Goal: Task Accomplishment & Management: Manage account settings

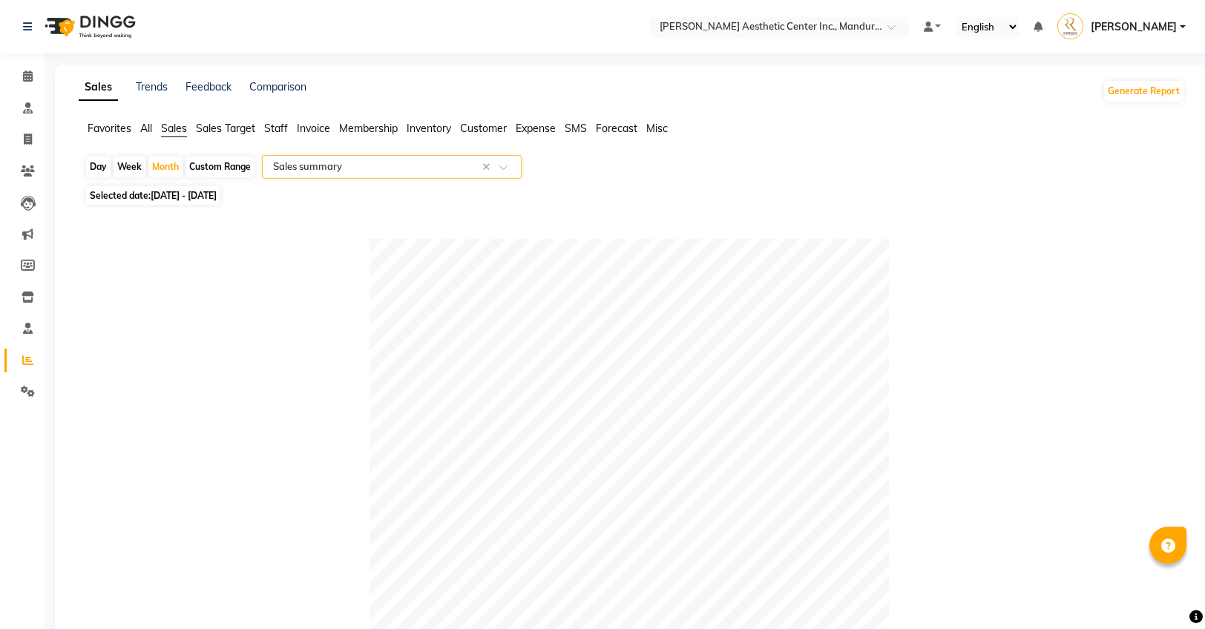
select select "full_report"
select select "csv"
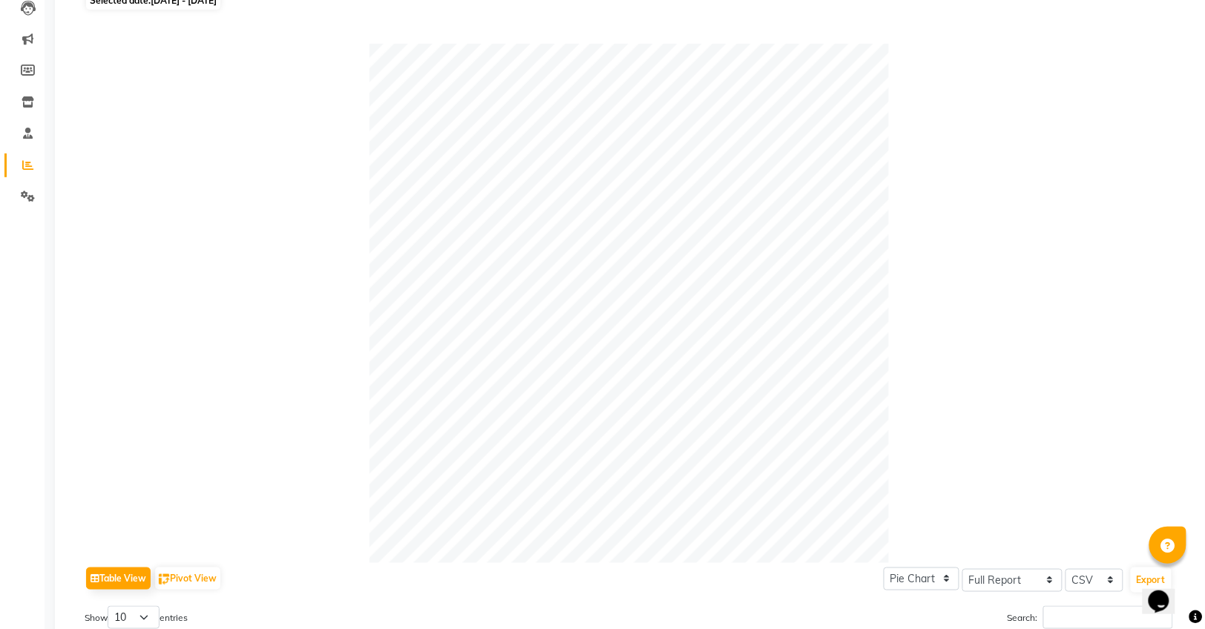
scroll to position [195, 0]
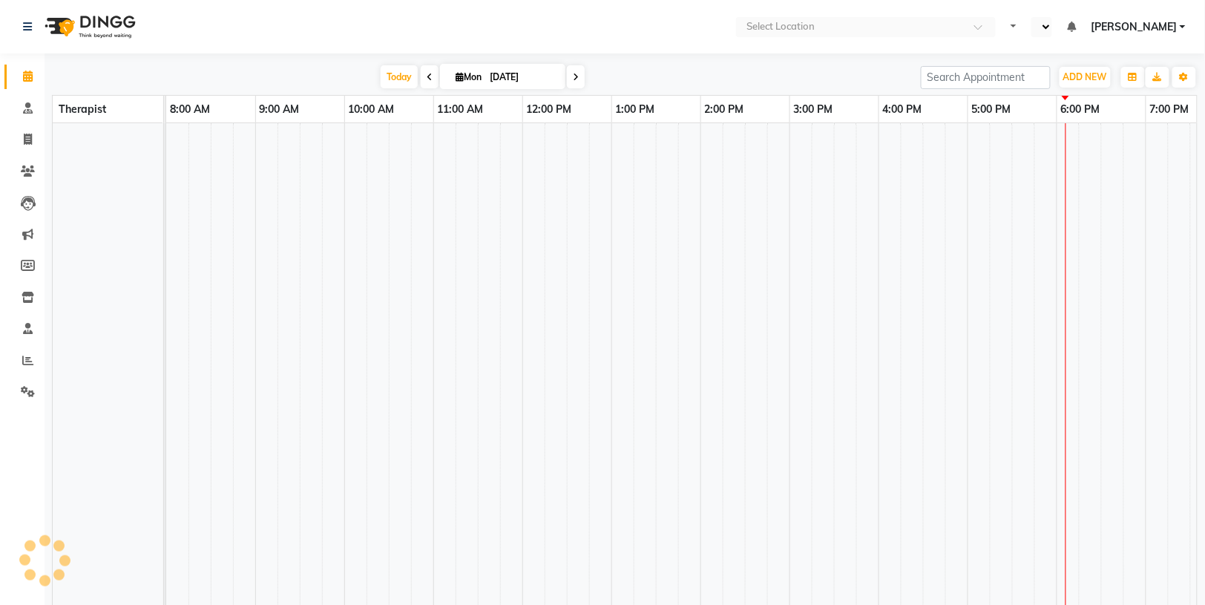
select select "en"
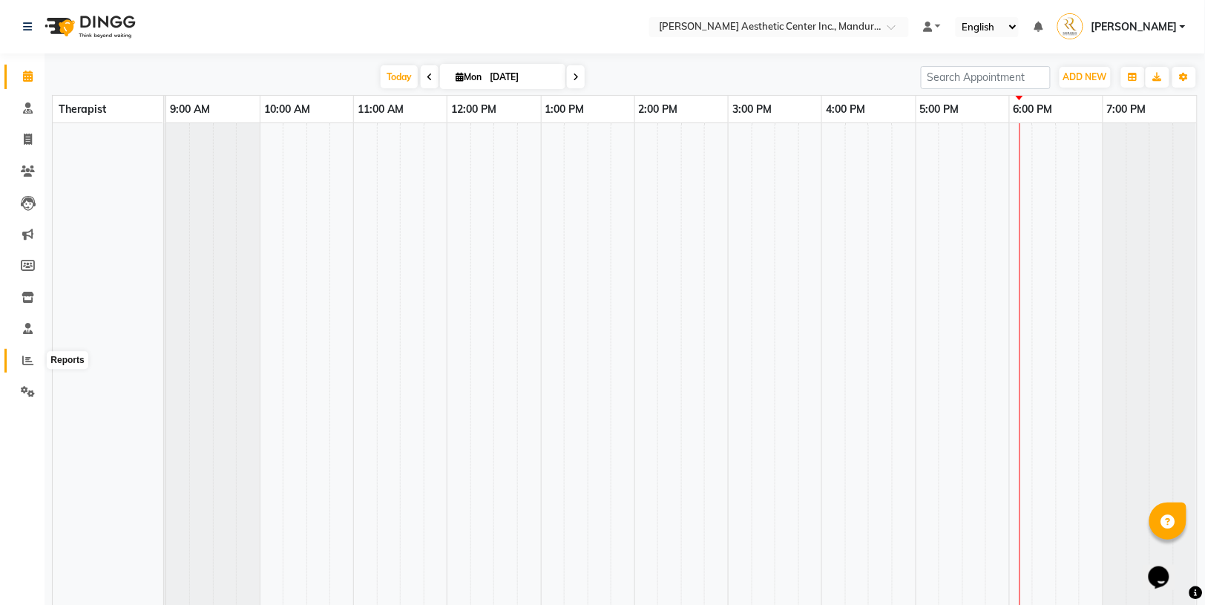
click at [27, 357] on icon at bounding box center [27, 360] width 11 height 11
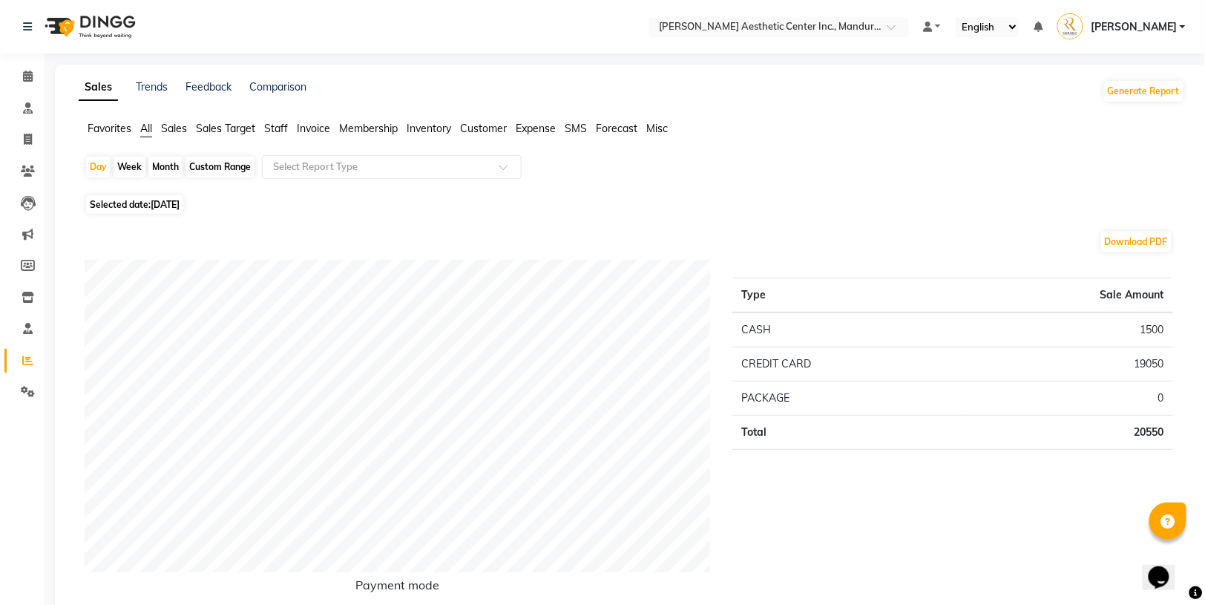
click at [540, 130] on span "Expense" at bounding box center [536, 128] width 40 height 13
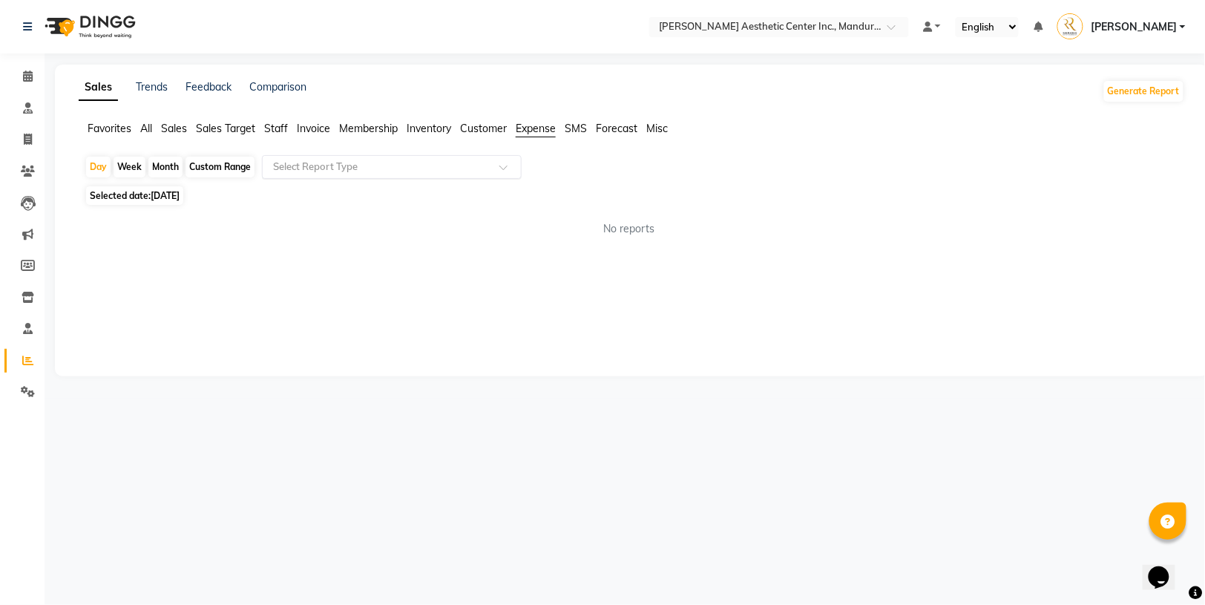
click at [288, 164] on input "text" at bounding box center [377, 167] width 214 height 15
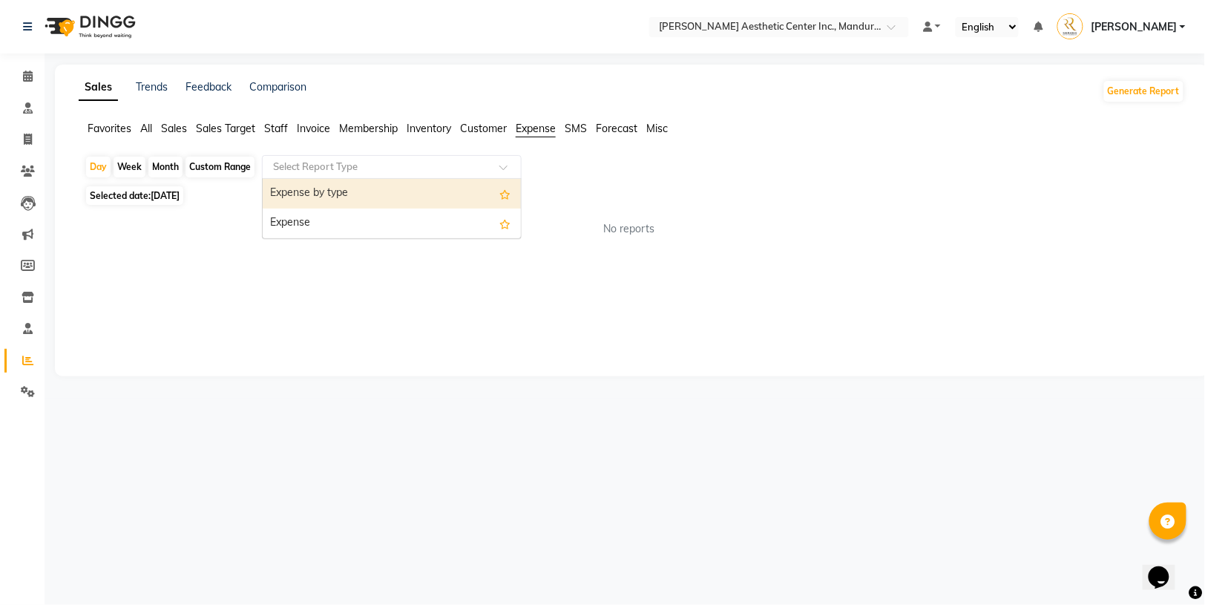
click at [303, 194] on div "Expense by type" at bounding box center [392, 194] width 258 height 30
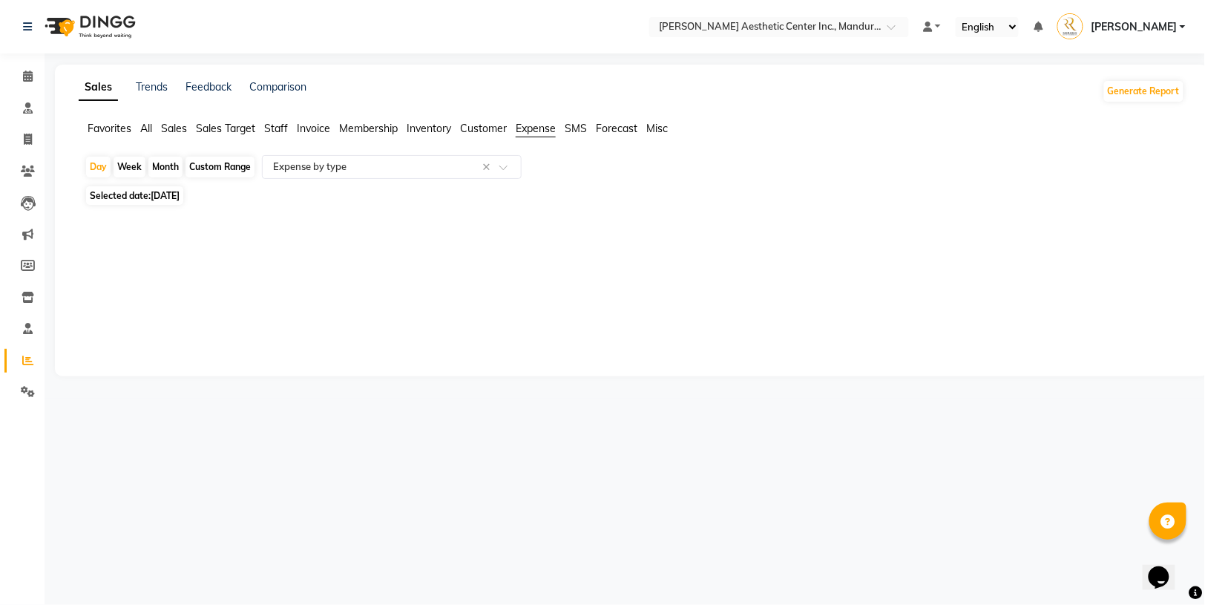
click at [140, 161] on div "Week" at bounding box center [130, 167] width 32 height 21
select select "9"
select select "2025"
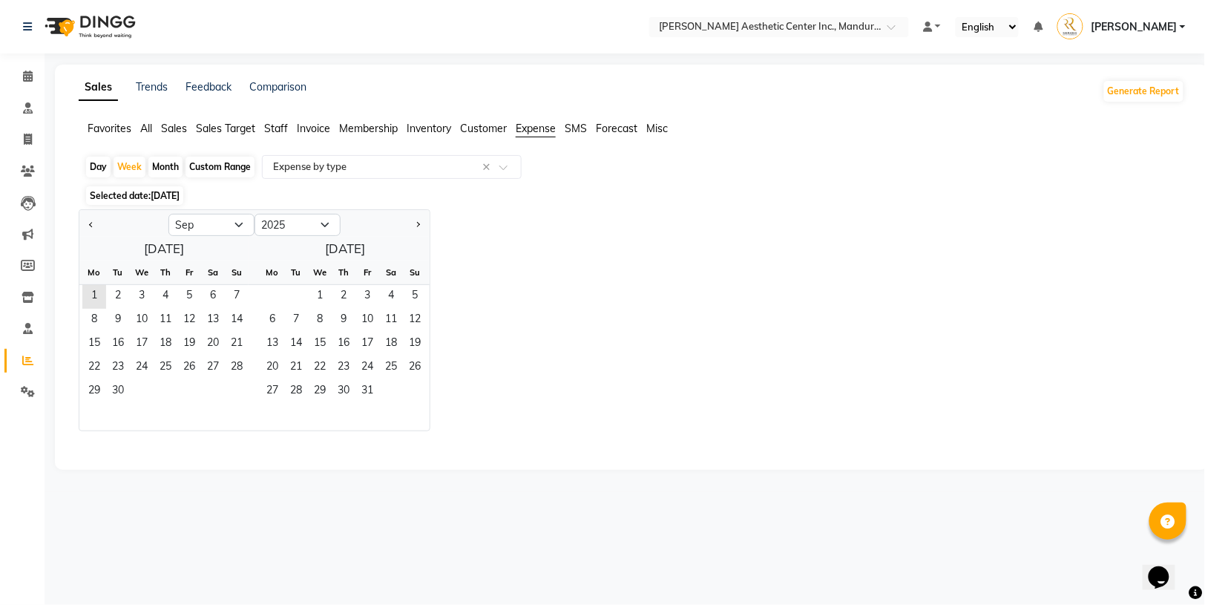
click at [160, 161] on div "Month" at bounding box center [165, 167] width 34 height 21
select select "9"
select select "2025"
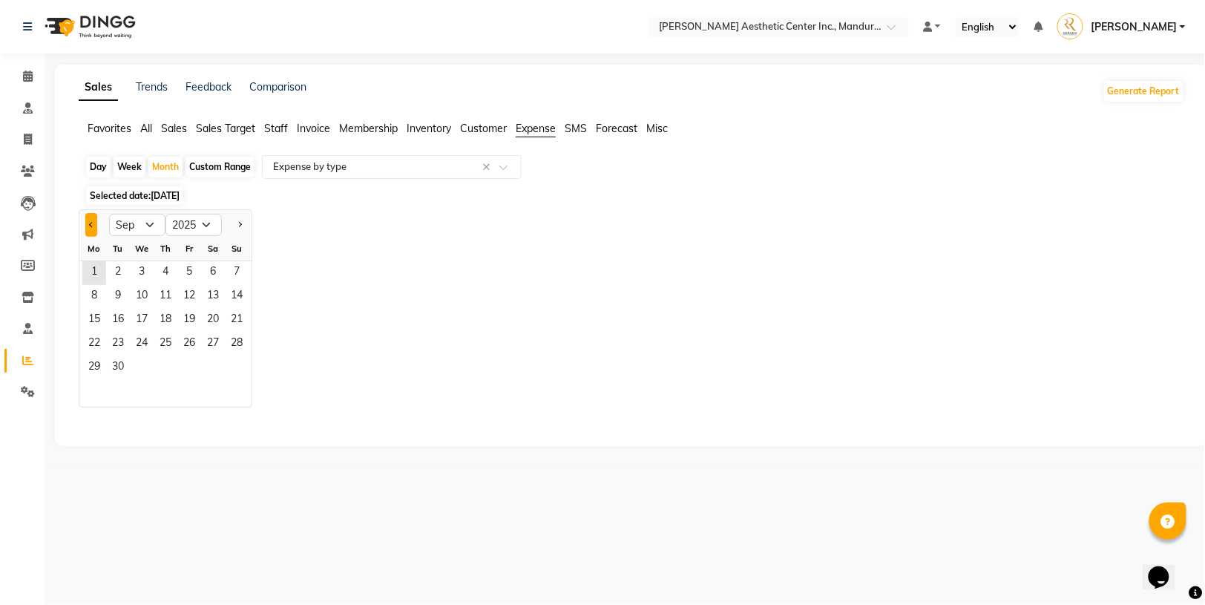
click at [86, 216] on button "Previous month" at bounding box center [91, 225] width 12 height 24
select select "8"
click at [205, 272] on span "2" at bounding box center [213, 273] width 24 height 24
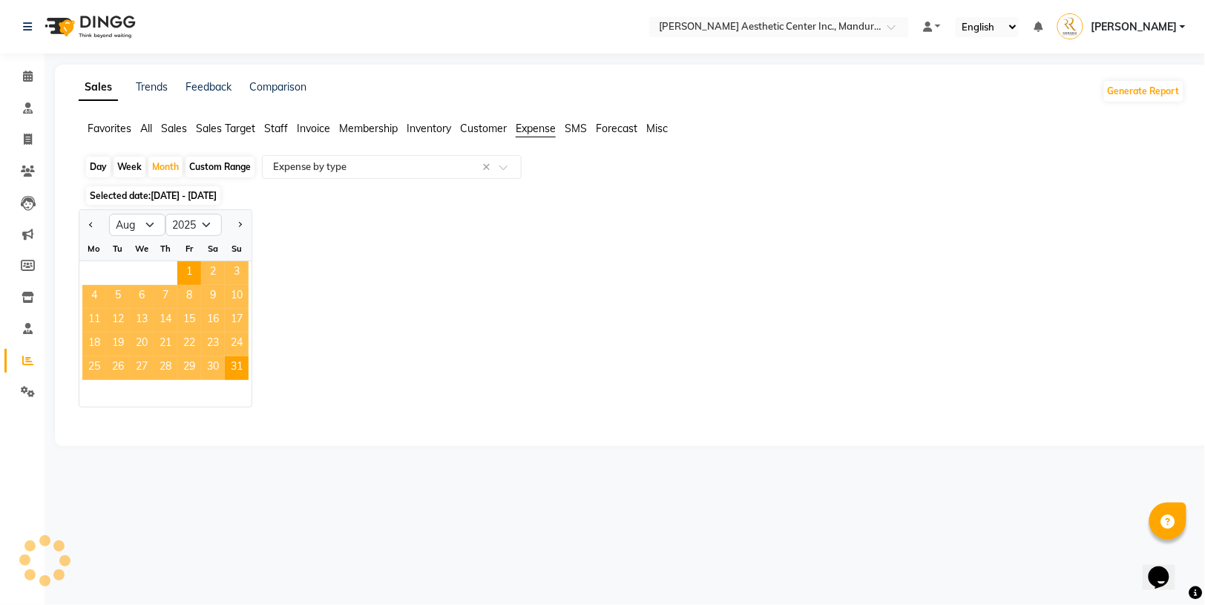
select select "full_report"
select select "csv"
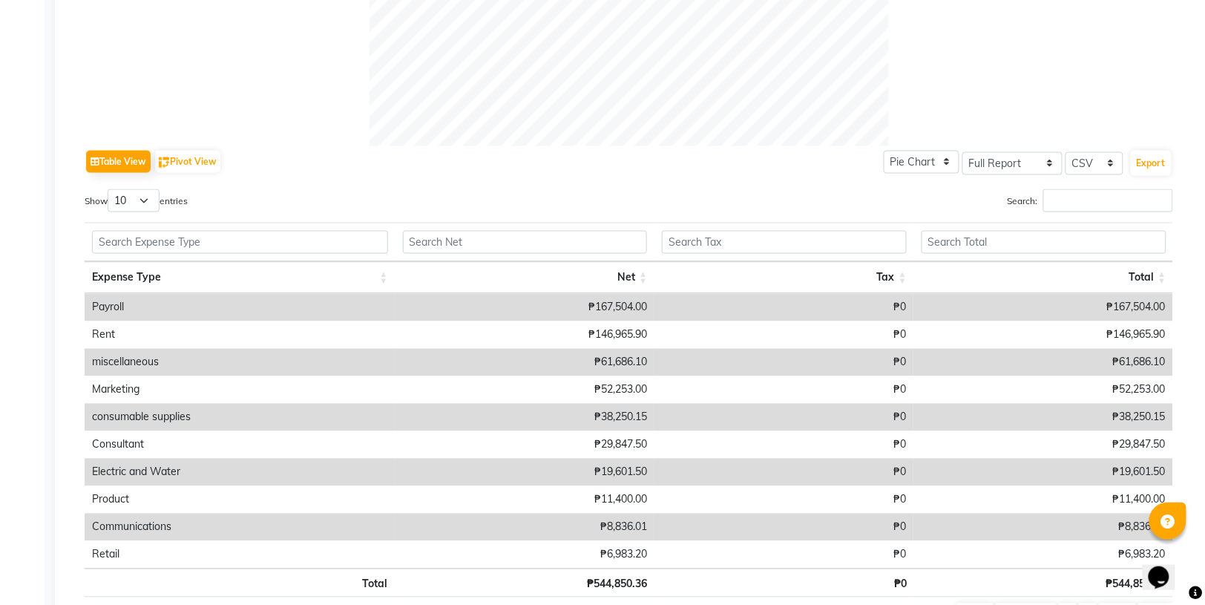
scroll to position [580, 0]
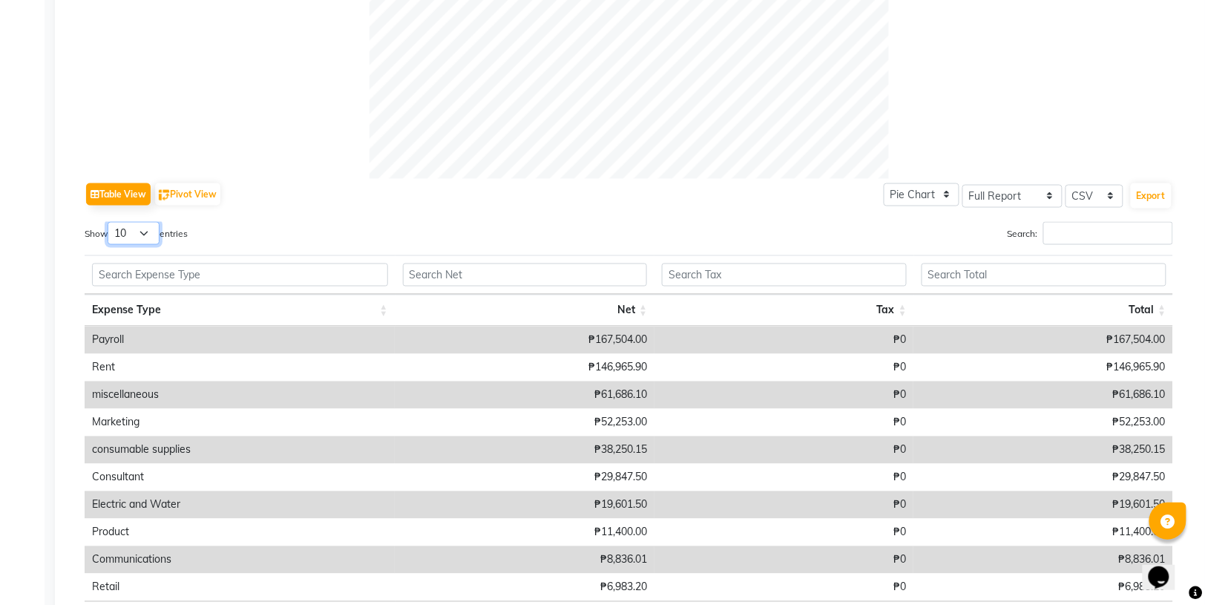
select select "50"
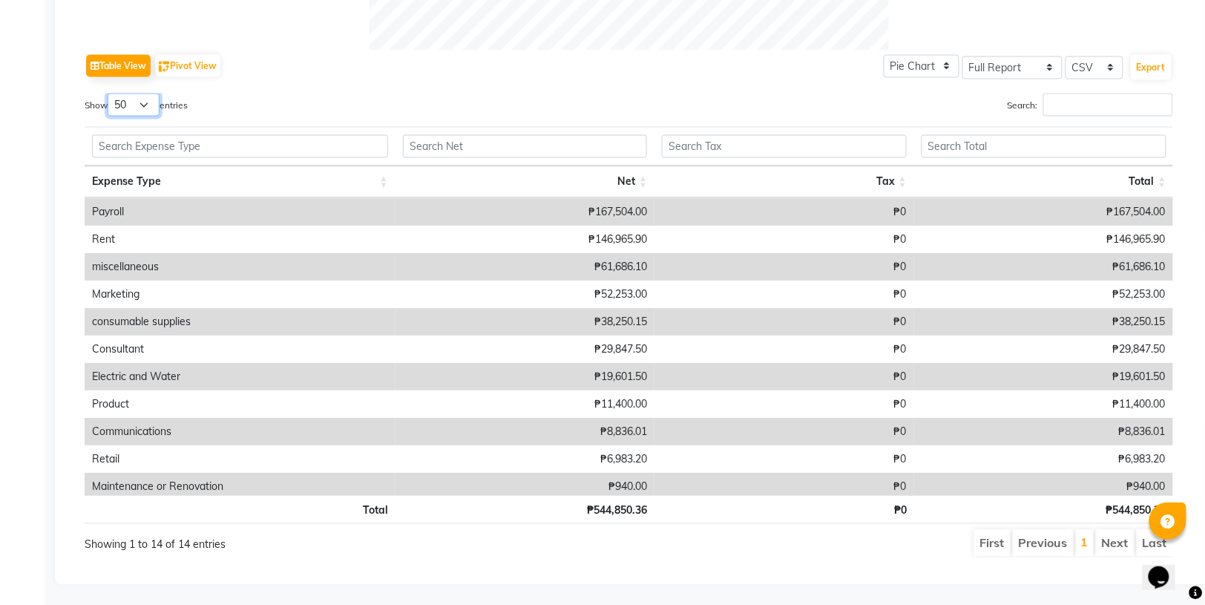
scroll to position [707, 0]
click at [457, 85] on div "Table View Pivot View Pie Chart Bar Chart Select Full Report Filtered Report Se…" at bounding box center [629, 306] width 1089 height 508
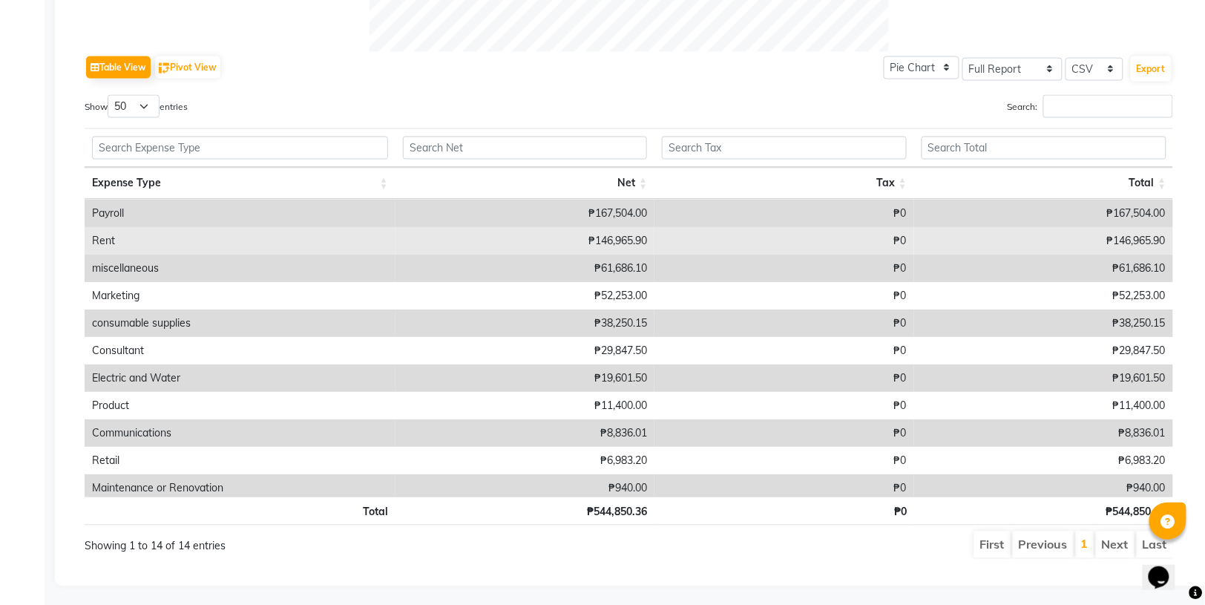
click at [926, 238] on td "₱146,965.90" at bounding box center [1043, 240] width 259 height 27
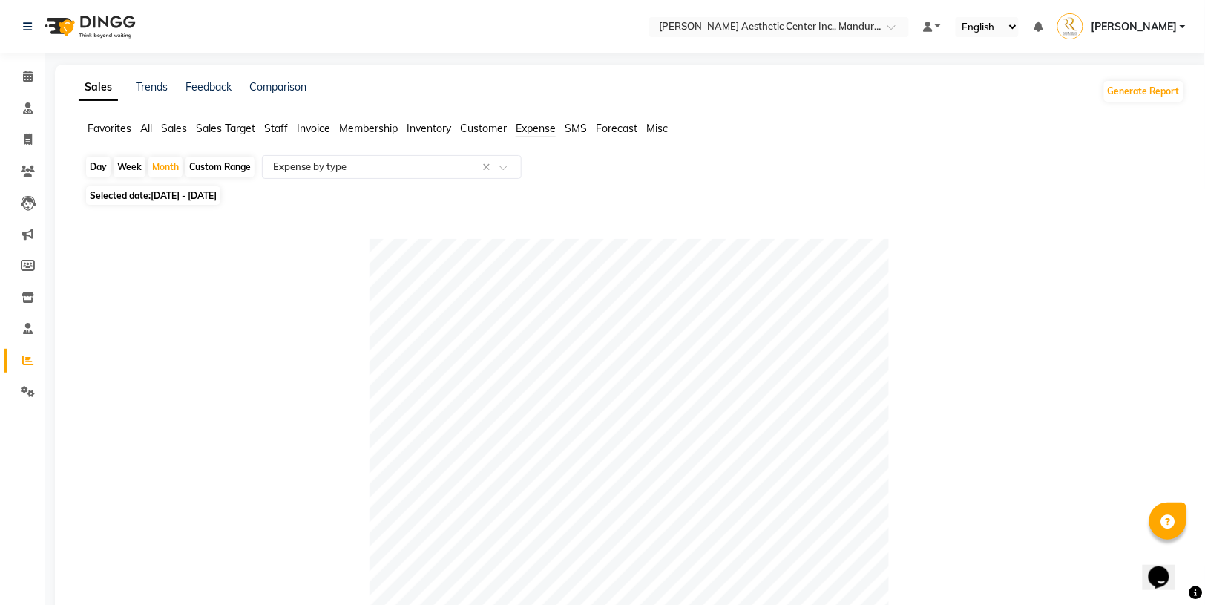
scroll to position [0, 0]
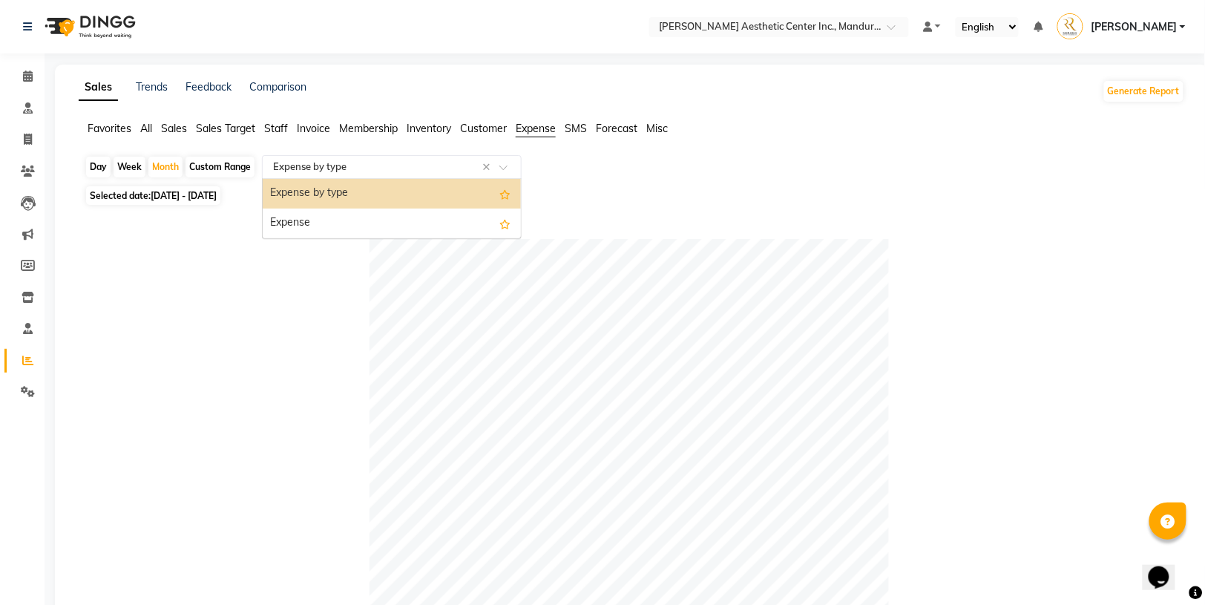
click at [413, 167] on input "text" at bounding box center [377, 167] width 214 height 15
click at [380, 226] on div "Expense" at bounding box center [392, 224] width 258 height 30
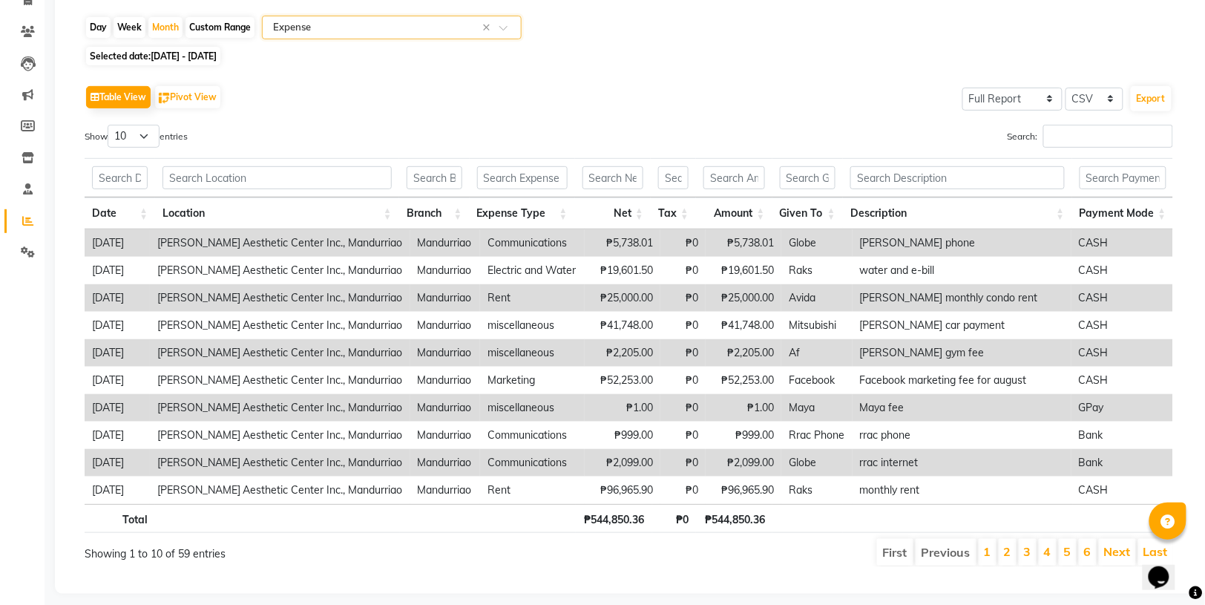
scroll to position [73, 0]
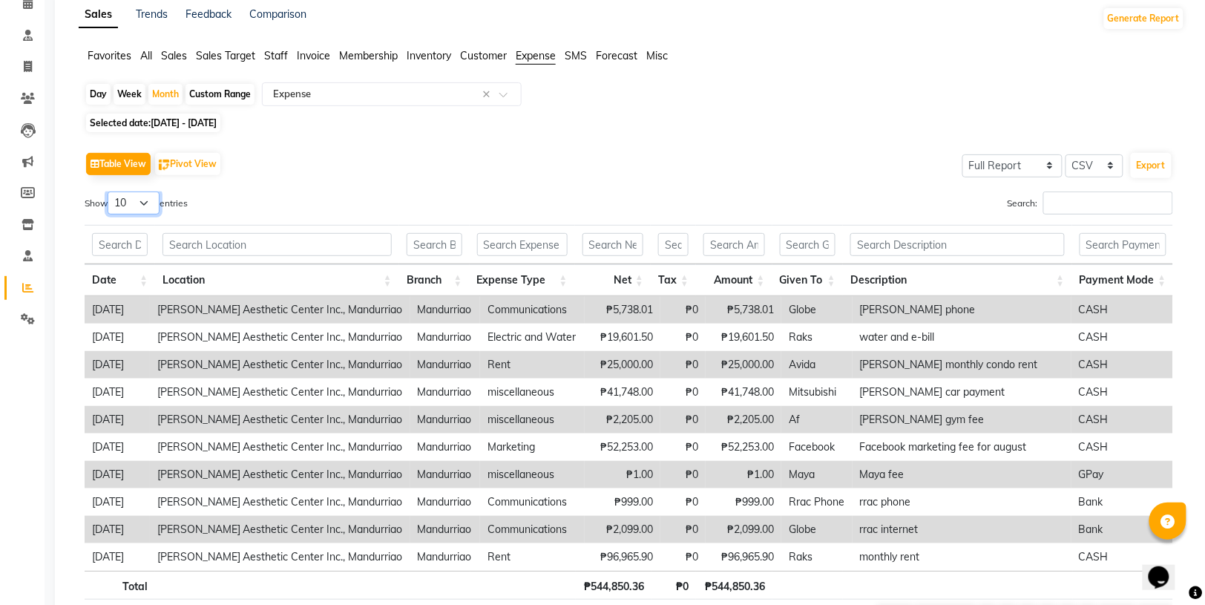
select select "100"
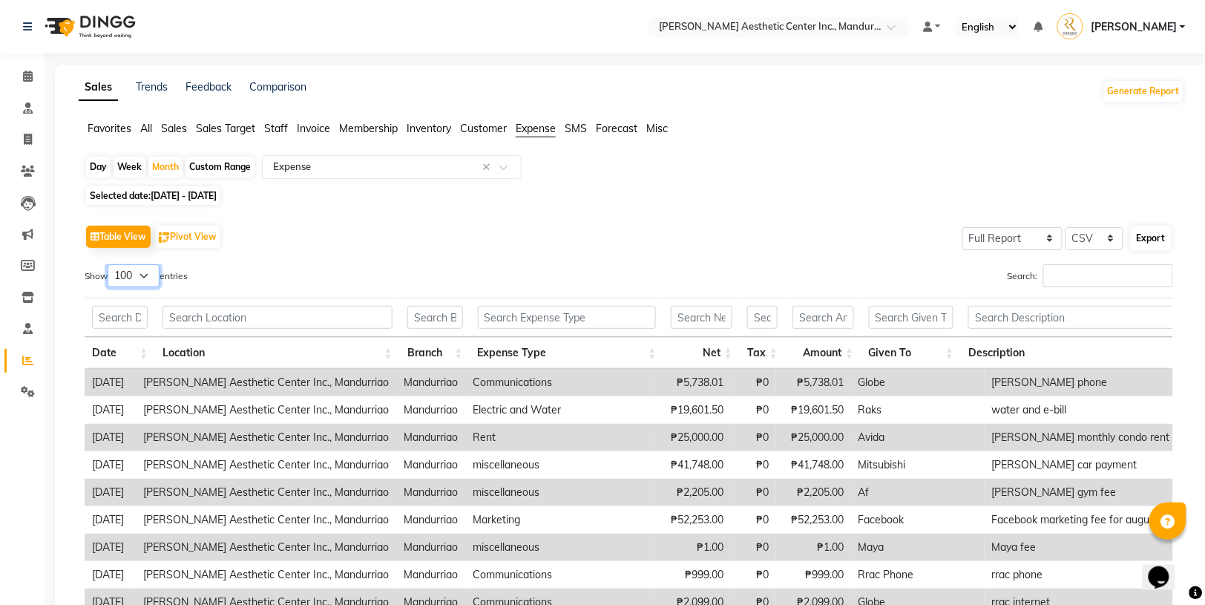
scroll to position [0, 0]
click at [1154, 230] on button "Export" at bounding box center [1151, 238] width 41 height 25
click at [451, 246] on div "Table View Pivot View Select Full Report Filtered Report Select CSV PDF Export" at bounding box center [629, 236] width 1089 height 31
click at [27, 395] on icon at bounding box center [28, 391] width 14 height 11
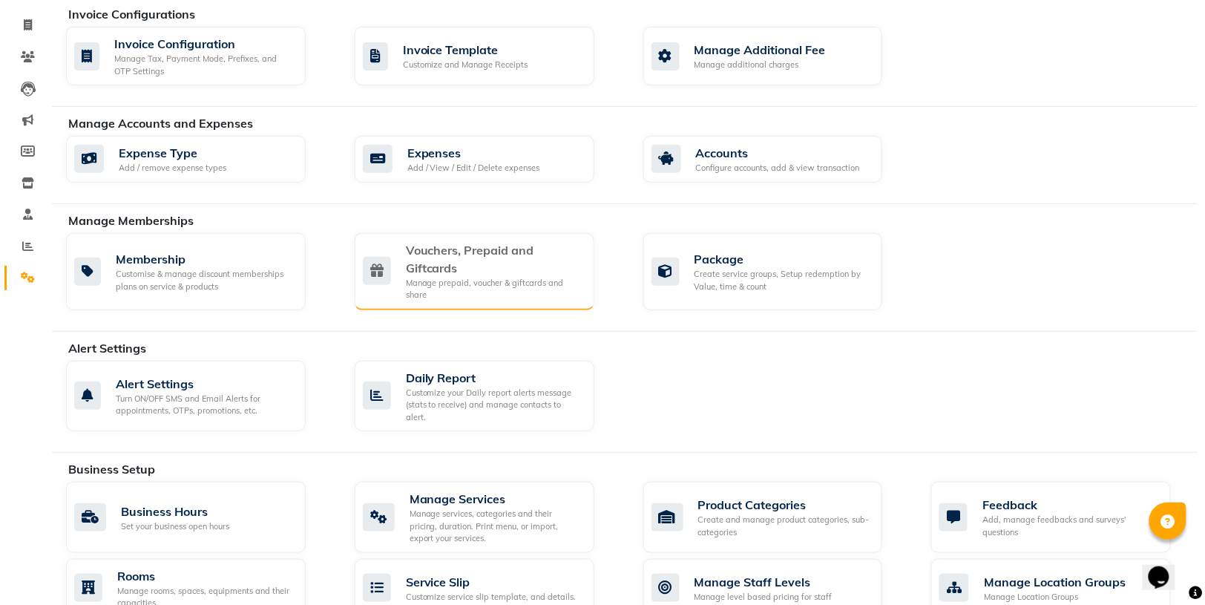
scroll to position [105, 0]
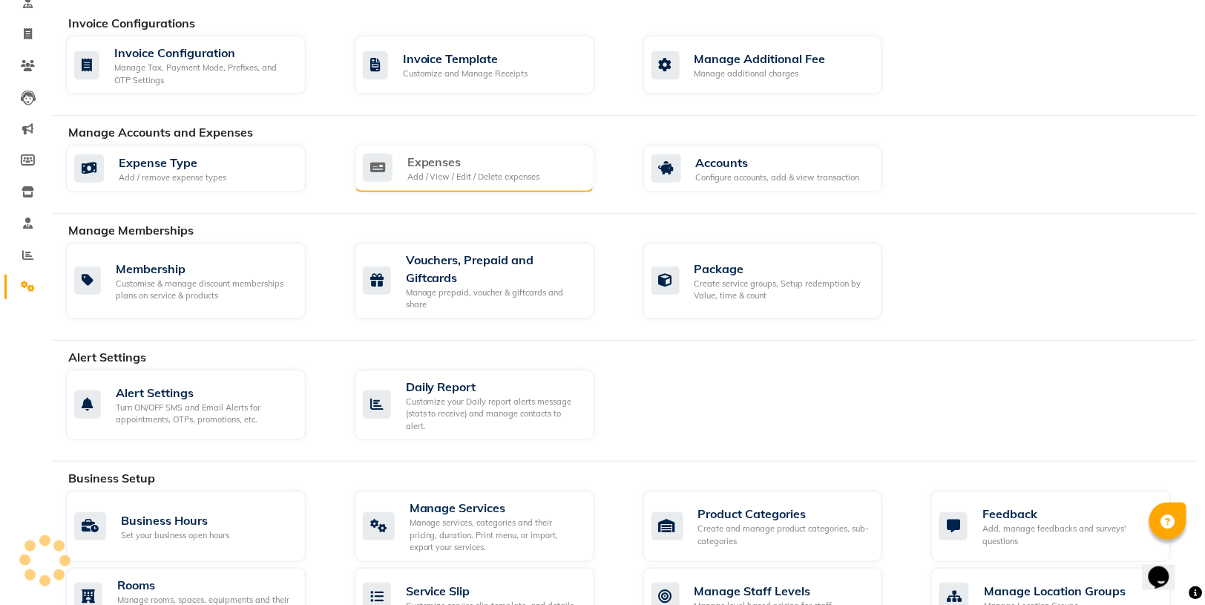
click at [418, 162] on div "Expenses" at bounding box center [473, 162] width 133 height 18
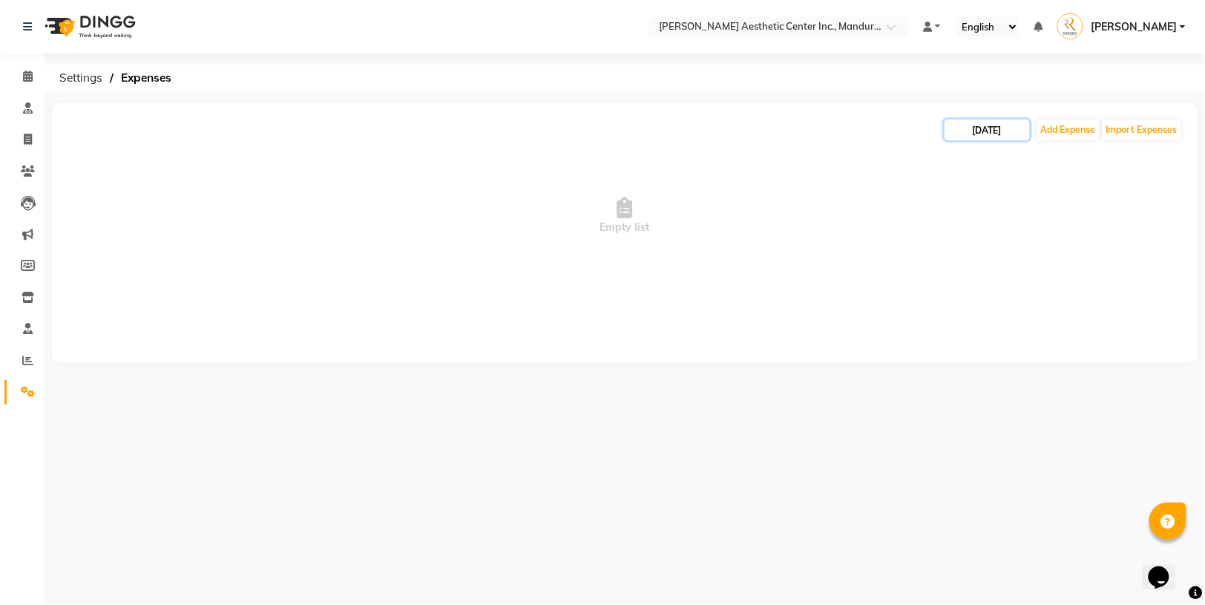
click at [968, 128] on input "[DATE]" at bounding box center [987, 129] width 85 height 21
select select "9"
select select "2025"
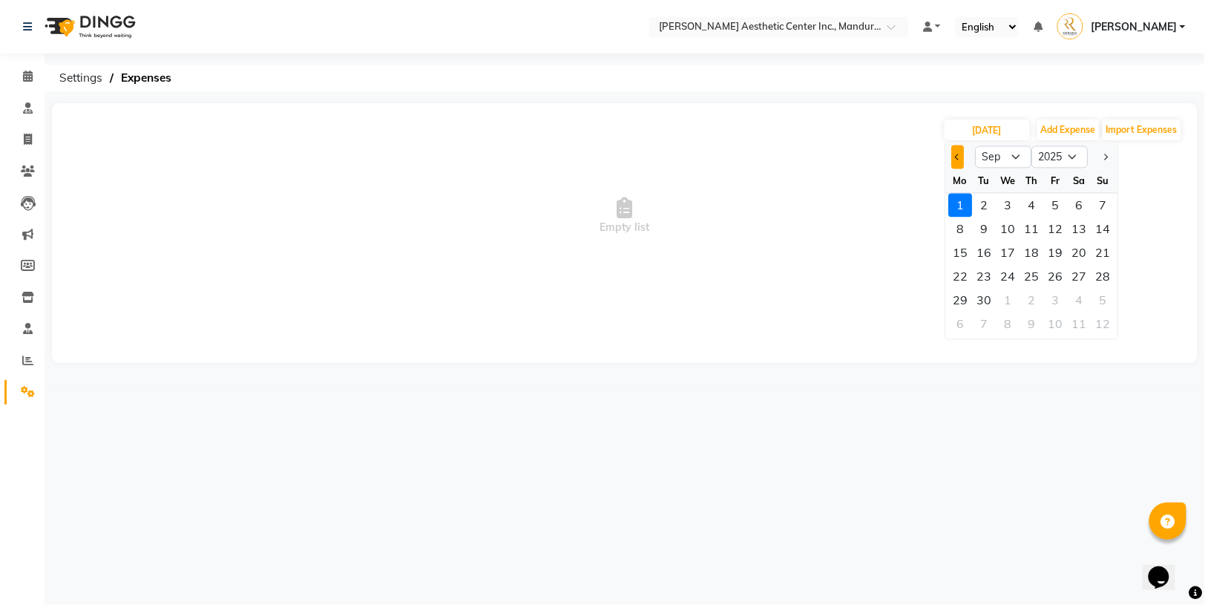
click at [963, 155] on button "Previous month" at bounding box center [958, 157] width 13 height 24
select select "8"
click at [1104, 299] on div "31" at bounding box center [1104, 301] width 24 height 24
type input "[DATE]"
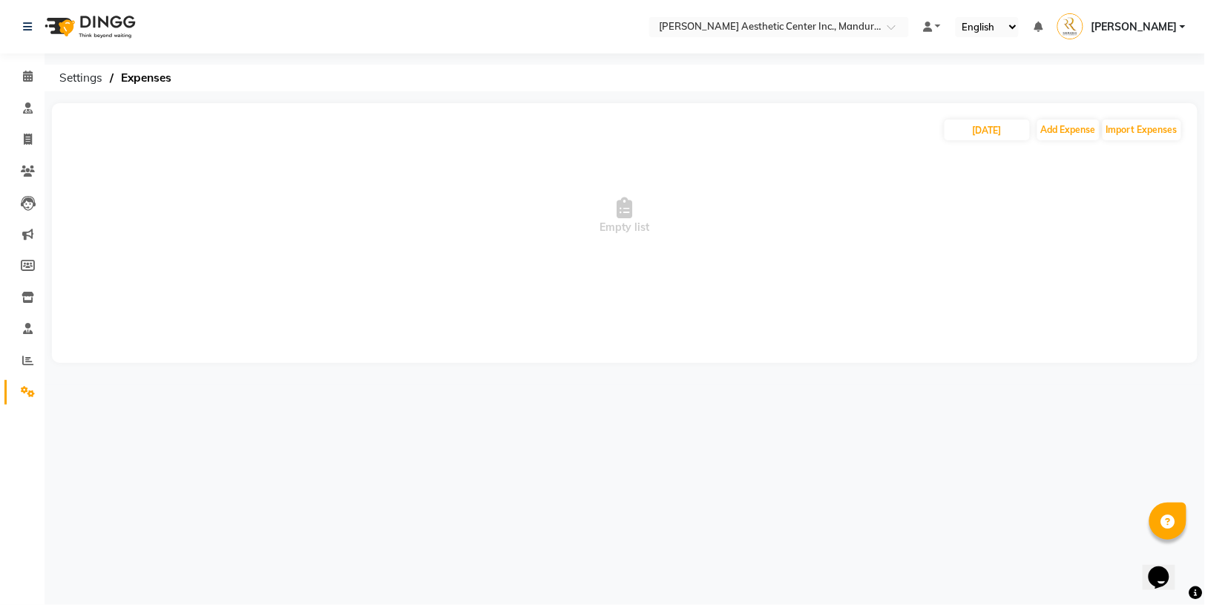
click at [850, 304] on div "[DATE] Add Expense Import Expenses Empty list" at bounding box center [625, 233] width 1146 height 260
click at [1068, 131] on button "Add Expense" at bounding box center [1069, 129] width 62 height 21
select select "1"
select select "5254"
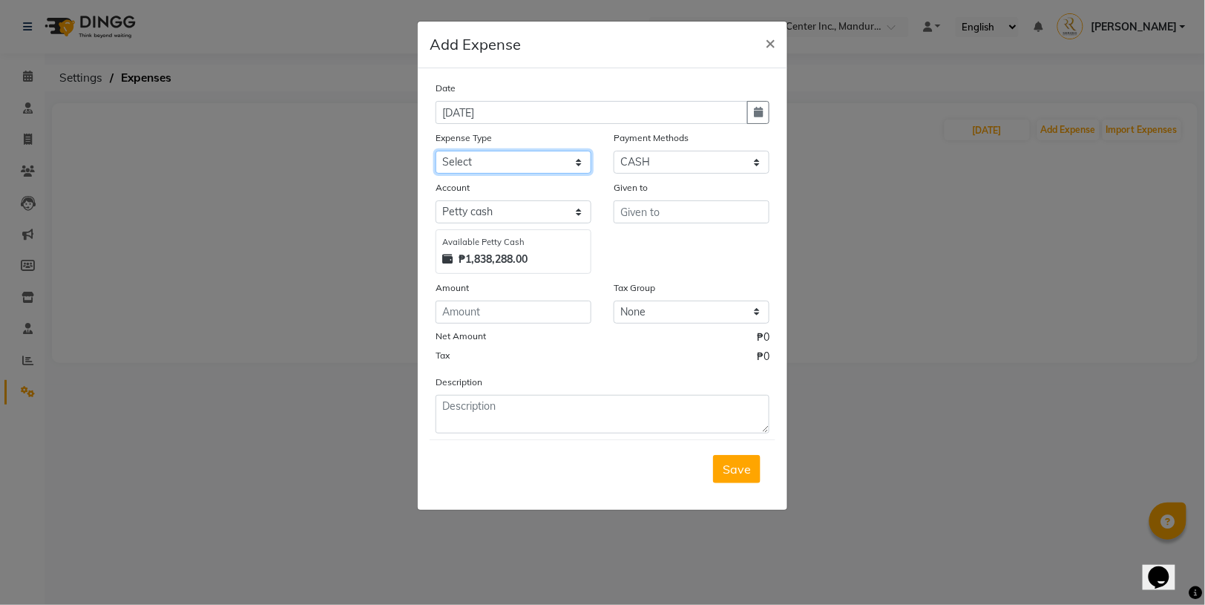
select select "14574"
click at [537, 313] on input "number" at bounding box center [514, 312] width 156 height 23
type input "11"
click at [612, 364] on div "Tax ₱0" at bounding box center [603, 358] width 334 height 19
click at [456, 311] on input "number" at bounding box center [514, 312] width 156 height 23
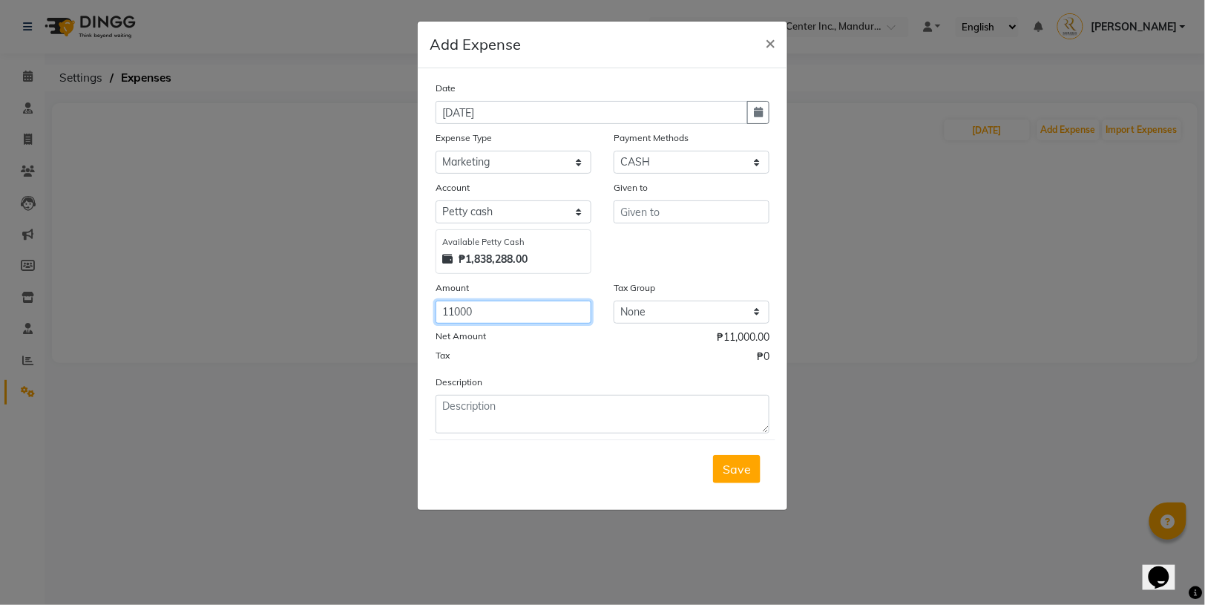
type input "11000"
click at [596, 333] on div "Net Amount ₱11,000.00" at bounding box center [603, 339] width 334 height 19
click at [681, 214] on input "text" at bounding box center [692, 211] width 156 height 23
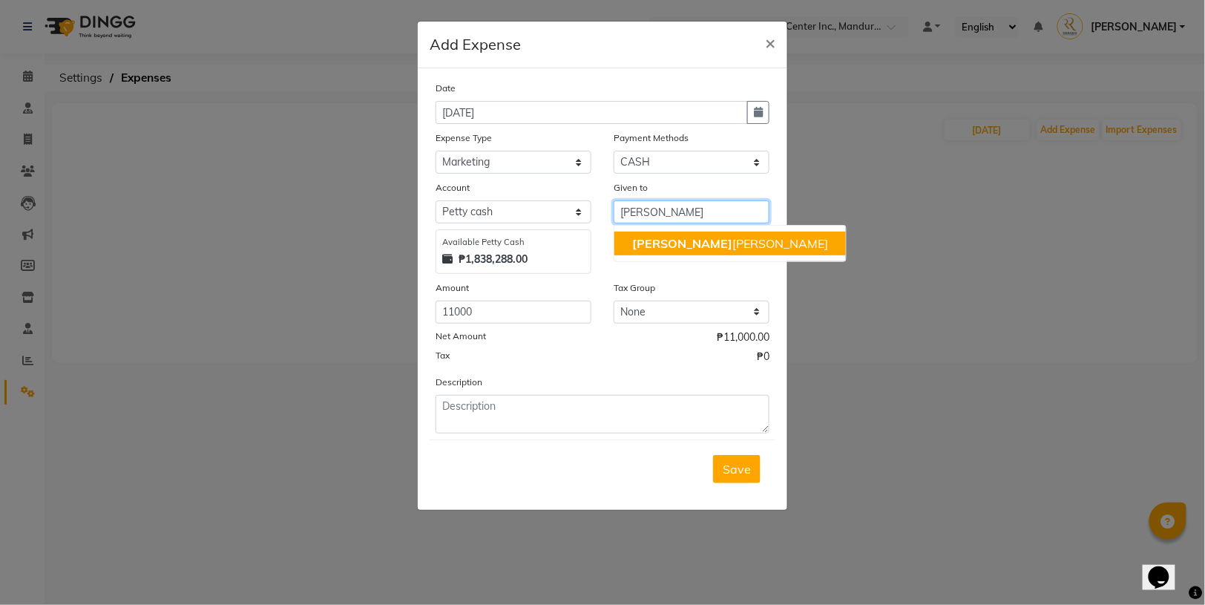
click at [712, 249] on button "[PERSON_NAME]" at bounding box center [731, 244] width 232 height 24
type input "[PERSON_NAME]"
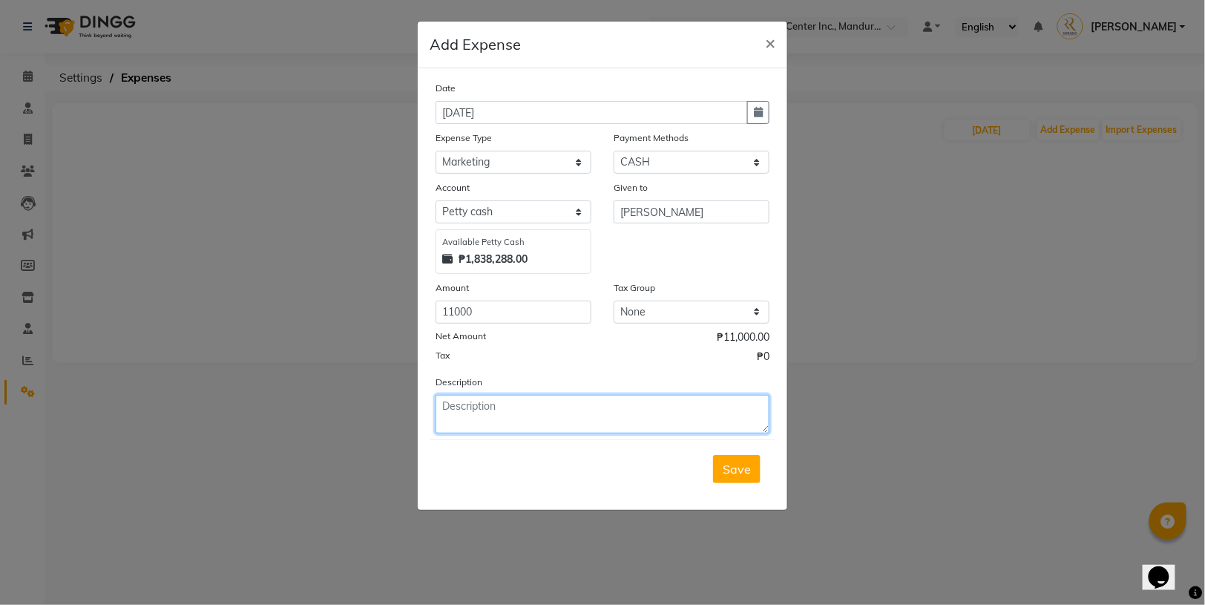
click at [601, 395] on textarea at bounding box center [603, 414] width 334 height 39
type textarea "Facebook posts"
click at [583, 352] on div "Tax ₱0" at bounding box center [603, 358] width 334 height 19
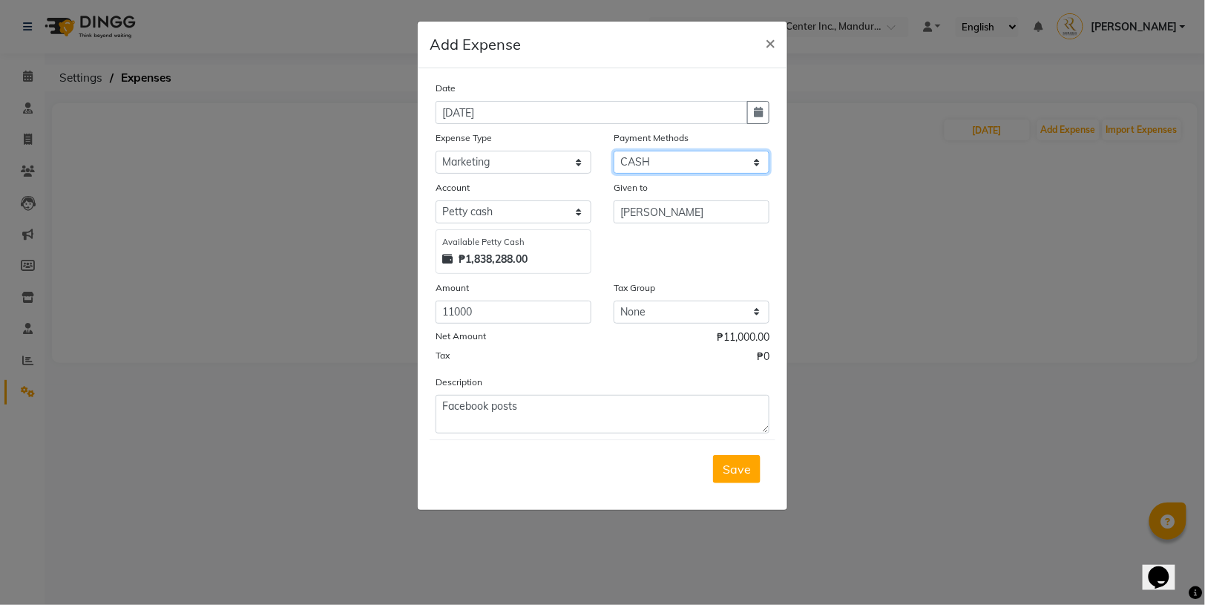
select select "17"
select select "5255"
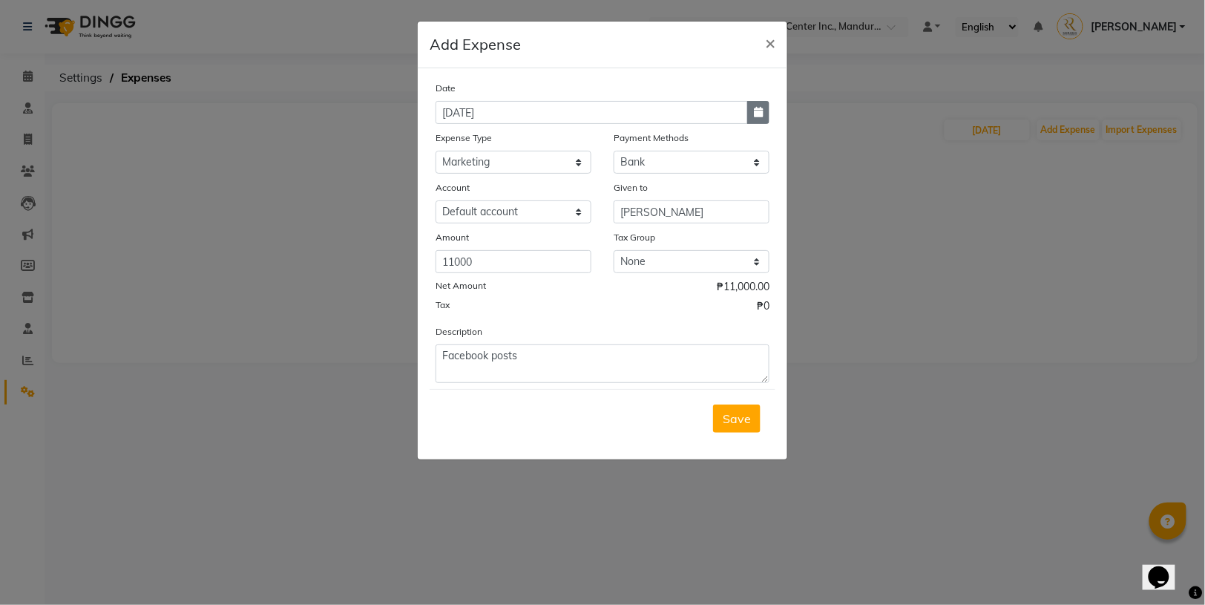
click at [759, 107] on icon "button" at bounding box center [758, 112] width 9 height 10
select select "9"
select select "2025"
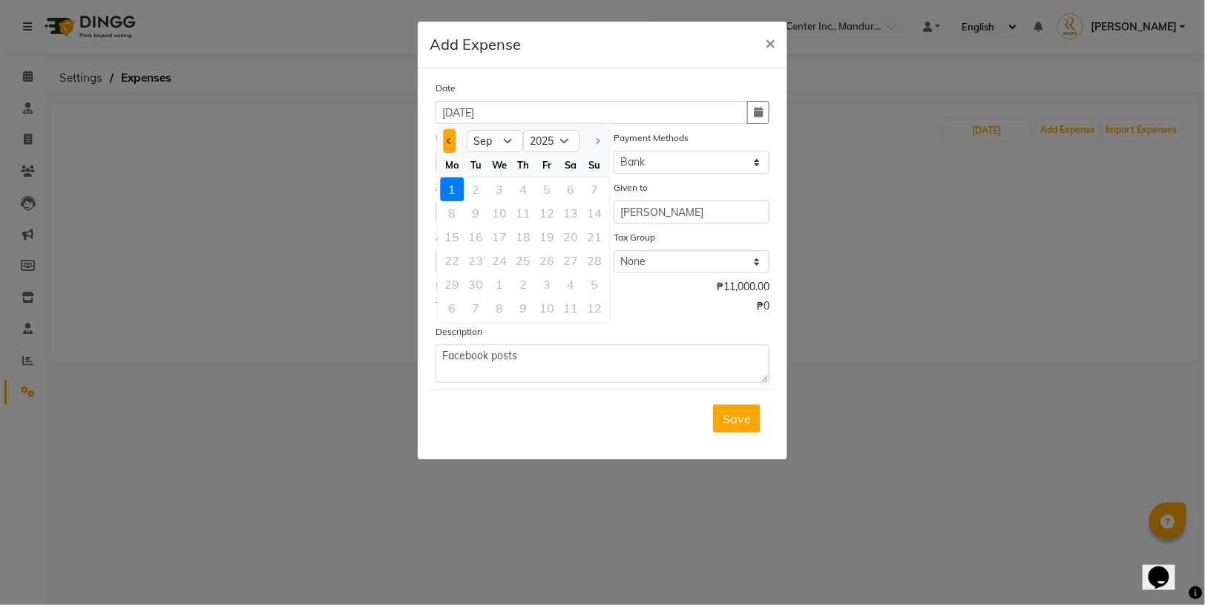
click at [453, 140] on button "Previous month" at bounding box center [450, 141] width 13 height 24
select select "8"
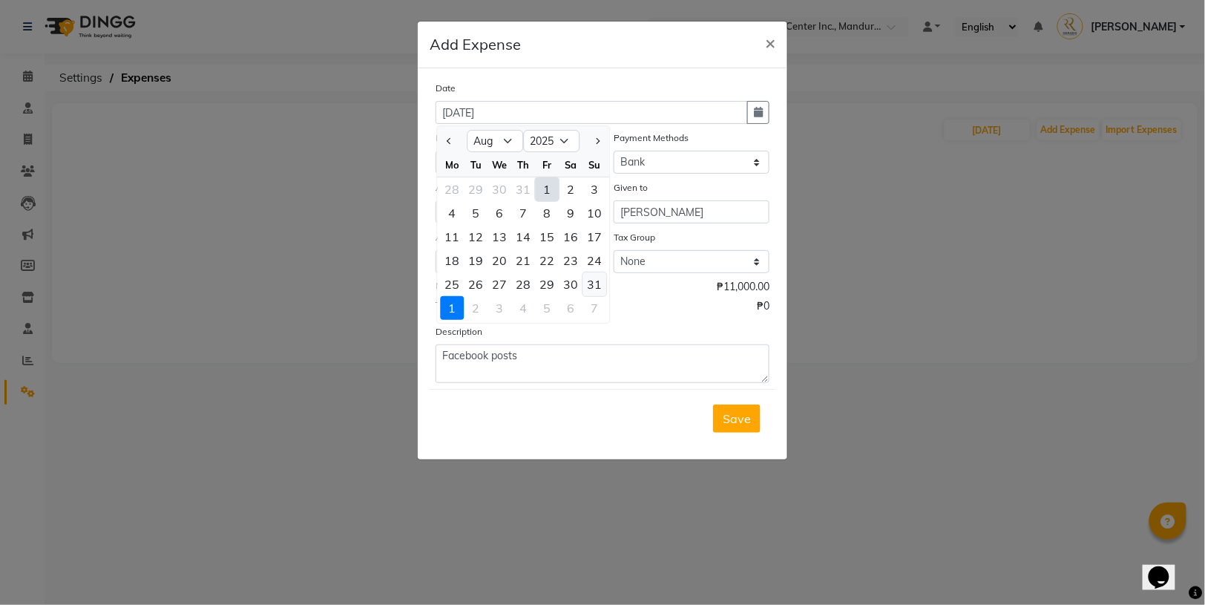
click at [589, 281] on div "31" at bounding box center [595, 284] width 24 height 24
type input "[DATE]"
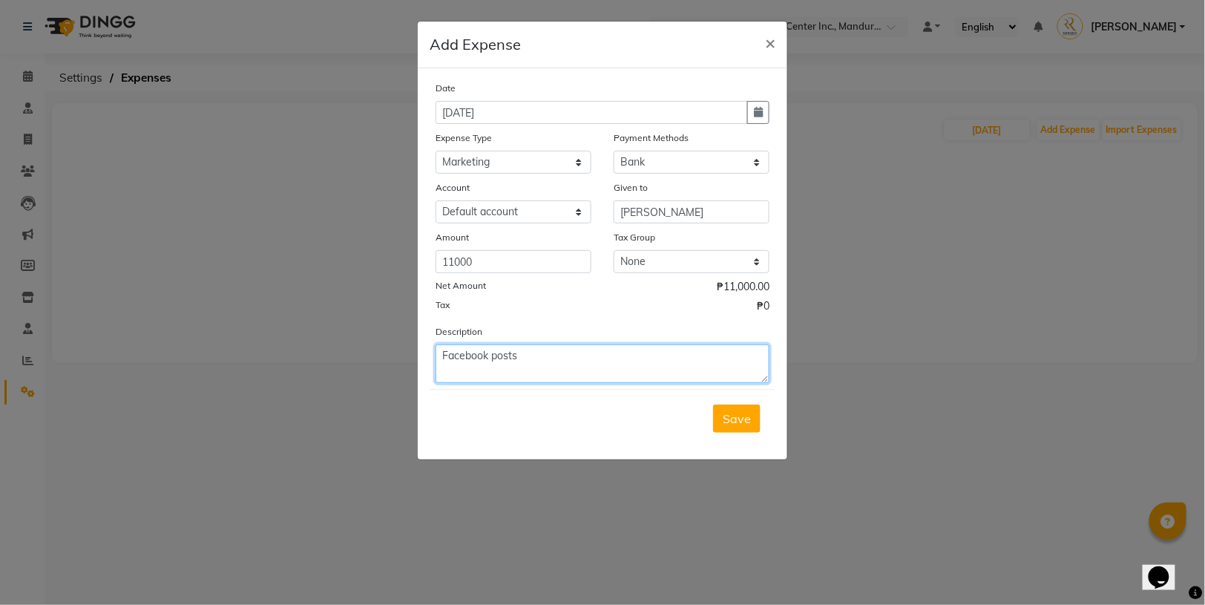
click at [561, 367] on textarea "Facebook posts" at bounding box center [603, 363] width 334 height 39
type textarea "Facebook posts August"
click at [724, 413] on span "Save" at bounding box center [737, 418] width 28 height 15
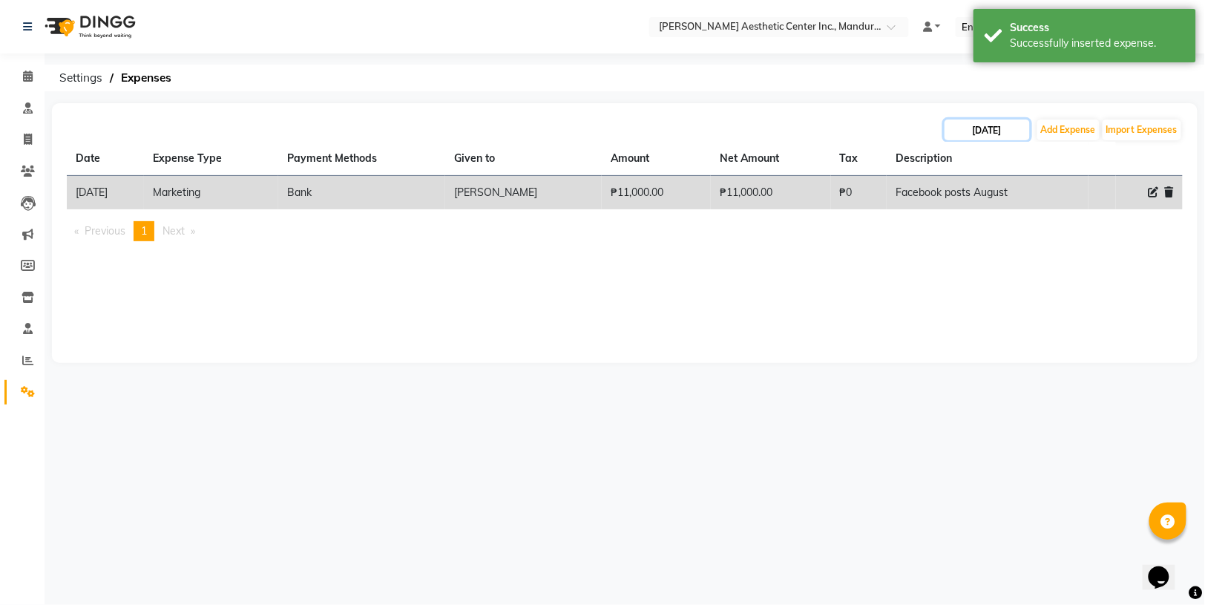
click at [976, 131] on input "[DATE]" at bounding box center [987, 129] width 85 height 21
select select "8"
select select "2025"
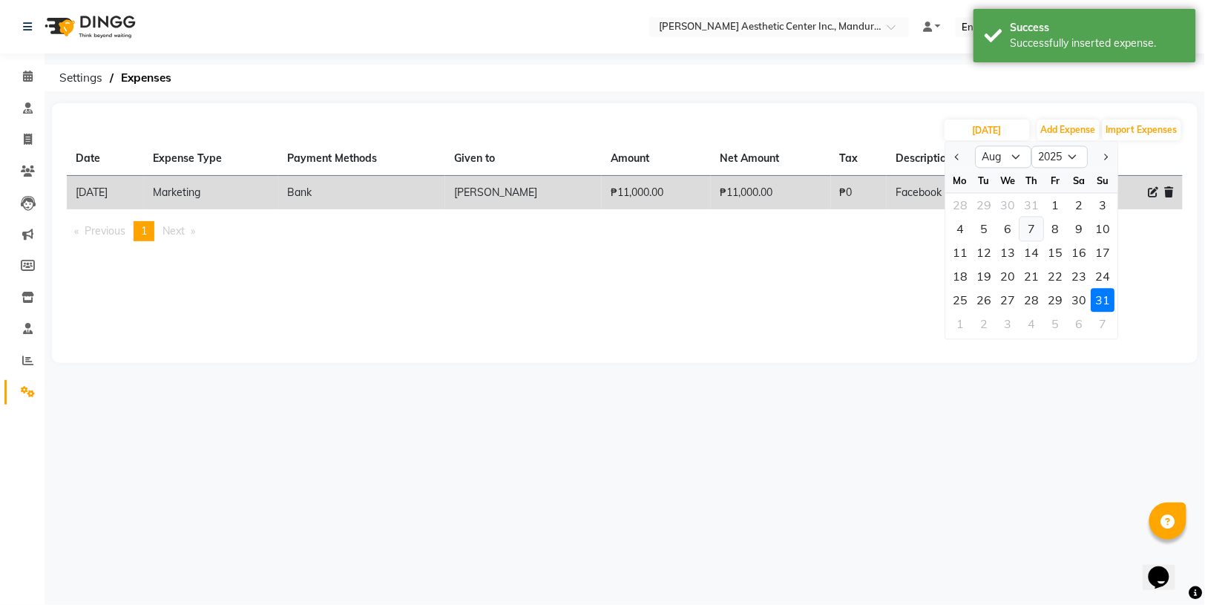
click at [1033, 229] on div "7" at bounding box center [1033, 229] width 24 height 24
type input "[DATE]"
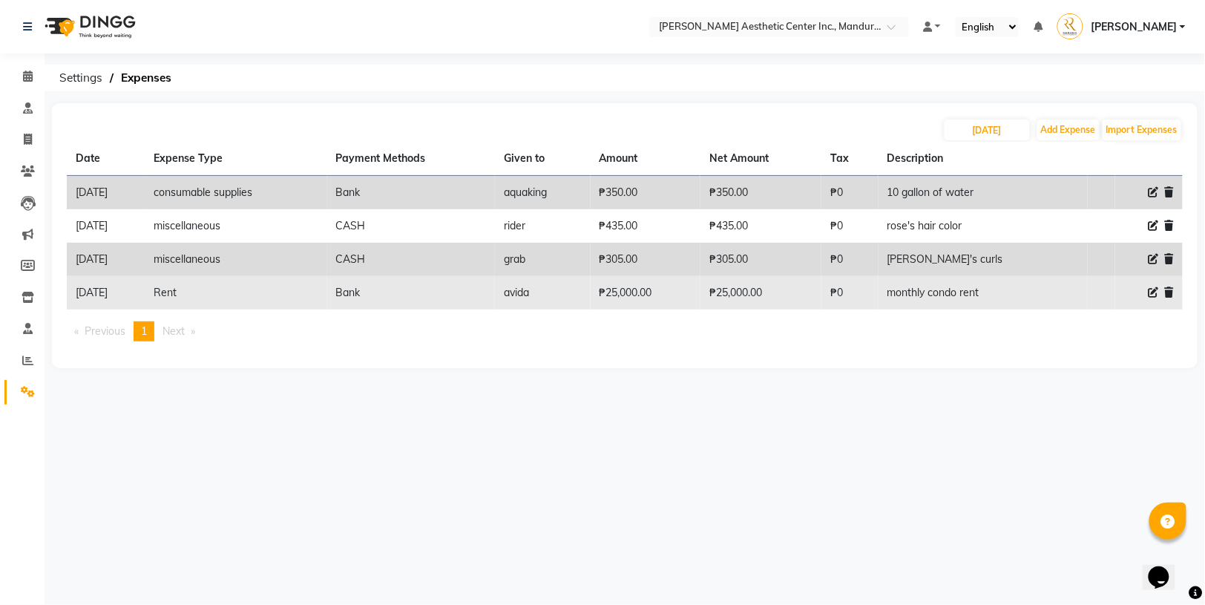
click at [1169, 288] on icon at bounding box center [1169, 292] width 9 height 10
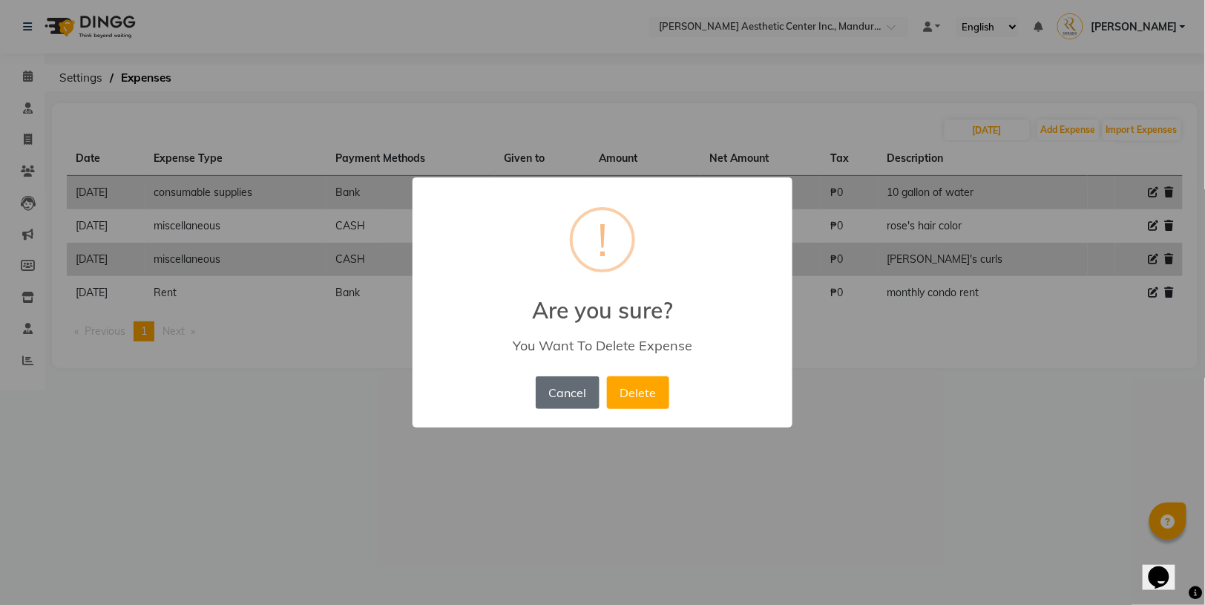
click at [581, 404] on button "Cancel" at bounding box center [568, 392] width 64 height 33
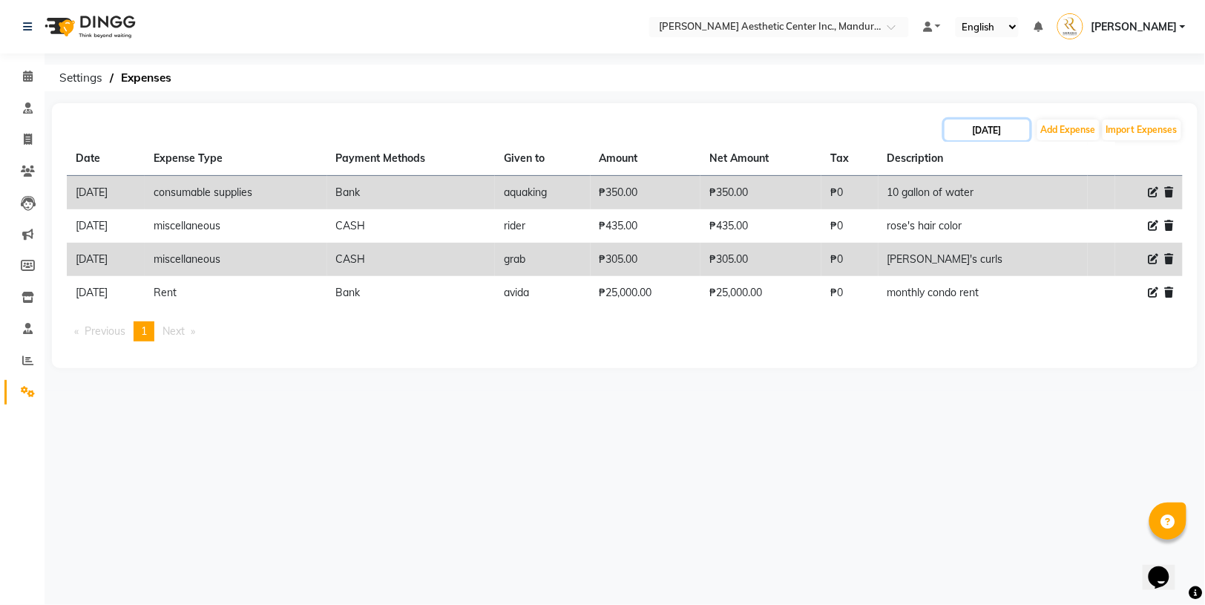
click at [967, 132] on input "[DATE]" at bounding box center [987, 129] width 85 height 21
select select "8"
select select "2025"
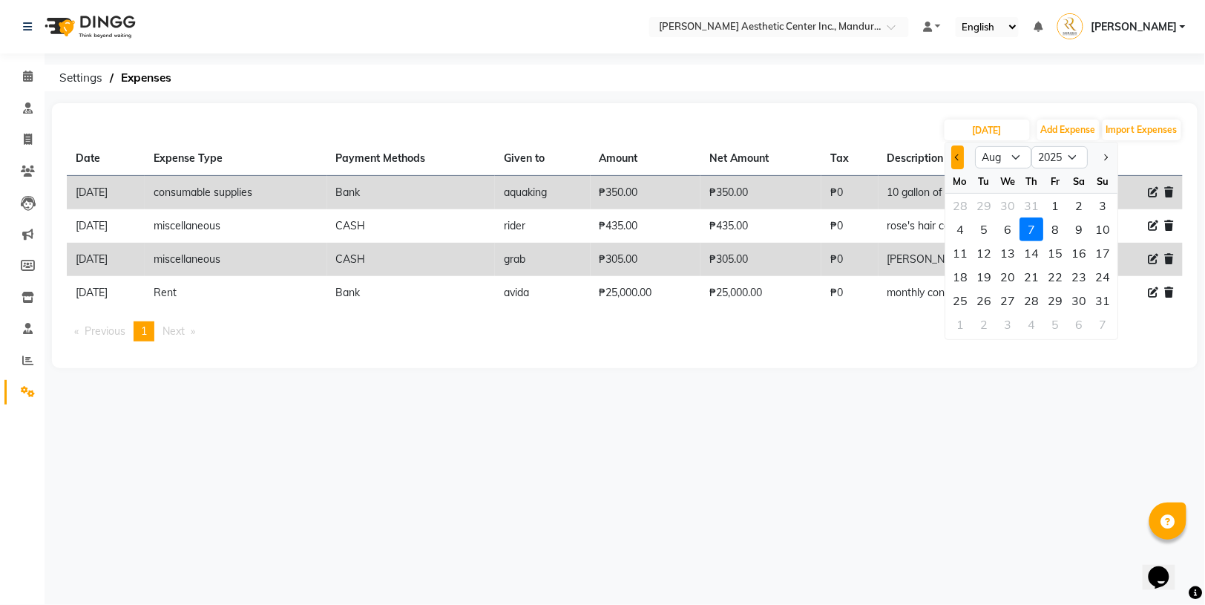
click at [962, 157] on button "Previous month" at bounding box center [958, 157] width 13 height 24
select select "7"
click at [1032, 298] on div "31" at bounding box center [1033, 301] width 24 height 24
type input "[DATE]"
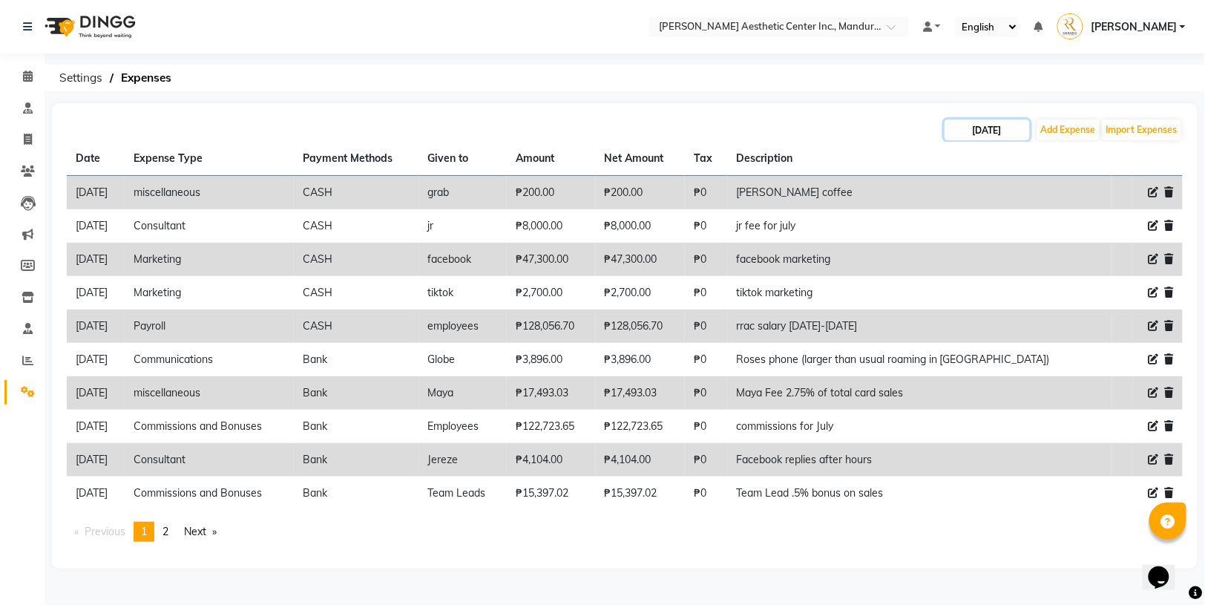
click at [1003, 127] on input "[DATE]" at bounding box center [987, 129] width 85 height 21
select select "7"
select select "2025"
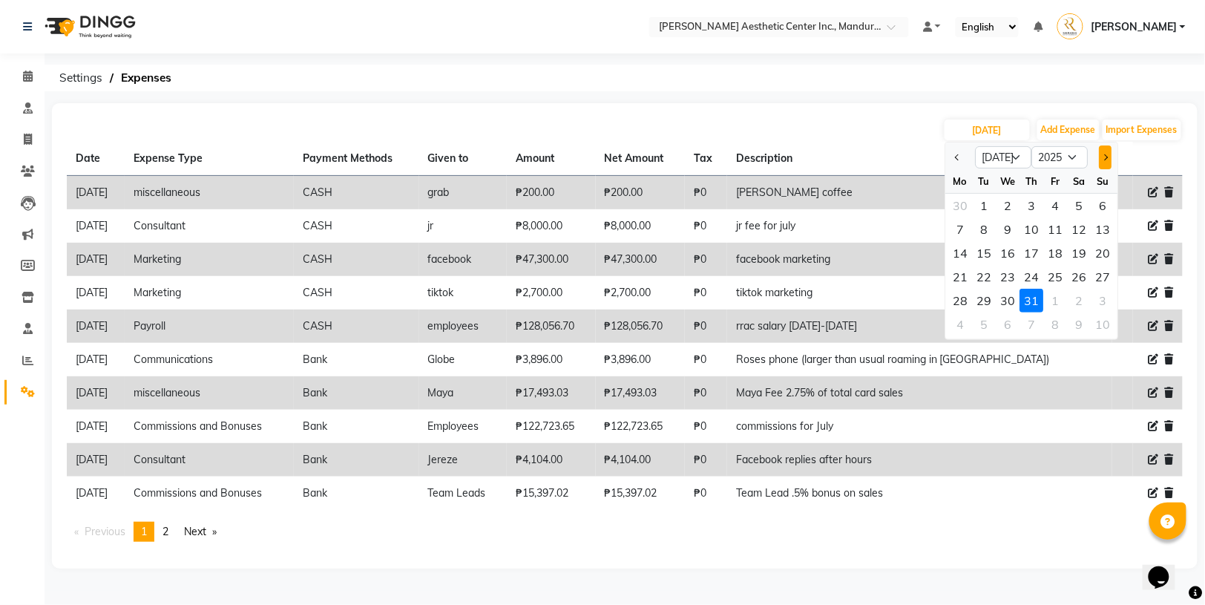
click at [1106, 155] on span "Next month" at bounding box center [1105, 157] width 6 height 6
select select "8"
click at [1016, 202] on div "30" at bounding box center [1009, 206] width 24 height 24
type input "[DATE]"
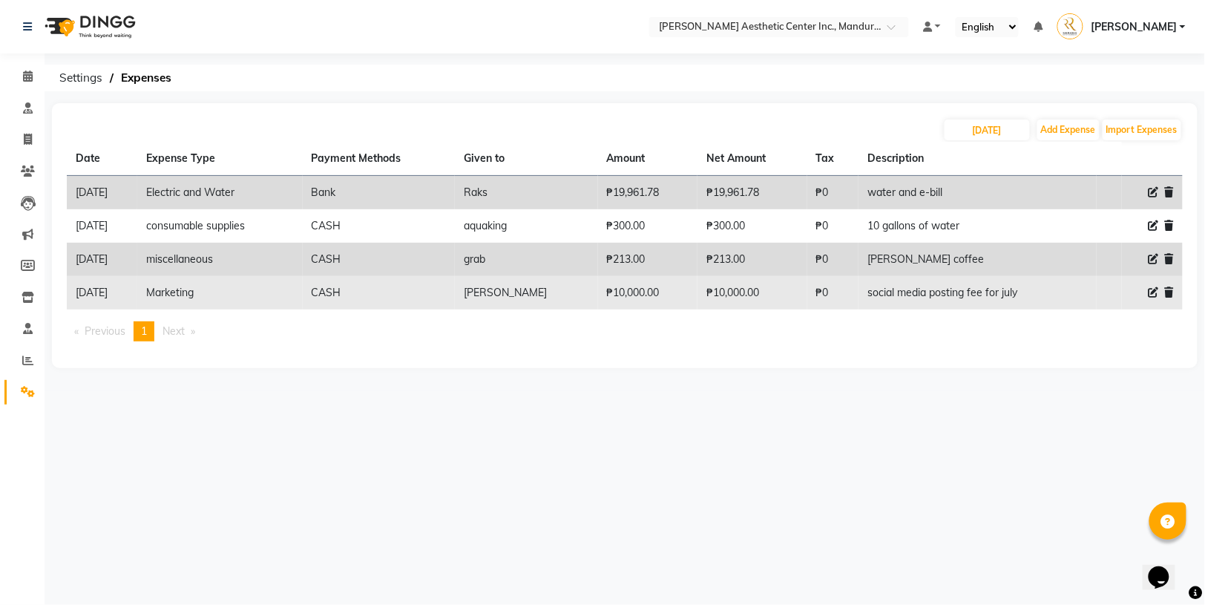
click at [1152, 289] on icon at bounding box center [1154, 292] width 10 height 10
select select "14574"
select select "1"
select select "5254"
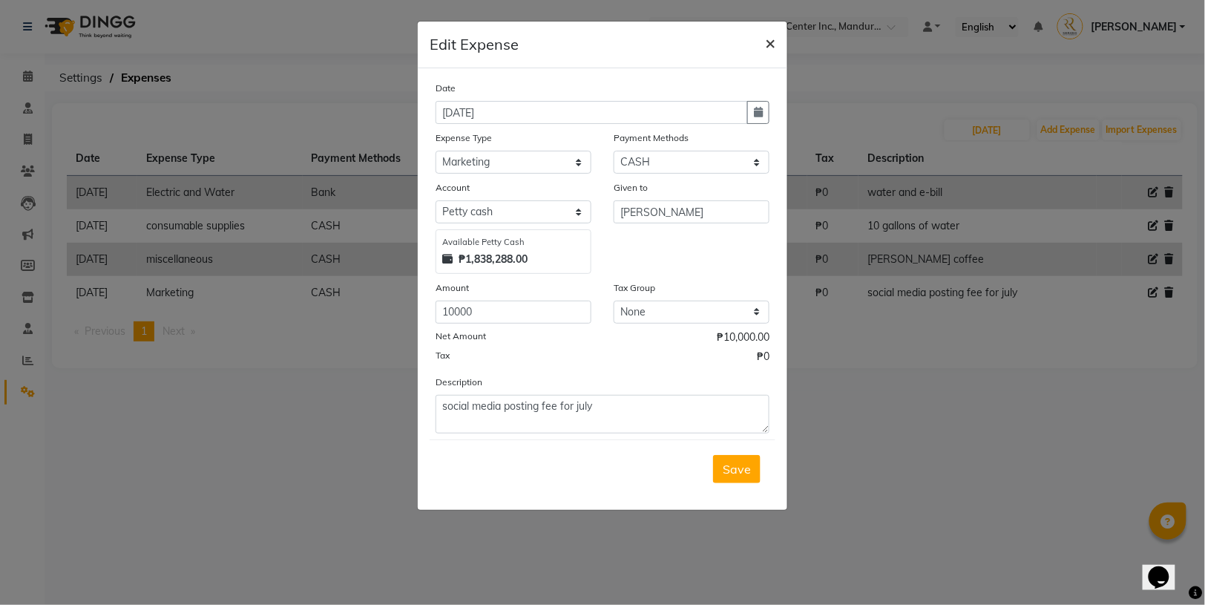
click at [773, 47] on span "×" at bounding box center [770, 42] width 10 height 22
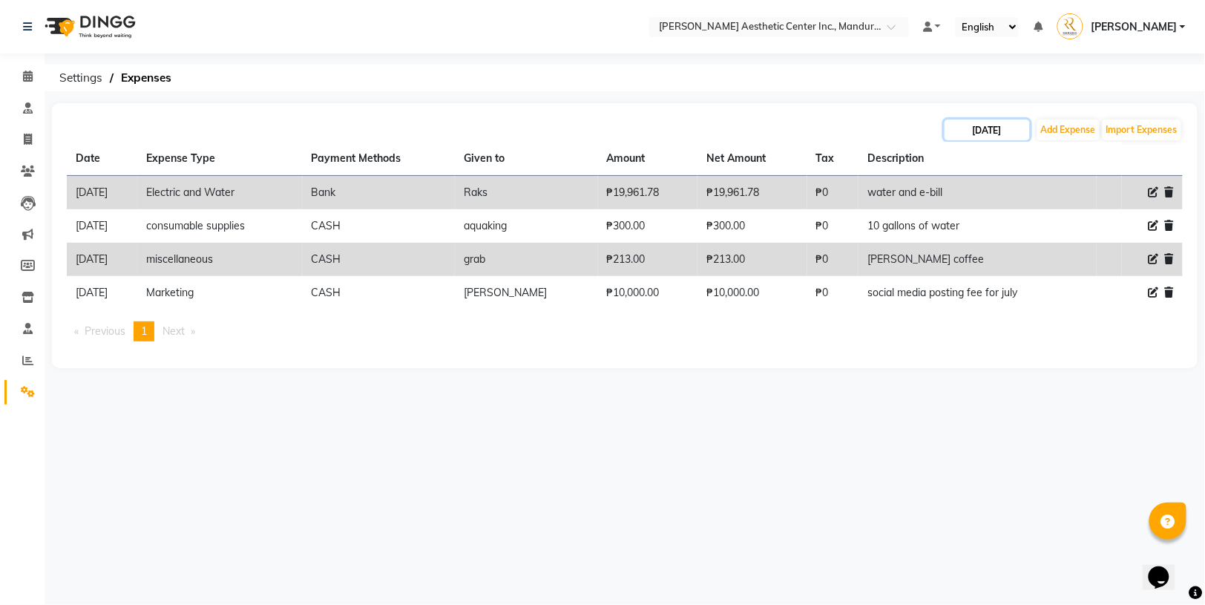
click at [996, 131] on input "[DATE]" at bounding box center [987, 129] width 85 height 21
select select "7"
select select "2025"
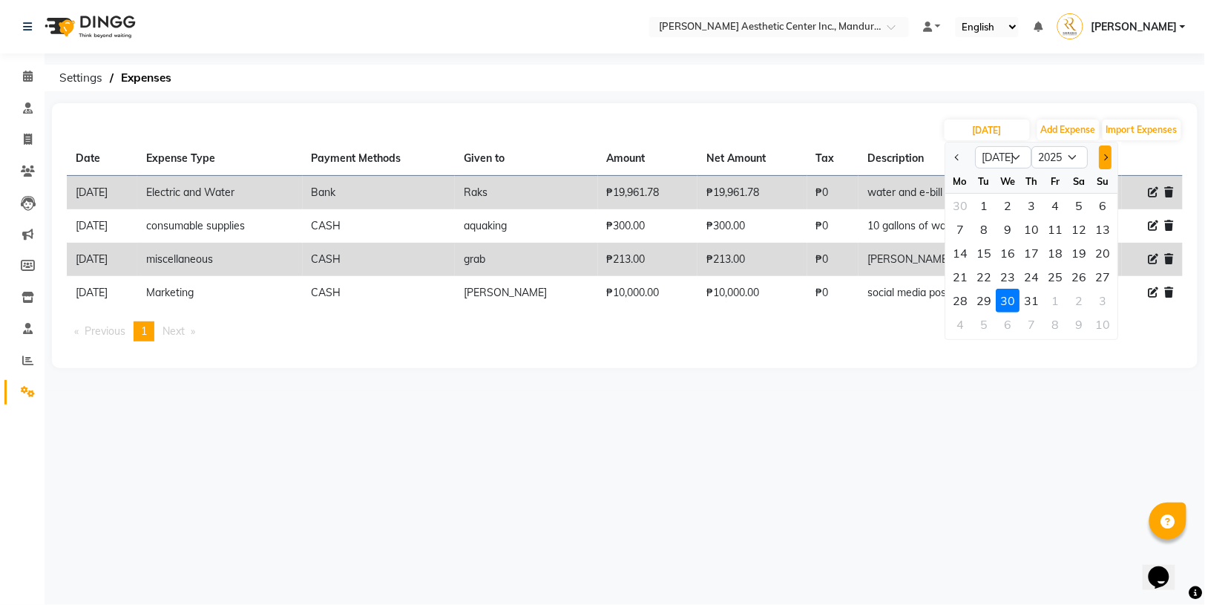
click at [1105, 157] on span "Next month" at bounding box center [1105, 157] width 6 height 6
select select "8"
click at [1008, 204] on div "30" at bounding box center [1009, 206] width 24 height 24
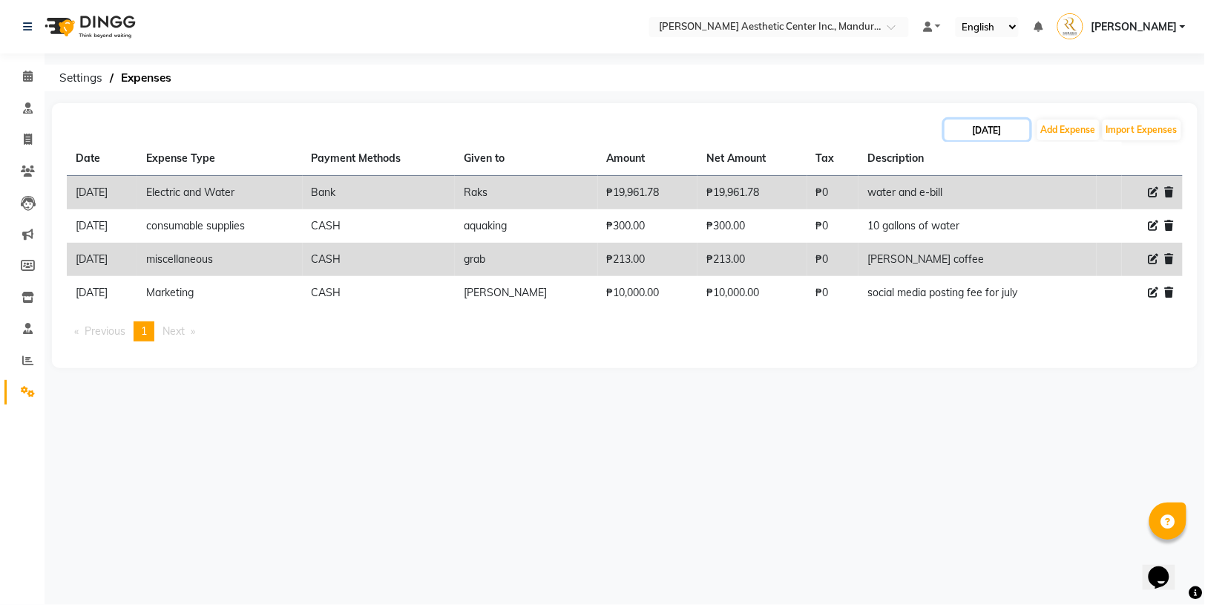
click at [970, 128] on input "[DATE]" at bounding box center [987, 129] width 85 height 21
select select "7"
select select "2025"
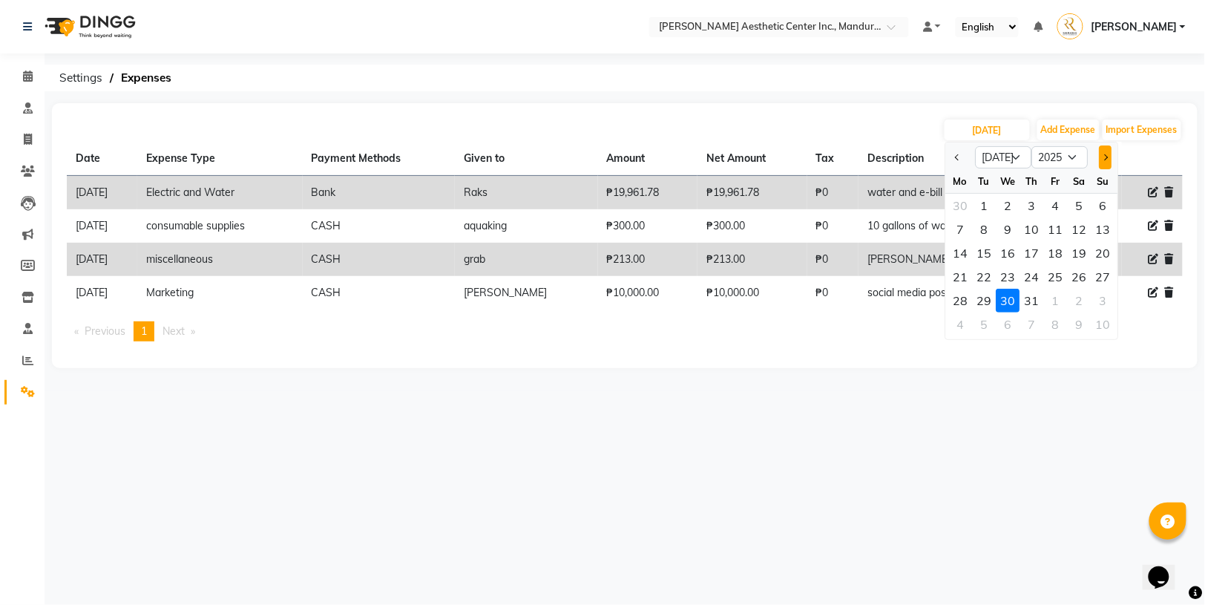
click at [1107, 154] on button "Next month" at bounding box center [1105, 157] width 13 height 24
select select "8"
click at [1080, 298] on div "30" at bounding box center [1080, 301] width 24 height 24
type input "[DATE]"
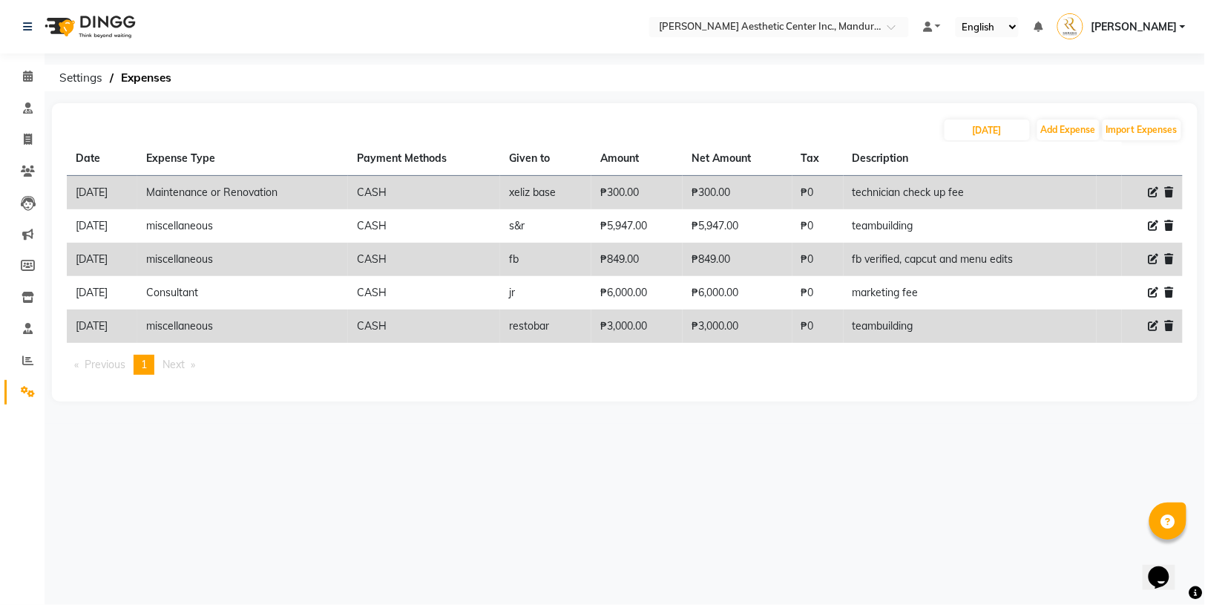
click at [1155, 254] on icon at bounding box center [1154, 259] width 10 height 10
select select "22594"
select select "1"
select select "5254"
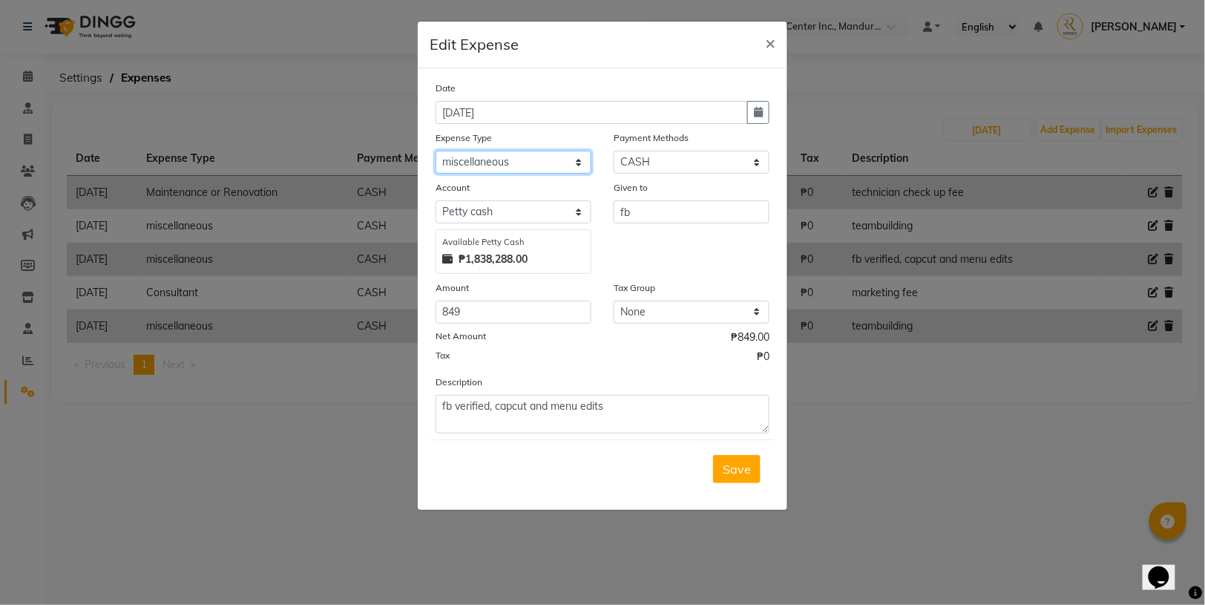
select select "14574"
click at [734, 467] on span "Save" at bounding box center [737, 469] width 28 height 15
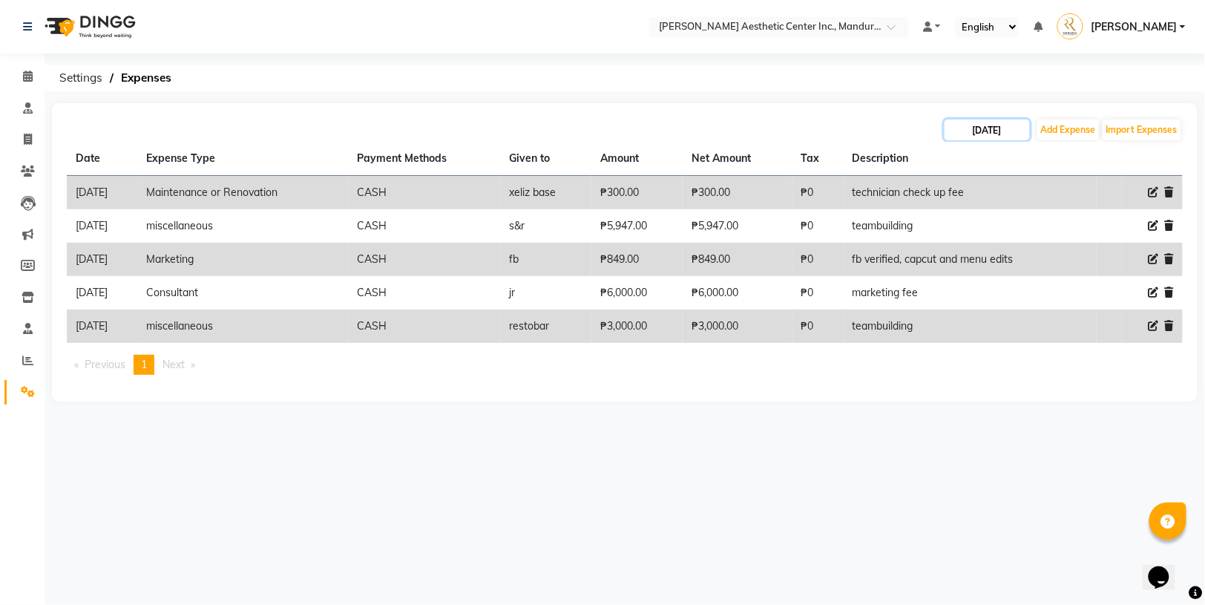
click at [985, 129] on input "[DATE]" at bounding box center [987, 129] width 85 height 21
select select "8"
select select "2025"
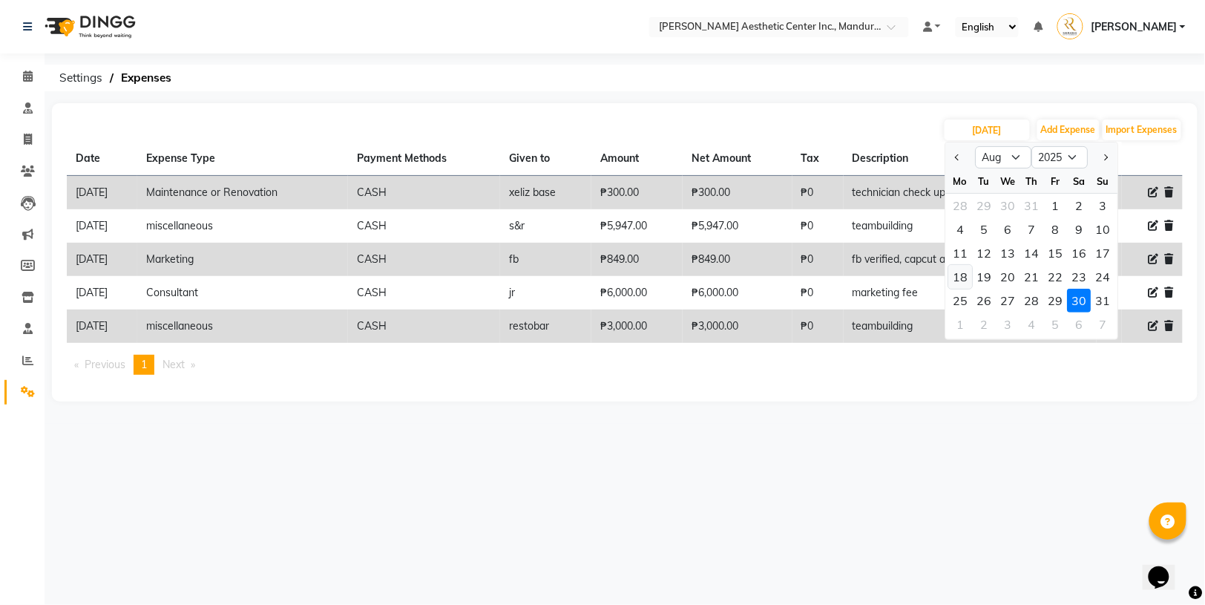
click at [962, 278] on div "18" at bounding box center [961, 277] width 24 height 24
type input "[DATE]"
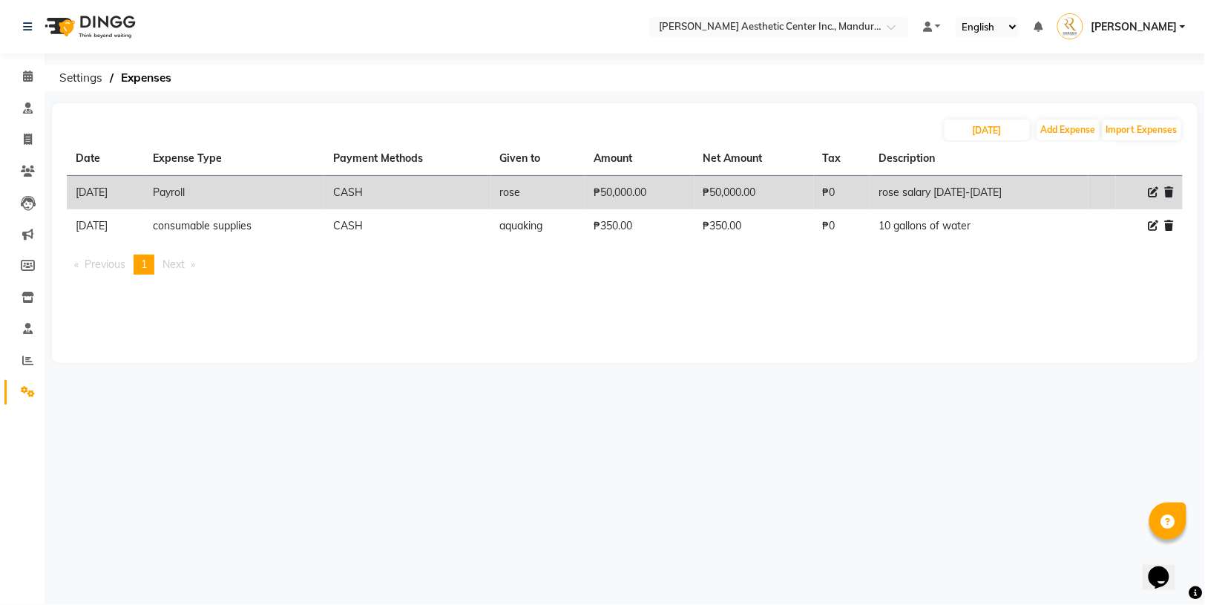
click at [1170, 191] on icon at bounding box center [1169, 192] width 9 height 10
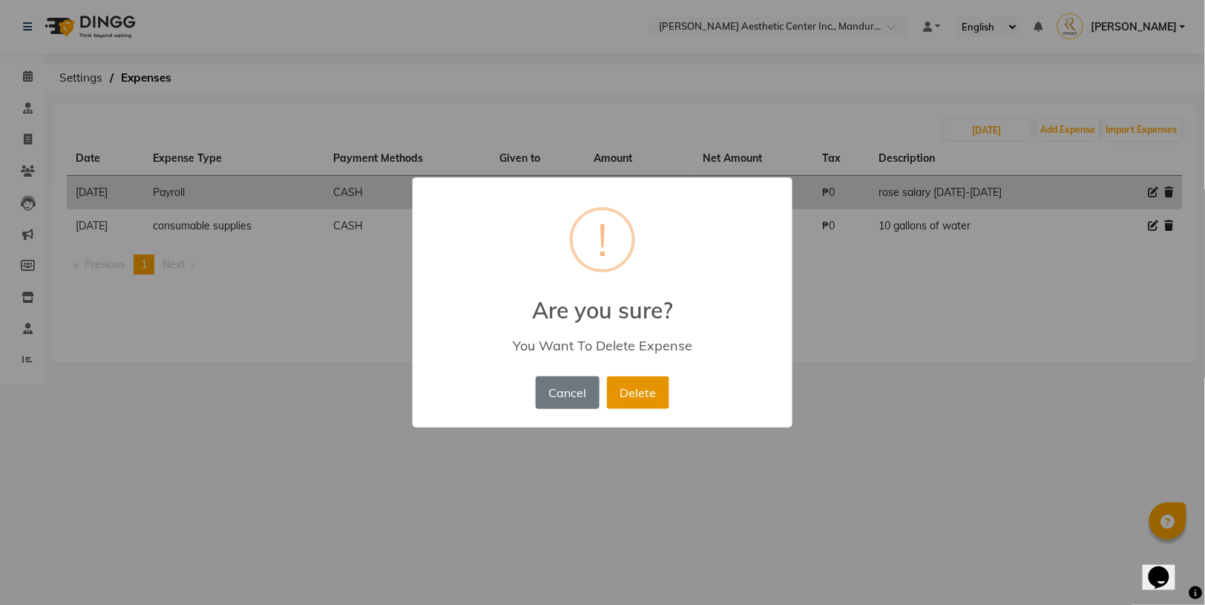
click at [637, 389] on button "Delete" at bounding box center [638, 392] width 62 height 33
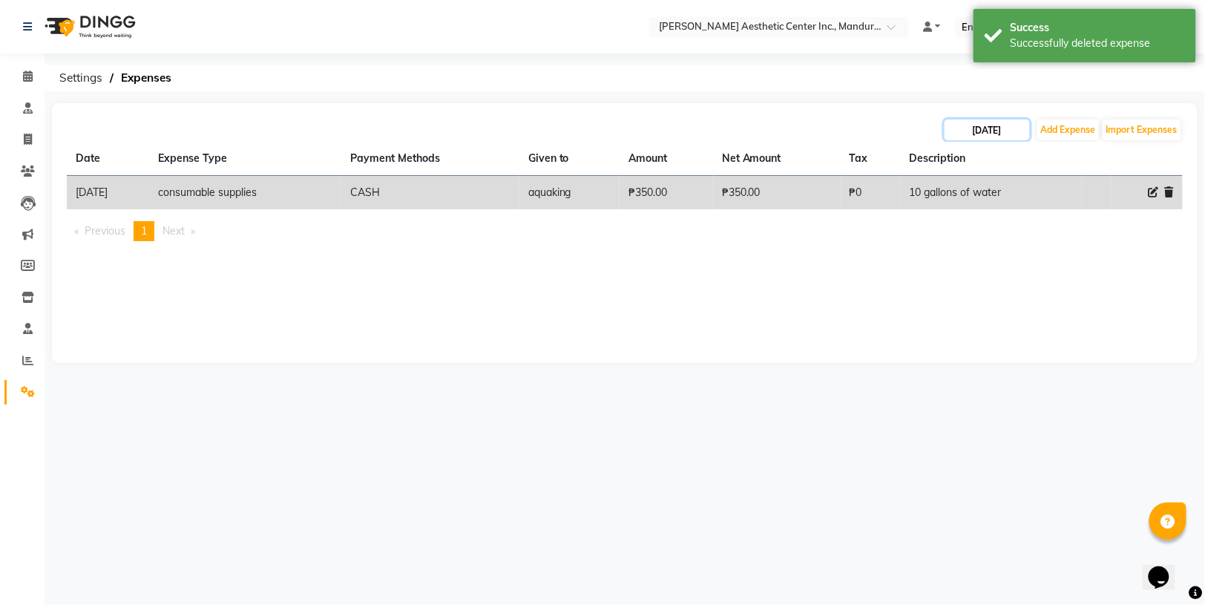
click at [978, 132] on input "[DATE]" at bounding box center [987, 129] width 85 height 21
select select "8"
select select "2025"
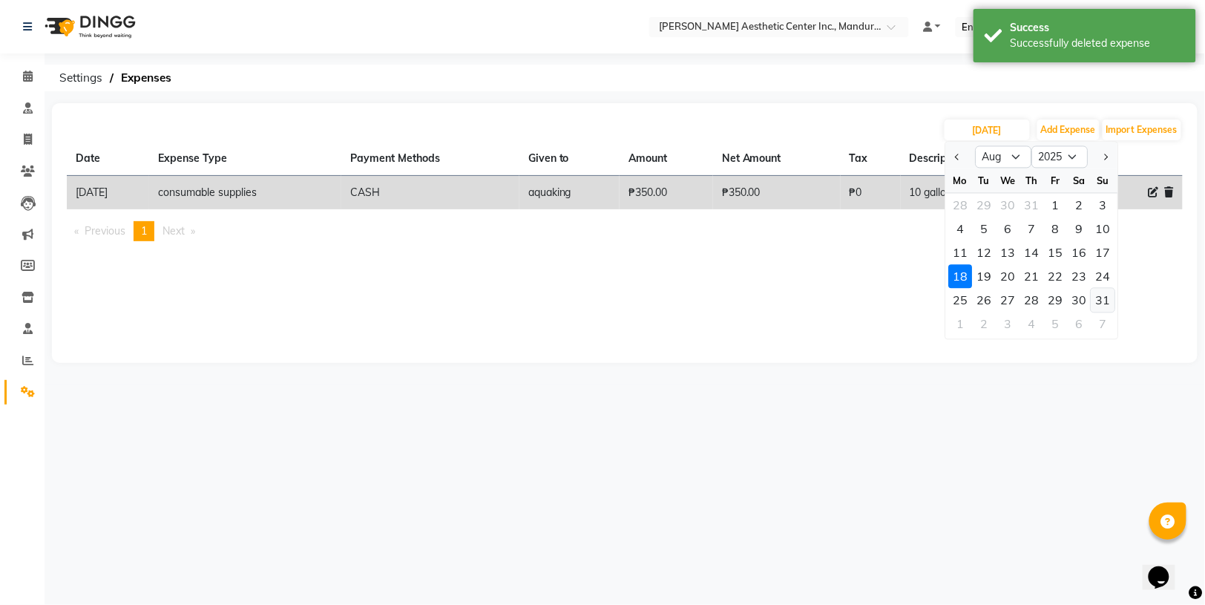
click at [1101, 296] on div "31" at bounding box center [1104, 301] width 24 height 24
type input "[DATE]"
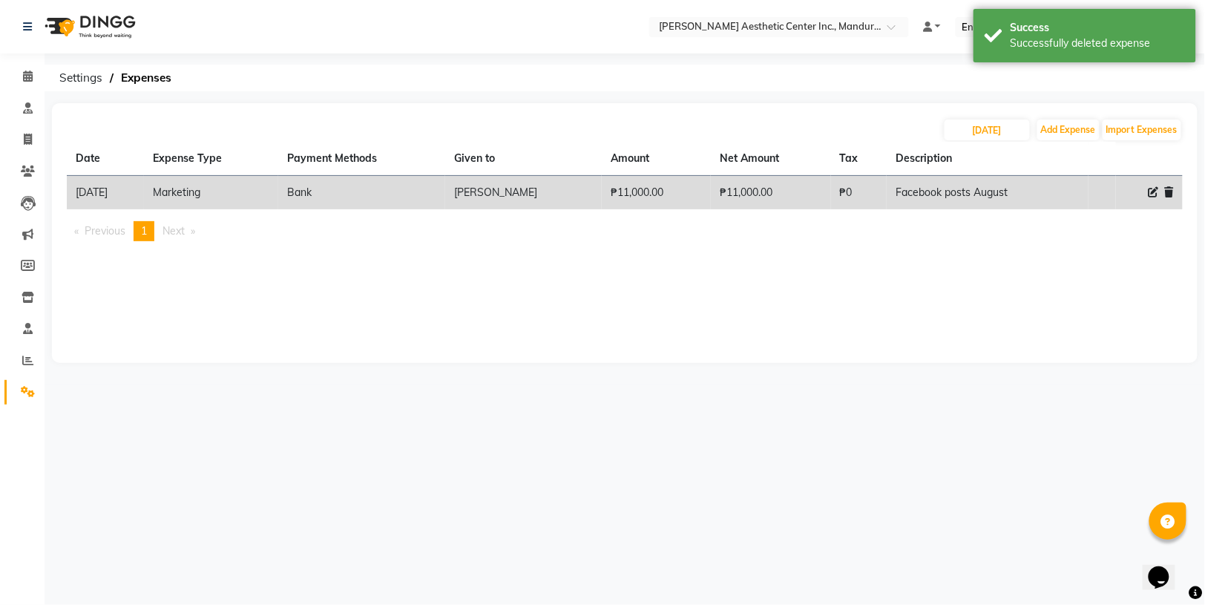
click at [301, 98] on div "Select Location × [PERSON_NAME] Aesthetic Center Inc., Mandurriao Default Panel…" at bounding box center [602, 302] width 1205 height 605
click at [1051, 129] on button "Add Expense" at bounding box center [1069, 129] width 62 height 21
select select "1"
select select "5254"
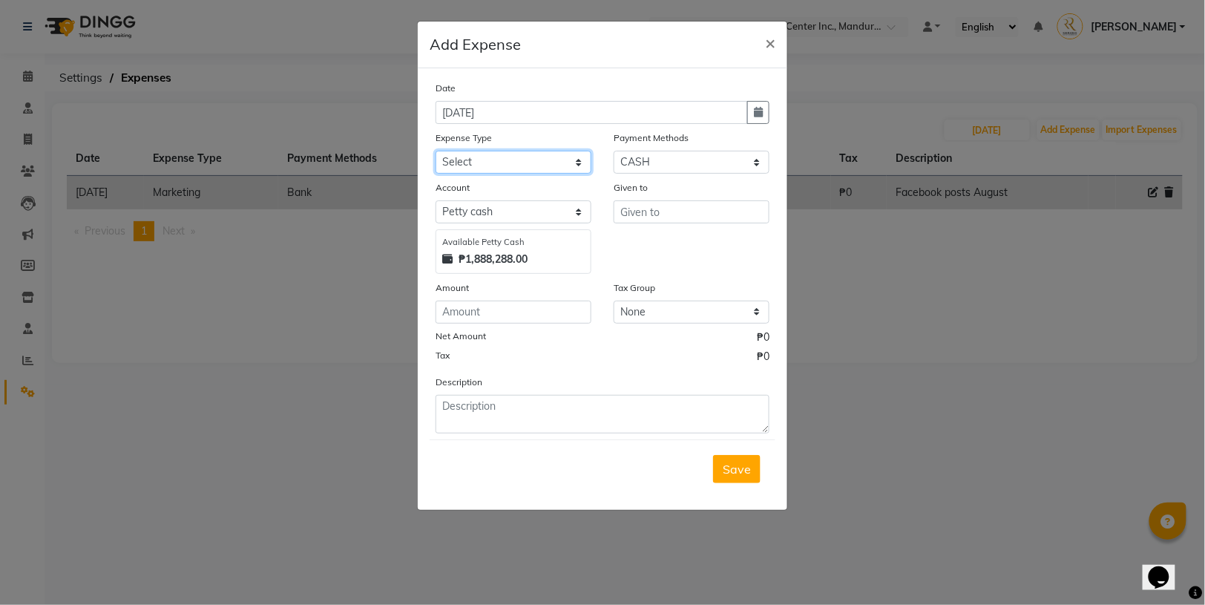
select select "14571"
select select "17"
select select "5255"
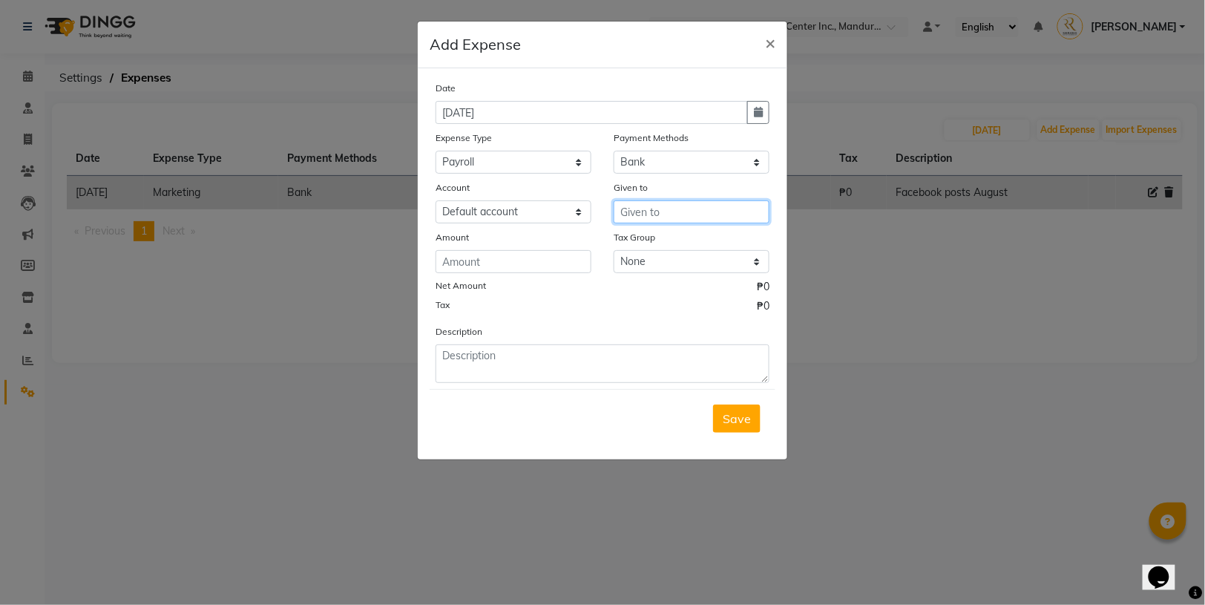
click at [651, 205] on input "text" at bounding box center [692, 211] width 156 height 23
type input "Employees"
click at [542, 268] on input "number" at bounding box center [514, 261] width 156 height 23
type input "136443.2"
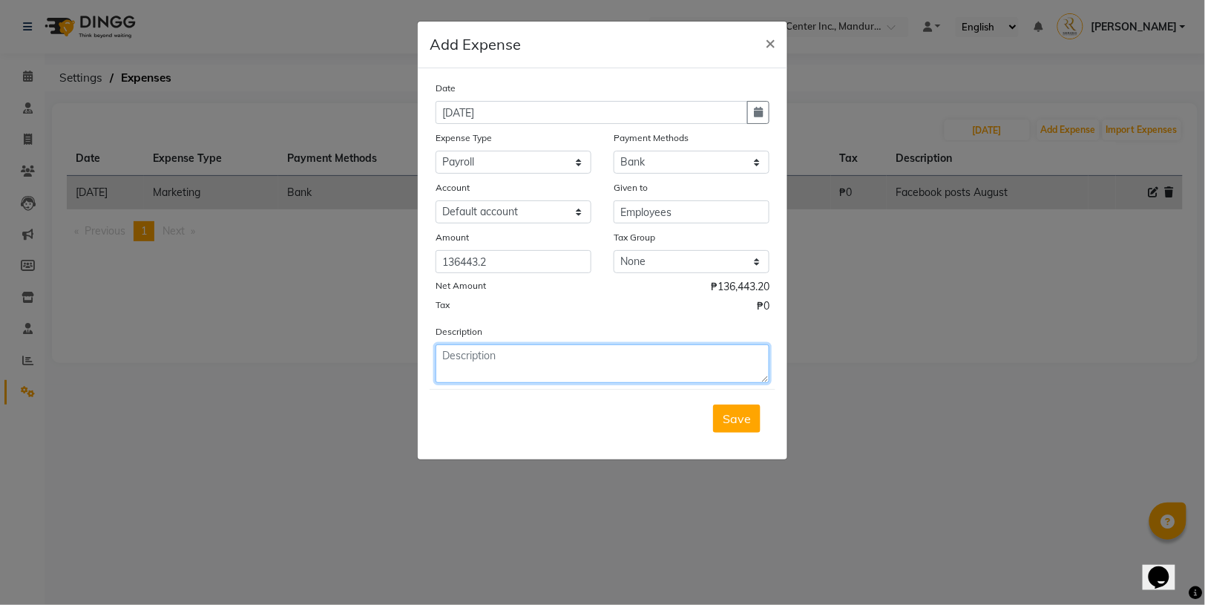
click at [558, 358] on textarea at bounding box center [603, 363] width 334 height 39
type textarea "payroll [DATE]-[DATE]"
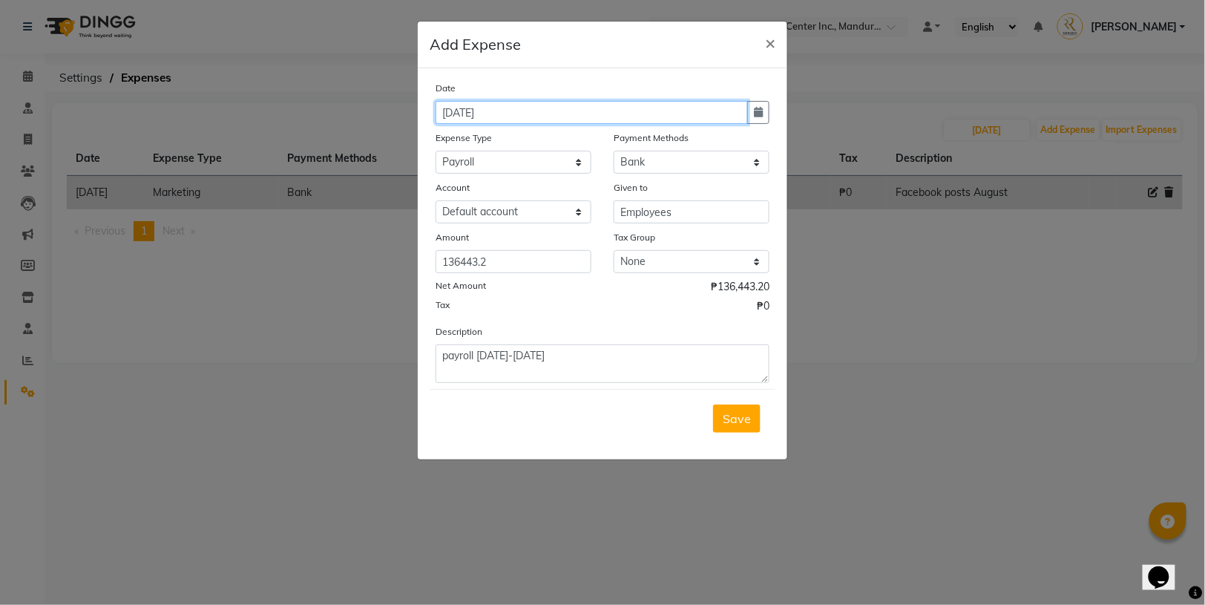
click at [480, 121] on input "[DATE]" at bounding box center [592, 112] width 312 height 23
click at [469, 120] on input "[DATE]" at bounding box center [592, 112] width 312 height 23
click at [759, 107] on icon "button" at bounding box center [758, 112] width 9 height 10
select select "9"
select select "2025"
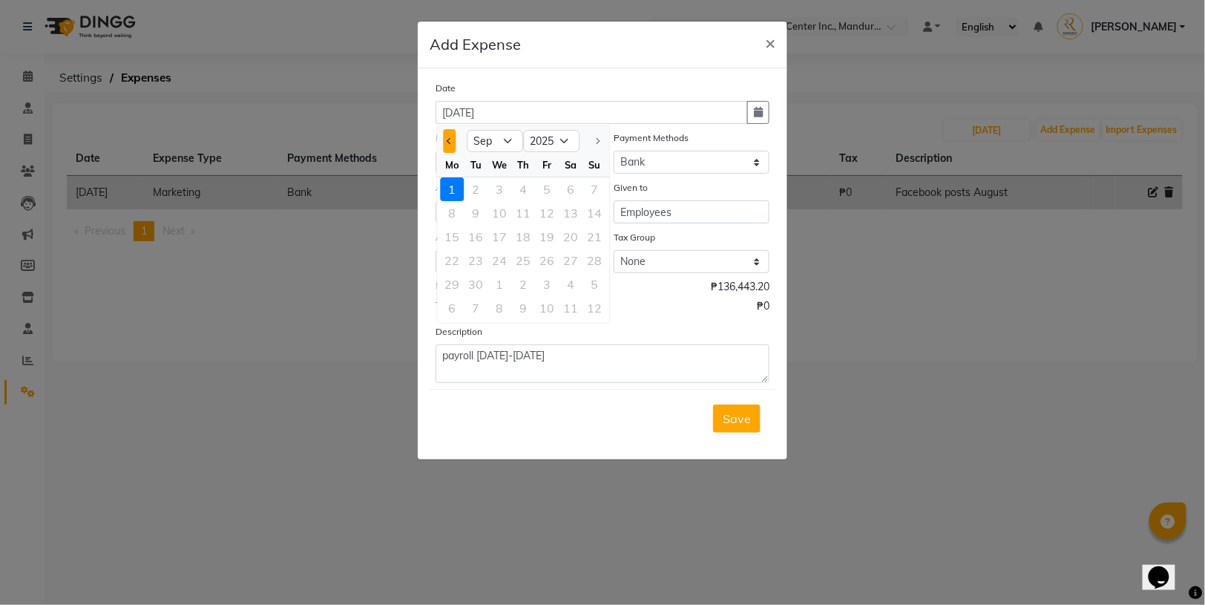
click at [446, 133] on button "Previous month" at bounding box center [450, 141] width 13 height 24
select select "8"
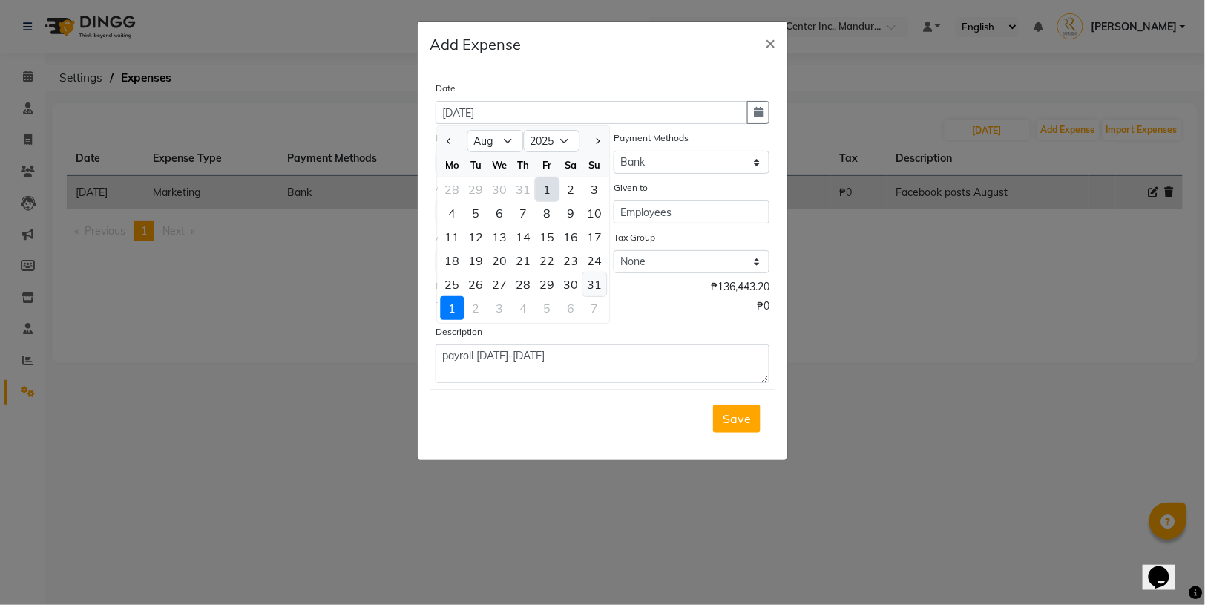
click at [600, 284] on div "31" at bounding box center [595, 284] width 24 height 24
type input "[DATE]"
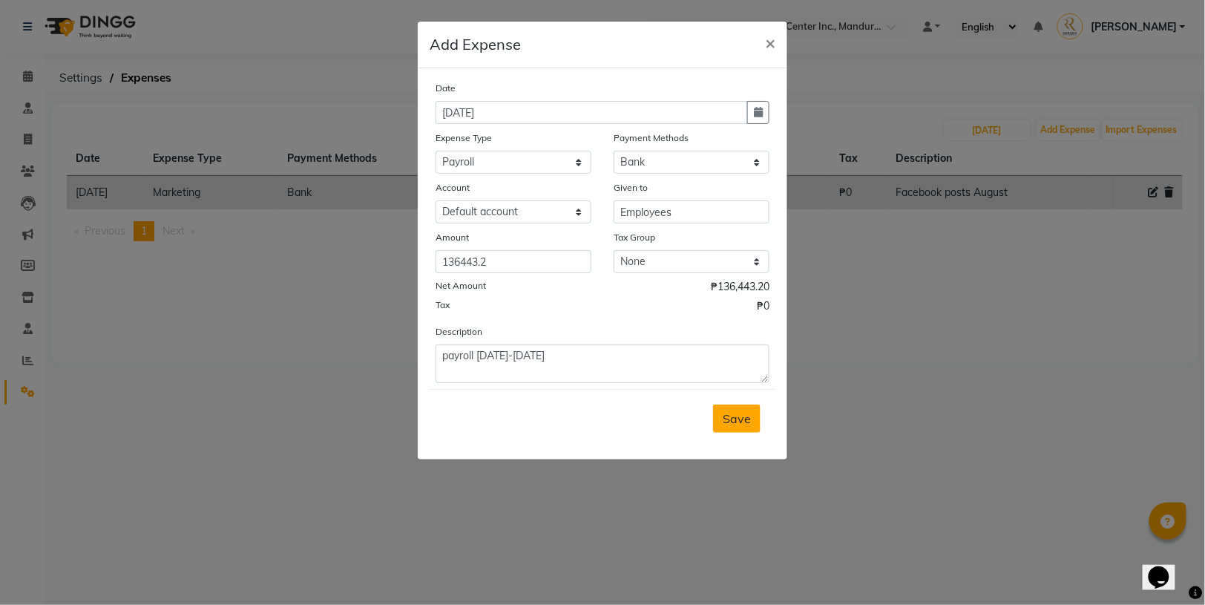
click at [750, 425] on button "Save" at bounding box center [737, 419] width 48 height 28
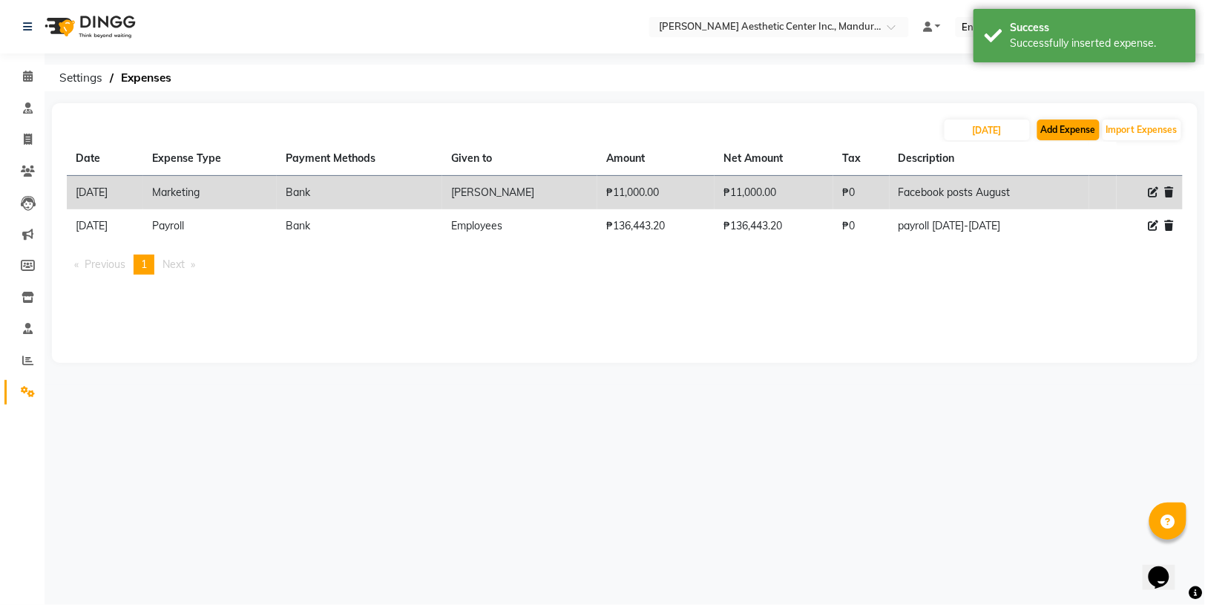
click at [1076, 128] on button "Add Expense" at bounding box center [1069, 129] width 62 height 21
select select "1"
select select "5254"
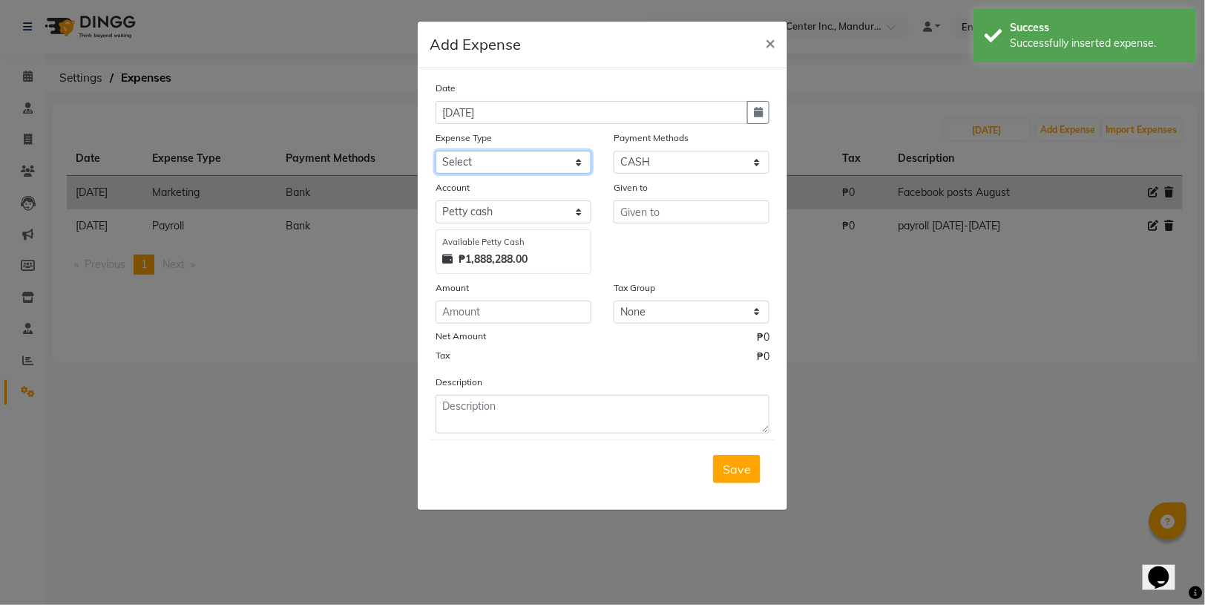
select select "14600"
select select "17"
select select "5255"
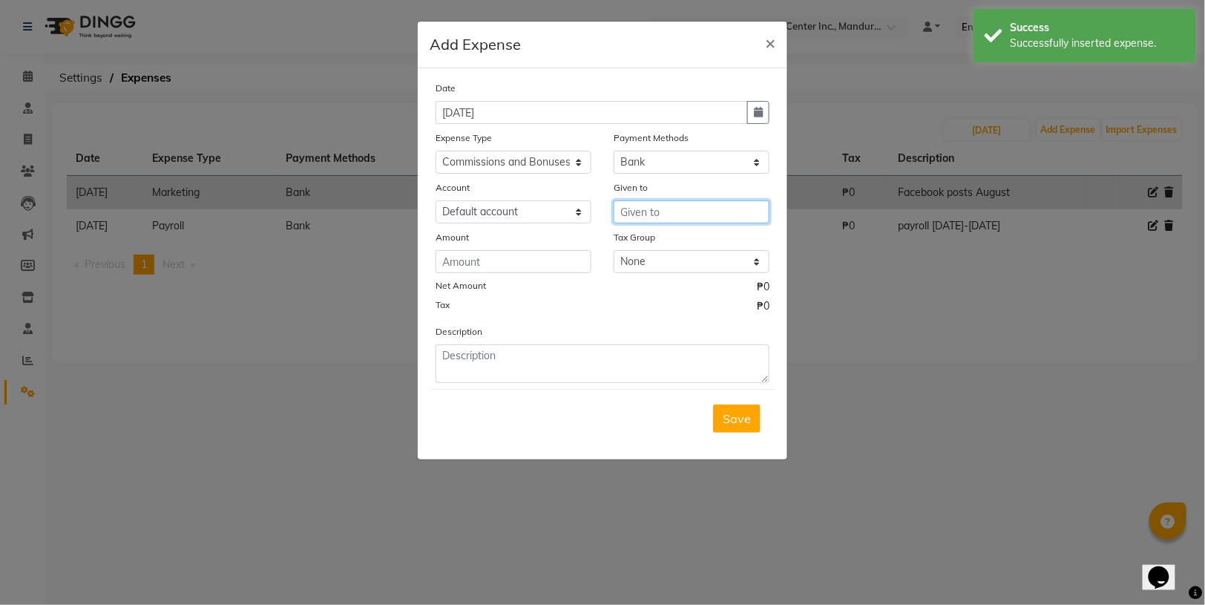
click at [678, 207] on input "text" at bounding box center [692, 211] width 156 height 23
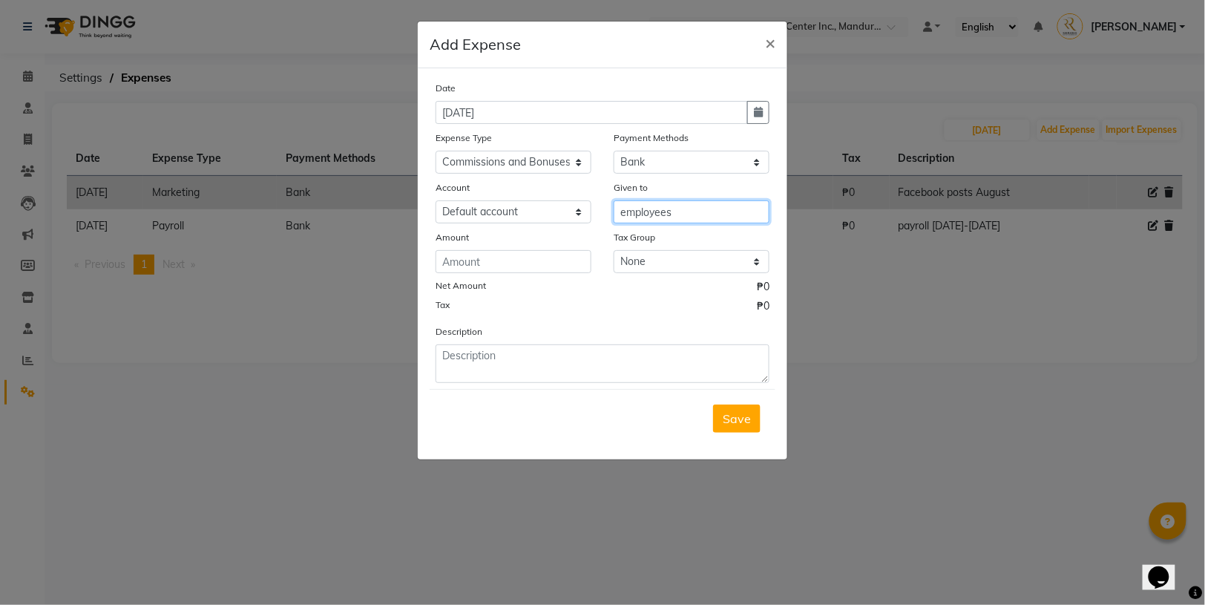
type input "employees"
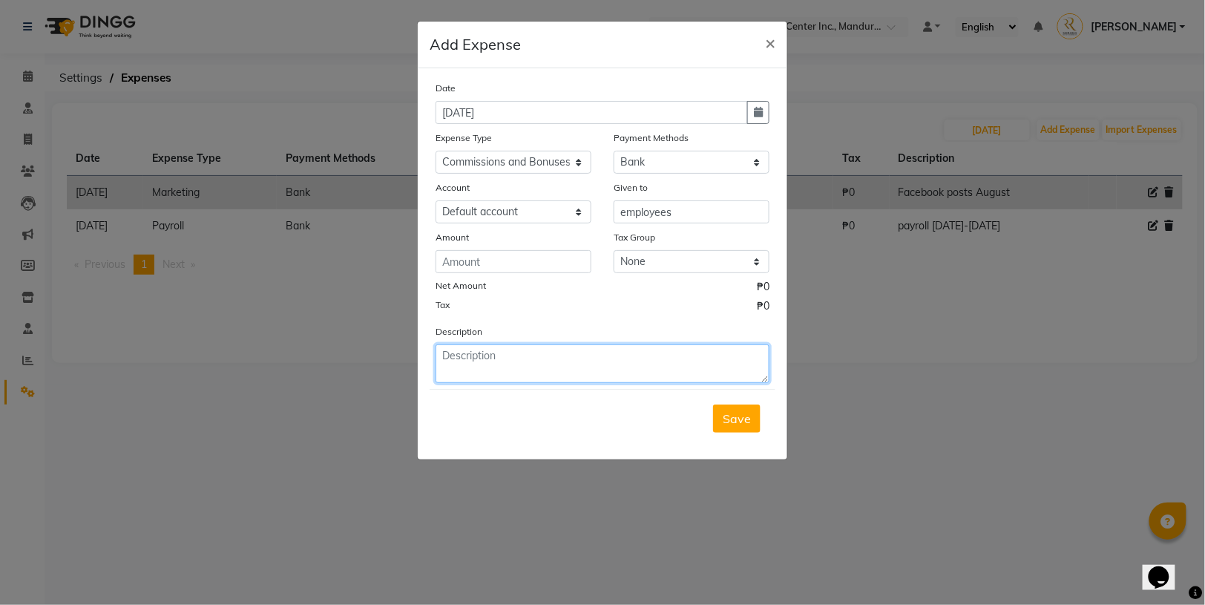
click at [533, 361] on textarea at bounding box center [603, 363] width 334 height 39
type textarea "Commissions for [DATE]"
click at [574, 295] on div "Net Amount ₱0" at bounding box center [603, 288] width 334 height 19
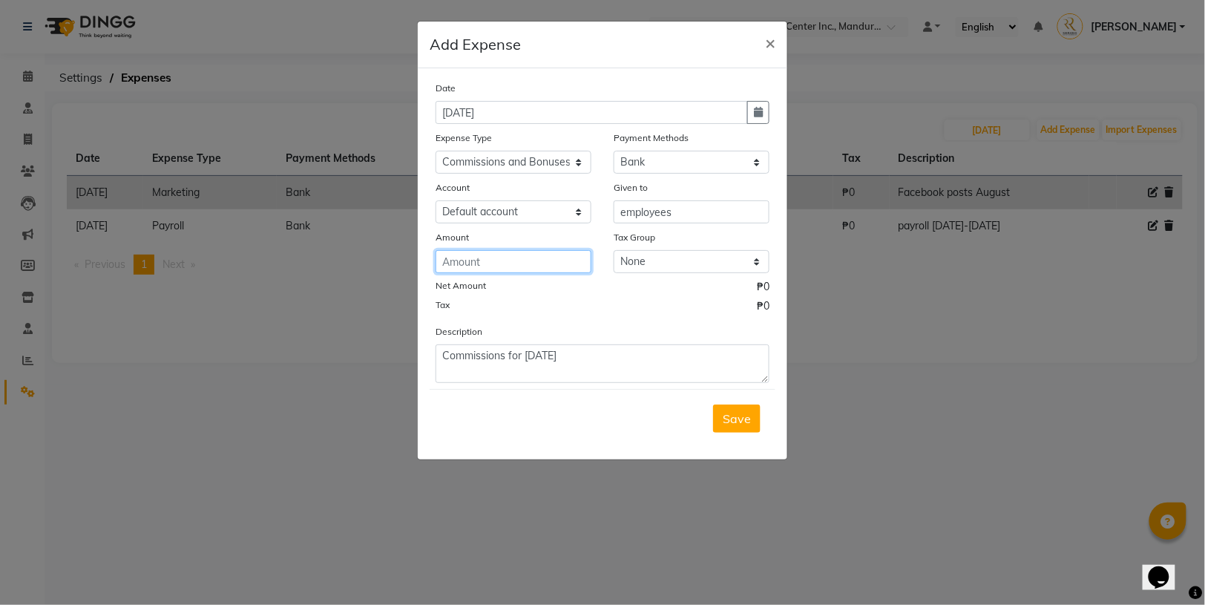
click at [526, 263] on input "number" at bounding box center [514, 261] width 156 height 23
type input "162"
click at [737, 418] on button "Save" at bounding box center [737, 419] width 48 height 28
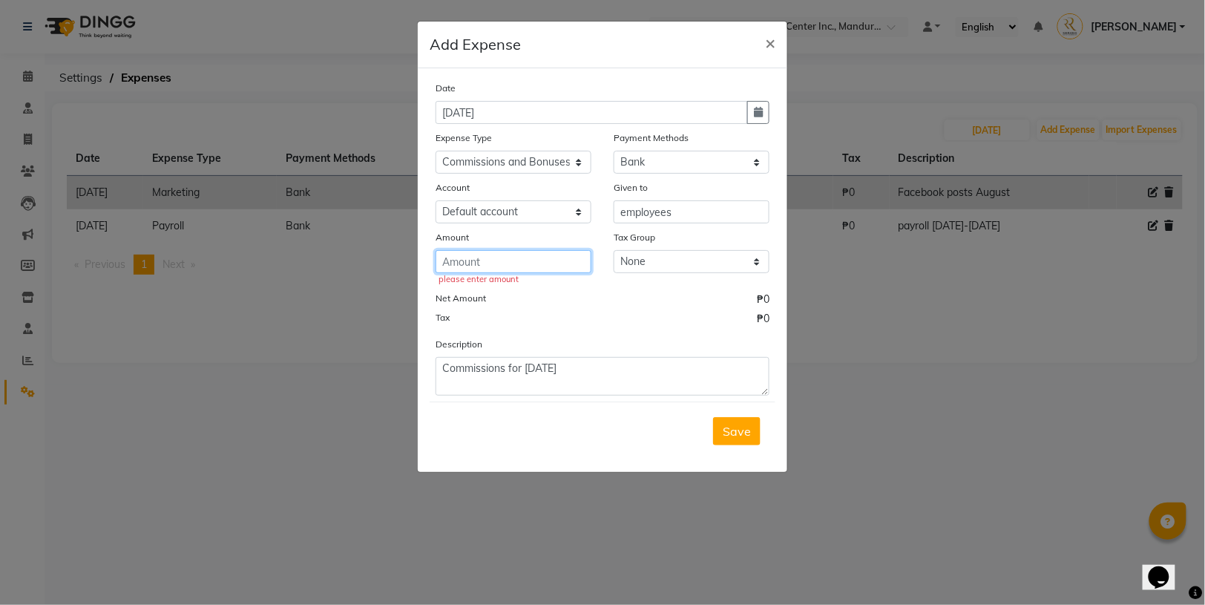
click at [459, 261] on input "number" at bounding box center [514, 261] width 156 height 23
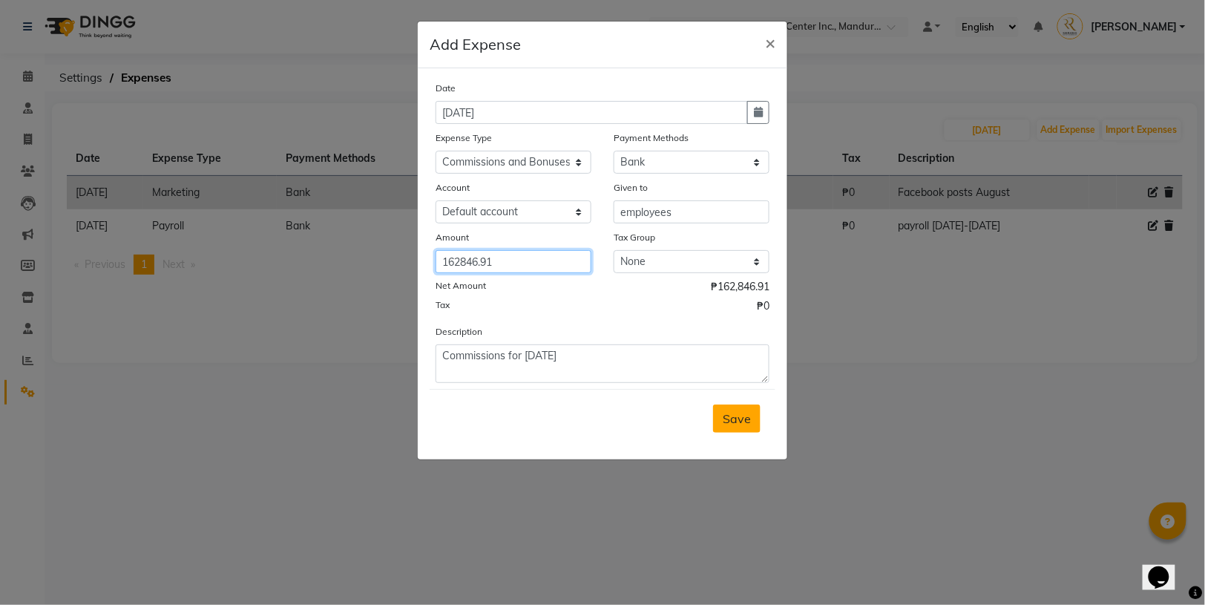
type input "162846.91"
drag, startPoint x: 733, startPoint y: 427, endPoint x: 577, endPoint y: 355, distance: 172.4
click at [577, 353] on form "Date [DATE] Expense Type Select Commissions and Bonuses Communications Consulta…" at bounding box center [603, 263] width 346 height 367
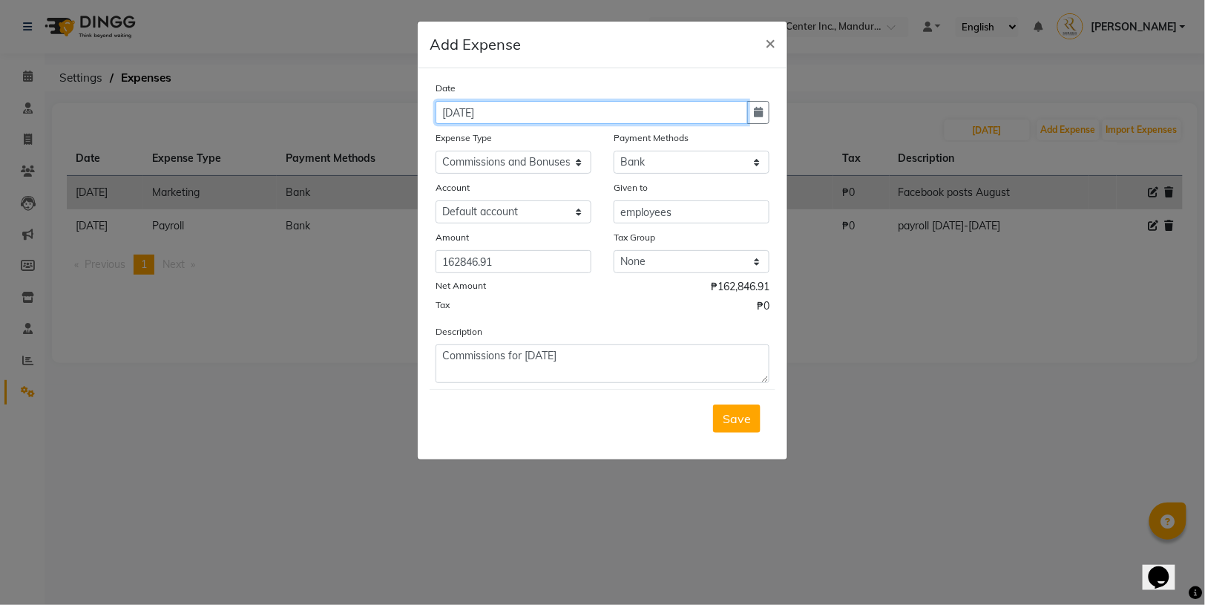
click at [707, 111] on input "[DATE]" at bounding box center [592, 112] width 312 height 23
click at [761, 109] on icon "button" at bounding box center [758, 112] width 9 height 10
select select "9"
select select "2025"
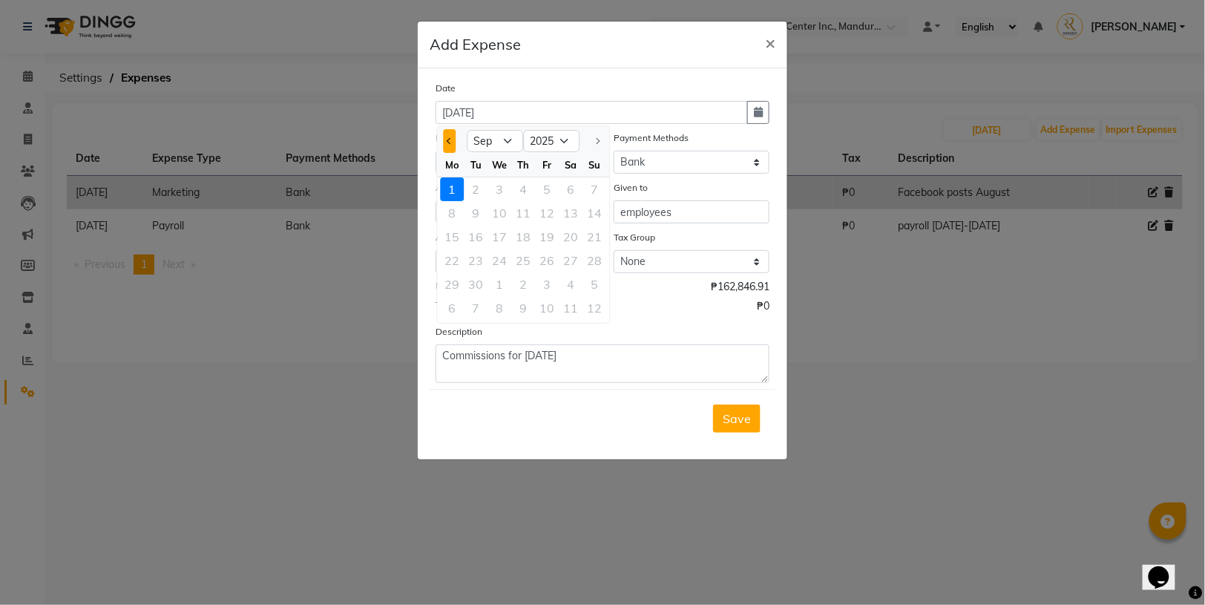
click at [452, 139] on span "Previous month" at bounding box center [450, 141] width 6 height 6
select select "8"
click at [589, 289] on div "31" at bounding box center [595, 284] width 24 height 24
type input "[DATE]"
click at [726, 413] on span "Save" at bounding box center [737, 418] width 28 height 15
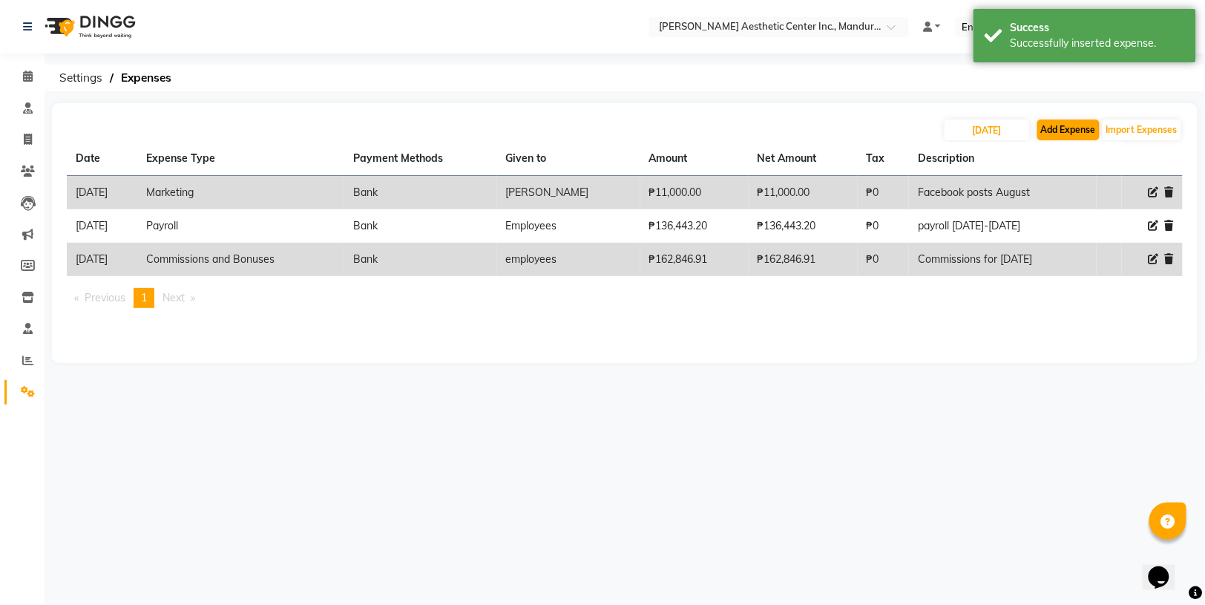
click at [1060, 127] on button "Add Expense" at bounding box center [1069, 129] width 62 height 21
select select "1"
select select "5254"
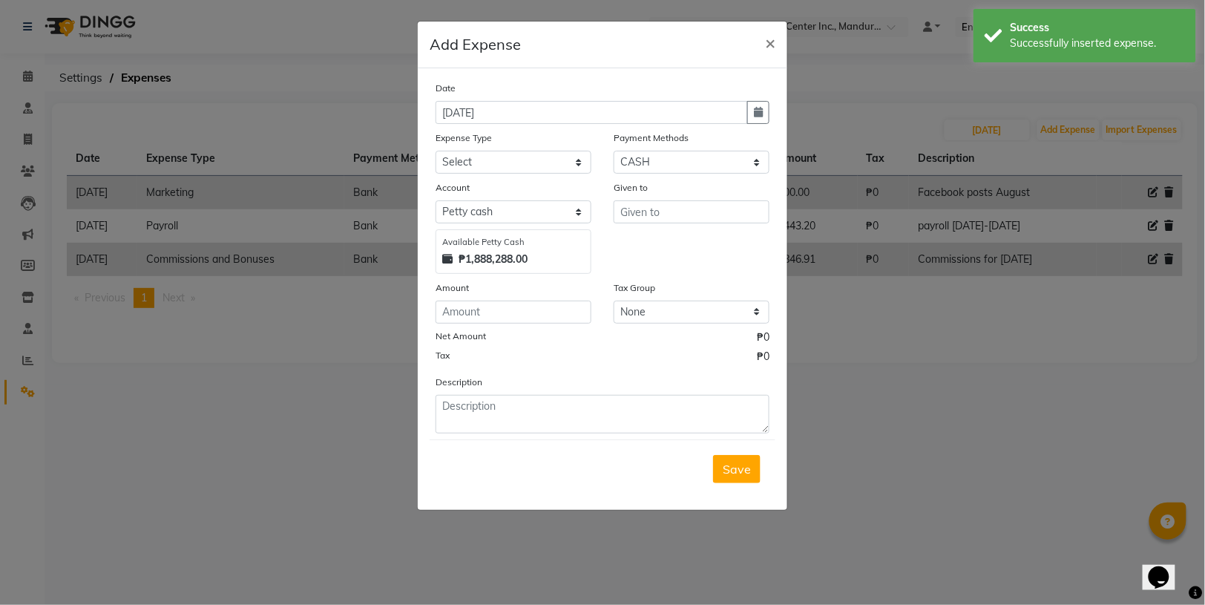
click at [943, 350] on ngb-modal-window "Add Expense × Date [DATE] Expense Type Select Commissions and Bonuses Communica…" at bounding box center [602, 302] width 1205 height 605
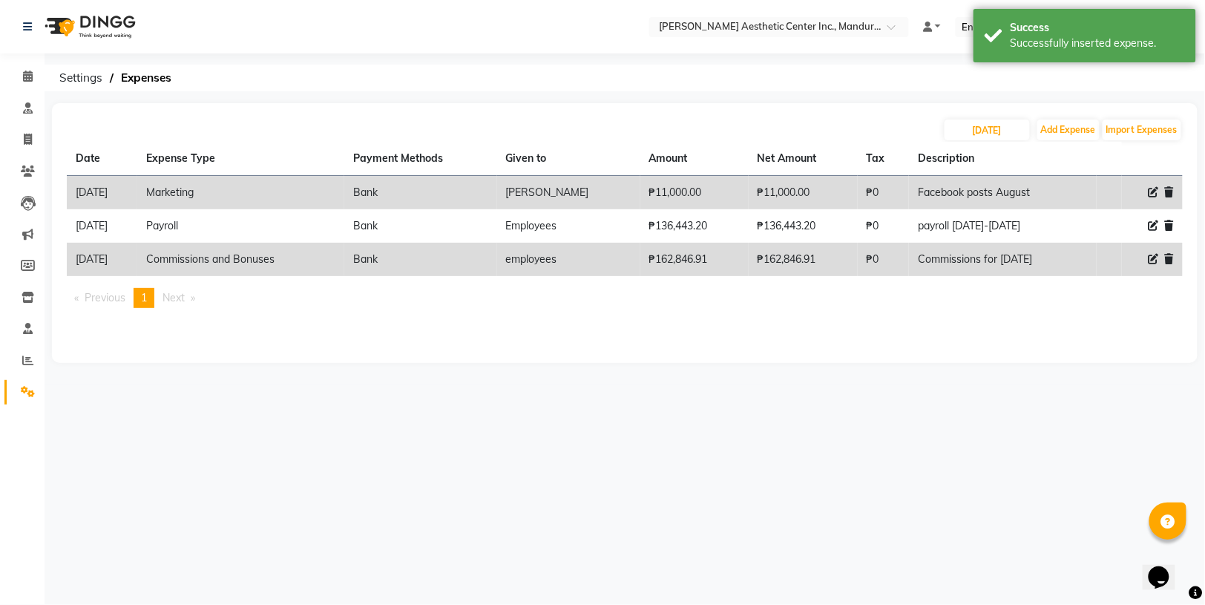
click at [467, 315] on div "Date Expense Type Payment Methods Given to Amount Net Amount Tax Description [D…" at bounding box center [625, 231] width 1116 height 178
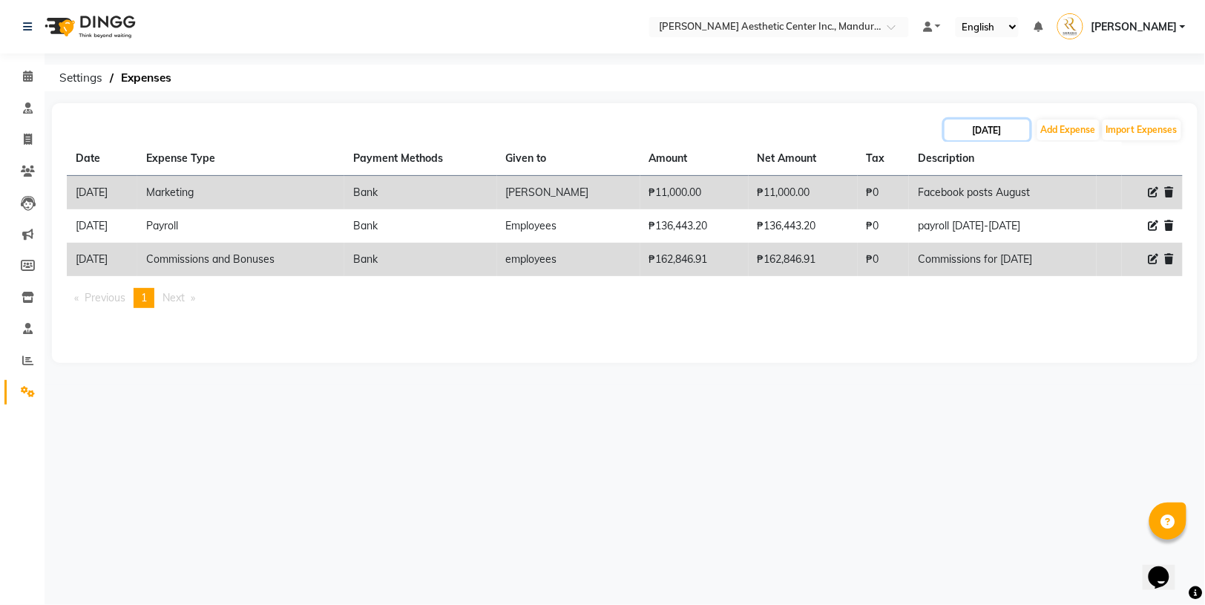
click at [979, 132] on input "[DATE]" at bounding box center [987, 129] width 85 height 21
select select "8"
select select "2025"
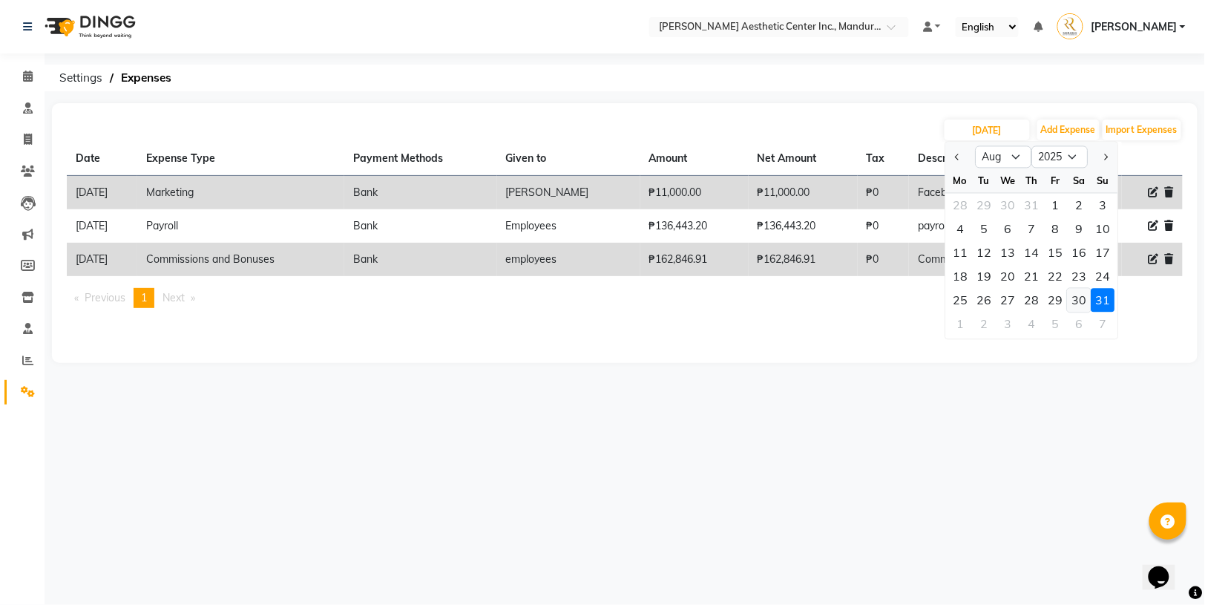
click at [1073, 298] on div "30" at bounding box center [1080, 301] width 24 height 24
type input "[DATE]"
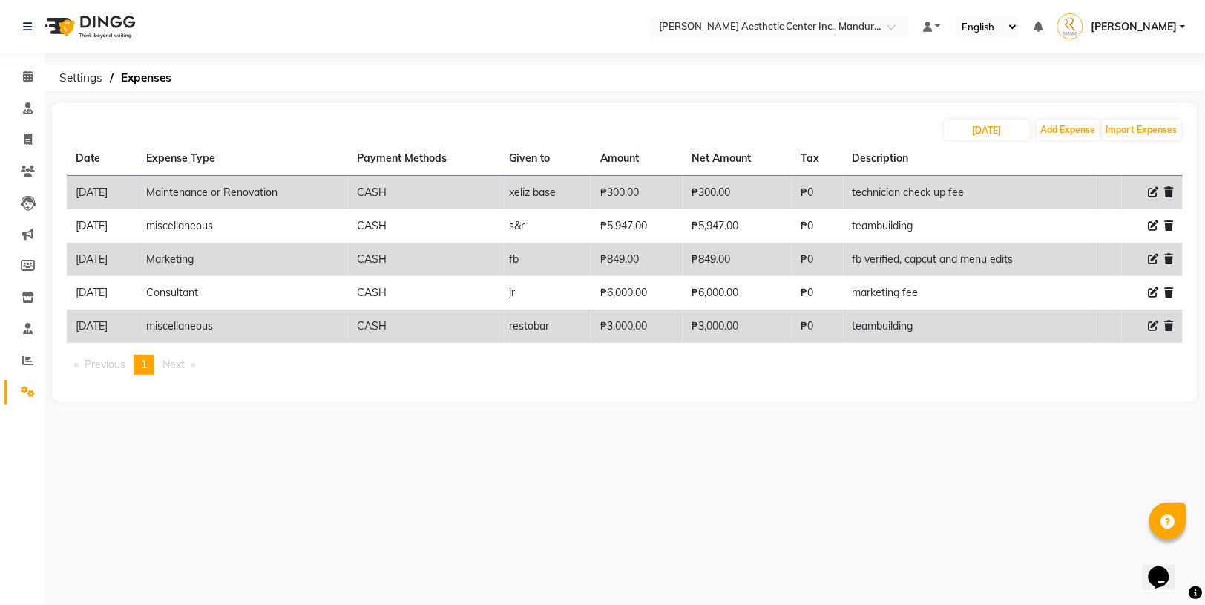
click at [760, 379] on div "Date Expense Type Payment Methods Given to Amount Net Amount Tax Description [D…" at bounding box center [625, 264] width 1116 height 245
click at [1071, 131] on button "Add Expense" at bounding box center [1069, 129] width 62 height 21
select select "1"
select select "5254"
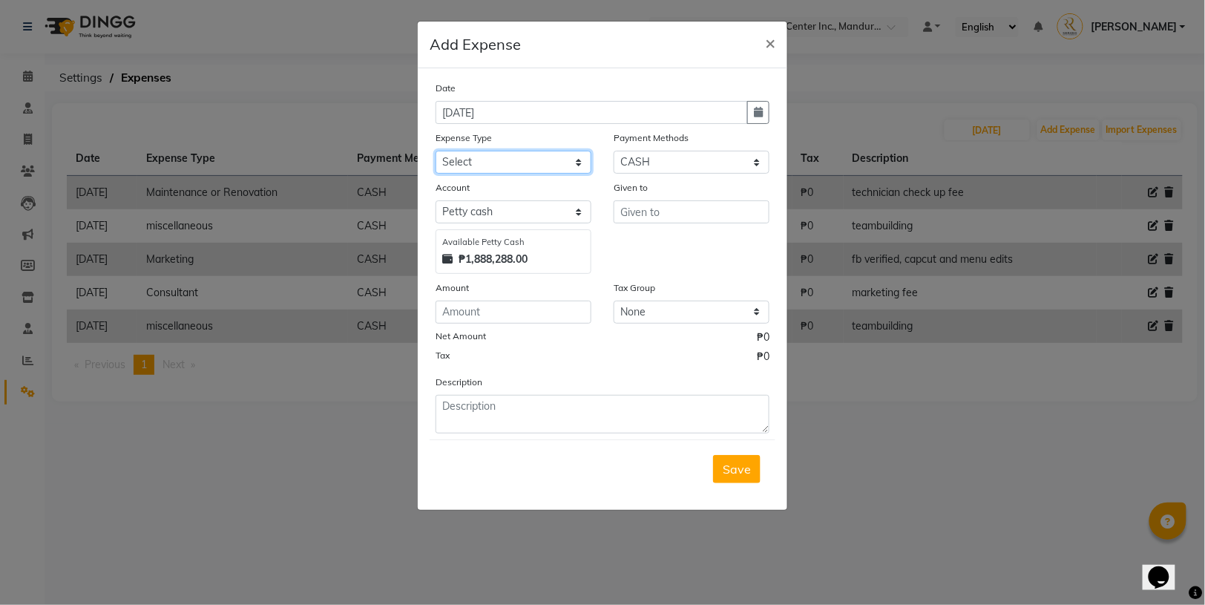
select select "18754"
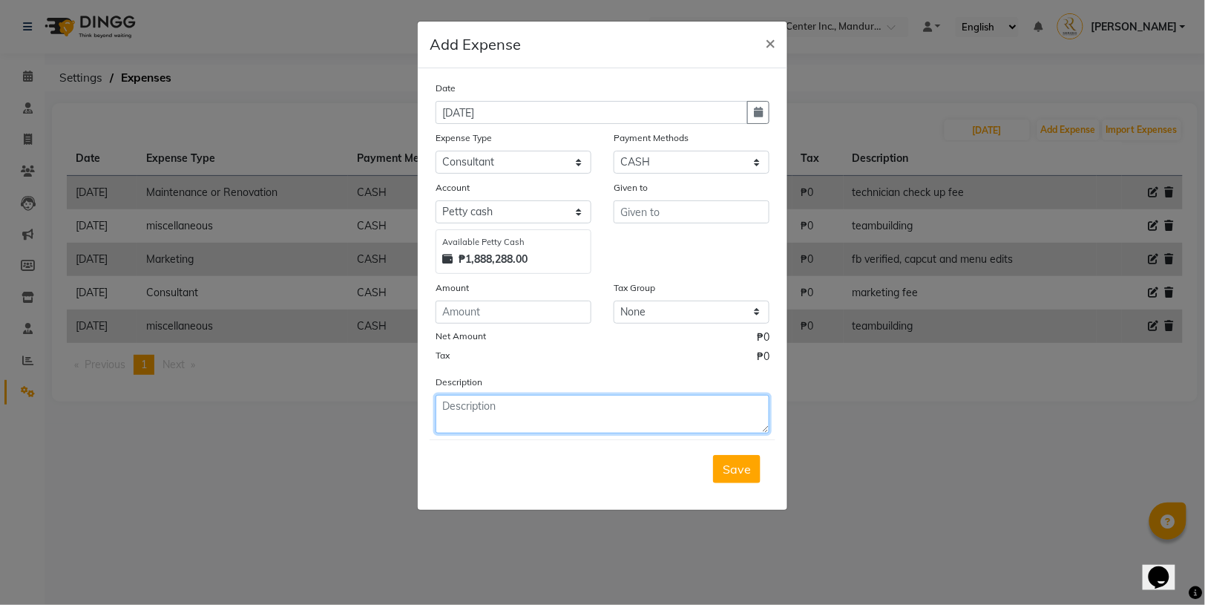
click at [485, 413] on textarea at bounding box center [603, 414] width 334 height 39
type textarea "Facebook replies"
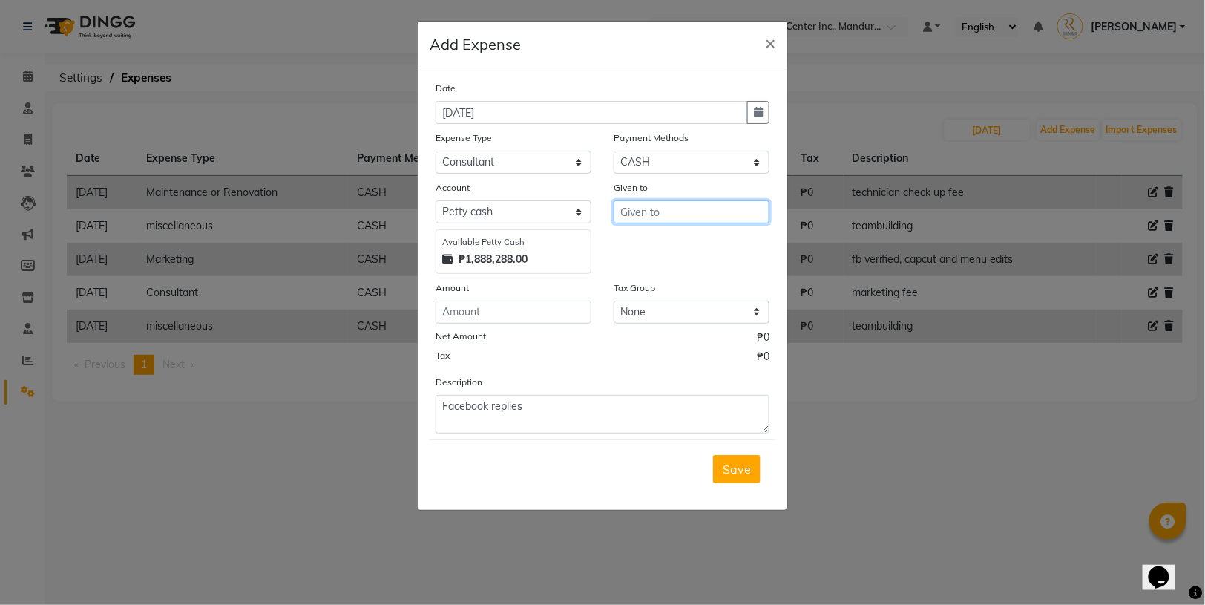
click at [657, 211] on input "text" at bounding box center [692, 211] width 156 height 23
type input "Jereze"
drag, startPoint x: 736, startPoint y: 465, endPoint x: 572, endPoint y: 146, distance: 359.2
click at [574, 145] on form "Date [DATE] Expense Type Select Commissions and Bonuses Communications Consulta…" at bounding box center [603, 289] width 346 height 418
click at [502, 310] on input "number" at bounding box center [514, 312] width 156 height 23
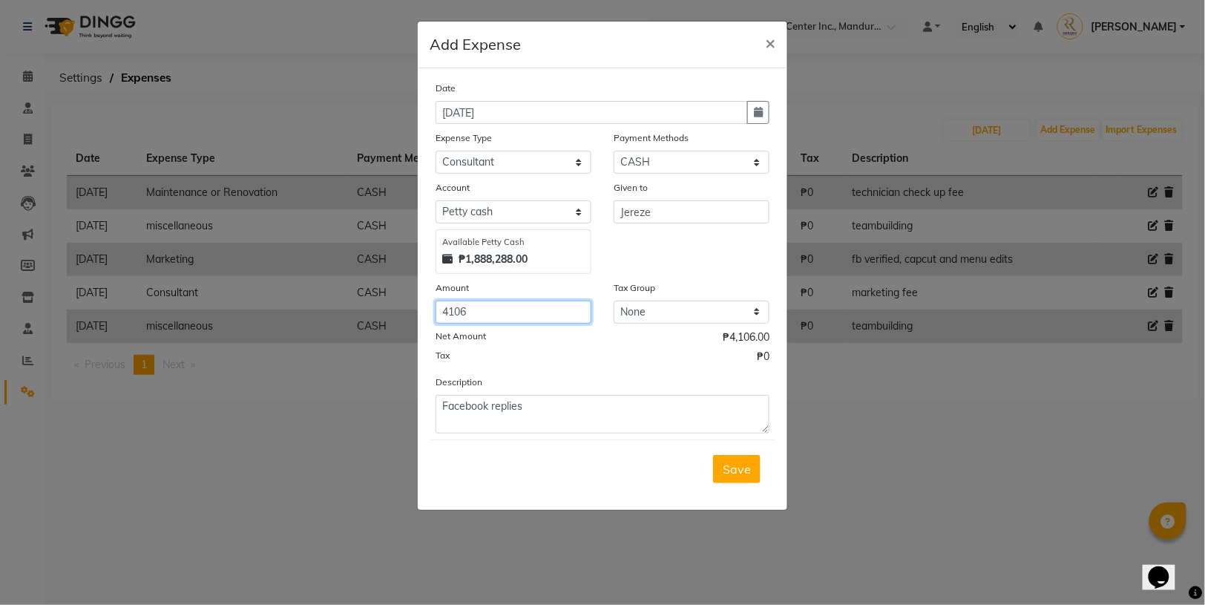
type input "4106"
click at [551, 377] on div "Description Facebook replies" at bounding box center [603, 403] width 356 height 59
click at [758, 112] on icon "button" at bounding box center [758, 112] width 9 height 10
select select "9"
select select "2025"
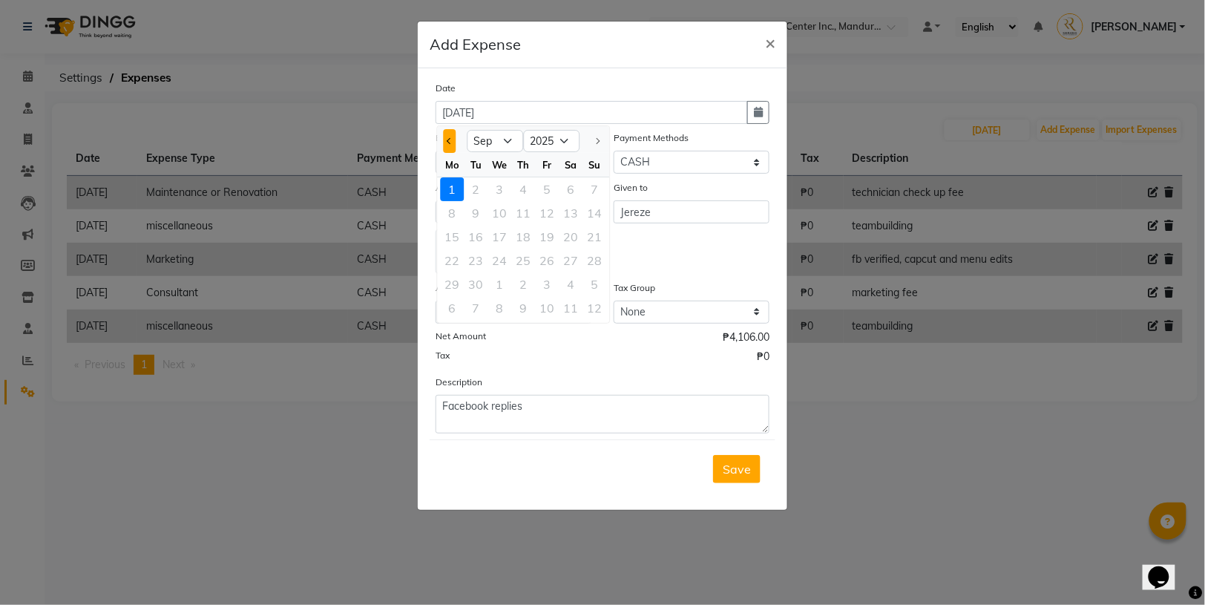
click at [448, 148] on button "Previous month" at bounding box center [450, 141] width 13 height 24
select select "8"
click at [592, 285] on div "31" at bounding box center [595, 284] width 24 height 24
type input "[DATE]"
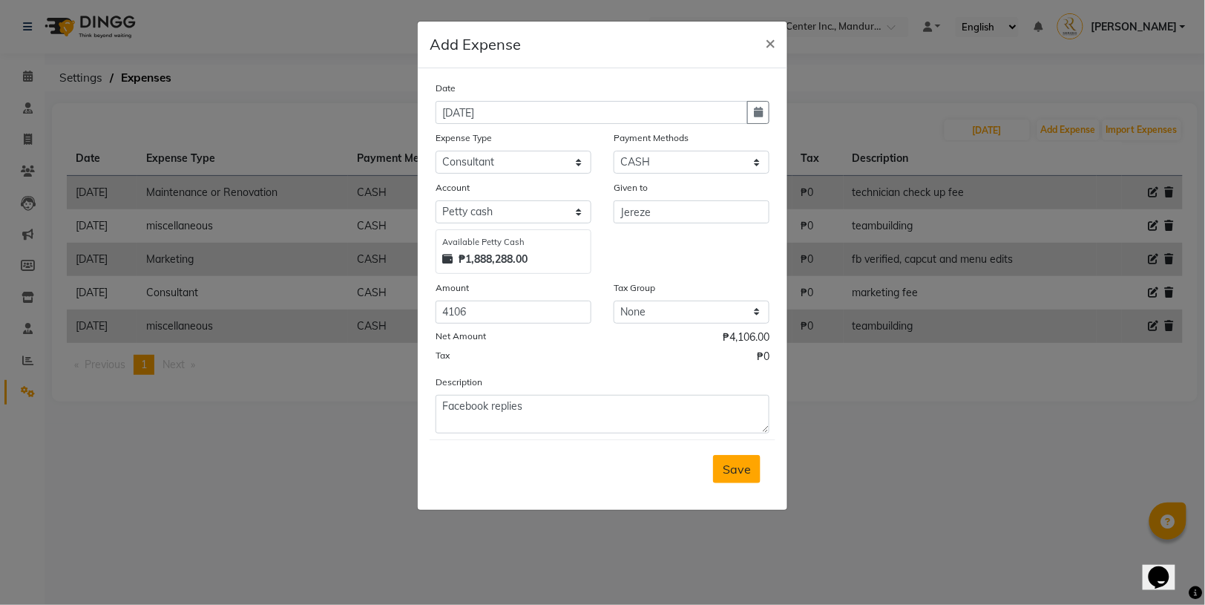
click at [753, 469] on button "Save" at bounding box center [737, 469] width 48 height 28
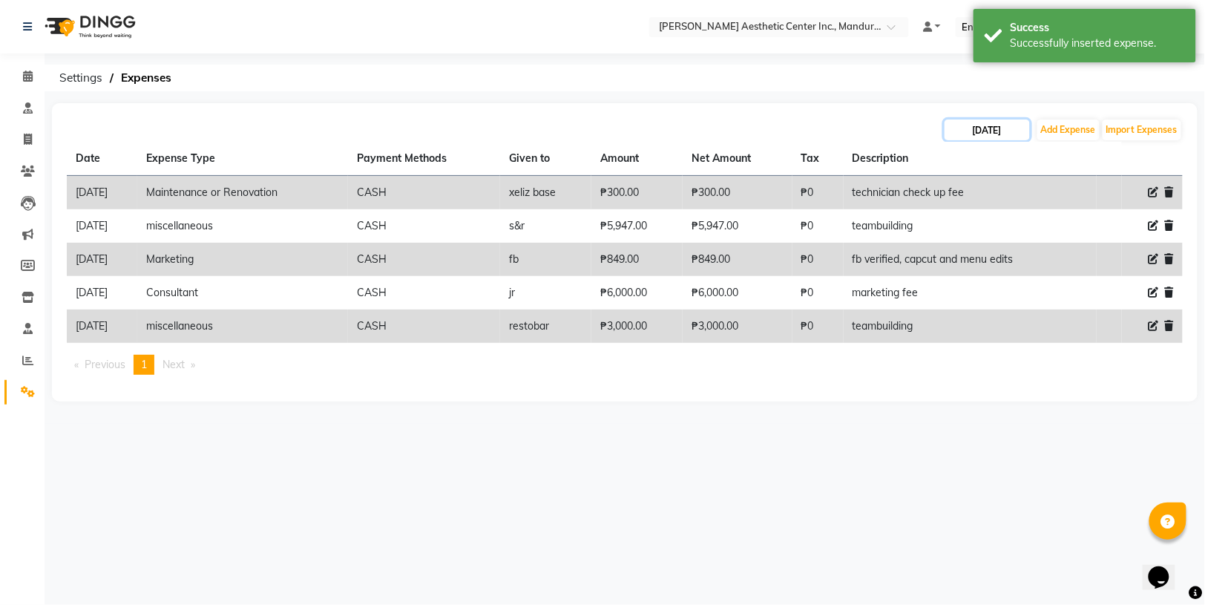
click at [1006, 132] on input "[DATE]" at bounding box center [987, 129] width 85 height 21
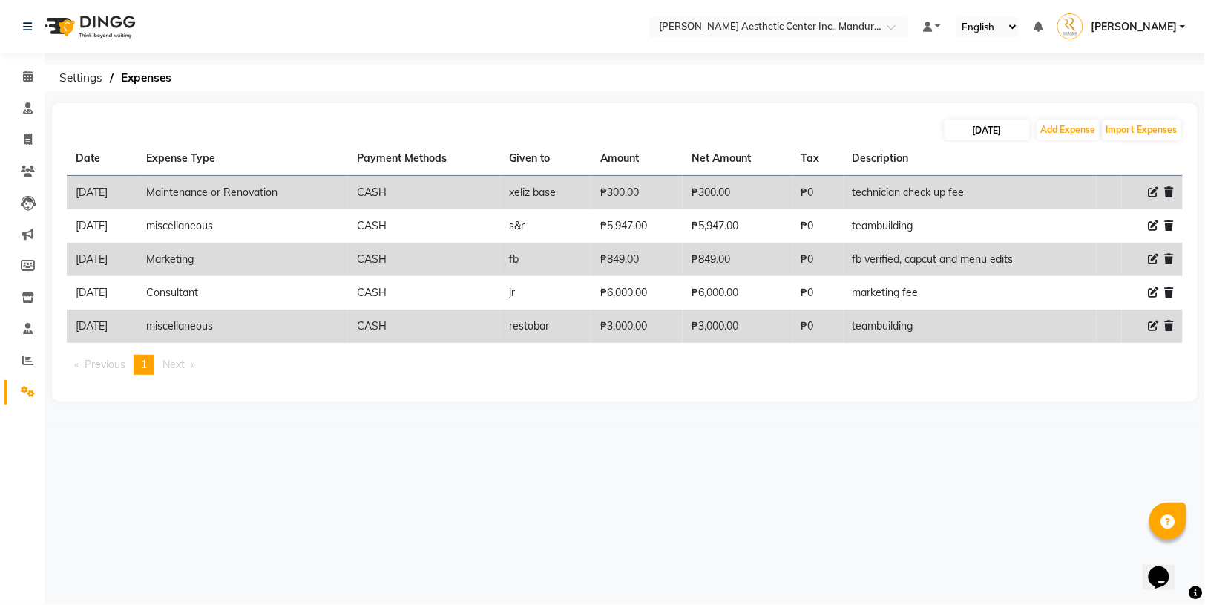
select select "8"
select select "2025"
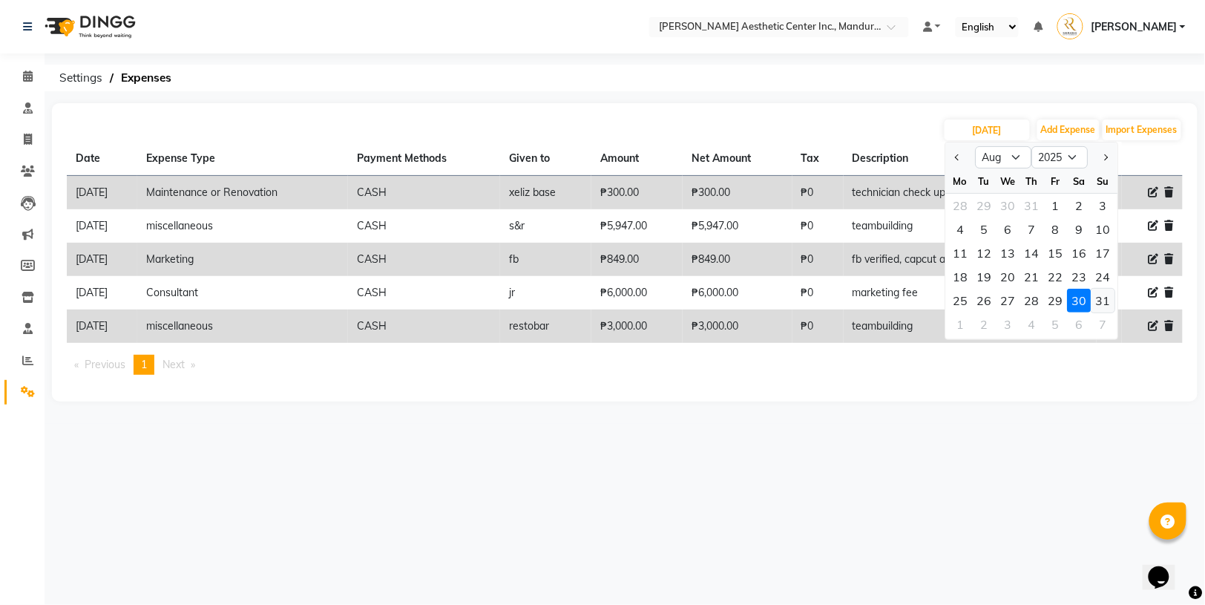
click at [1101, 299] on div "31" at bounding box center [1104, 301] width 24 height 24
type input "[DATE]"
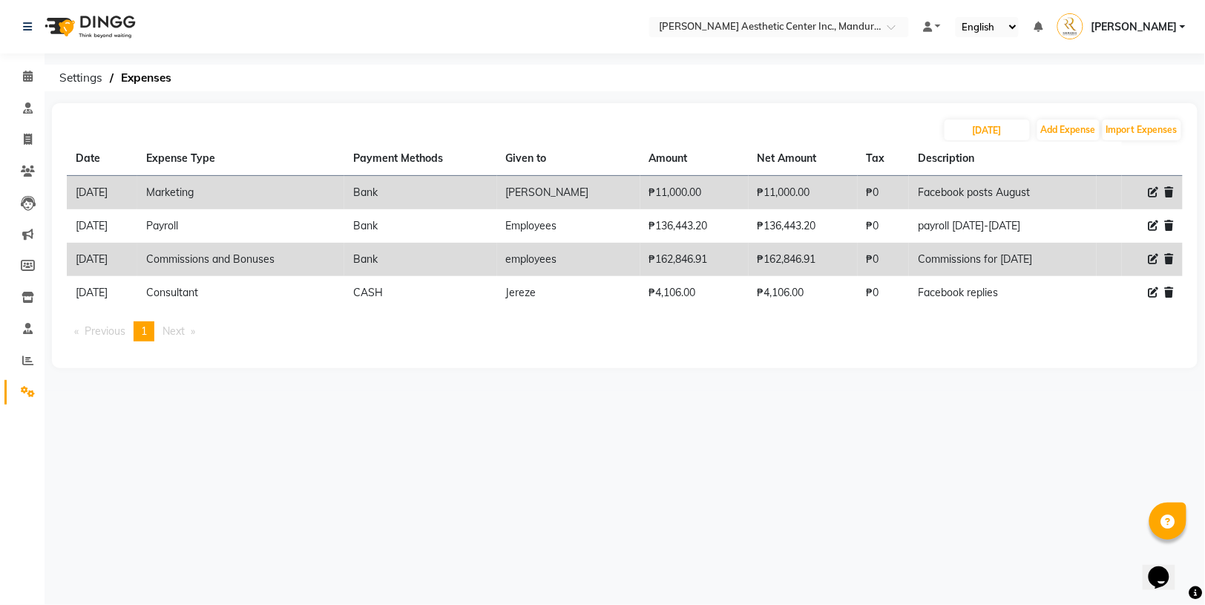
click at [813, 453] on div "Select Location × [PERSON_NAME] Aesthetic Center Inc., Mandurriao Default Panel…" at bounding box center [602, 302] width 1205 height 605
click at [26, 386] on icon at bounding box center [28, 391] width 14 height 11
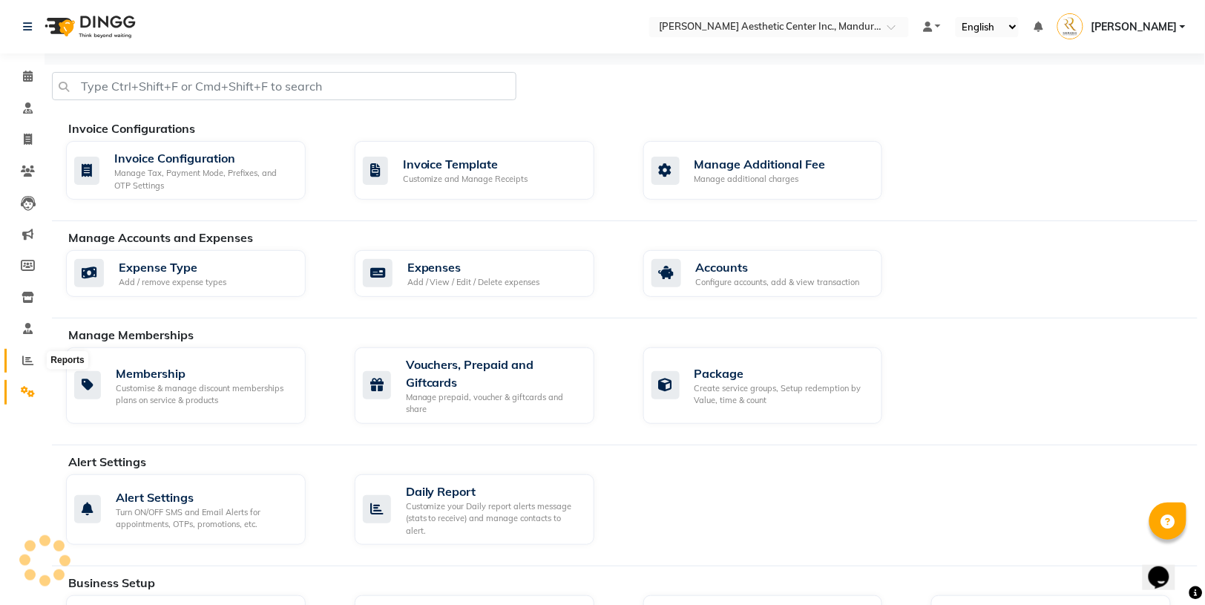
click at [31, 361] on icon at bounding box center [27, 360] width 11 height 11
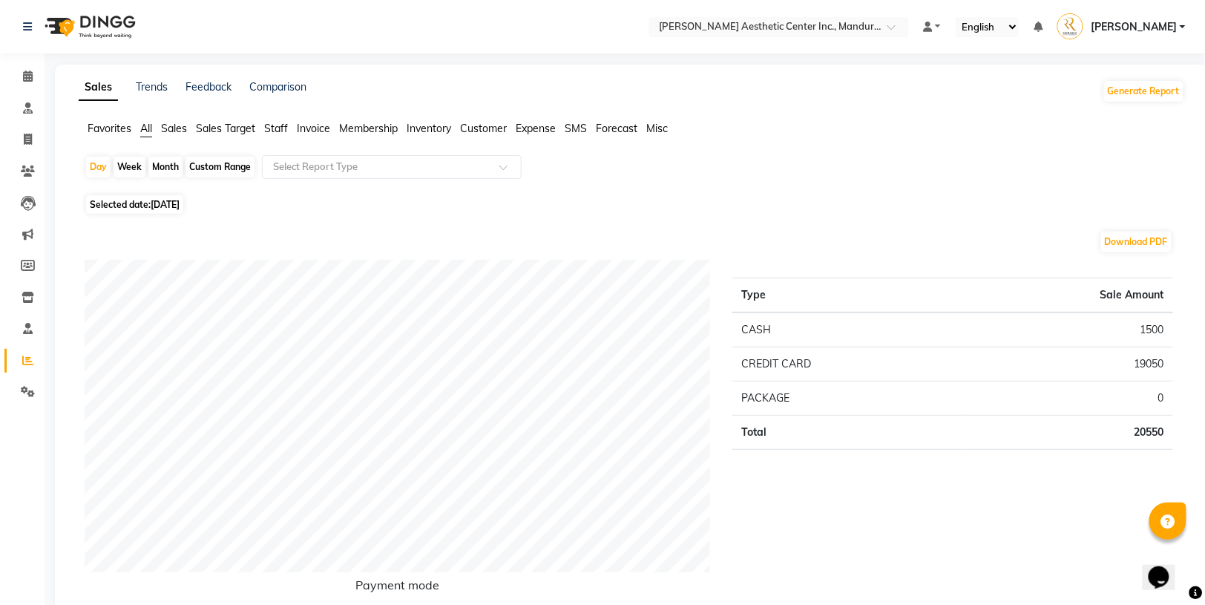
click at [537, 131] on span "Expense" at bounding box center [536, 128] width 40 height 13
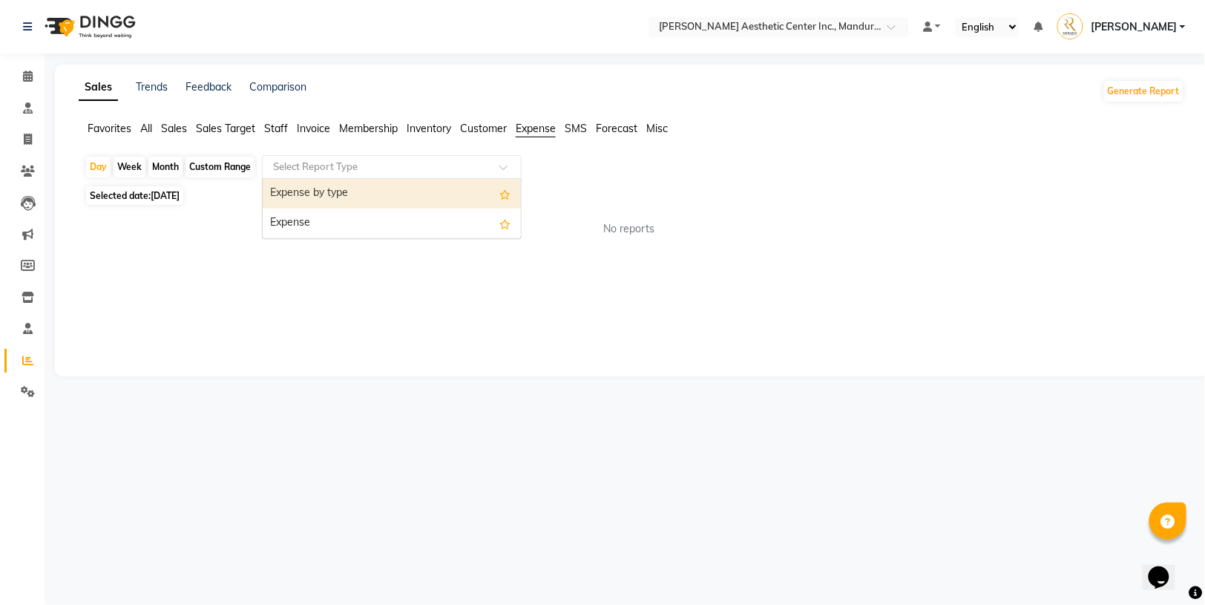
click at [416, 172] on input "text" at bounding box center [377, 167] width 214 height 15
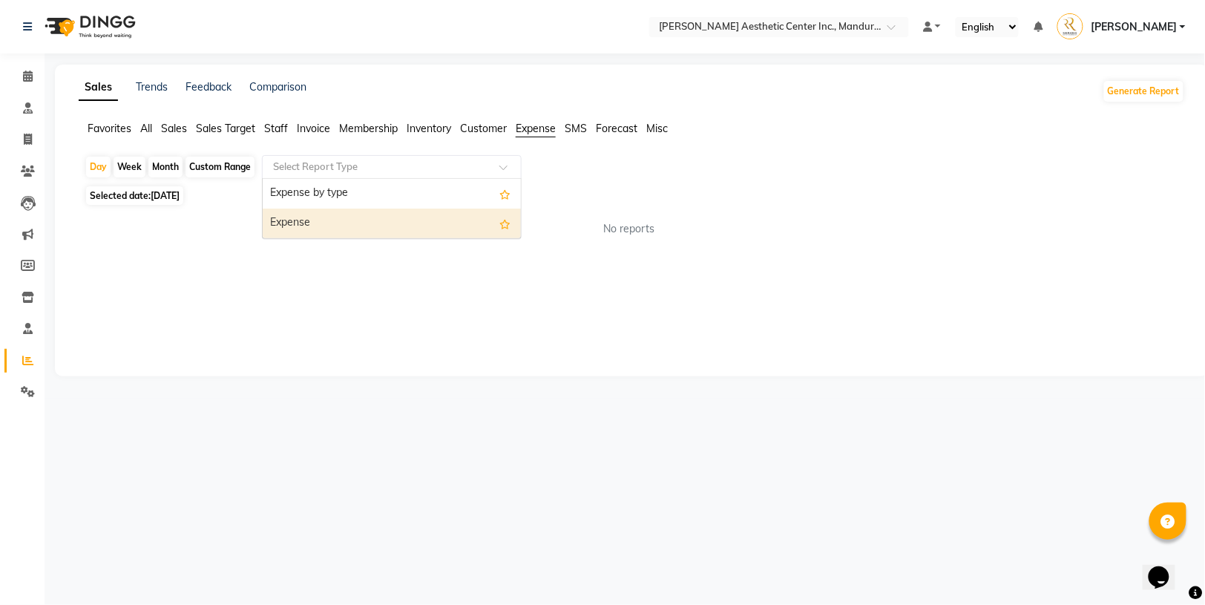
drag, startPoint x: 405, startPoint y: 191, endPoint x: 403, endPoint y: 230, distance: 38.6
click at [403, 230] on div "Expense by type Expense" at bounding box center [392, 208] width 258 height 59
click at [403, 230] on div "Expense" at bounding box center [392, 224] width 258 height 30
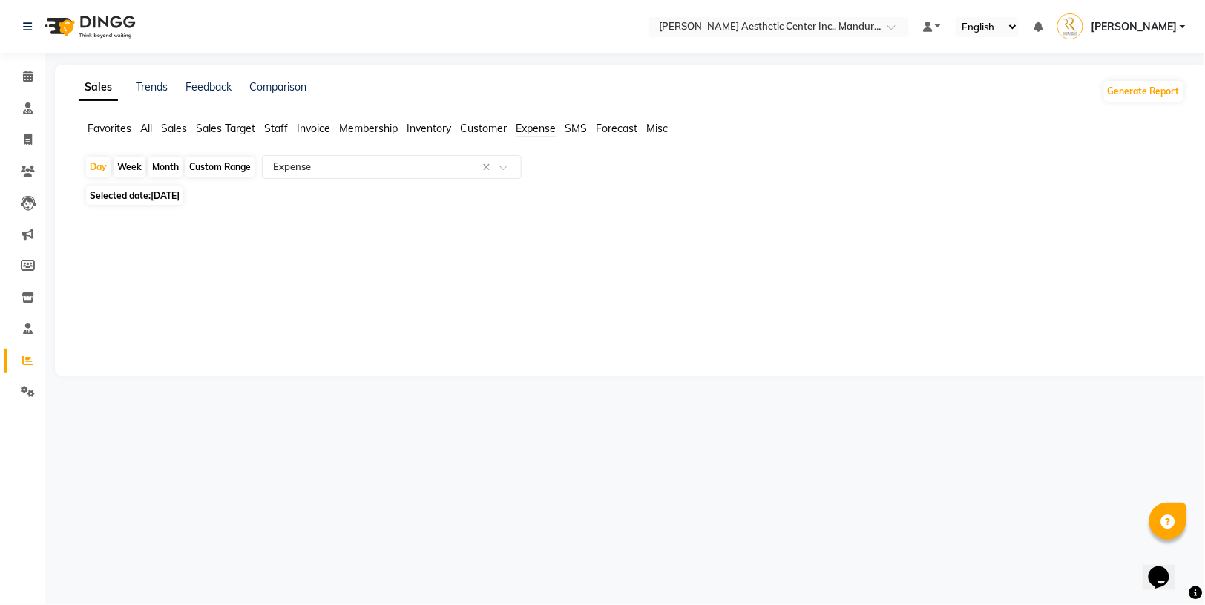
click at [166, 169] on div "Month" at bounding box center [165, 167] width 34 height 21
select select "9"
select select "2025"
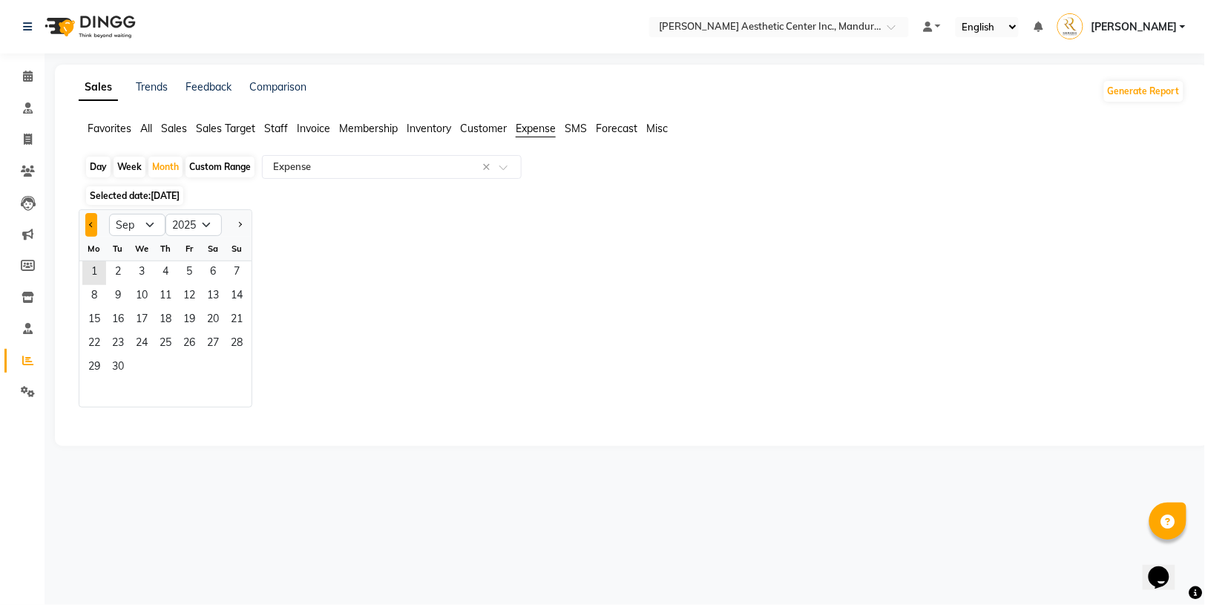
click at [94, 221] on button "Previous month" at bounding box center [91, 225] width 12 height 24
select select "8"
click at [197, 270] on span "1" at bounding box center [189, 273] width 24 height 24
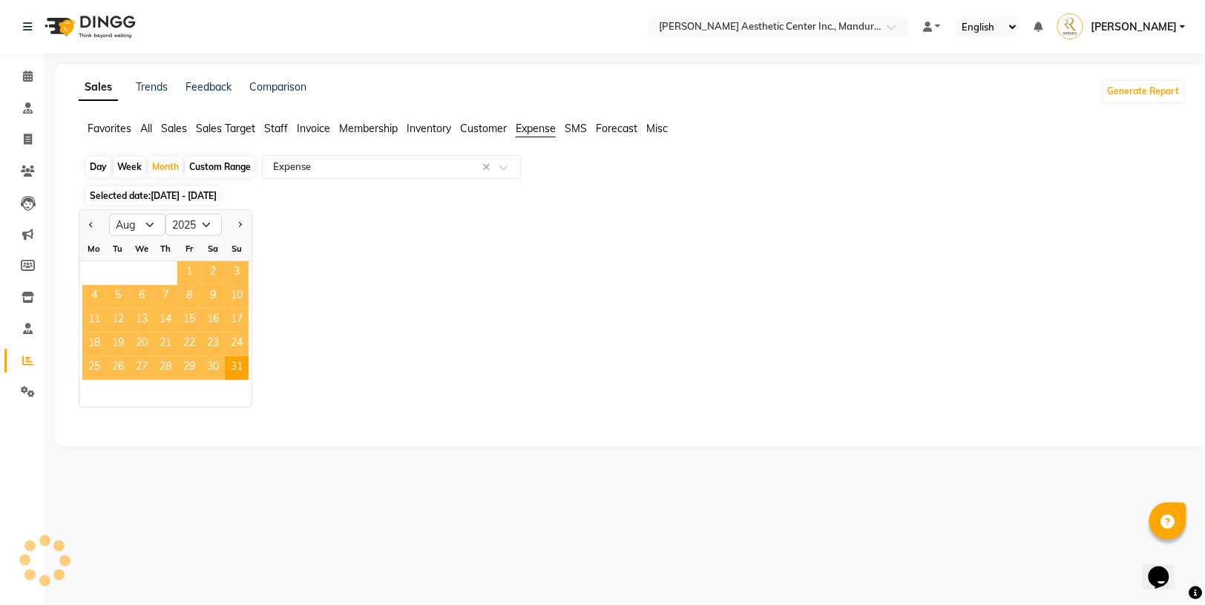
select select "full_report"
select select "csv"
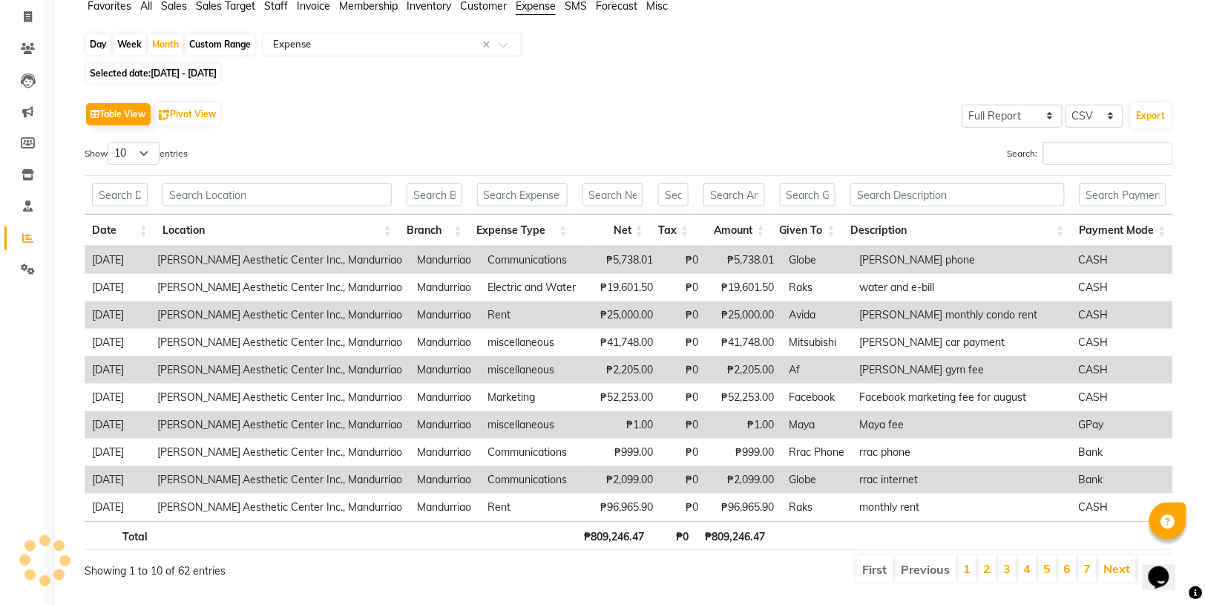
scroll to position [122, 0]
select select "100"
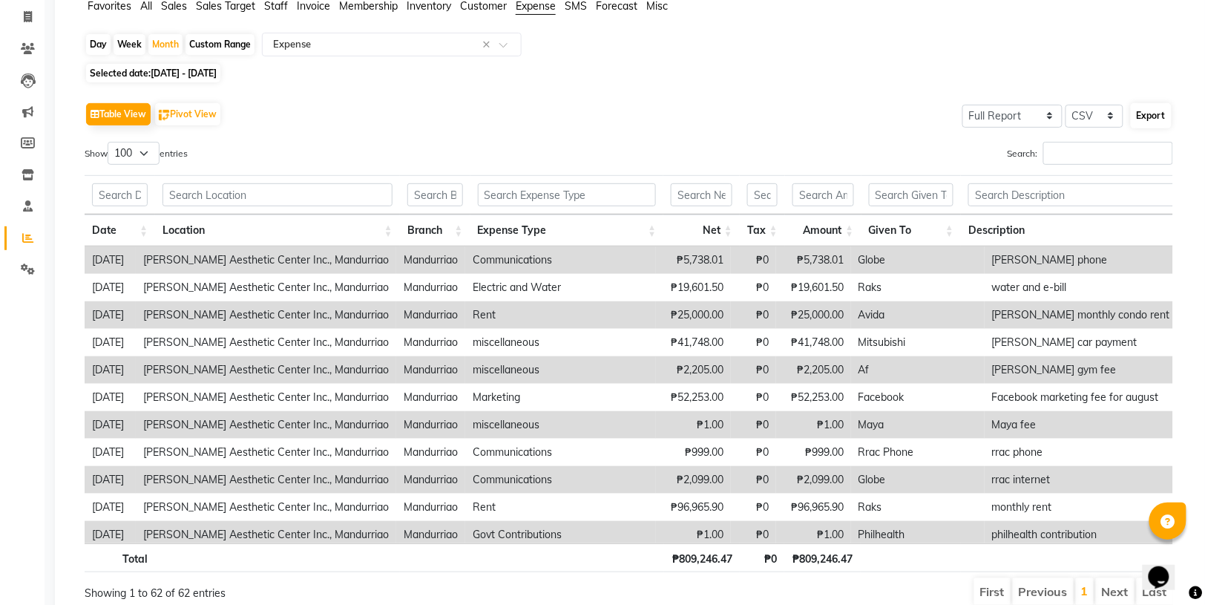
click at [1159, 114] on button "Export" at bounding box center [1151, 115] width 41 height 25
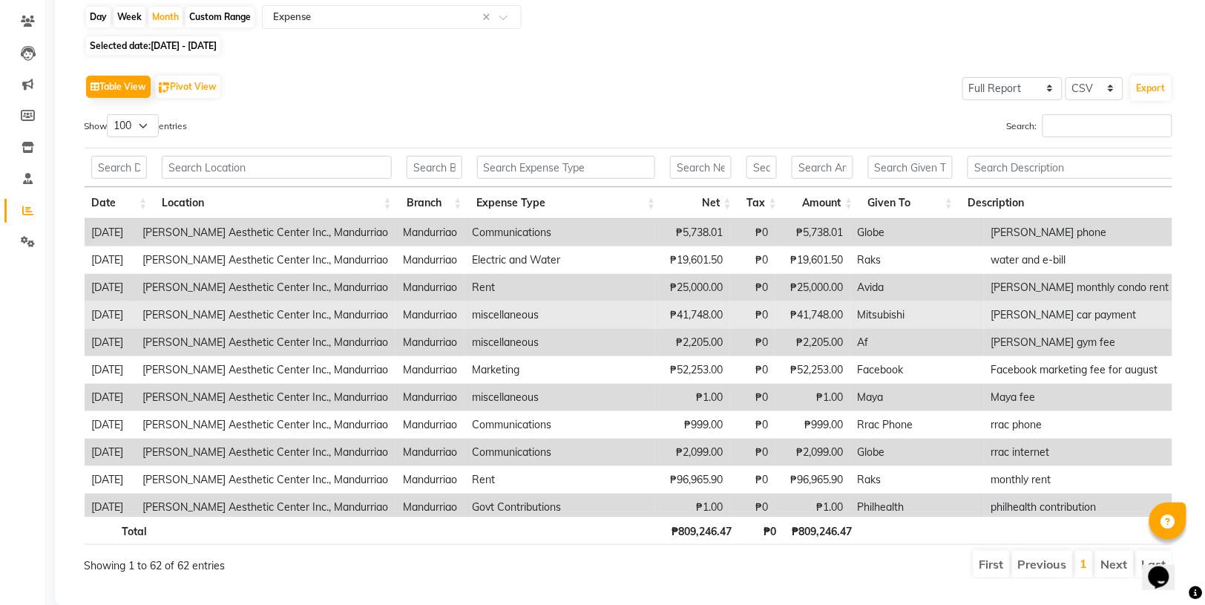
scroll to position [0, 0]
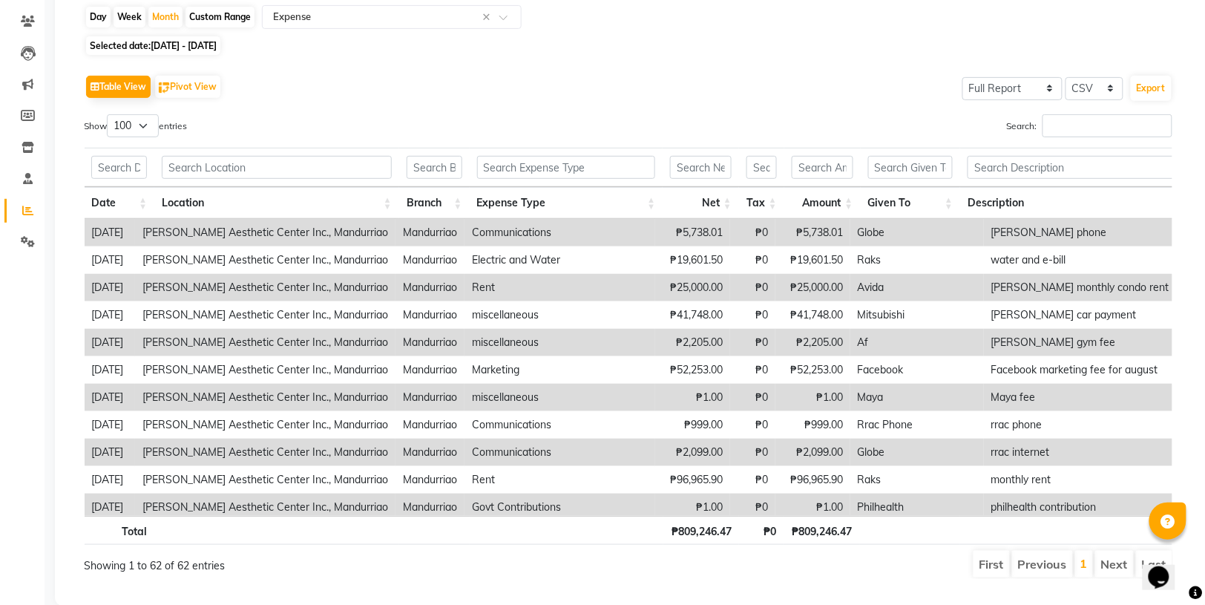
click at [933, 122] on div "Search:" at bounding box center [907, 128] width 534 height 29
click at [23, 259] on li "Completed InProgress Upcoming Dropped Tentative Check-In Confirm" at bounding box center [22, 262] width 45 height 7
click at [23, 246] on icon at bounding box center [28, 242] width 14 height 11
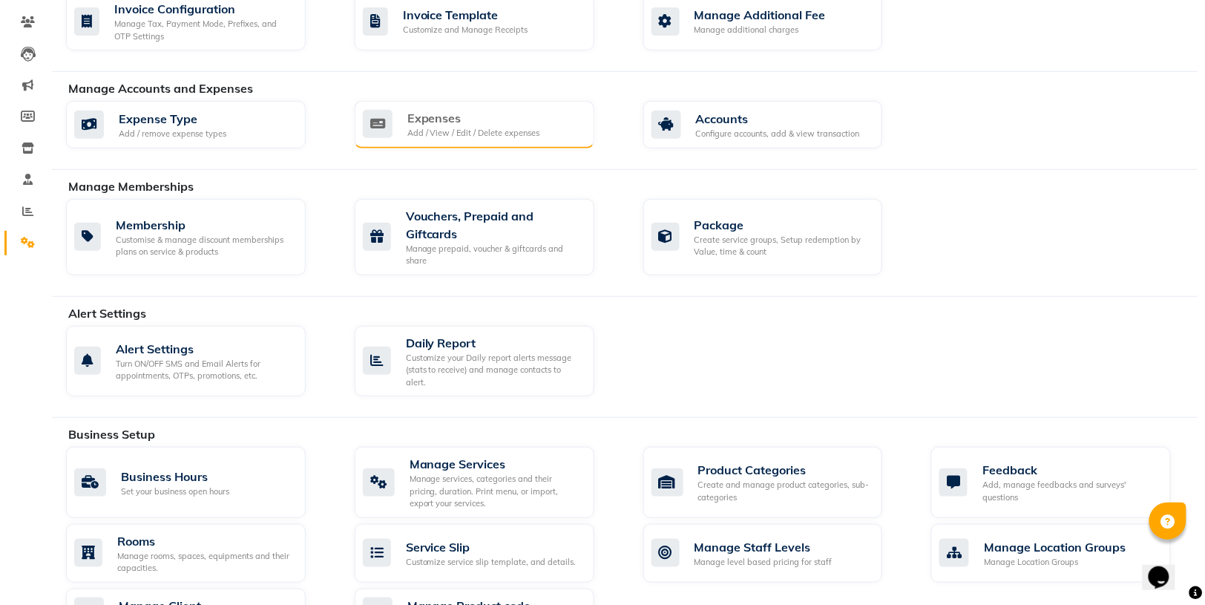
click at [393, 113] on div "Expenses Add / View / Edit / Delete expenses" at bounding box center [473, 124] width 220 height 30
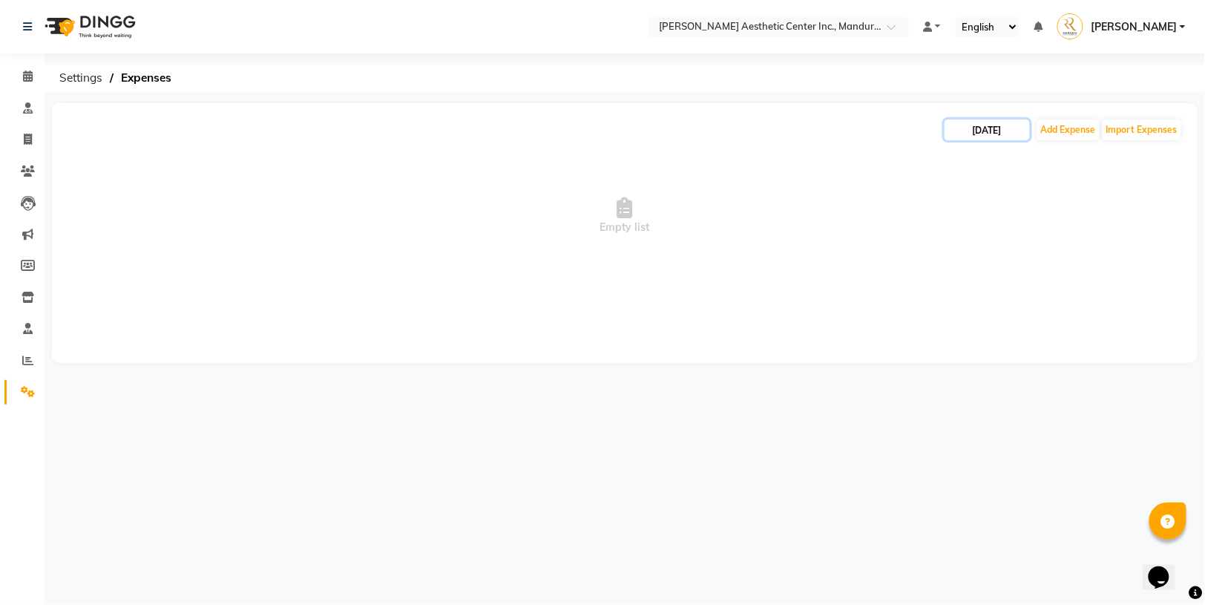
click at [979, 131] on input "[DATE]" at bounding box center [987, 129] width 85 height 21
select select "9"
select select "2025"
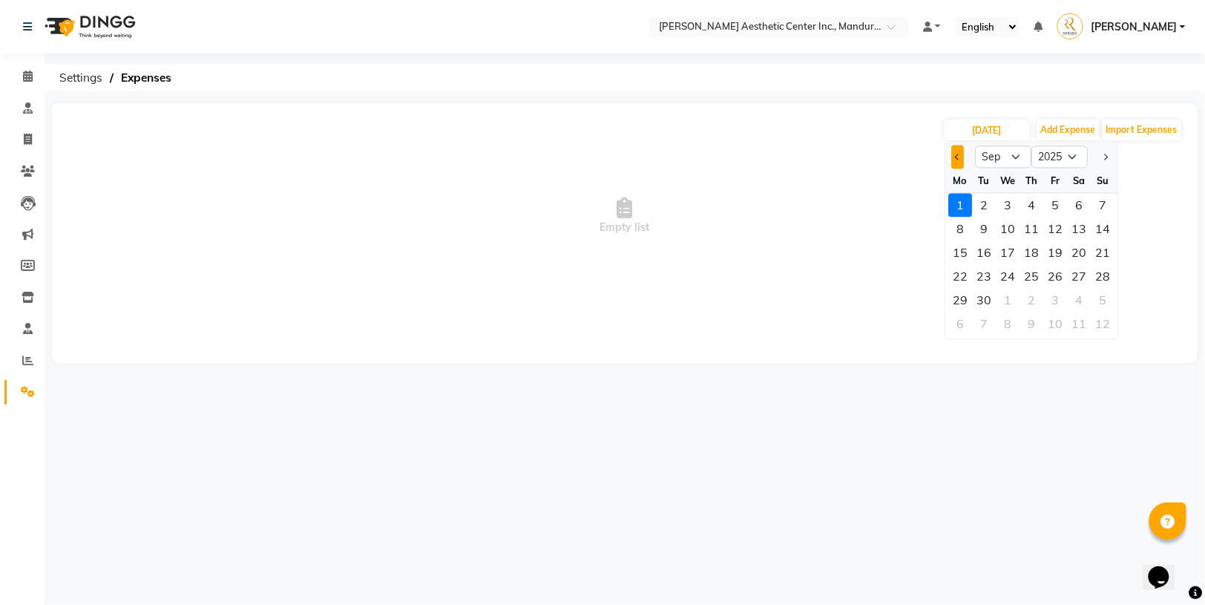
click at [953, 157] on button "Previous month" at bounding box center [958, 157] width 13 height 24
select select "8"
click at [1062, 207] on div "1" at bounding box center [1056, 206] width 24 height 24
type input "[DATE]"
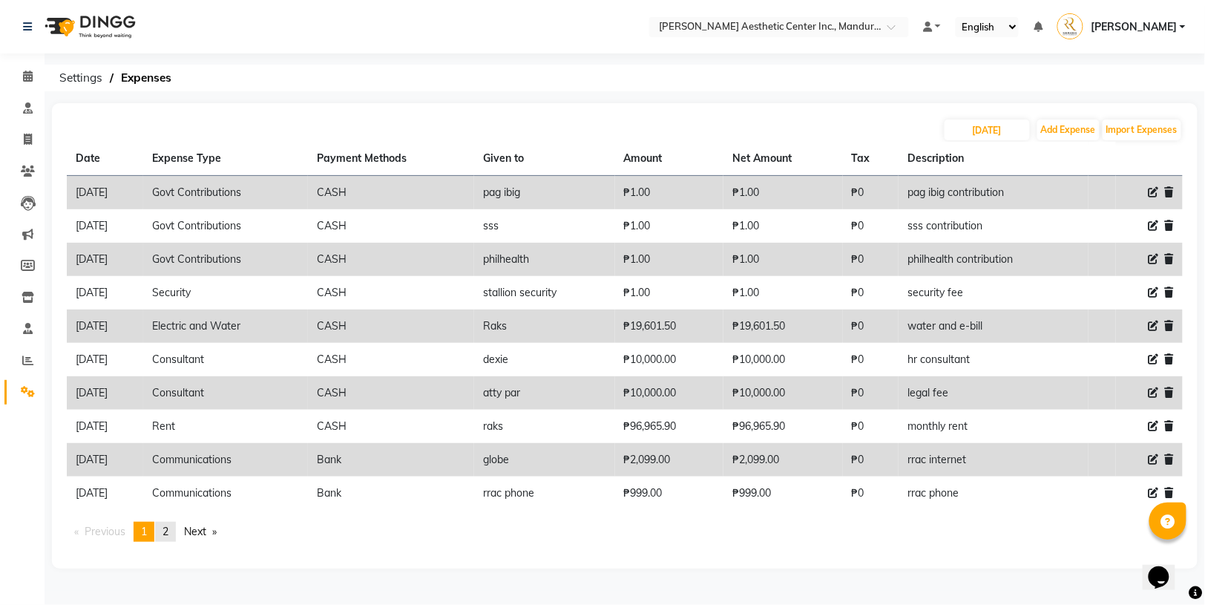
click at [166, 525] on span "2" at bounding box center [166, 531] width 6 height 13
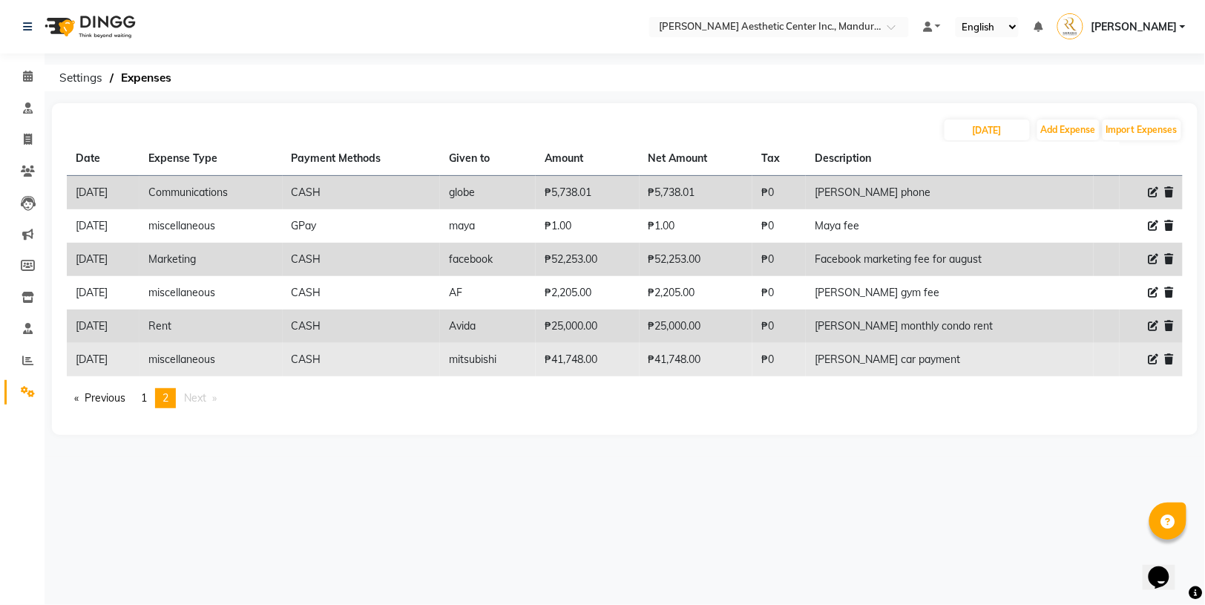
click at [1152, 354] on icon at bounding box center [1154, 359] width 10 height 10
select select "22594"
select select "1"
select select "5254"
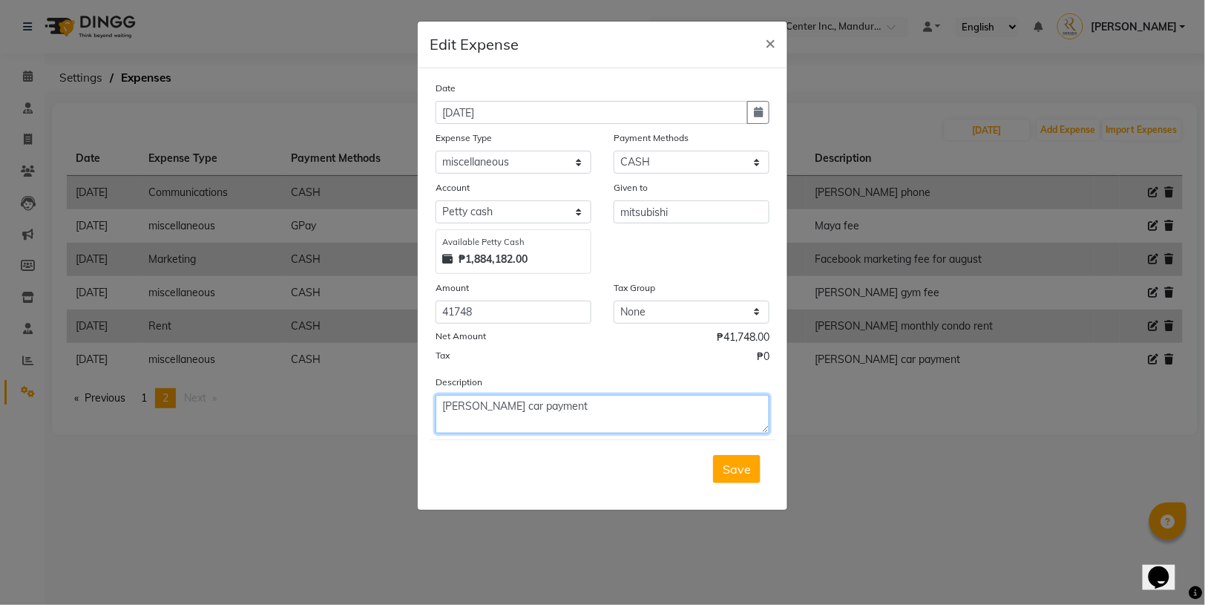
click at [566, 400] on textarea "[PERSON_NAME] car payment" at bounding box center [603, 414] width 334 height 39
click at [505, 406] on textarea "[PERSON_NAME] car payment" at bounding box center [603, 414] width 334 height 39
type textarea "[PERSON_NAME] car insurance payment"
click at [733, 468] on span "Save" at bounding box center [737, 469] width 28 height 15
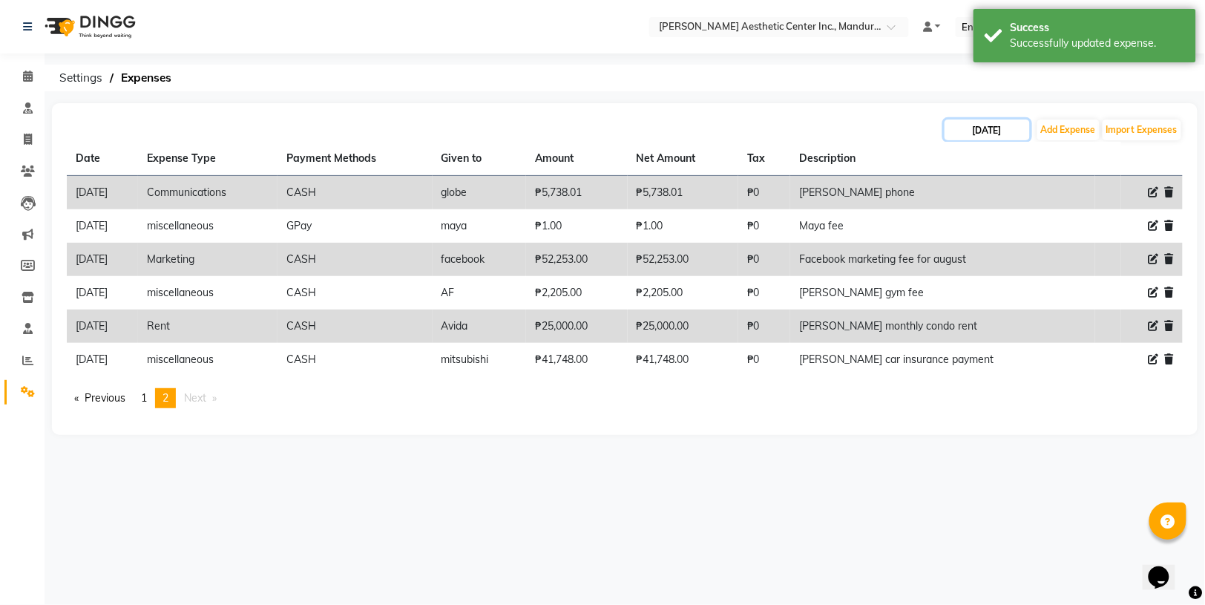
click at [957, 122] on input "[DATE]" at bounding box center [987, 129] width 85 height 21
select select "8"
select select "2025"
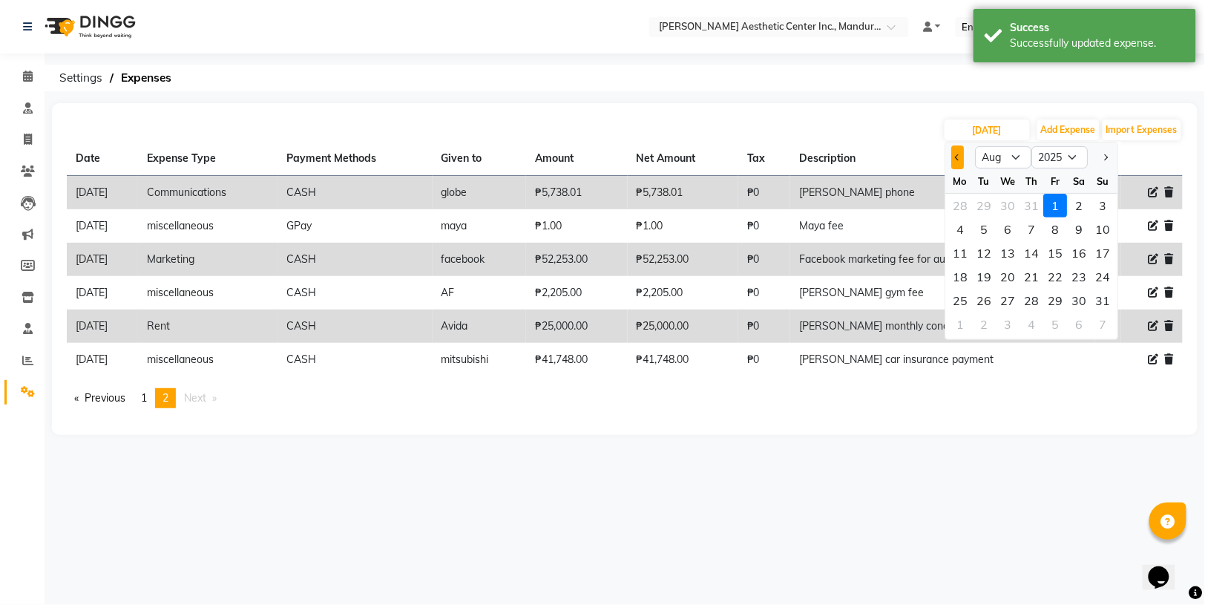
click at [959, 157] on button "Previous month" at bounding box center [958, 157] width 13 height 24
select select "7"
click at [983, 203] on div "1" at bounding box center [985, 206] width 24 height 24
type input "[DATE]"
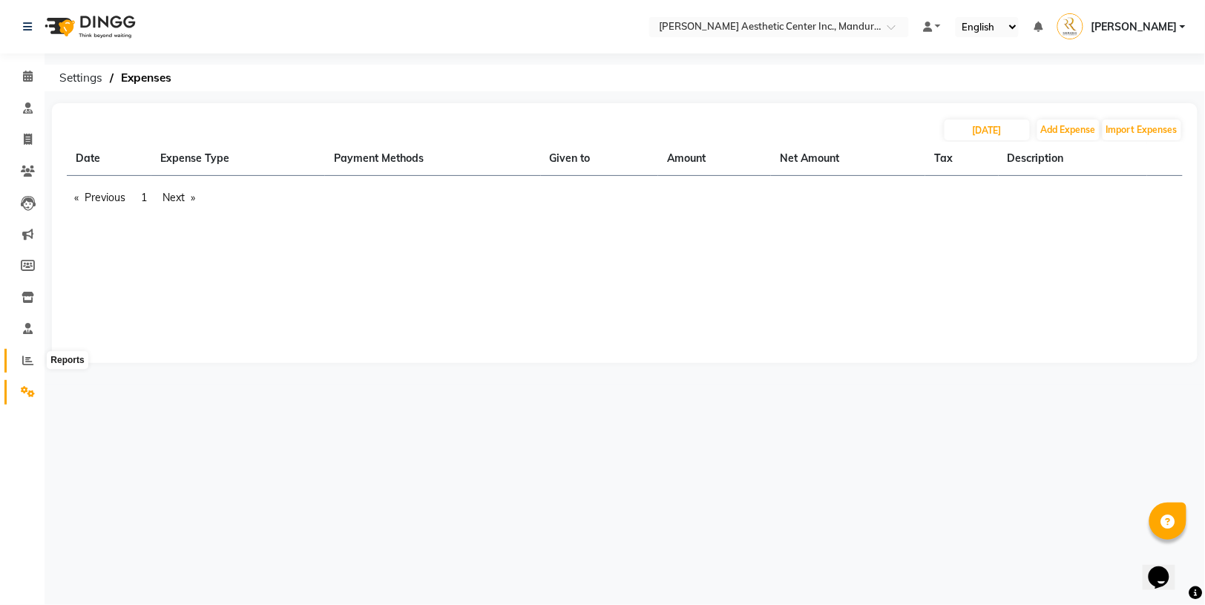
click at [31, 363] on icon at bounding box center [27, 360] width 11 height 11
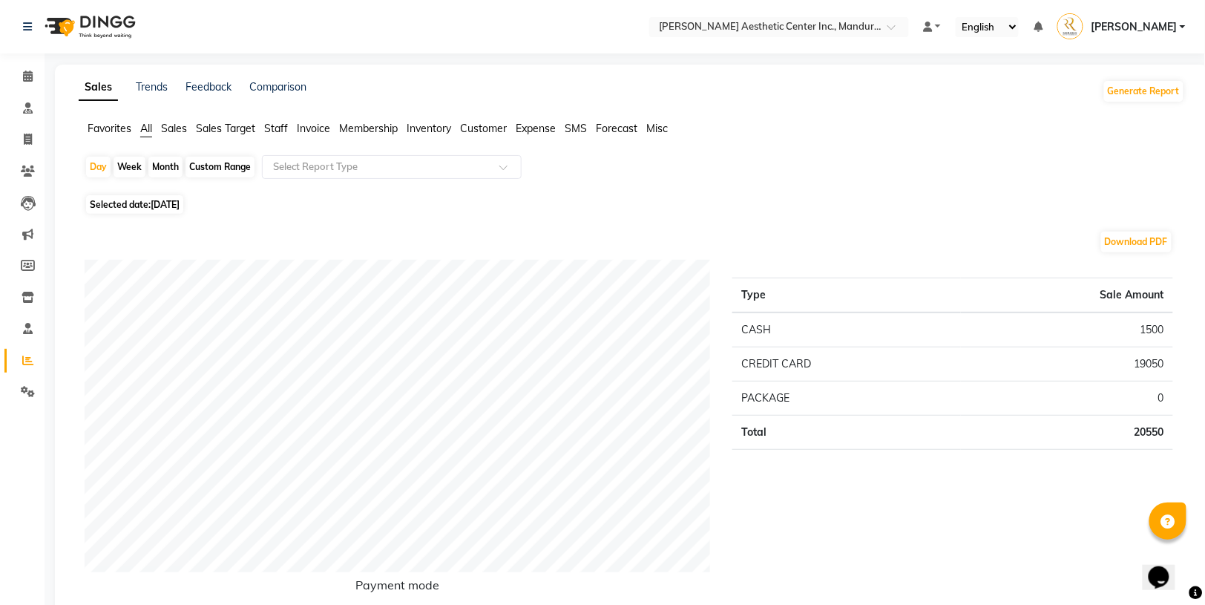
click at [531, 125] on span "Expense" at bounding box center [536, 128] width 40 height 13
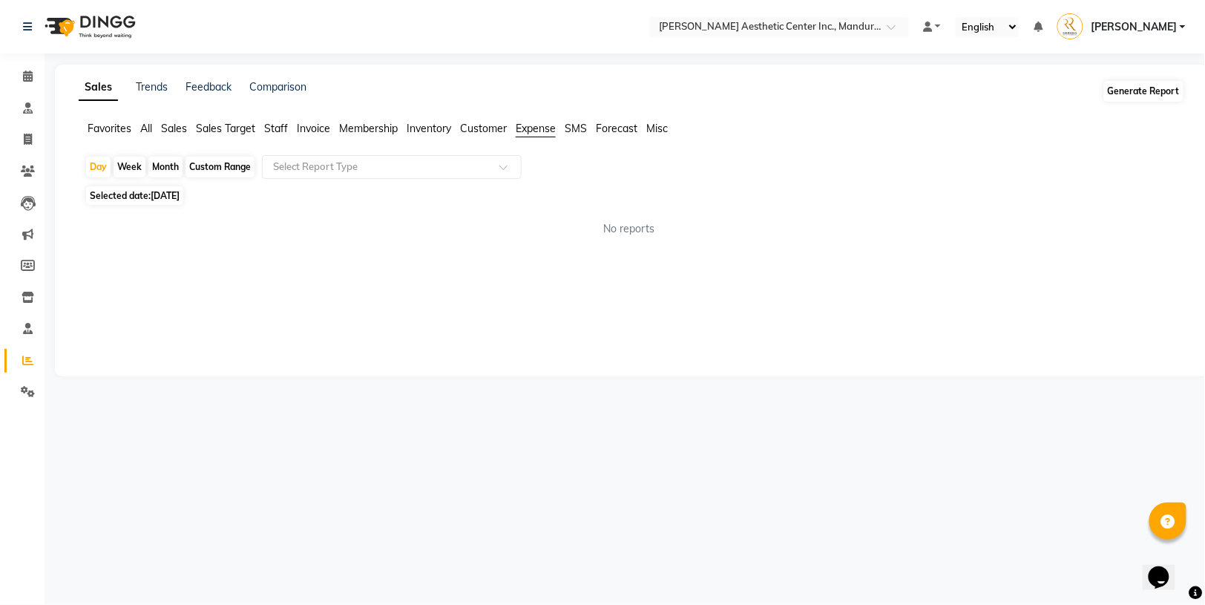
click at [1152, 86] on button "Generate Report" at bounding box center [1143, 91] width 79 height 21
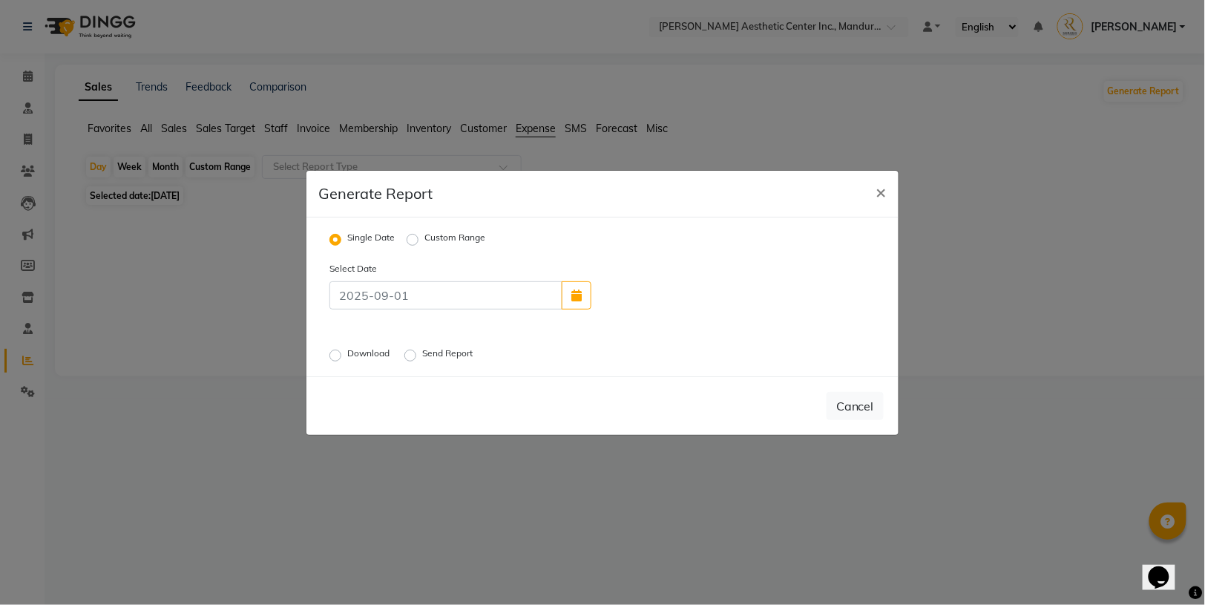
click at [681, 180] on div "Generate Report ×" at bounding box center [603, 194] width 592 height 47
click at [684, 140] on ngb-modal-window "Generate Report × Single Date Custom Range Select Date Download Send Report Can…" at bounding box center [602, 302] width 1205 height 605
click at [220, 223] on ngb-modal-window "Generate Report × Single Date Custom Range Select Date Download Send Report Can…" at bounding box center [602, 302] width 1205 height 605
click at [874, 186] on button "×" at bounding box center [882, 192] width 34 height 42
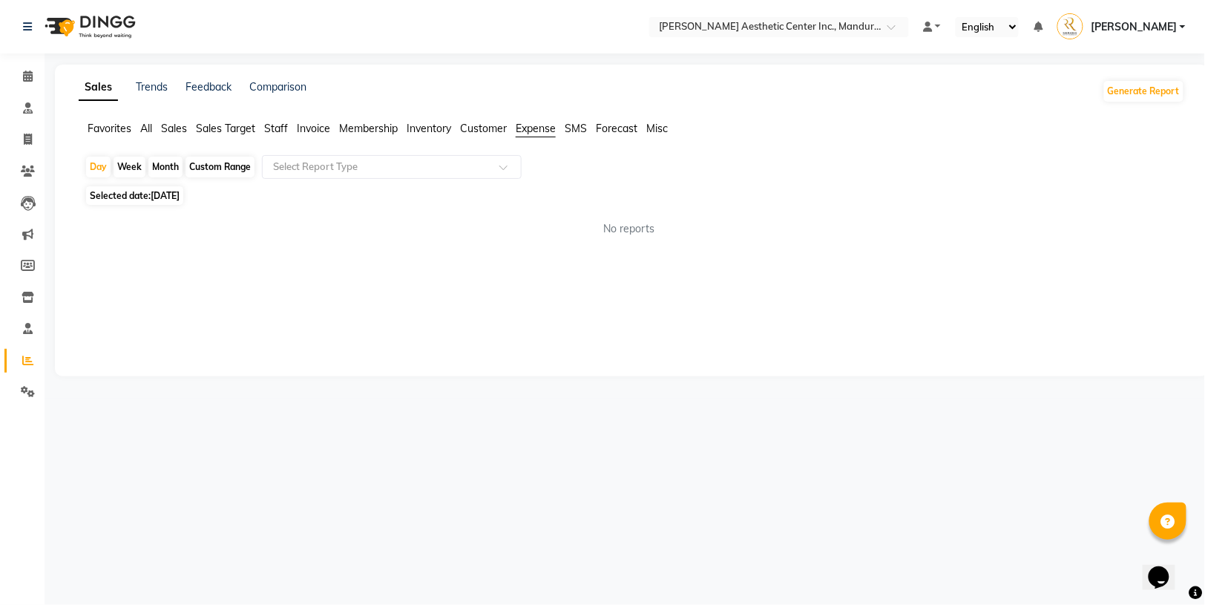
click at [168, 162] on div "Month" at bounding box center [165, 167] width 34 height 21
select select "9"
select select "2025"
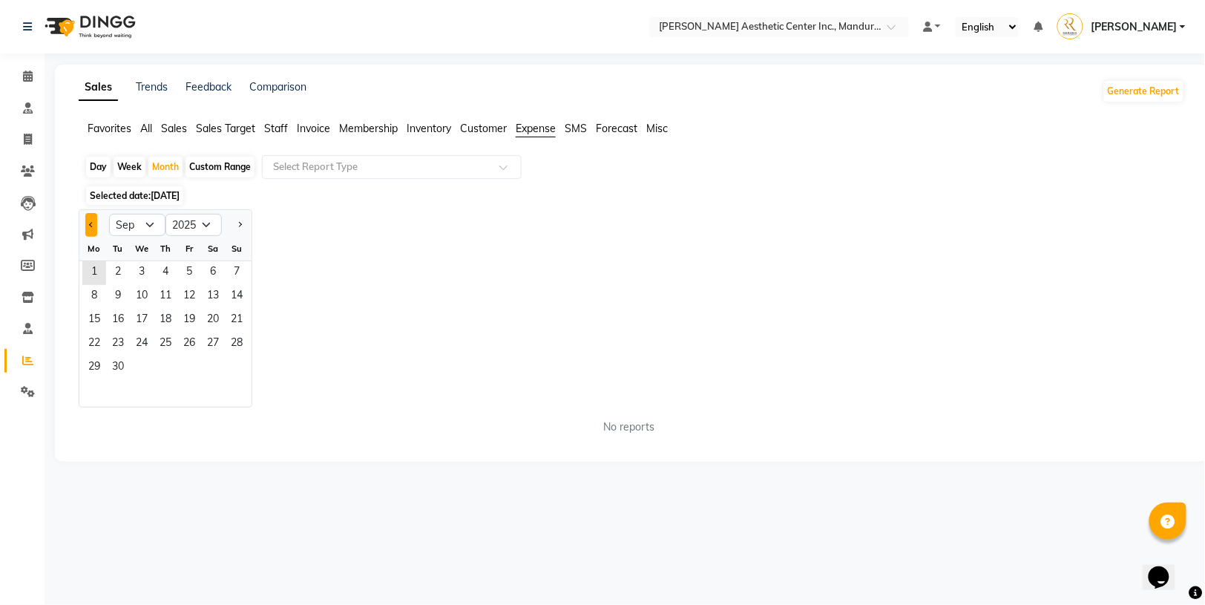
click at [91, 222] on span "Previous month" at bounding box center [91, 224] width 5 height 5
select select "7"
click at [119, 263] on span "1" at bounding box center [118, 273] width 24 height 24
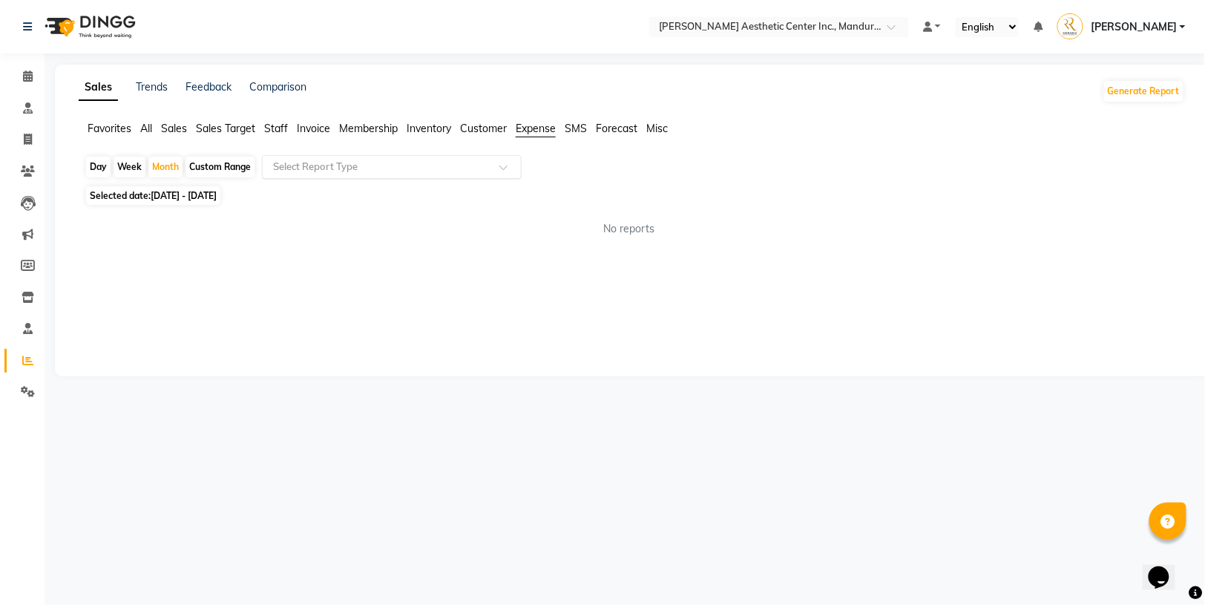
click at [342, 165] on input "text" at bounding box center [377, 167] width 214 height 15
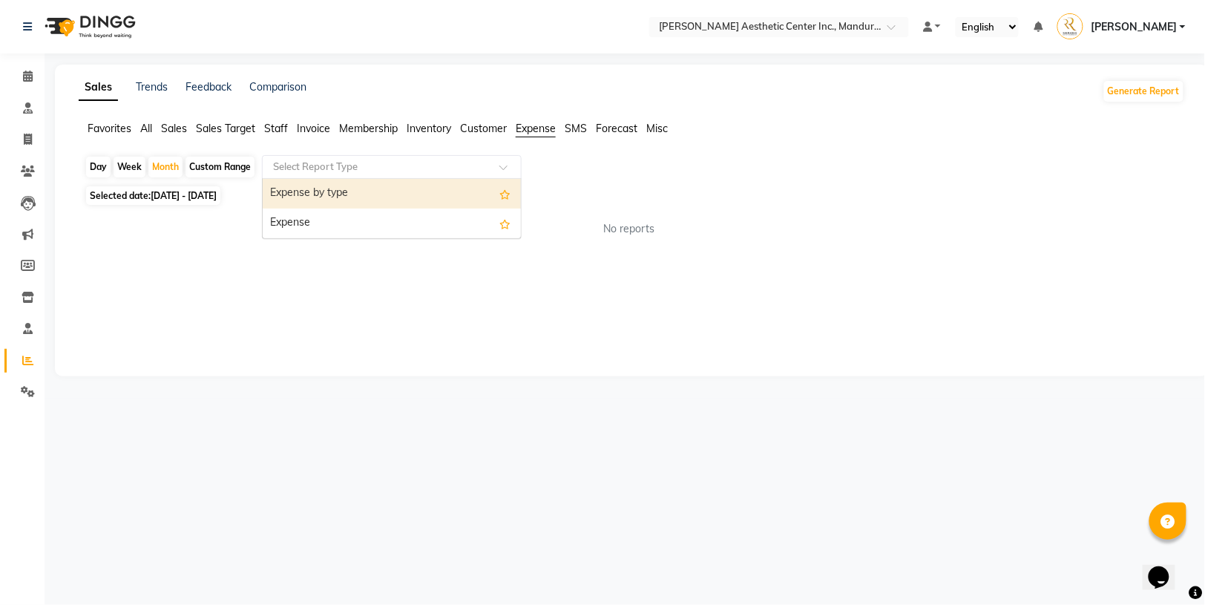
click at [340, 192] on div "Expense by type" at bounding box center [392, 194] width 258 height 30
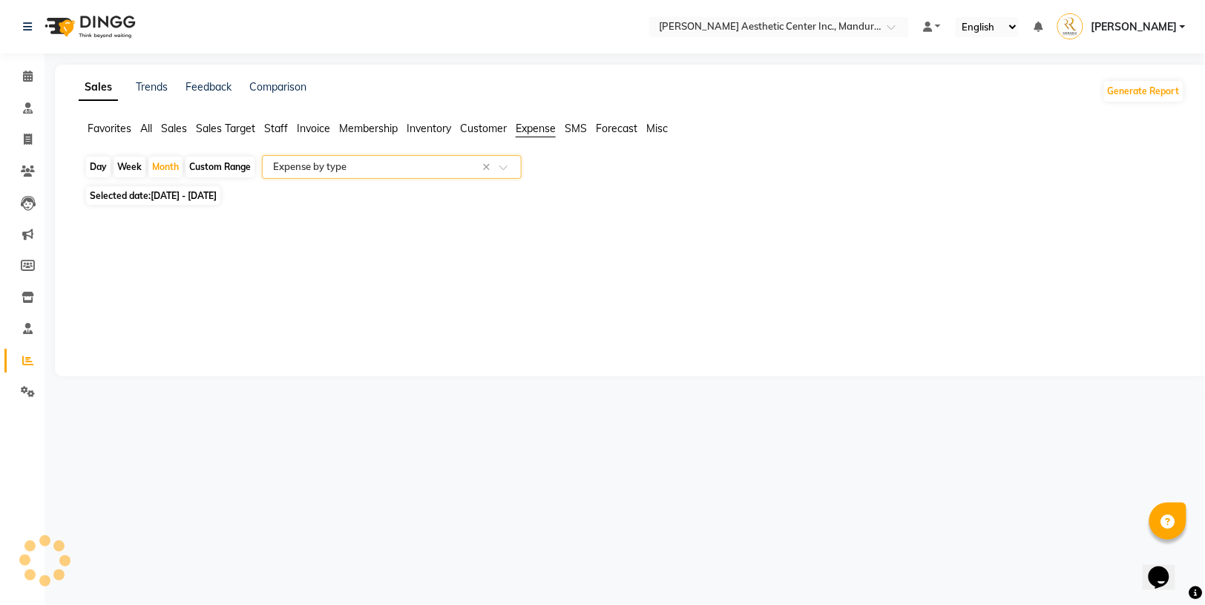
select select "full_report"
select select "csv"
click at [480, 160] on input "text" at bounding box center [377, 167] width 214 height 15
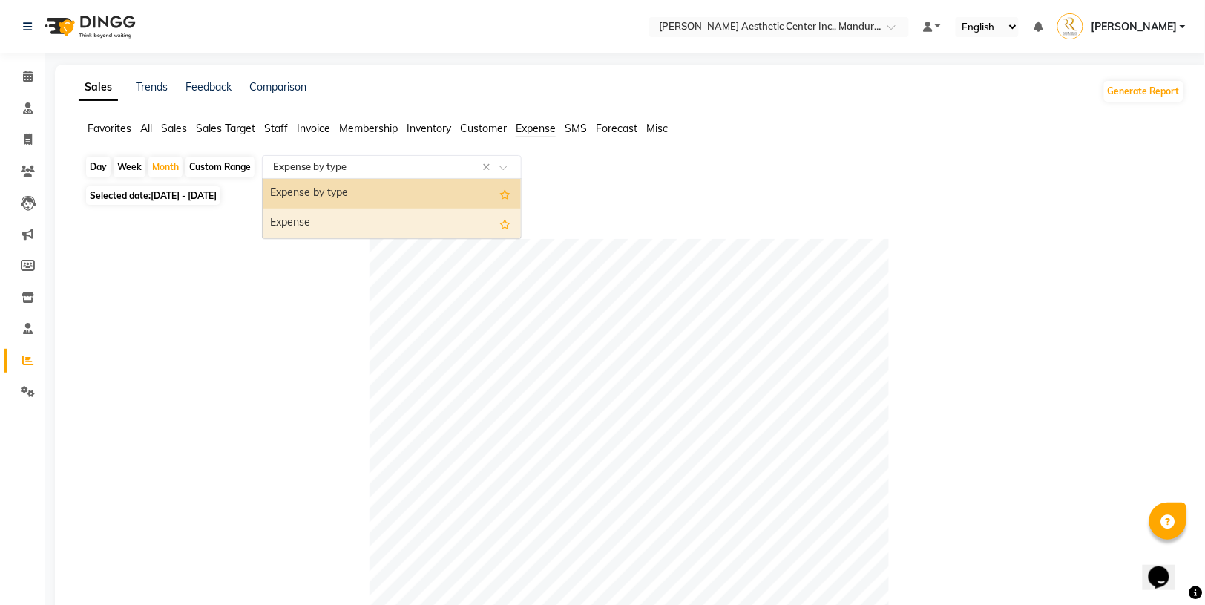
click at [411, 219] on div "Expense" at bounding box center [392, 224] width 258 height 30
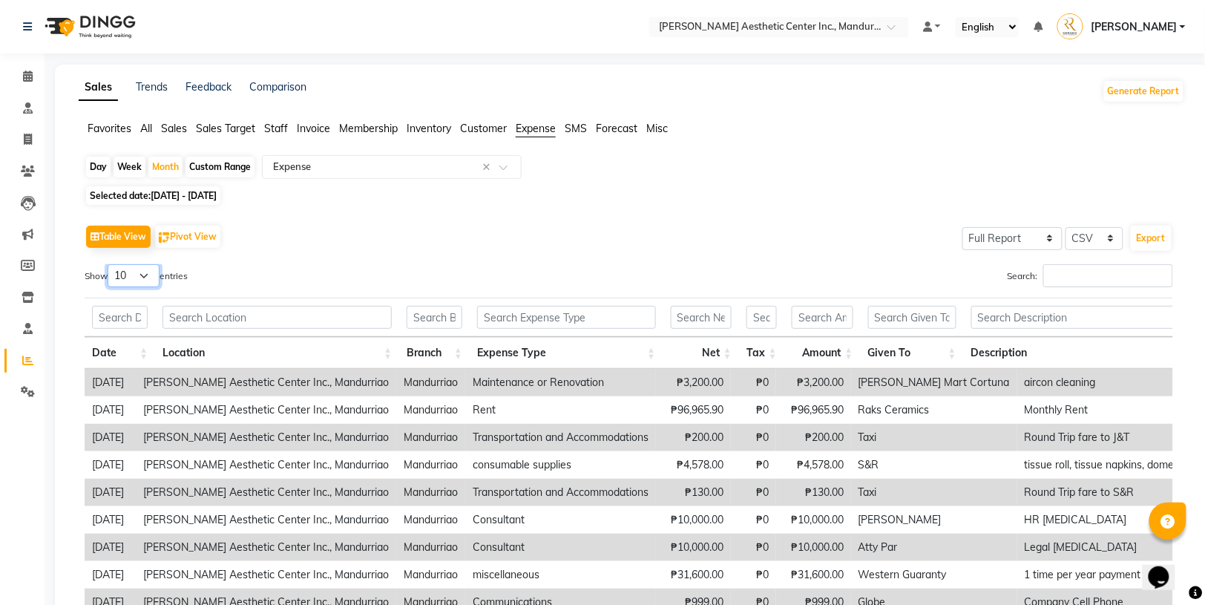
select select "100"
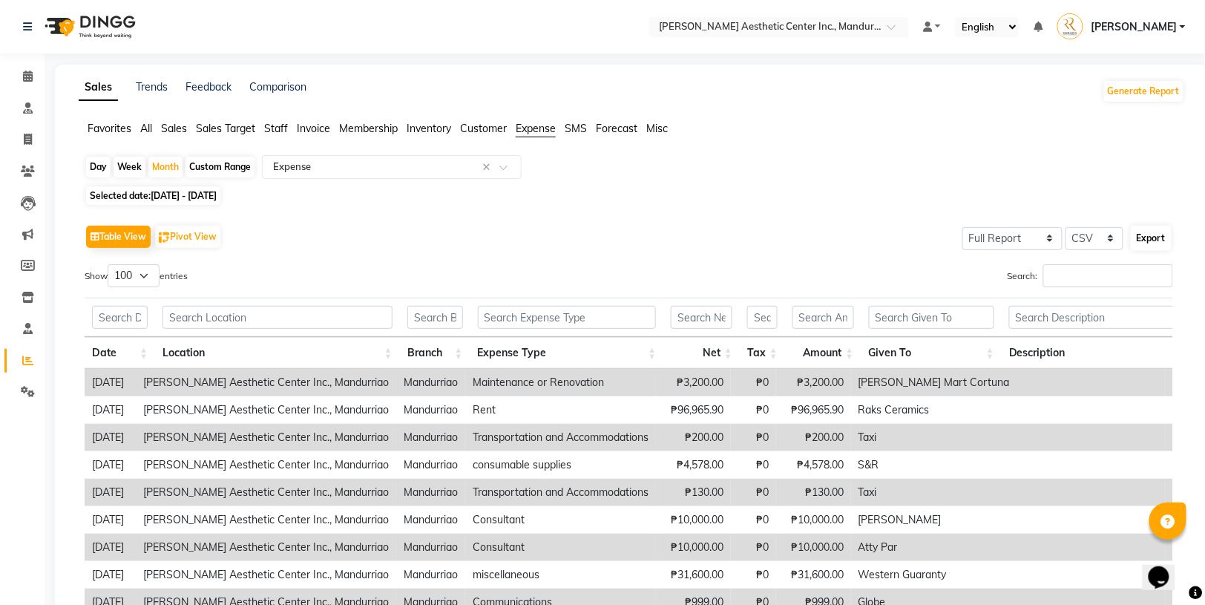
click at [1151, 243] on button "Export" at bounding box center [1151, 238] width 41 height 25
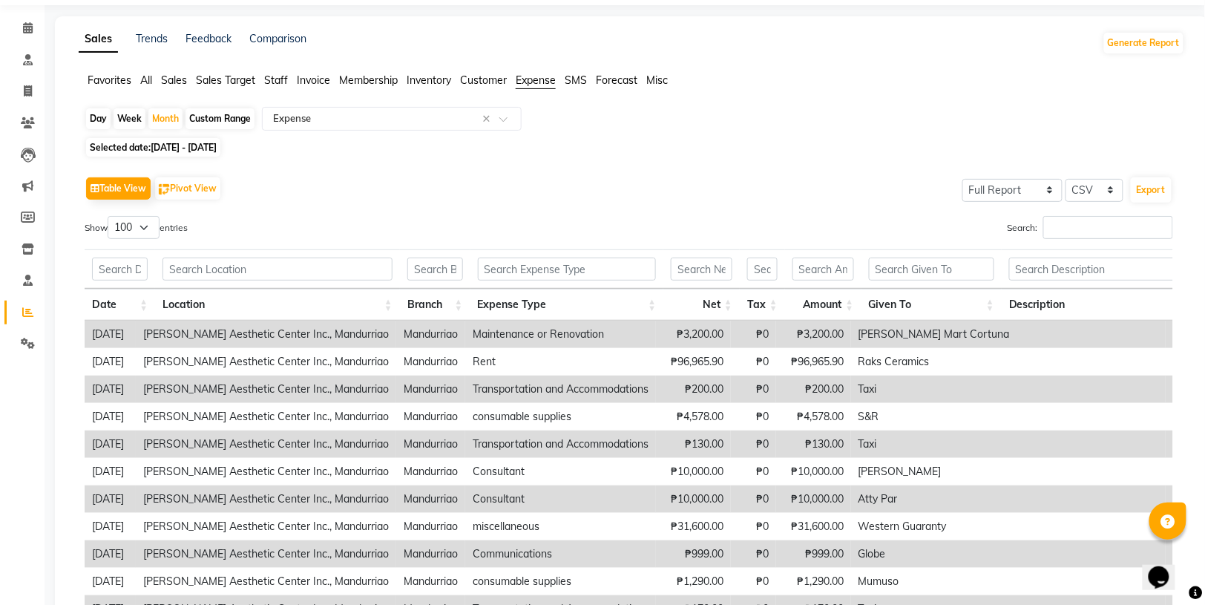
scroll to position [53, 0]
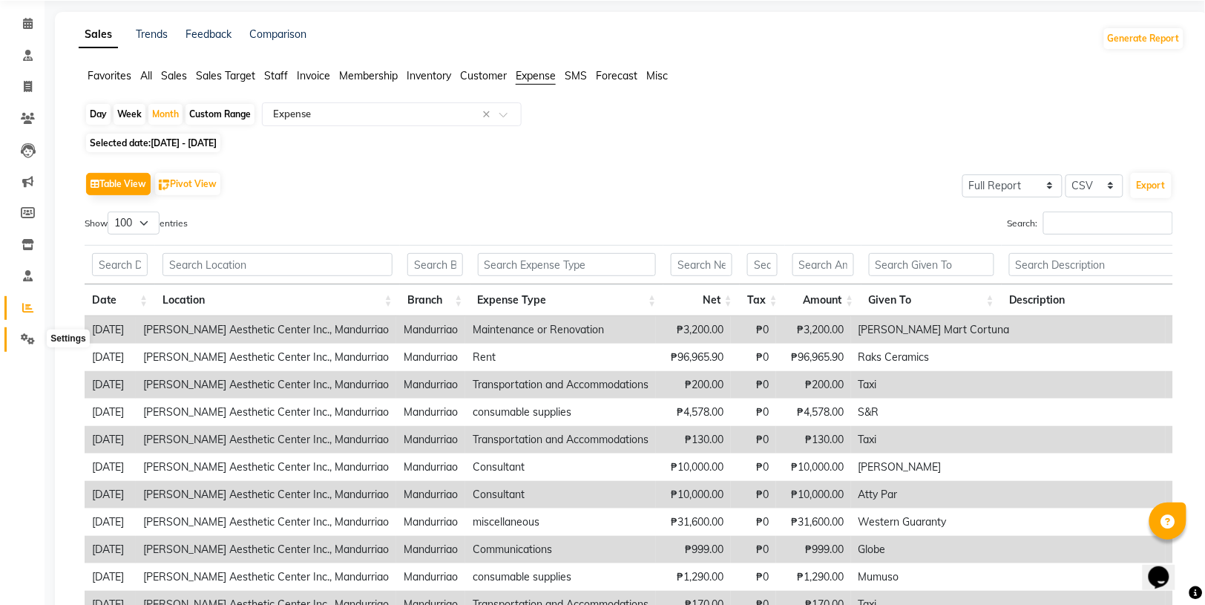
click at [29, 340] on icon at bounding box center [28, 338] width 14 height 11
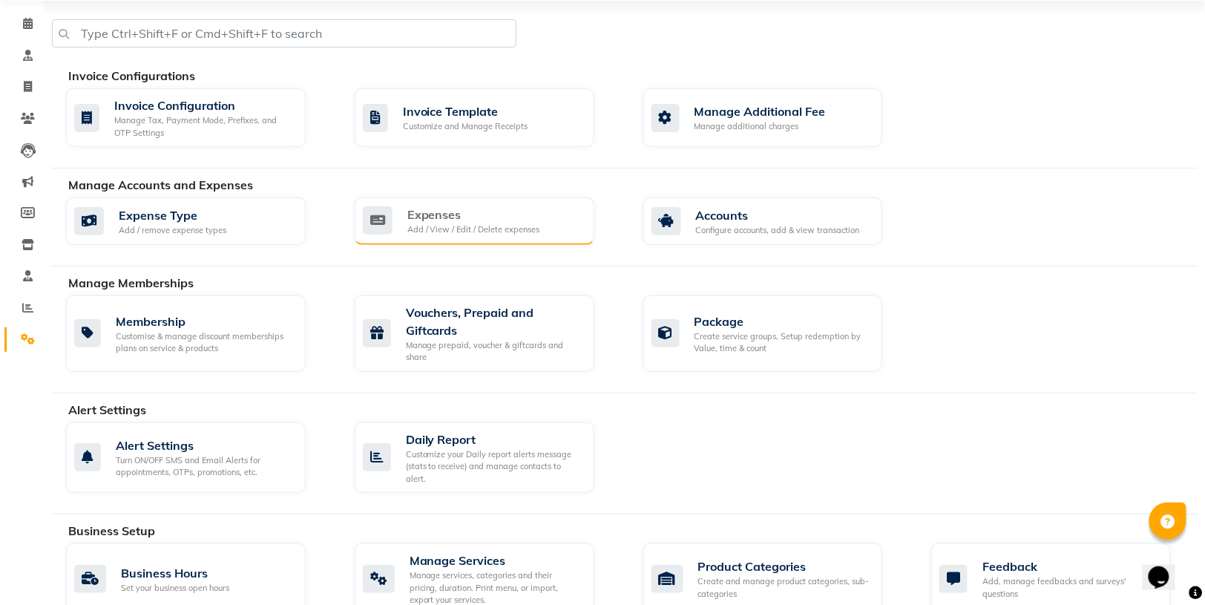
click at [531, 214] on div "Expenses" at bounding box center [473, 215] width 133 height 18
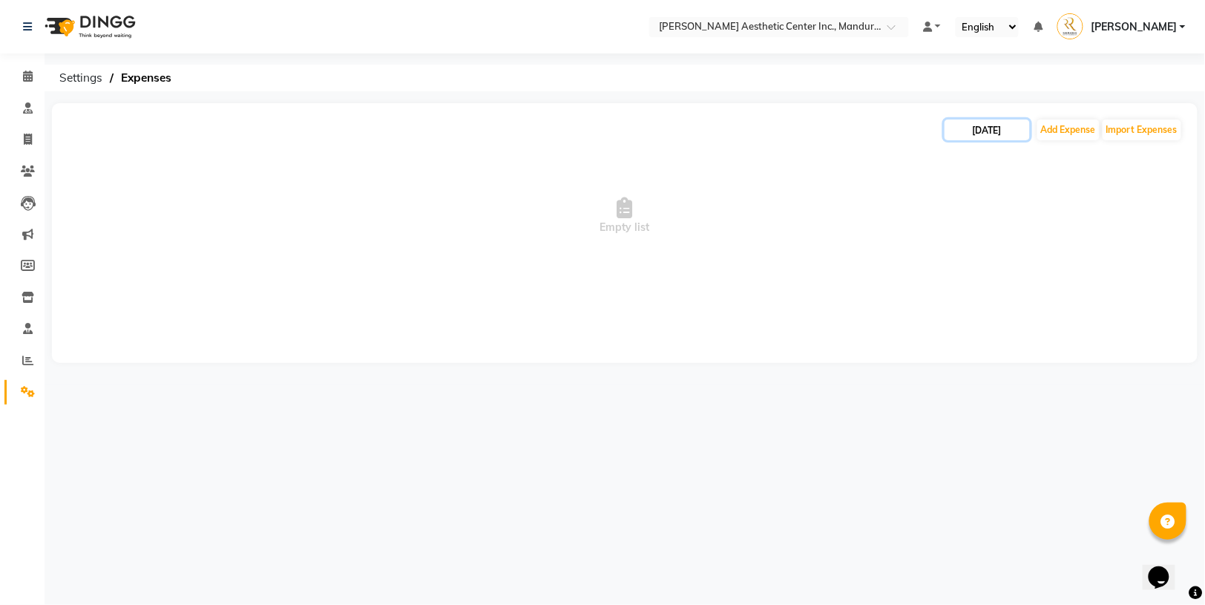
click at [979, 120] on input "[DATE]" at bounding box center [987, 129] width 85 height 21
select select "9"
select select "2025"
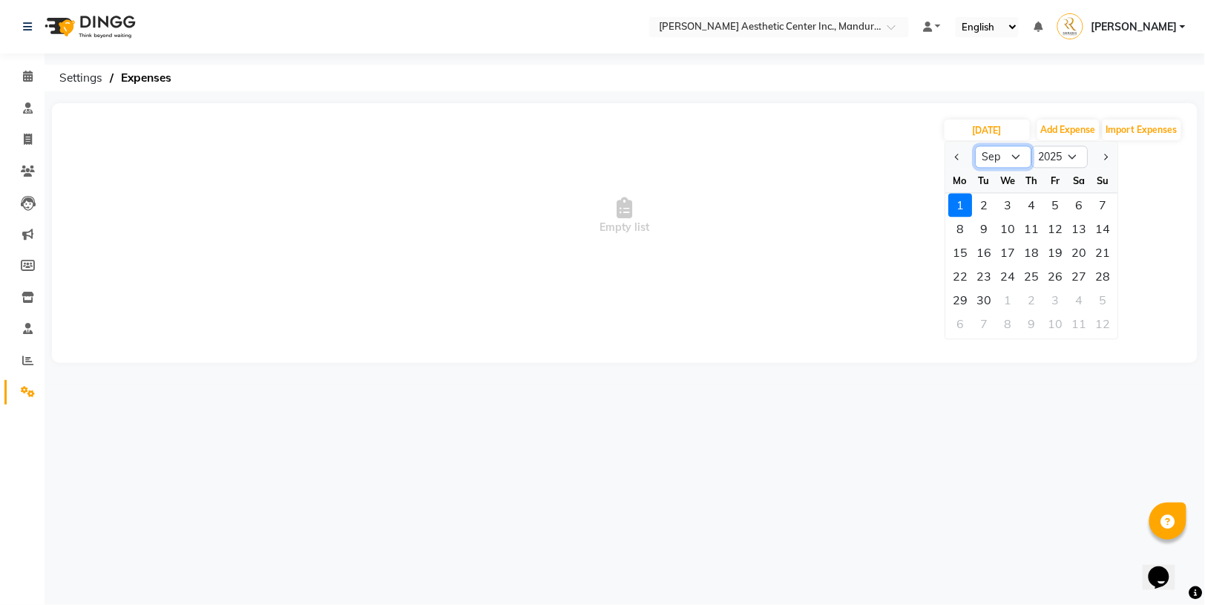
select select "8"
click at [1053, 196] on div "1" at bounding box center [1056, 206] width 24 height 24
type input "[DATE]"
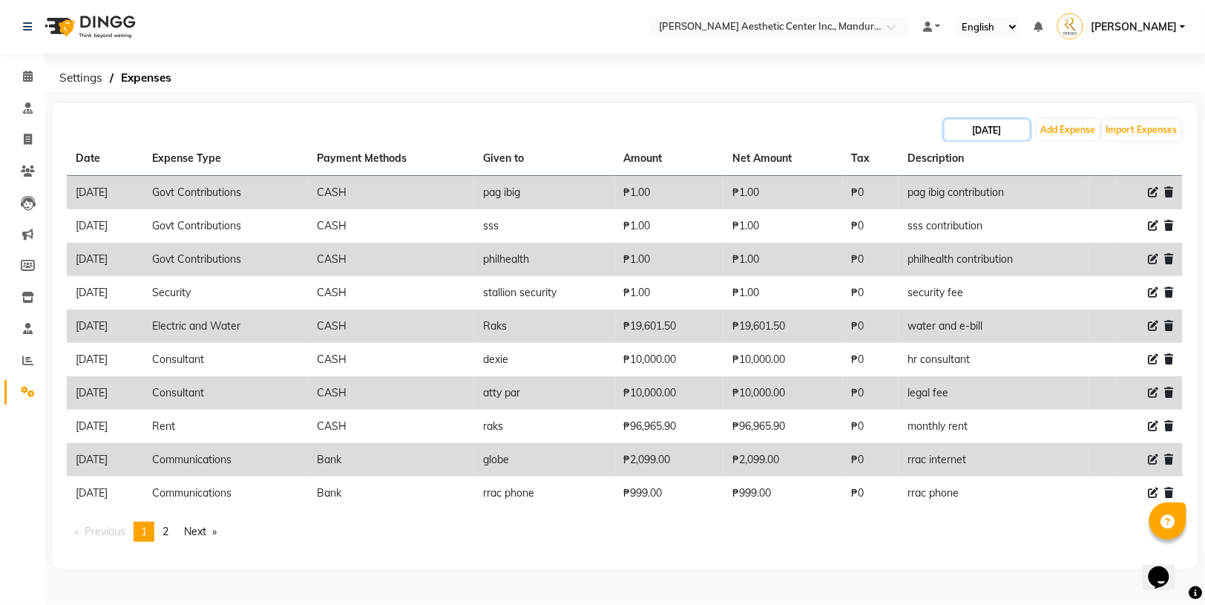
click at [1018, 134] on input "[DATE]" at bounding box center [987, 129] width 85 height 21
select select "8"
select select "2025"
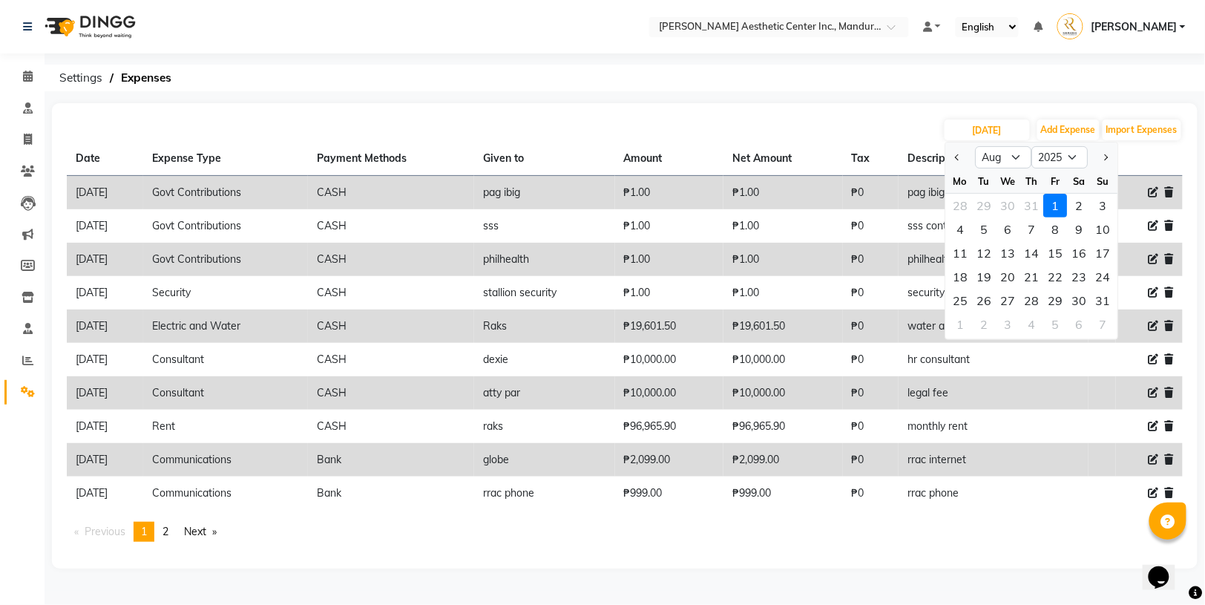
click at [819, 112] on div "[DATE] Jan Feb Mar Apr May Jun [DATE] Aug Sep Oct Nov [DATE] 2016 2017 2018 201…" at bounding box center [625, 335] width 1146 height 465
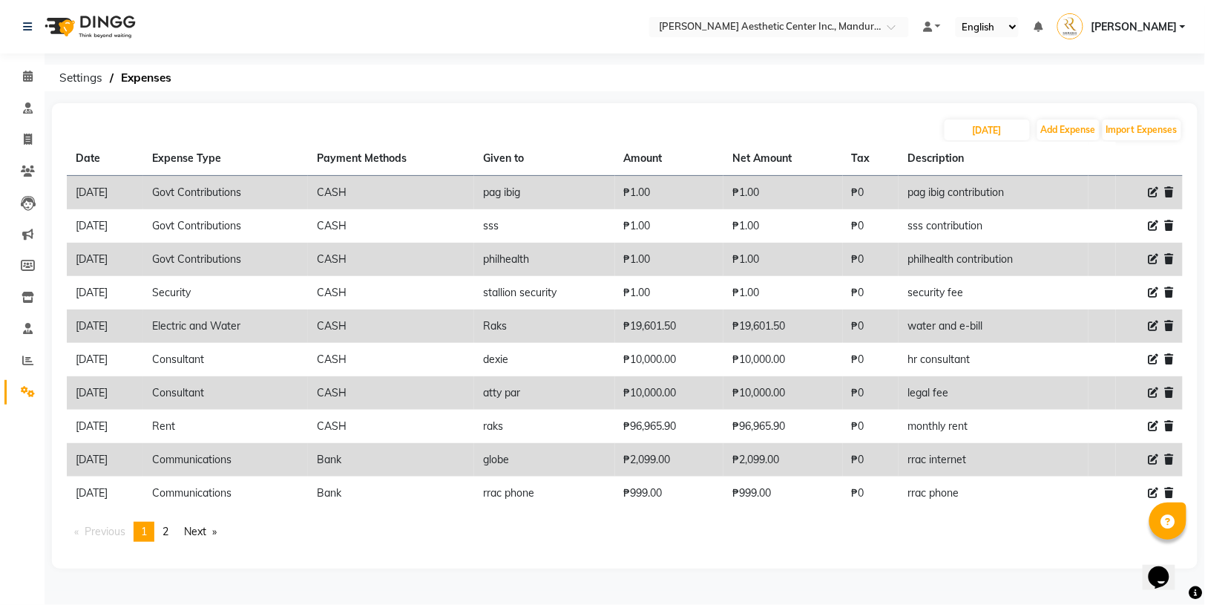
click at [767, 105] on div "[DATE] Add Expense Import Expenses Date Expense Type Payment Methods Given to A…" at bounding box center [625, 335] width 1146 height 465
click at [825, 522] on ul "Previous page 1 / 2 You're on page 1 page 2 Next page" at bounding box center [625, 532] width 1116 height 20
click at [172, 522] on link "page 2" at bounding box center [165, 532] width 21 height 20
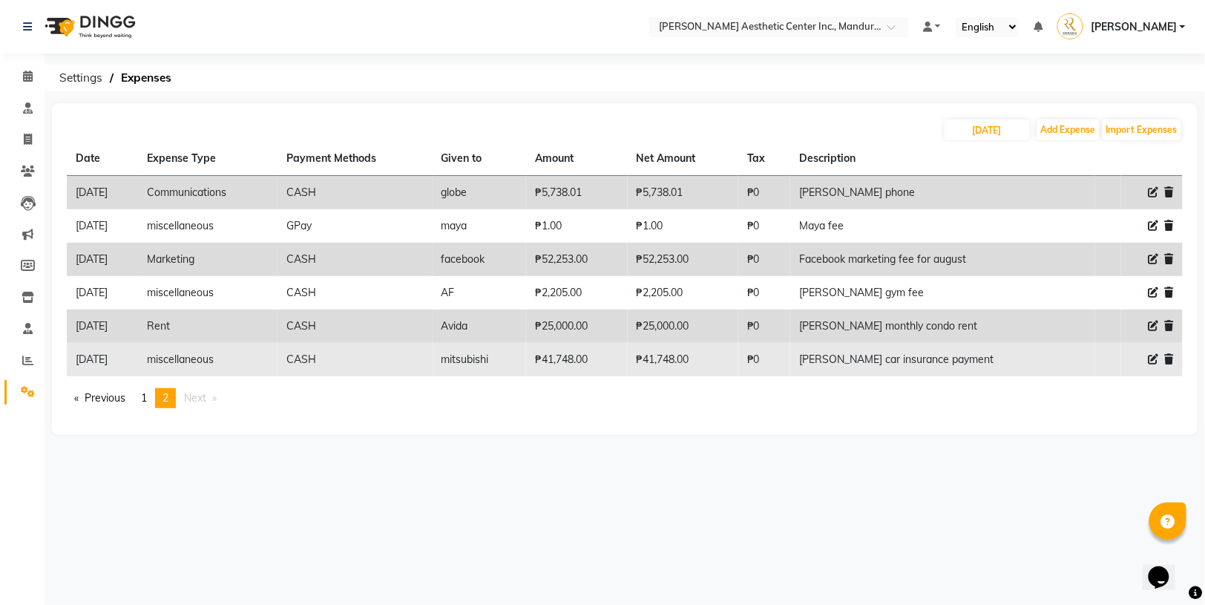
click at [1150, 354] on icon at bounding box center [1154, 359] width 10 height 10
select select "22594"
select select "1"
select select "5254"
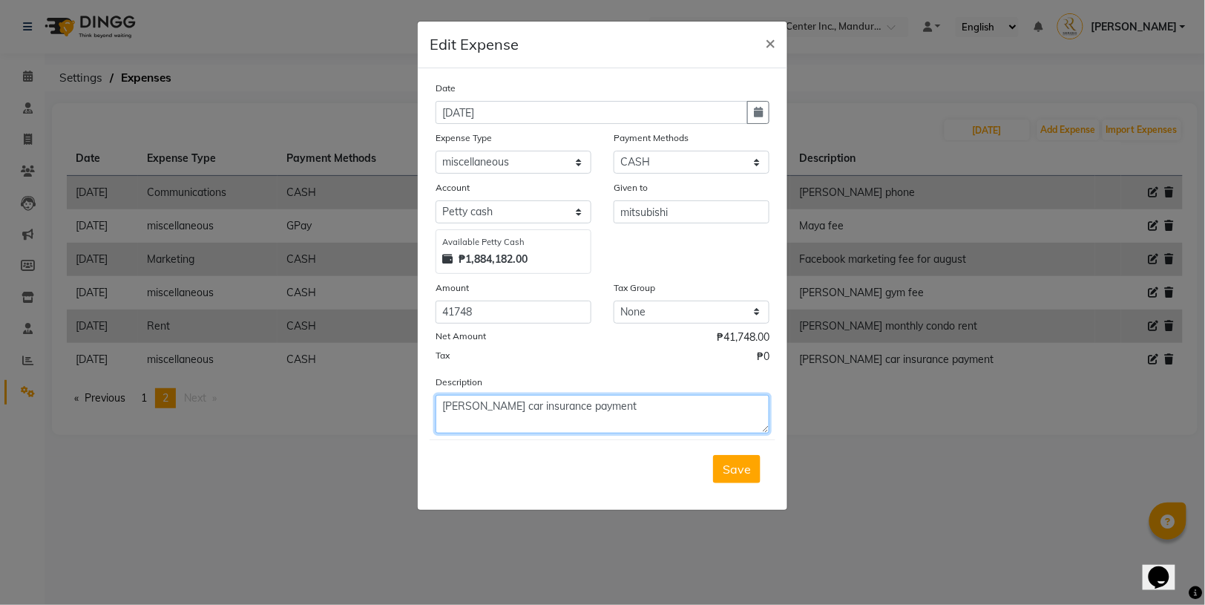
drag, startPoint x: 553, startPoint y: 403, endPoint x: 508, endPoint y: 397, distance: 44.9
click at [508, 397] on textarea "[PERSON_NAME] car insurance payment" at bounding box center [603, 414] width 334 height 39
type textarea "[PERSON_NAME] car payment"
click at [749, 469] on span "Save" at bounding box center [737, 469] width 28 height 15
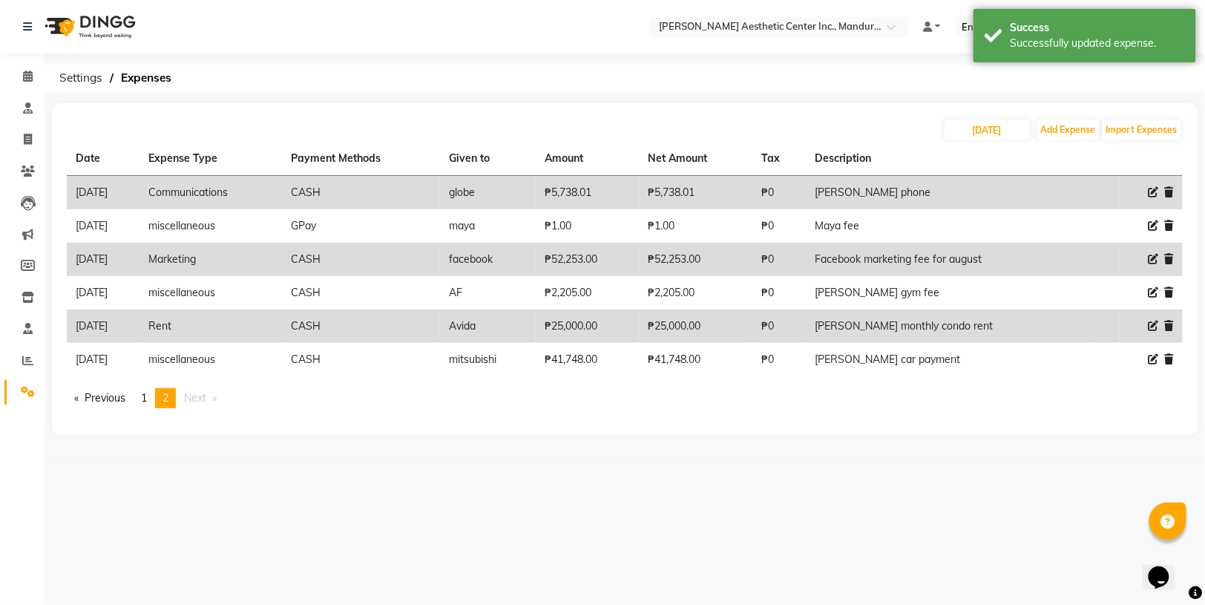
click at [808, 108] on div "[DATE] Add Expense Import Expenses Date Expense Type Payment Methods Given to A…" at bounding box center [625, 269] width 1146 height 332
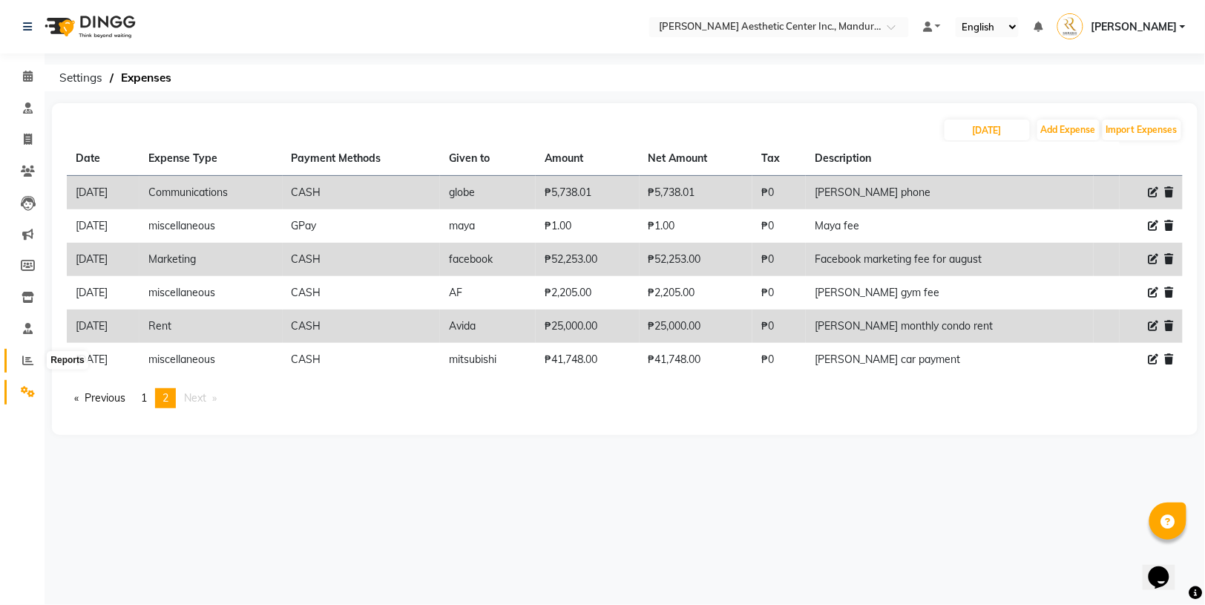
click at [22, 353] on span at bounding box center [28, 361] width 26 height 17
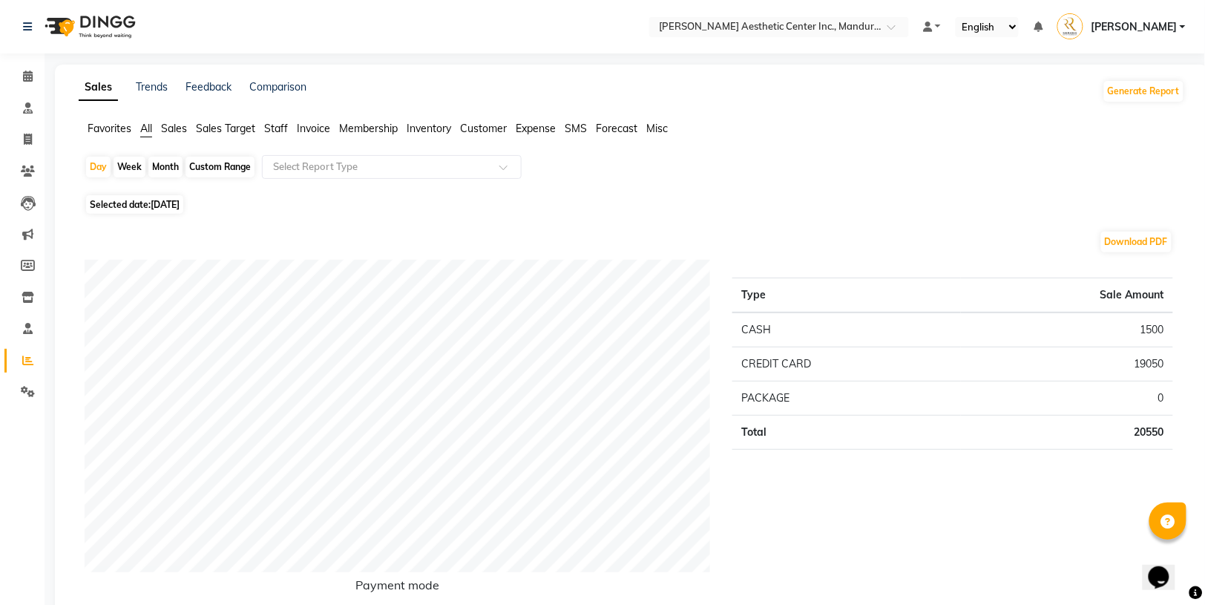
click at [541, 129] on span "Expense" at bounding box center [536, 128] width 40 height 13
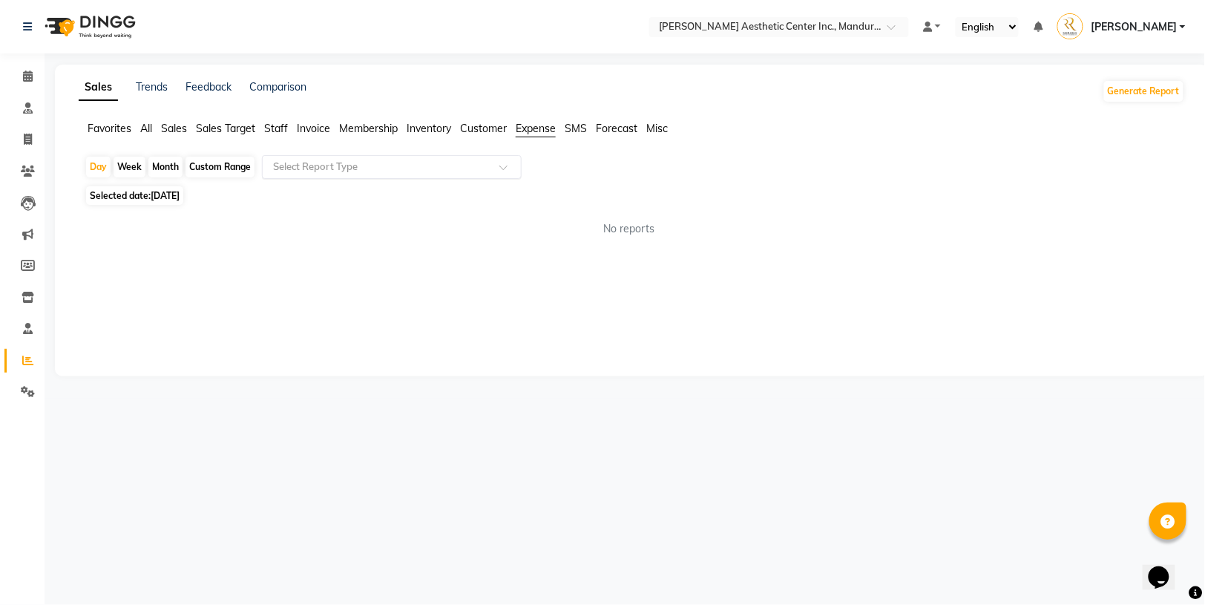
click at [329, 170] on input "text" at bounding box center [377, 167] width 214 height 15
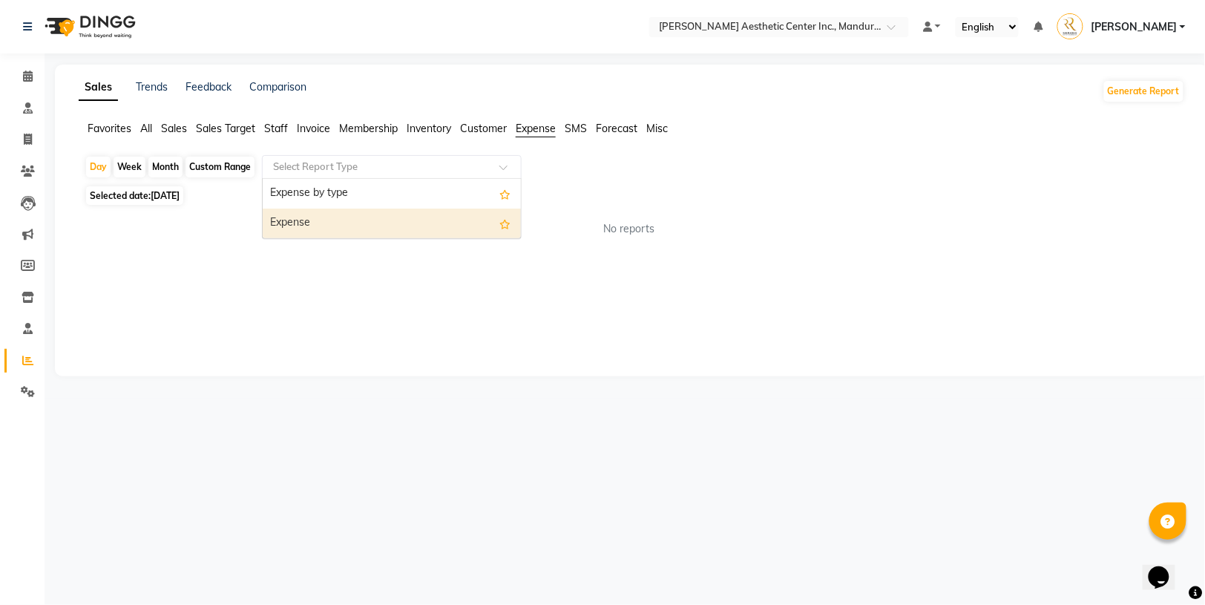
click at [318, 215] on div "Expense" at bounding box center [392, 224] width 258 height 30
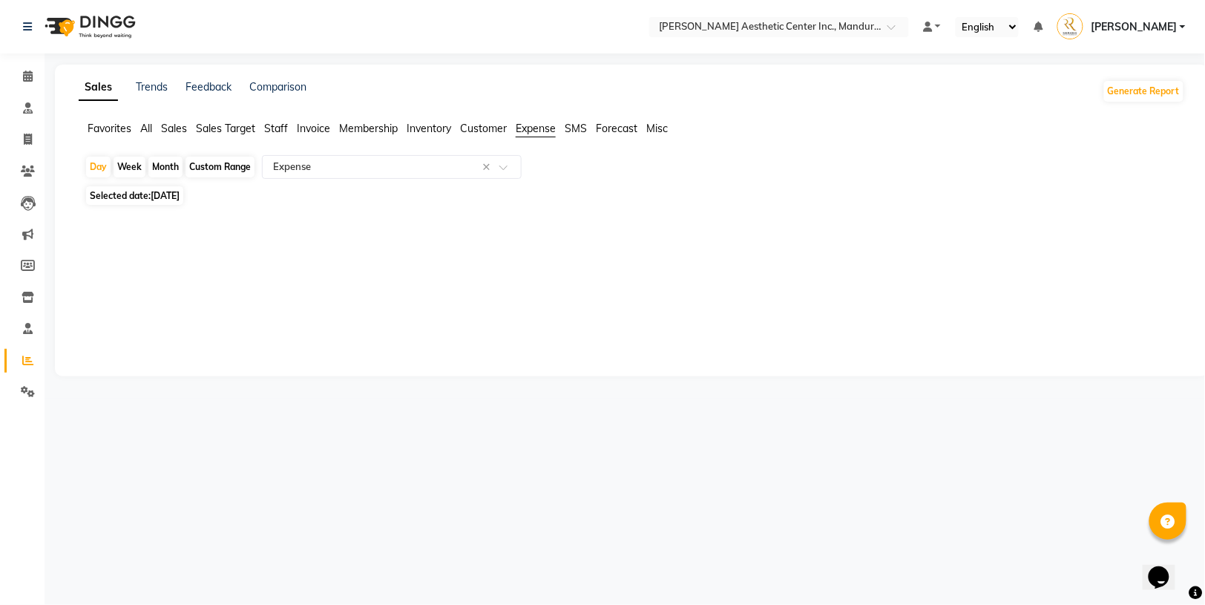
click at [160, 167] on div "Month" at bounding box center [165, 167] width 34 height 21
select select "9"
select select "2025"
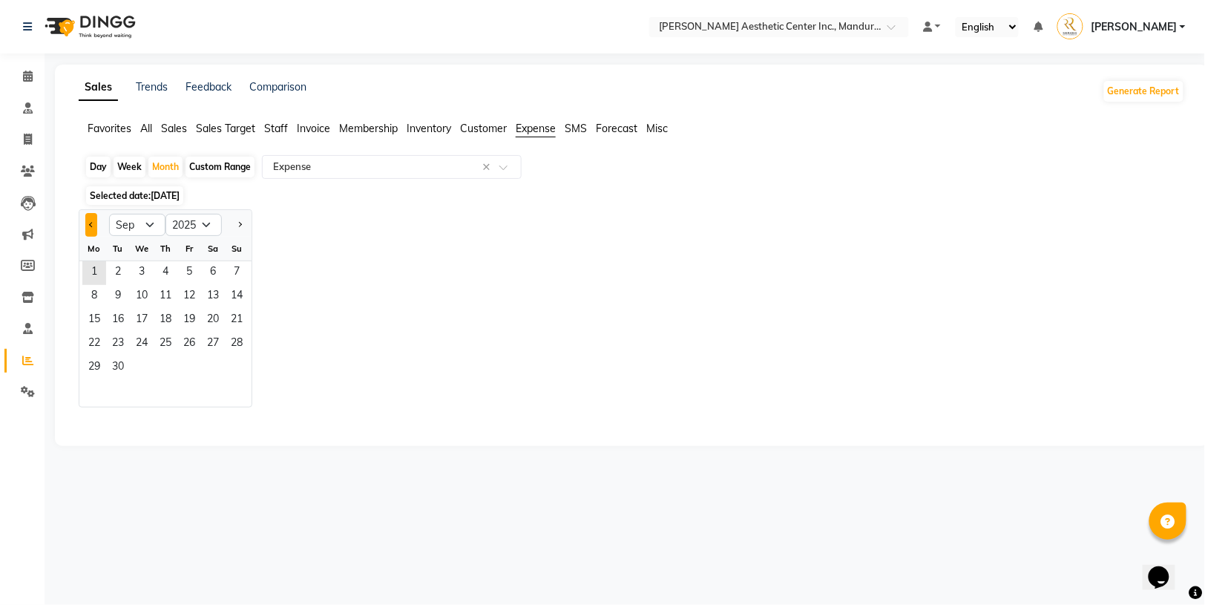
click at [85, 224] on button "Previous month" at bounding box center [91, 225] width 12 height 24
select select "8"
click at [198, 269] on span "1" at bounding box center [189, 273] width 24 height 24
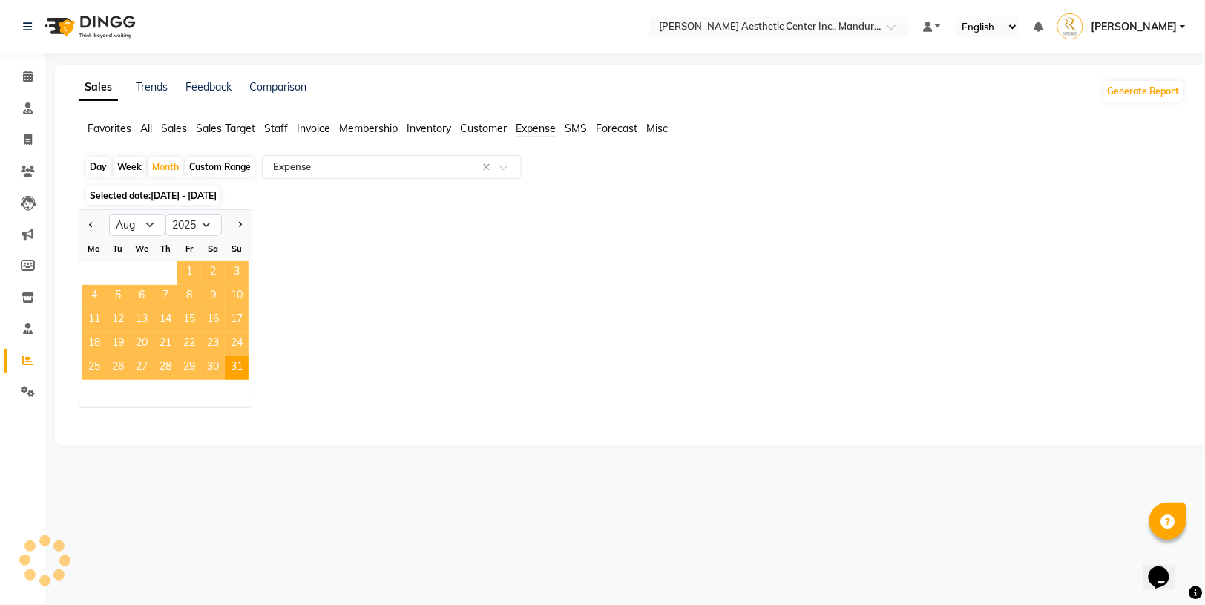
select select "full_report"
select select "csv"
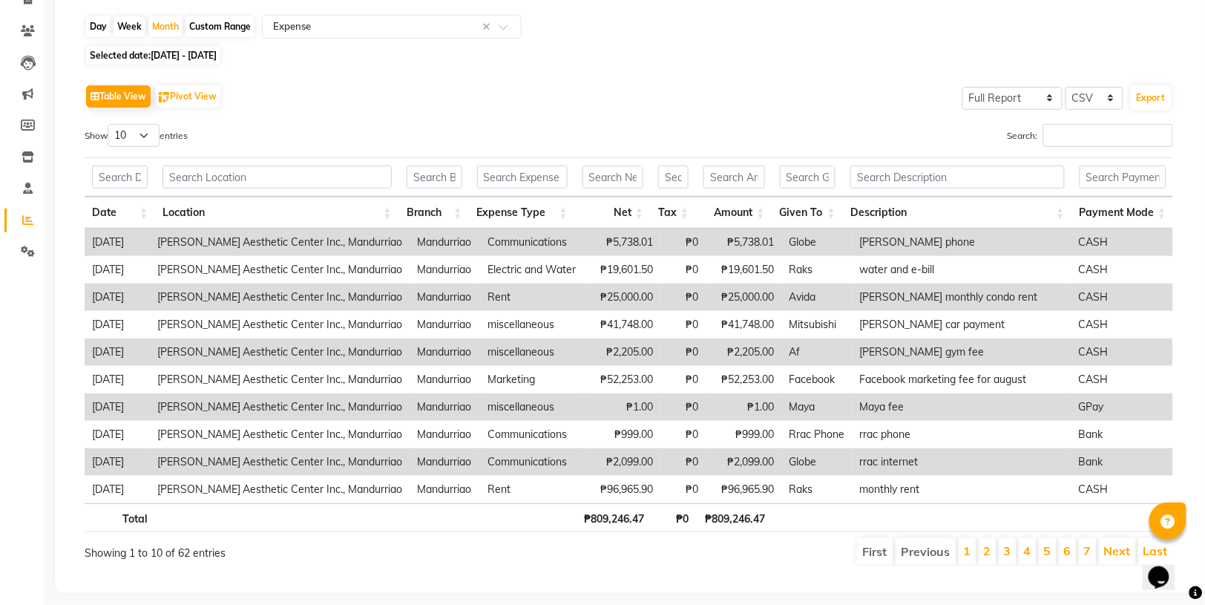
scroll to position [140, 0]
click at [288, 129] on div "Show 10 25 50 100 entries" at bounding box center [352, 139] width 534 height 29
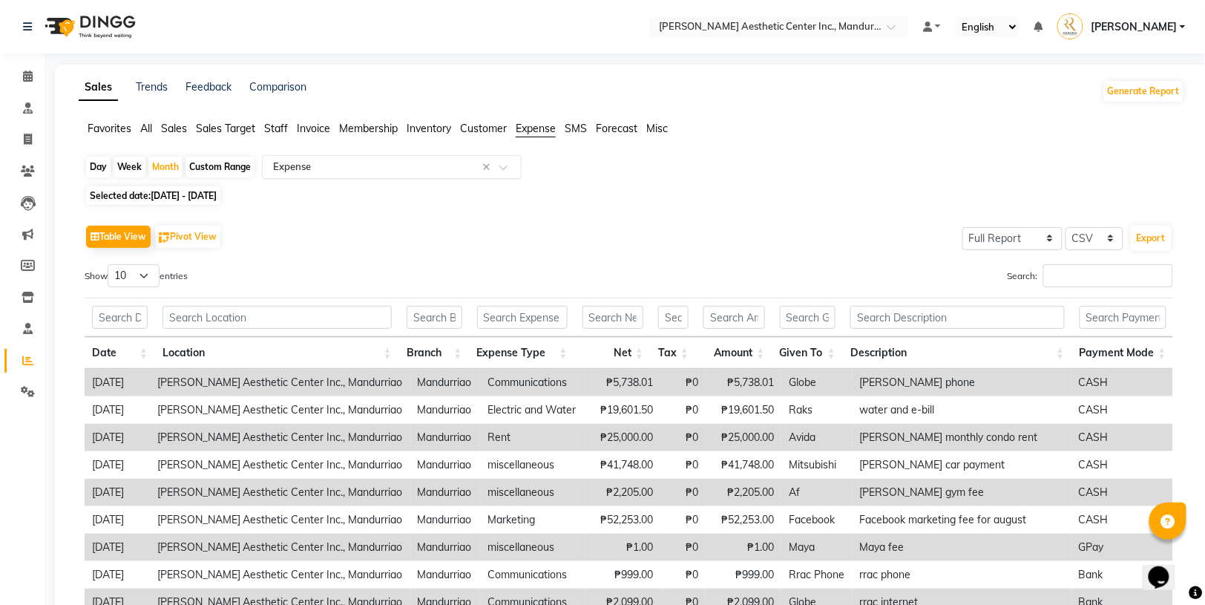
scroll to position [0, 0]
click at [23, 393] on icon at bounding box center [28, 391] width 14 height 11
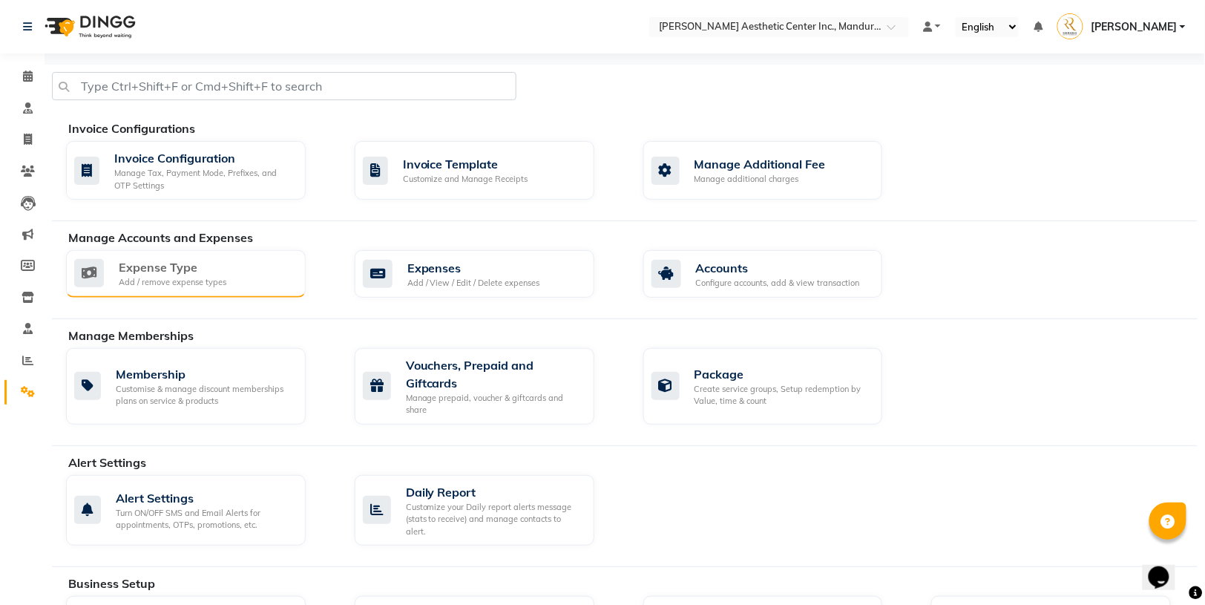
click at [180, 274] on div "Expense Type" at bounding box center [173, 267] width 108 height 18
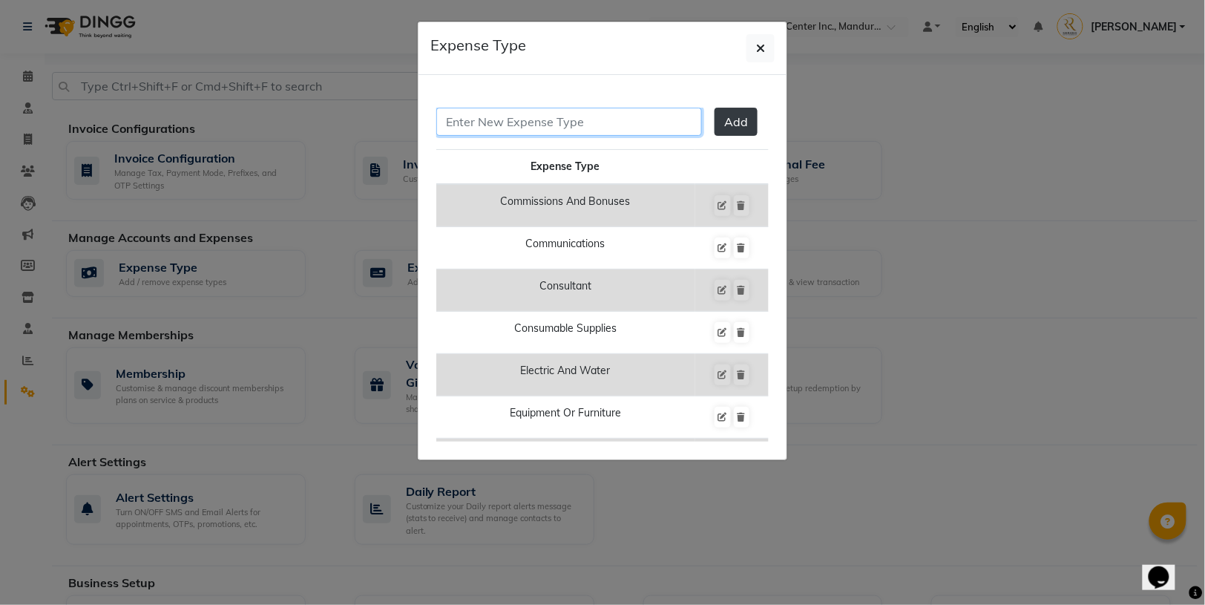
click at [542, 117] on input "text" at bounding box center [569, 122] width 266 height 28
type input "Rose Personal"
click at [728, 121] on span "Add" at bounding box center [736, 121] width 24 height 15
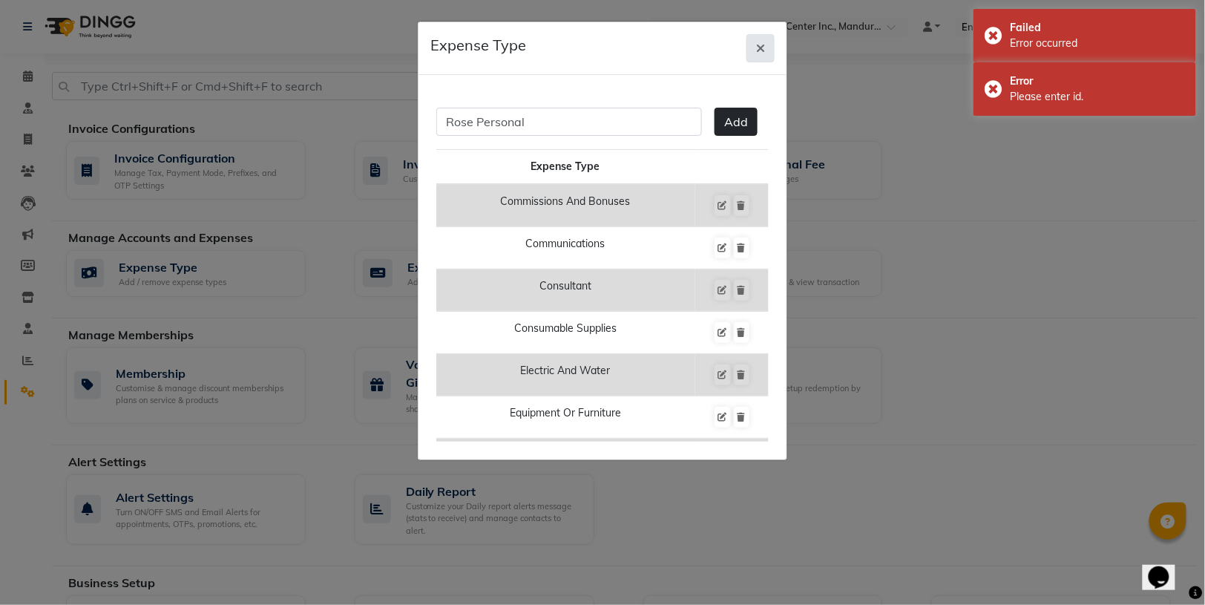
click at [760, 40] on button "button" at bounding box center [761, 48] width 28 height 28
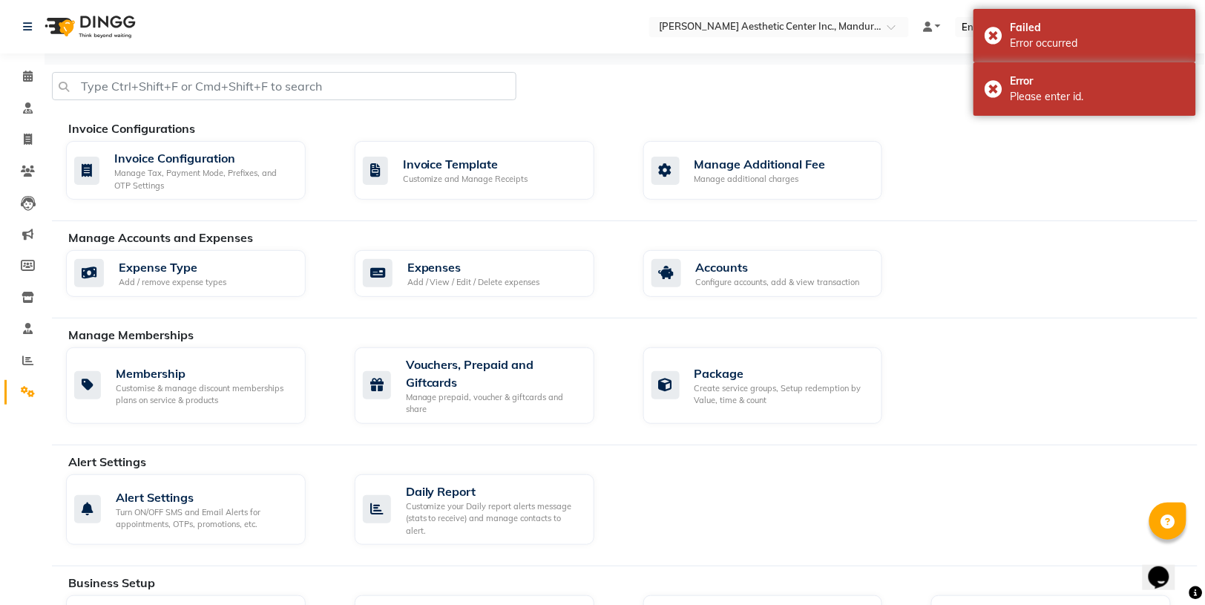
click at [1047, 326] on div "Manage Memberships" at bounding box center [638, 335] width 1141 height 18
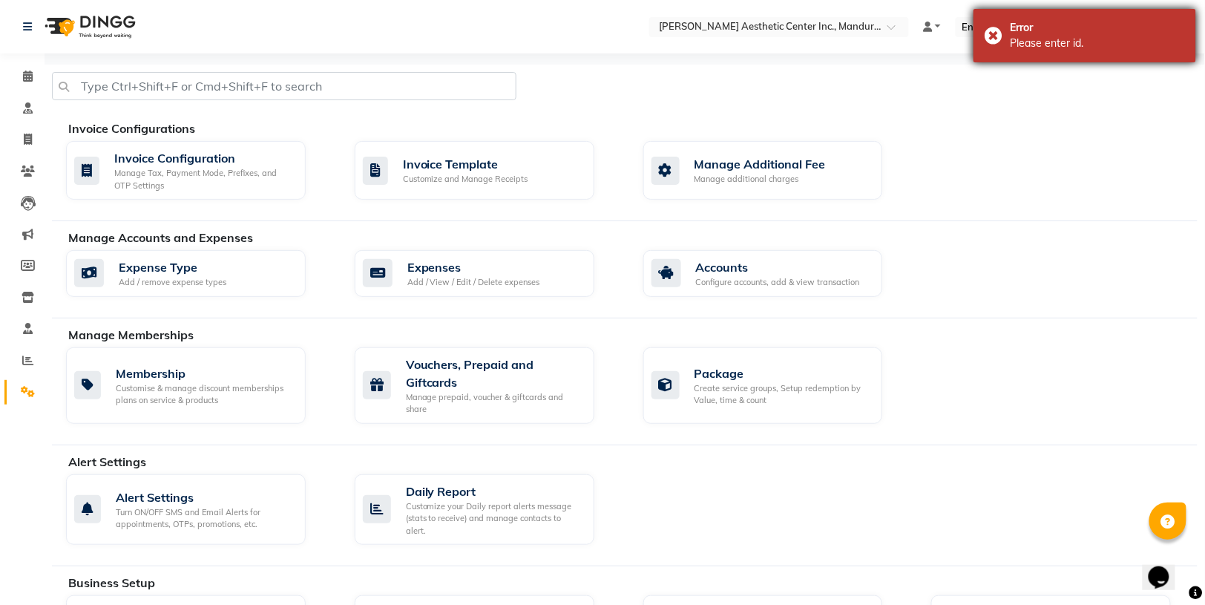
click at [997, 33] on div "Error Please enter id." at bounding box center [1085, 35] width 223 height 53
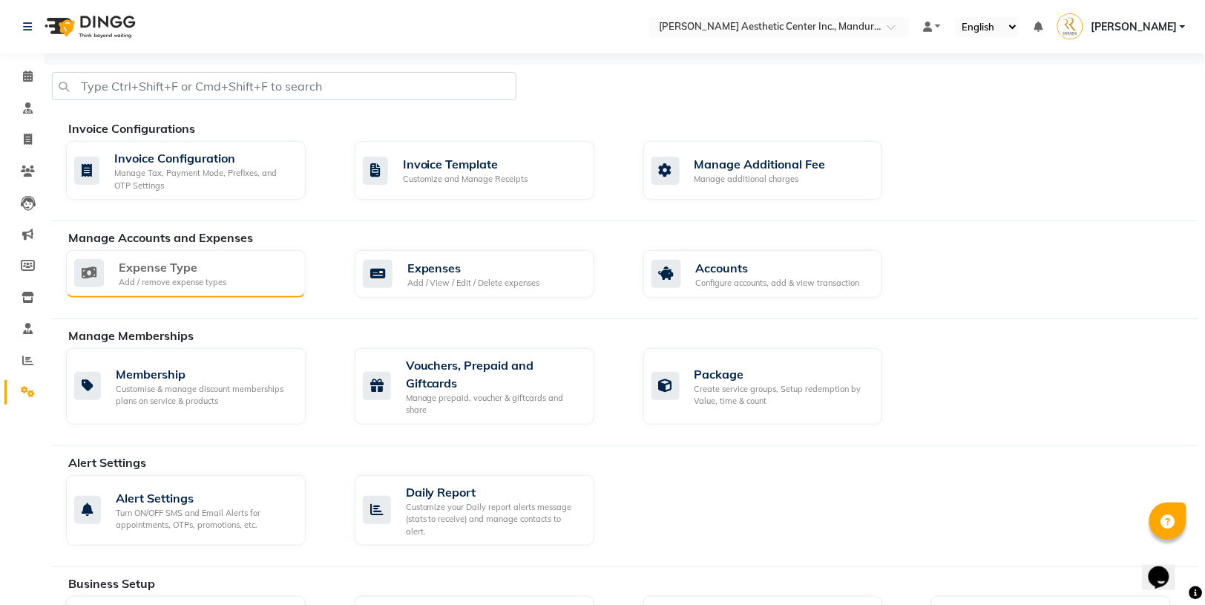
click at [143, 273] on div "Expense Type" at bounding box center [173, 267] width 108 height 18
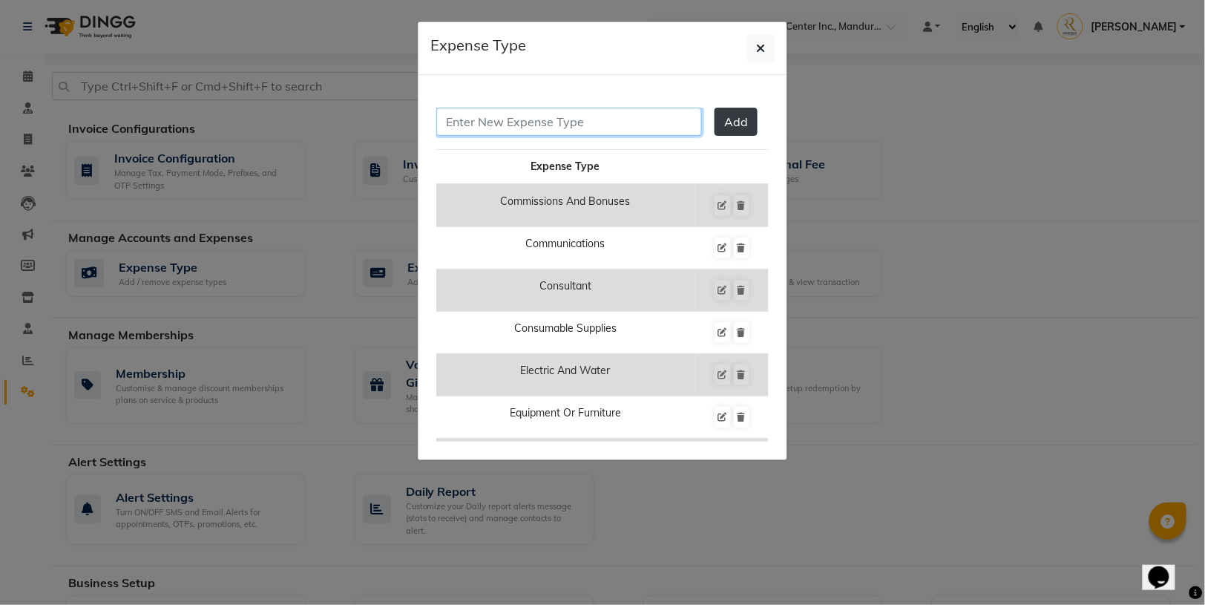
click at [551, 126] on input "text" at bounding box center [569, 122] width 266 height 28
type input "Rose Personal"
click at [745, 119] on span "Add" at bounding box center [736, 121] width 24 height 15
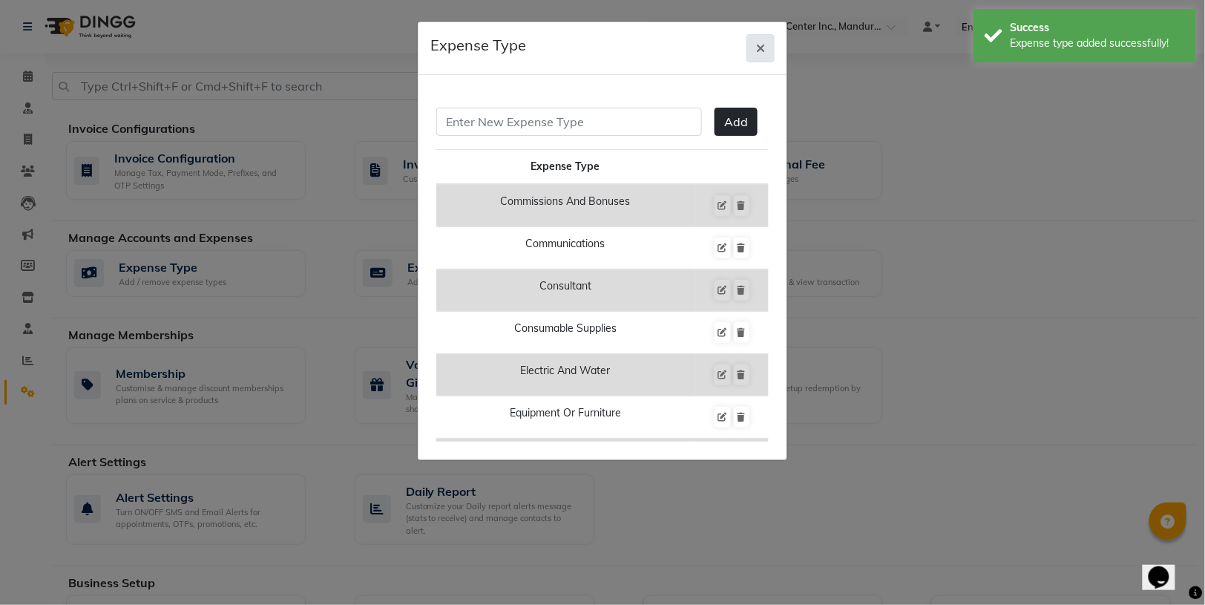
click at [758, 46] on icon "button" at bounding box center [760, 48] width 9 height 12
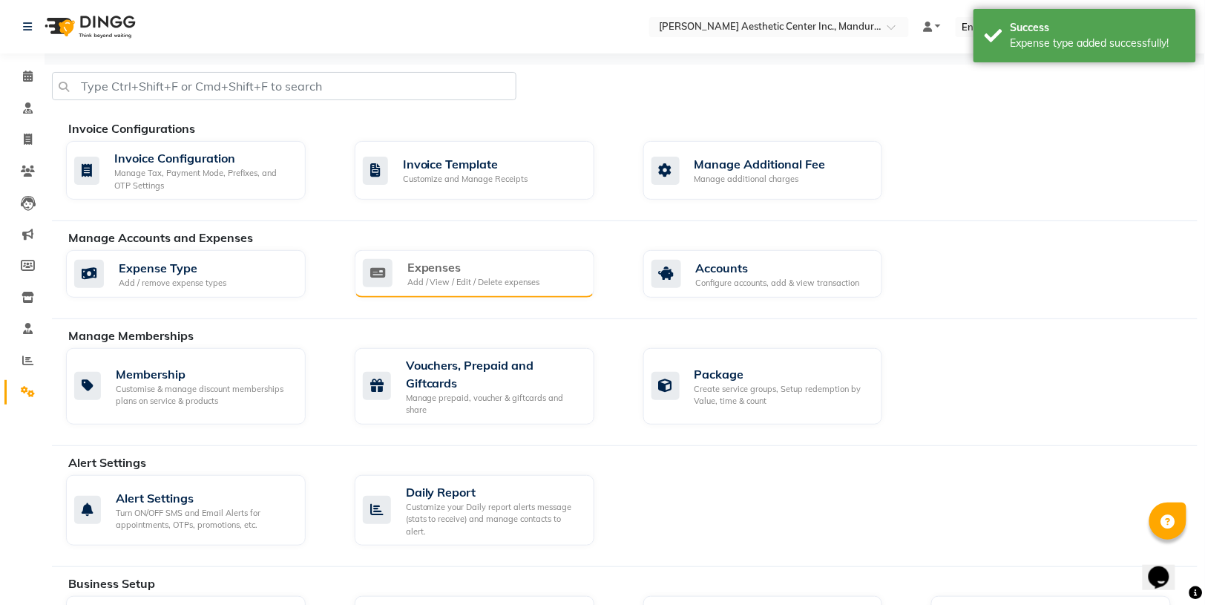
click at [428, 268] on div "Expenses" at bounding box center [473, 267] width 133 height 18
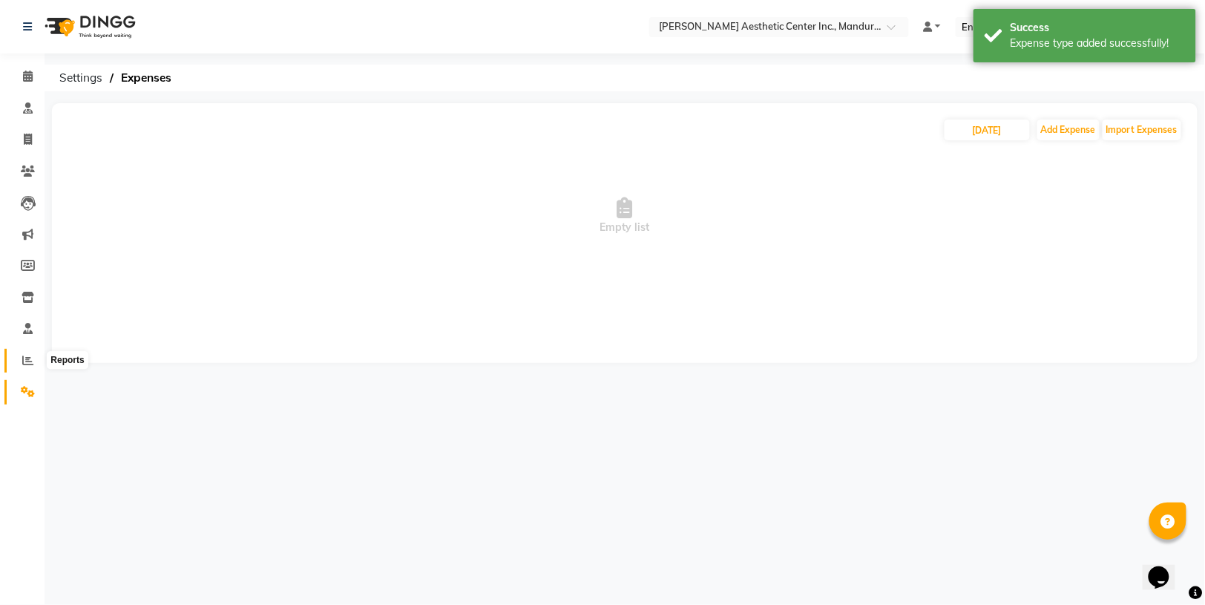
click at [31, 358] on icon at bounding box center [27, 360] width 11 height 11
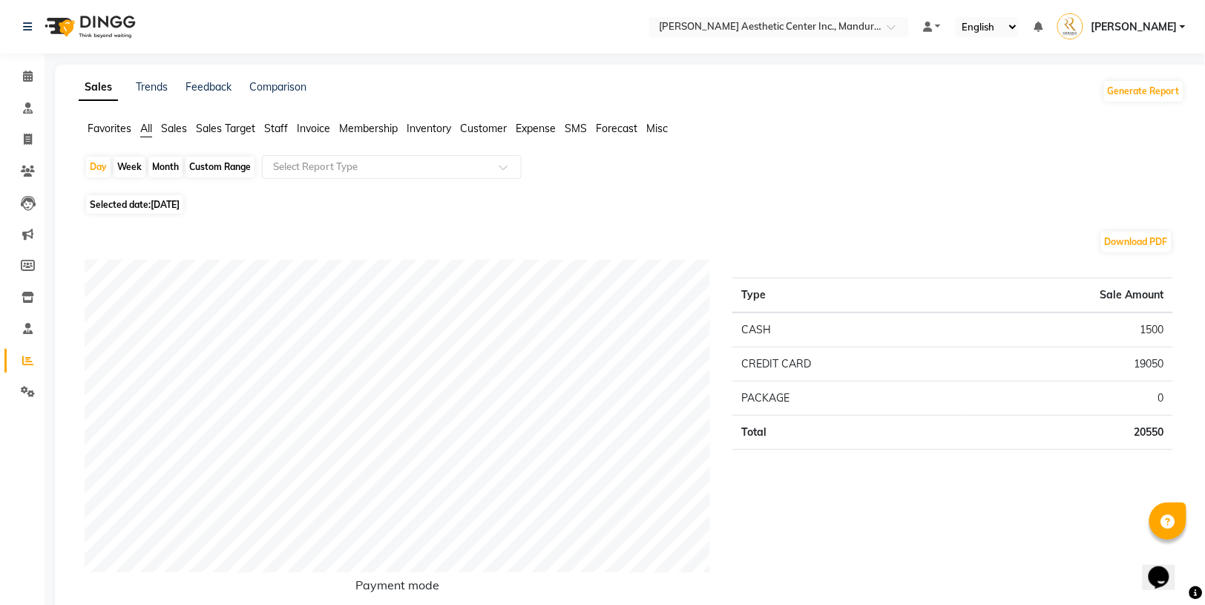
click at [523, 128] on span "Expense" at bounding box center [536, 128] width 40 height 13
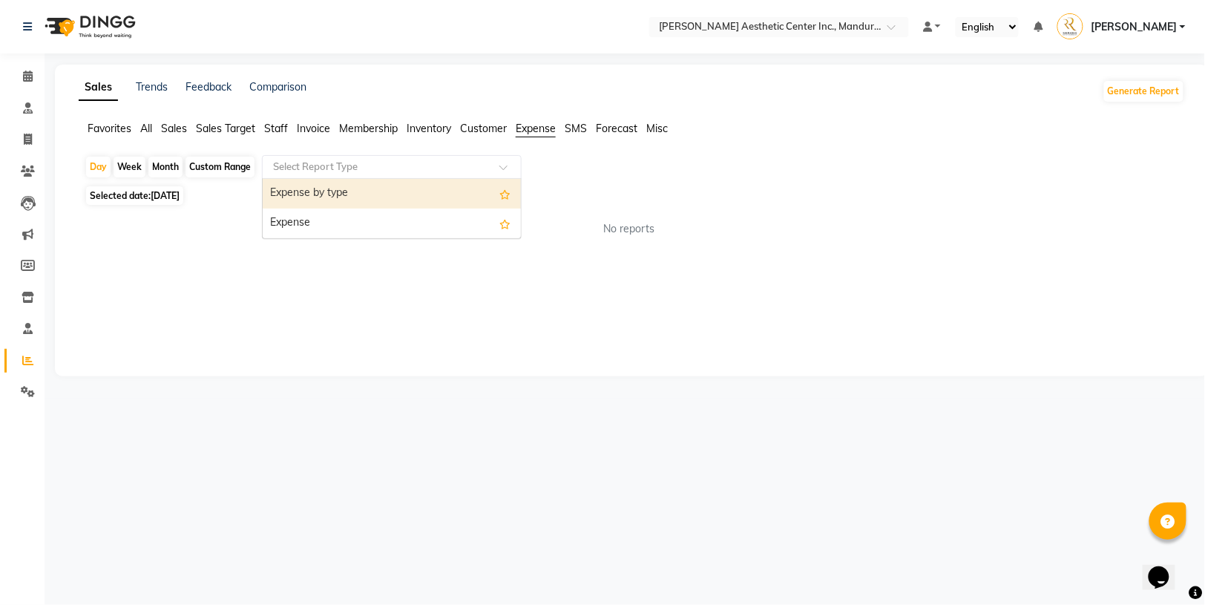
click at [362, 161] on input "text" at bounding box center [377, 167] width 214 height 15
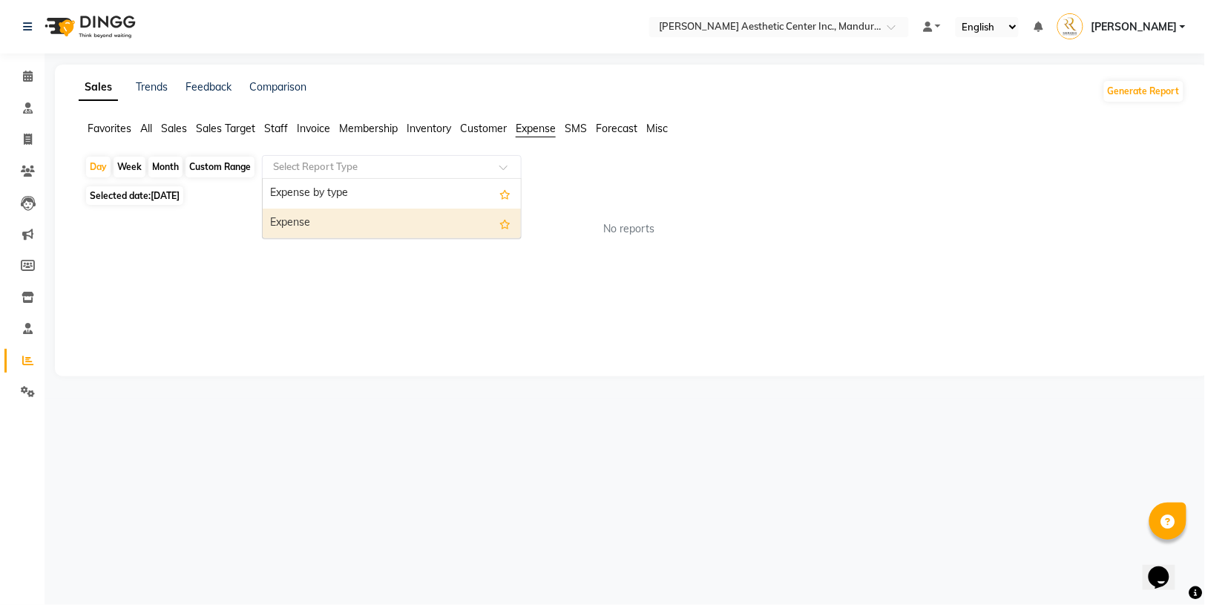
click at [344, 226] on div "Expense" at bounding box center [392, 224] width 258 height 30
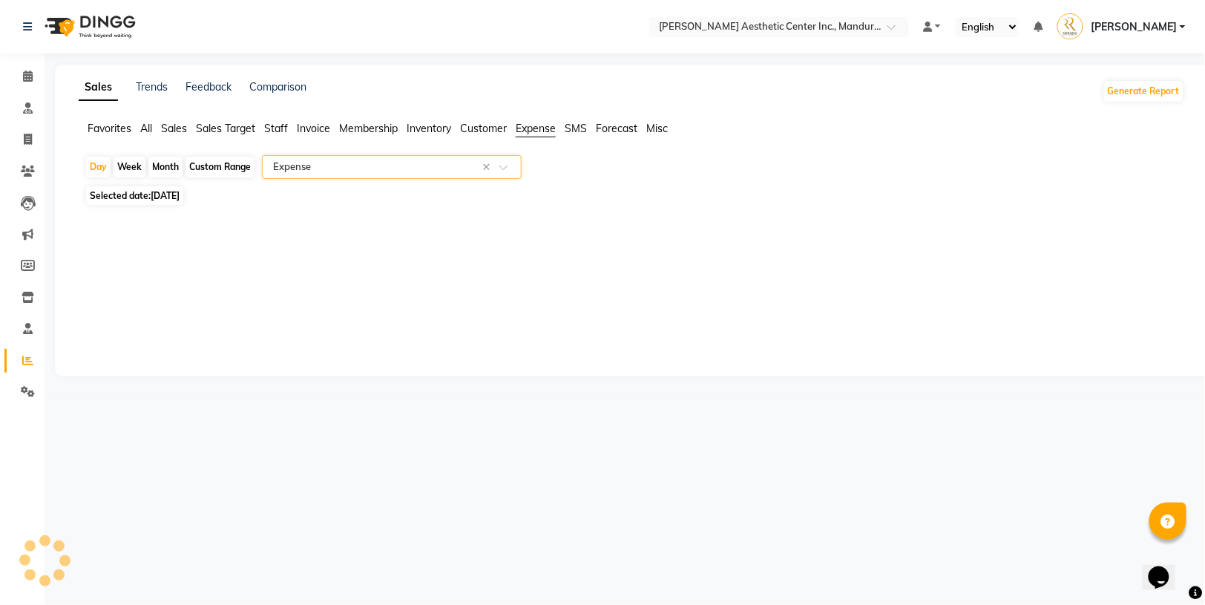
click at [160, 162] on div "Month" at bounding box center [165, 167] width 34 height 21
select select "9"
select select "2025"
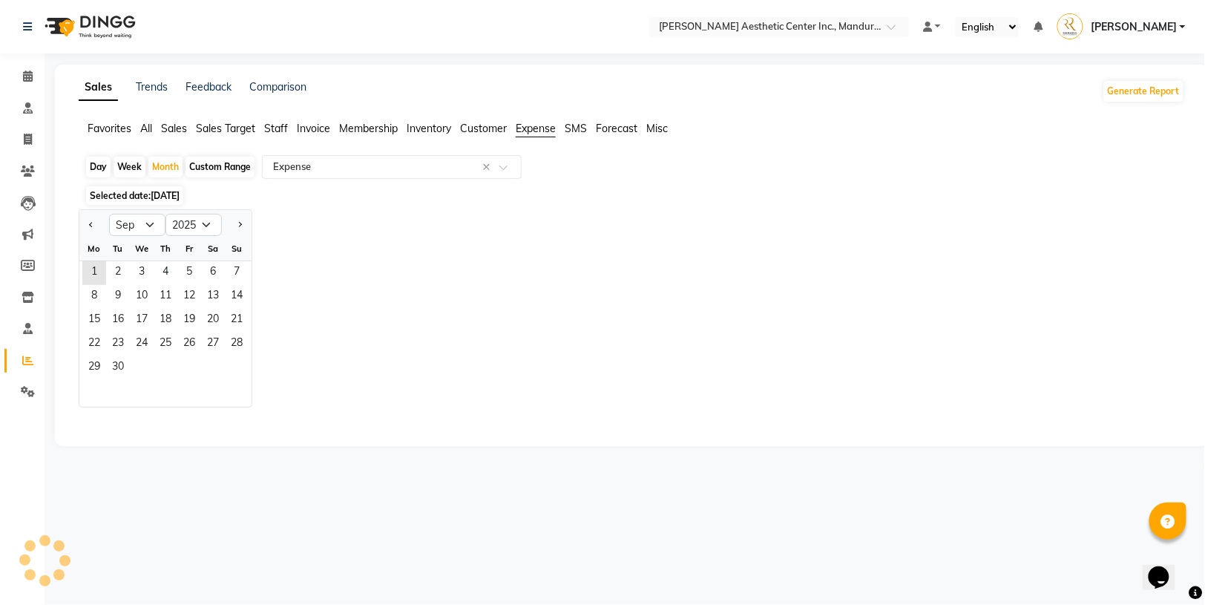
click at [97, 226] on div at bounding box center [94, 225] width 30 height 24
click at [88, 225] on button "Previous month" at bounding box center [91, 225] width 12 height 24
select select "8"
click at [182, 269] on span "1" at bounding box center [189, 273] width 24 height 24
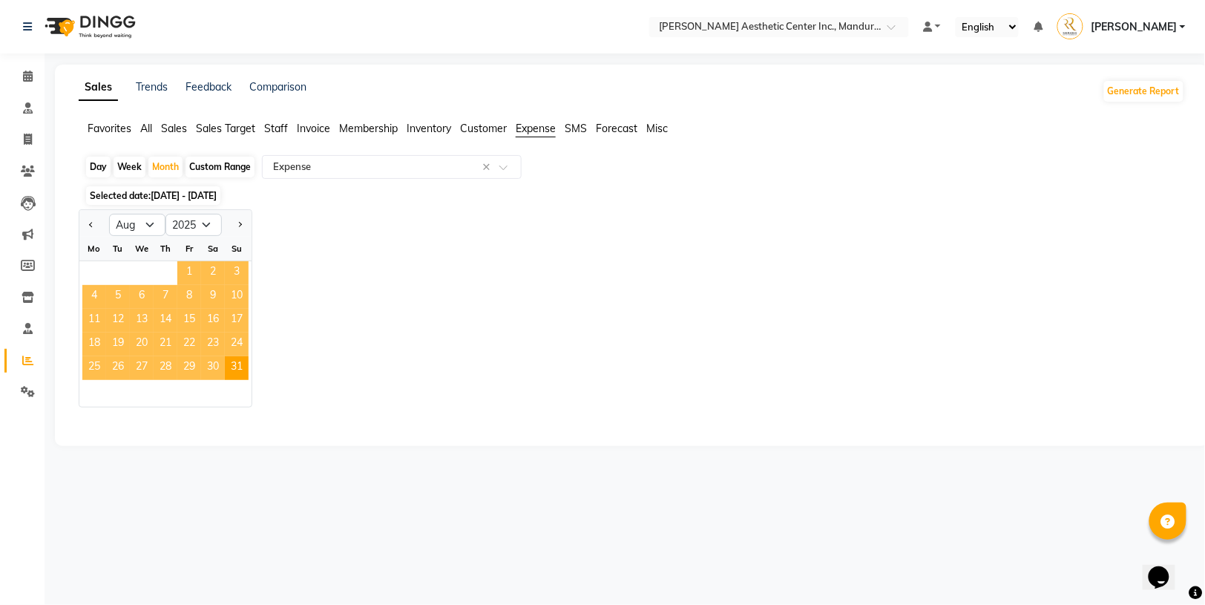
select select "full_report"
select select "csv"
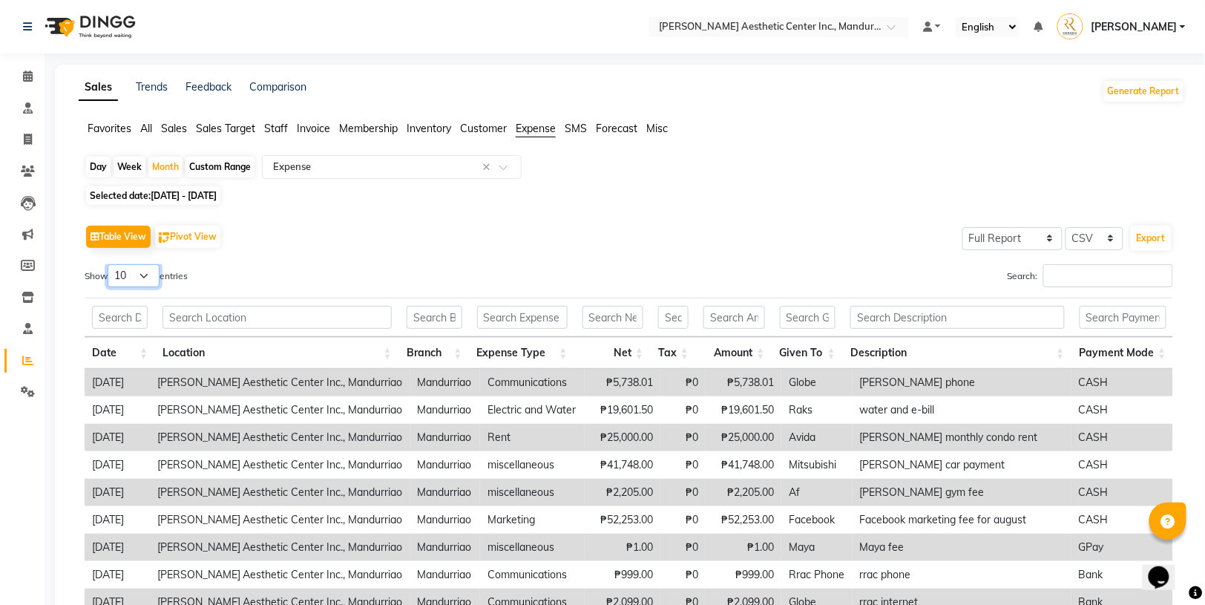
select select "100"
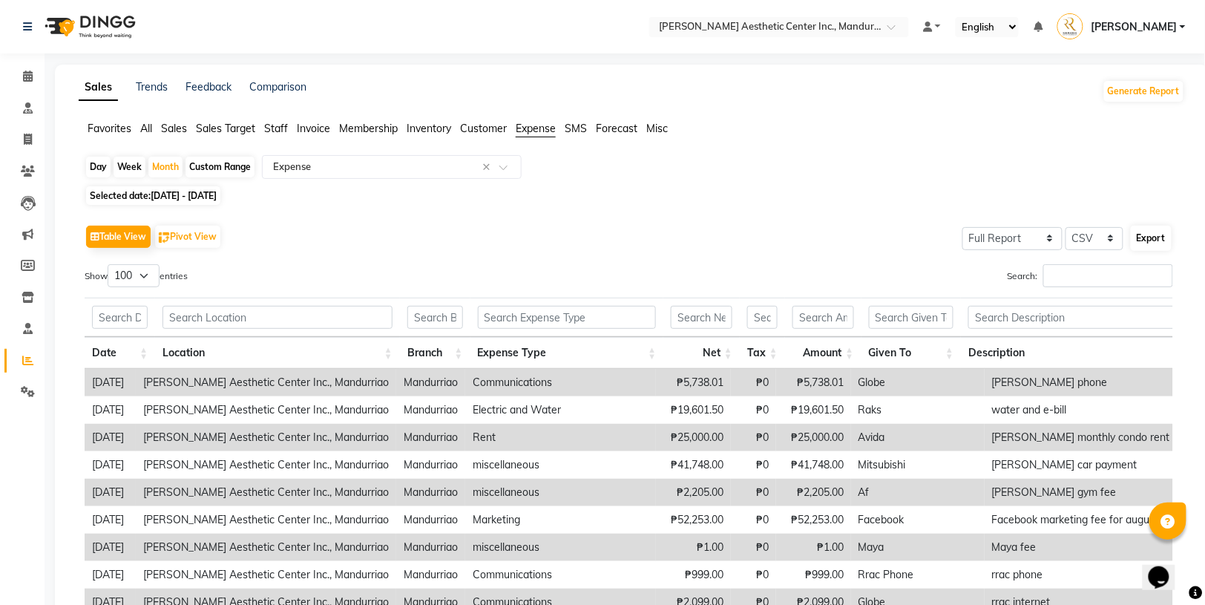
click at [1145, 232] on button "Export" at bounding box center [1151, 238] width 41 height 25
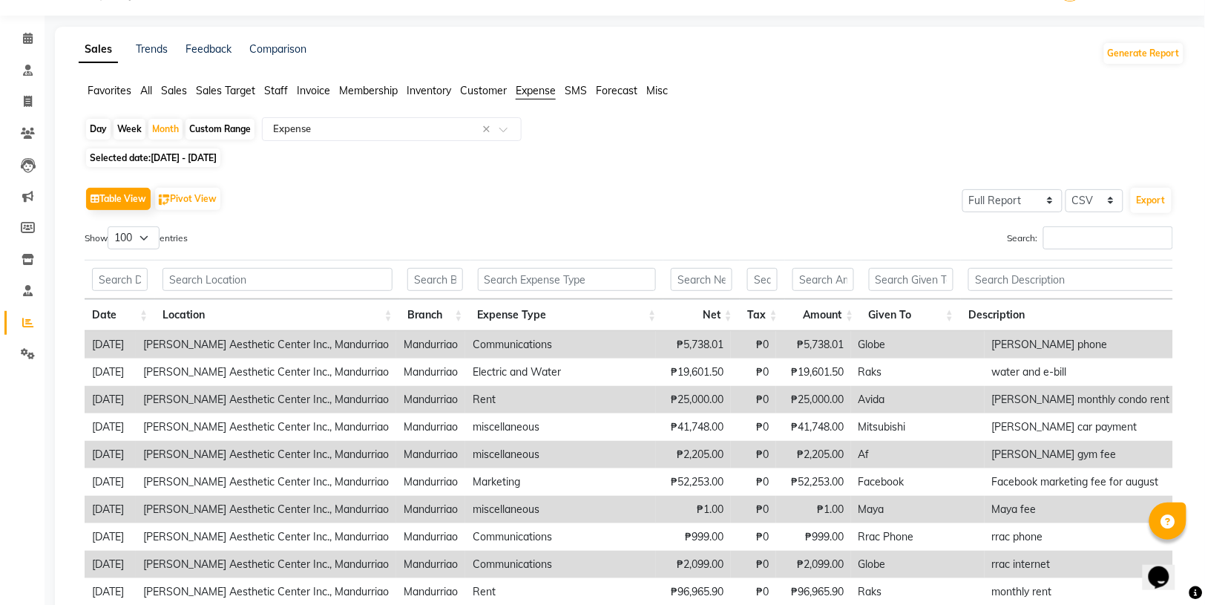
scroll to position [31, 0]
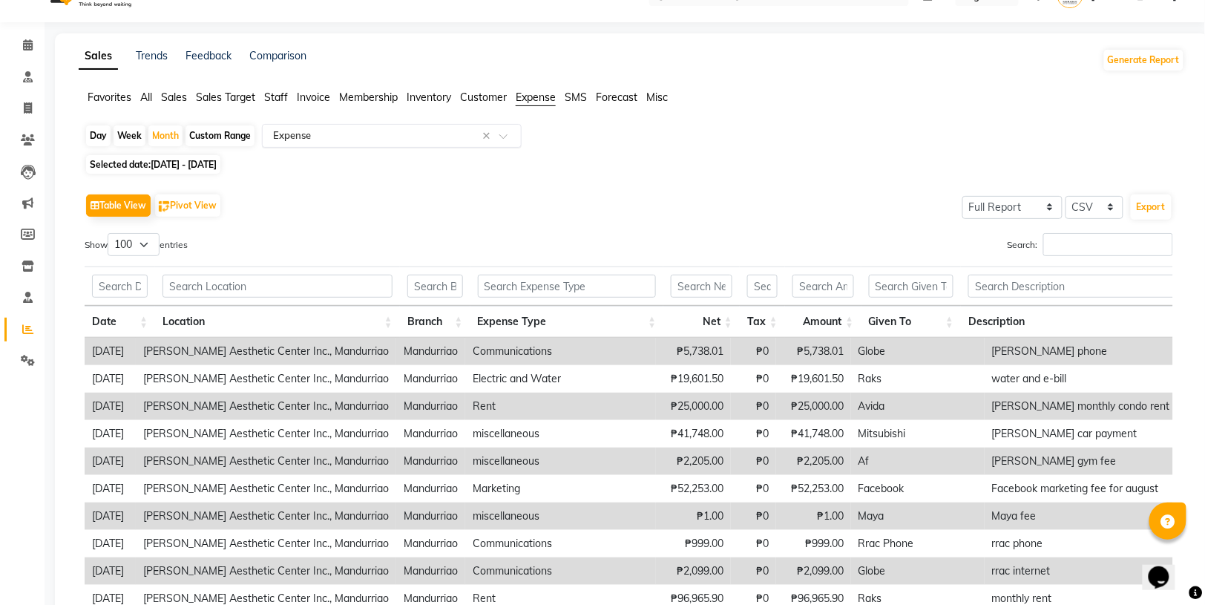
click at [361, 129] on input "text" at bounding box center [377, 135] width 214 height 15
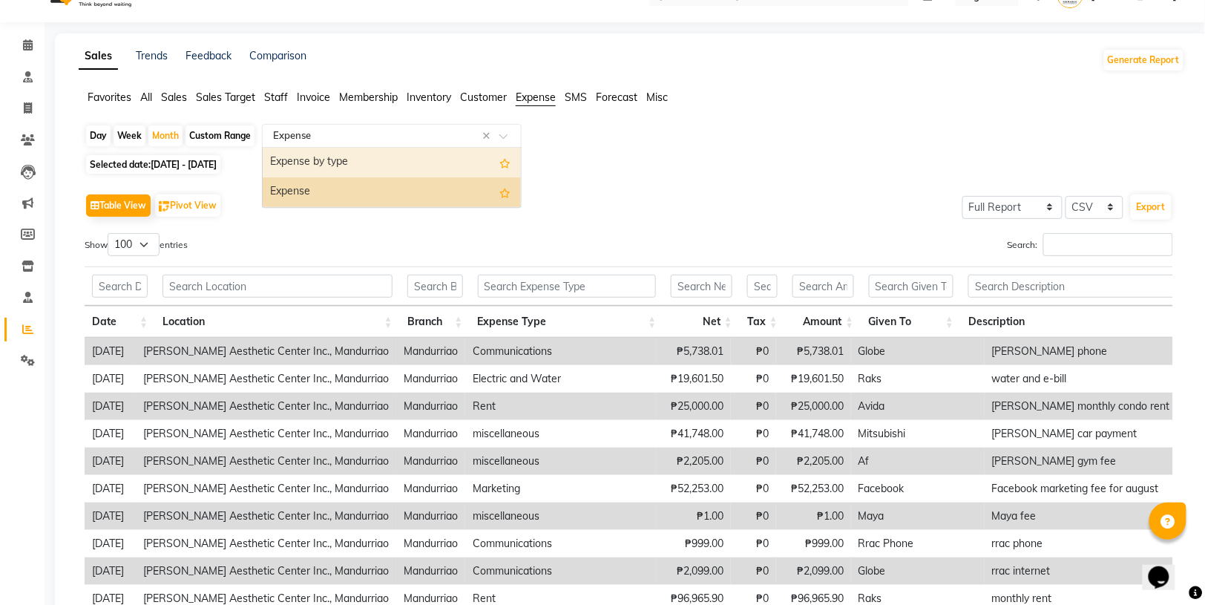
click at [645, 181] on div "Table View Pivot View Select Full Report Filtered Report Select CSV PDF Export …" at bounding box center [629, 443] width 1113 height 531
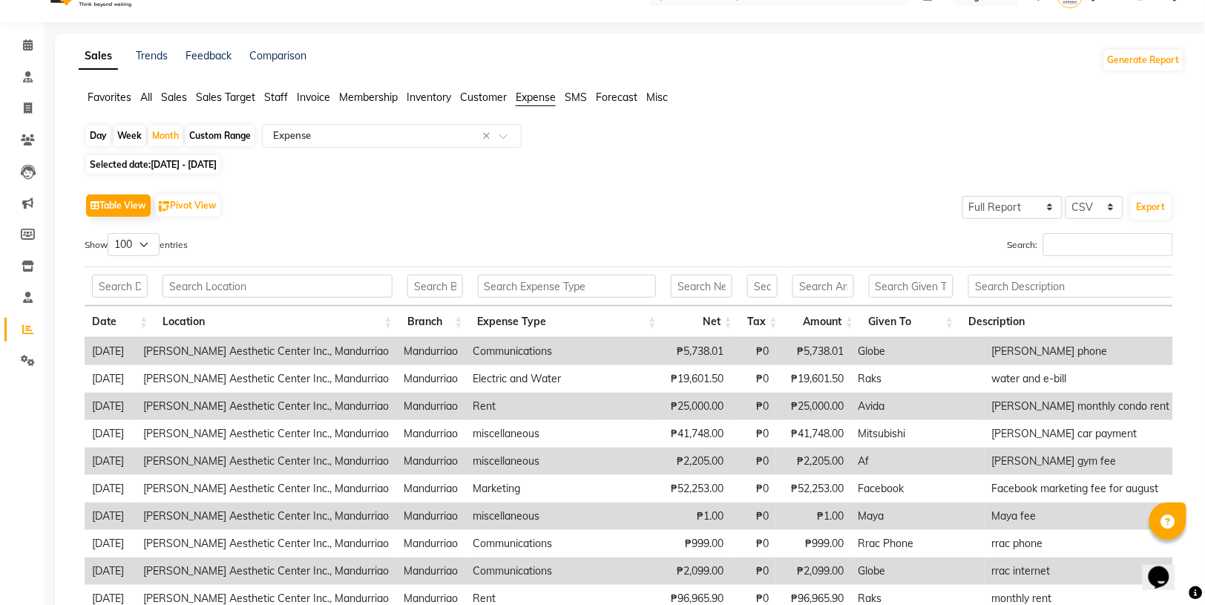
click at [16, 373] on li "Settings" at bounding box center [22, 361] width 45 height 32
click at [16, 369] on link "Settings" at bounding box center [22, 361] width 36 height 24
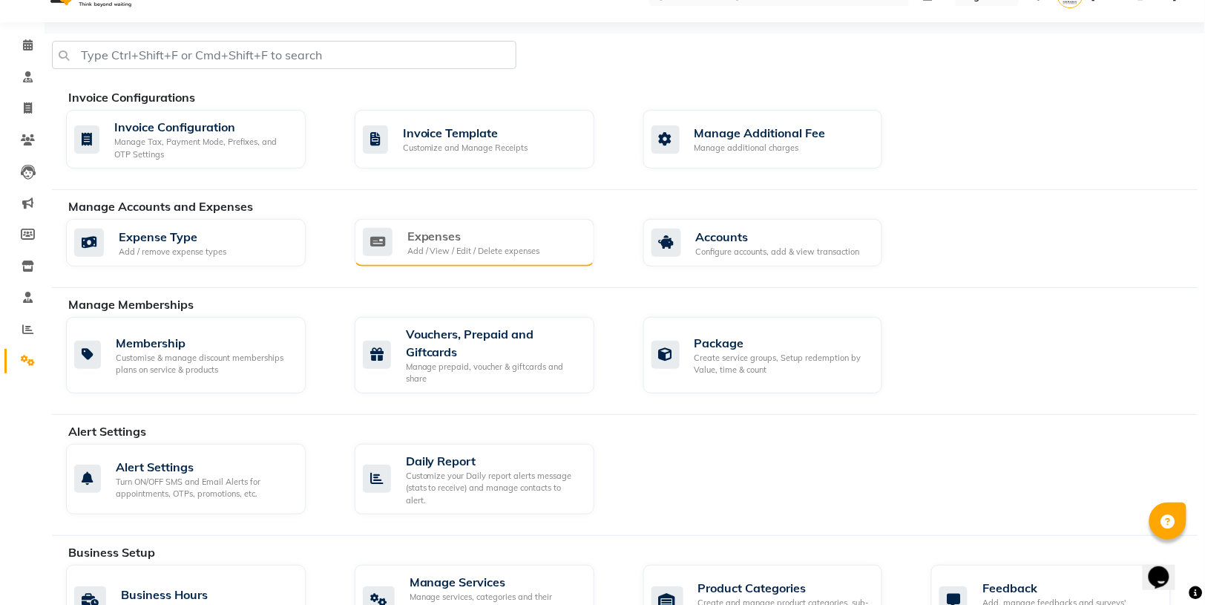
click at [466, 233] on div "Expenses" at bounding box center [473, 236] width 133 height 18
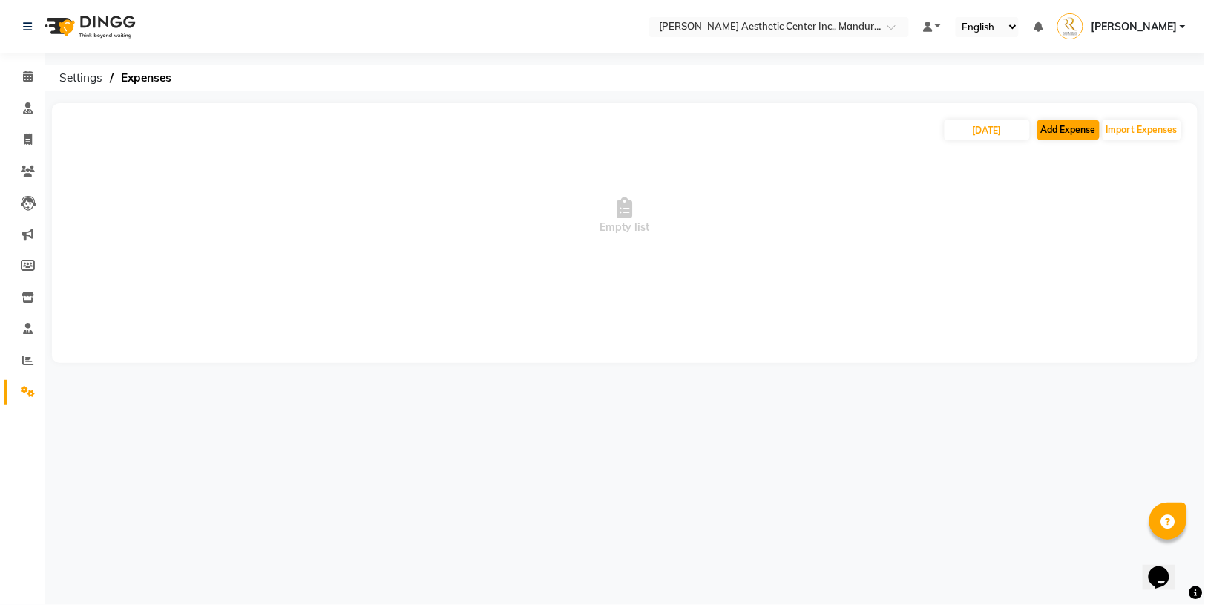
click at [1090, 130] on button "Add Expense" at bounding box center [1069, 129] width 62 height 21
select select "1"
select select "5254"
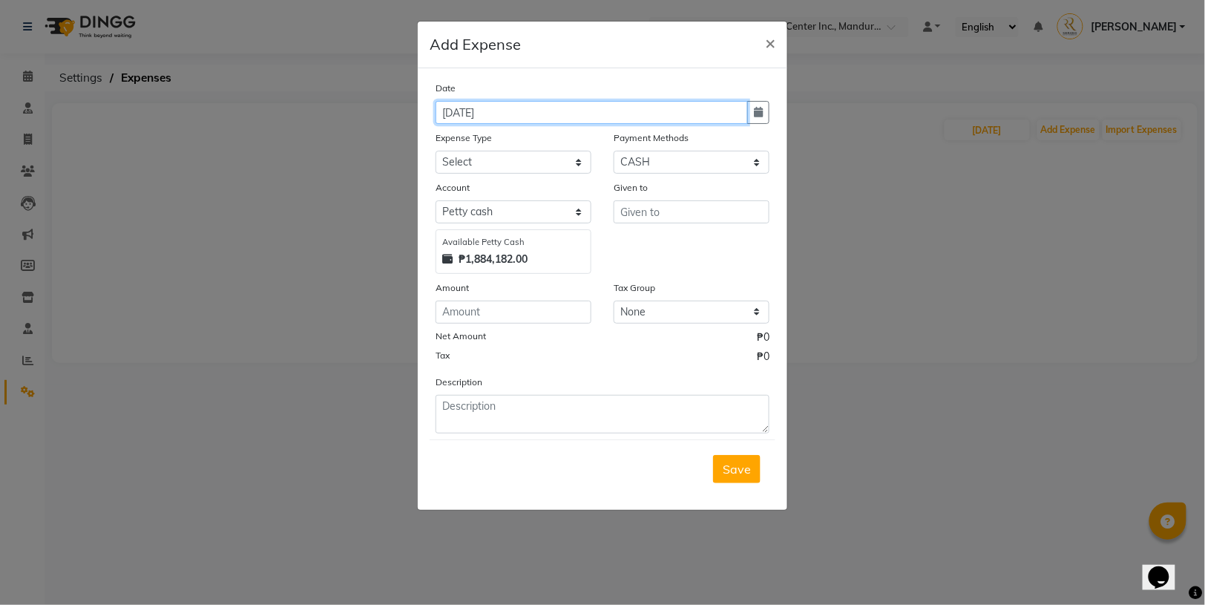
click at [527, 118] on input "[DATE]" at bounding box center [592, 112] width 312 height 23
click at [758, 111] on icon "button" at bounding box center [758, 112] width 9 height 10
select select "9"
select select "2025"
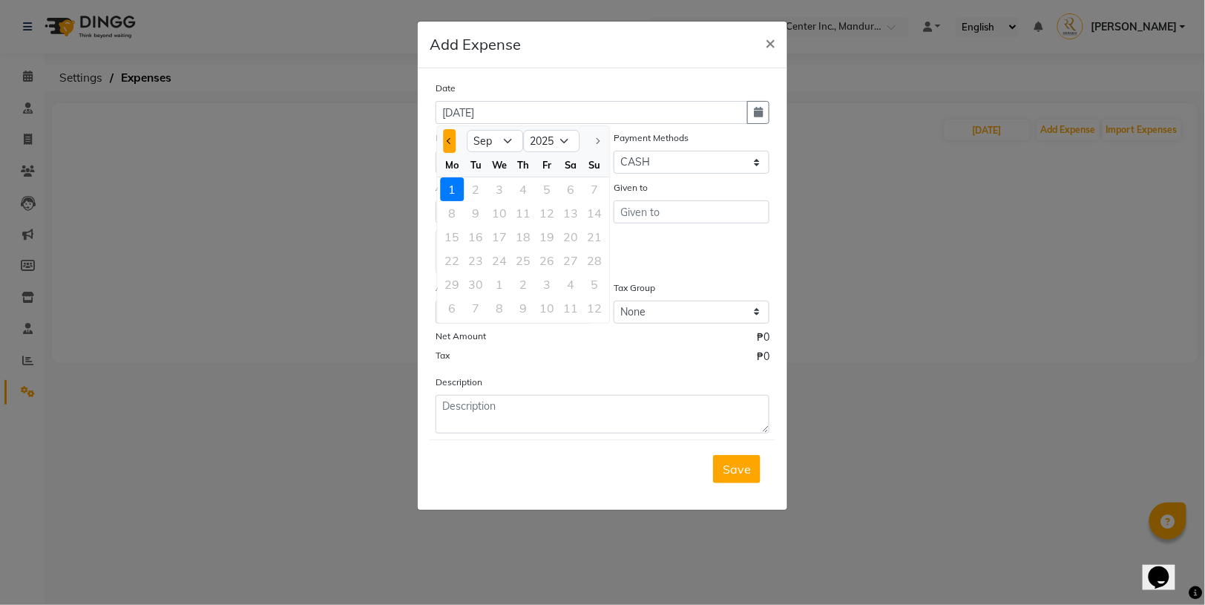
click at [451, 140] on span "Previous month" at bounding box center [450, 141] width 6 height 6
select select "8"
click at [592, 284] on div "31" at bounding box center [595, 284] width 24 height 24
type input "[DATE]"
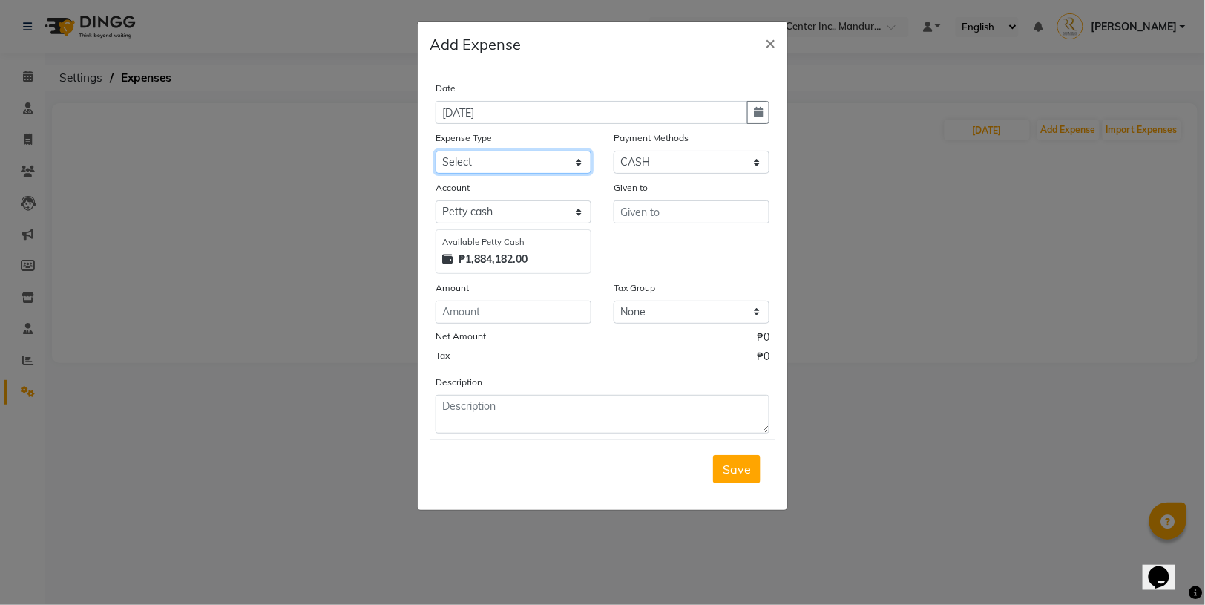
select select "18754"
click at [649, 212] on input "text" at bounding box center [692, 211] width 156 height 23
type input "Accountants"
click at [530, 312] on input "number" at bounding box center [514, 312] width 156 height 23
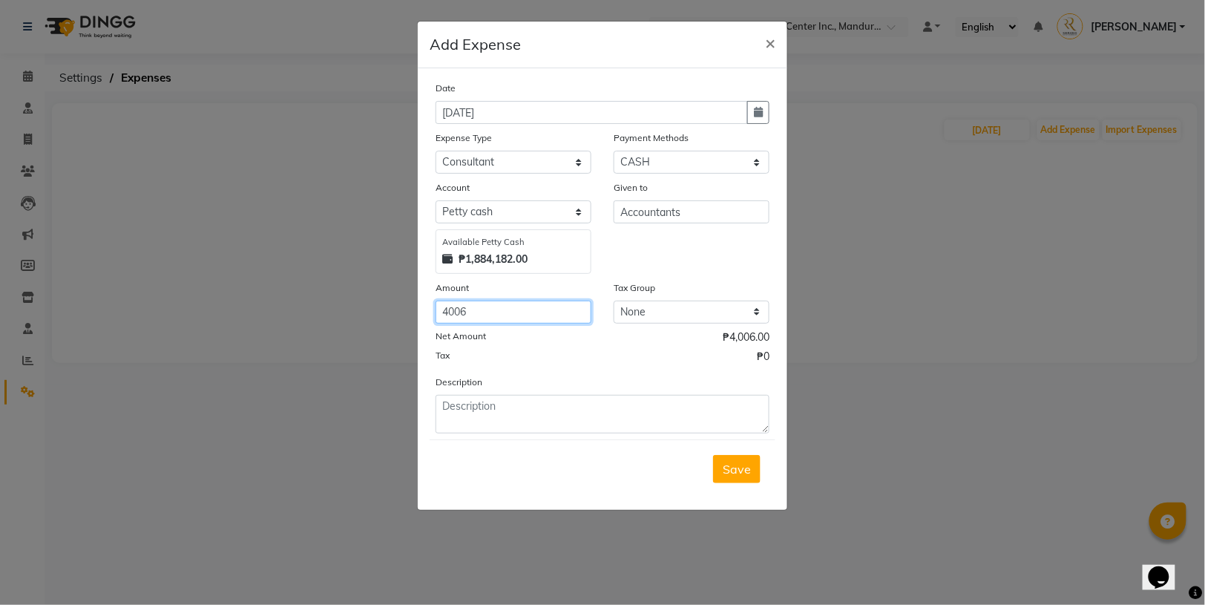
type input "4006"
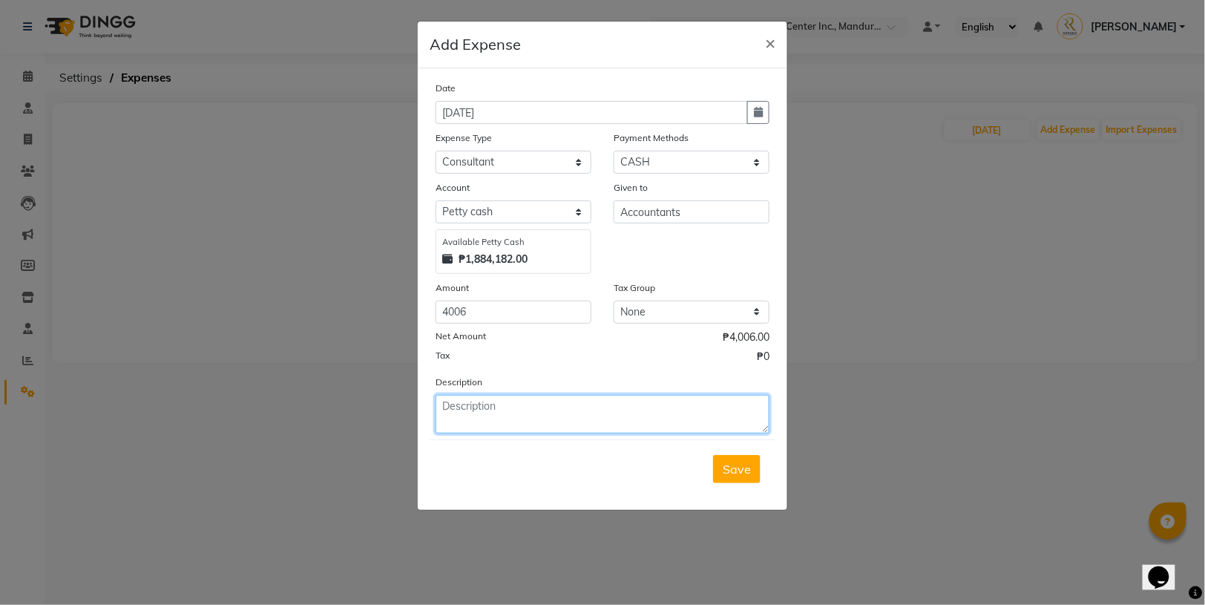
click at [528, 403] on textarea at bounding box center [603, 414] width 334 height 39
type textarea "F"
type textarea "Accoutant Fees"
click at [748, 474] on span "Save" at bounding box center [737, 469] width 28 height 15
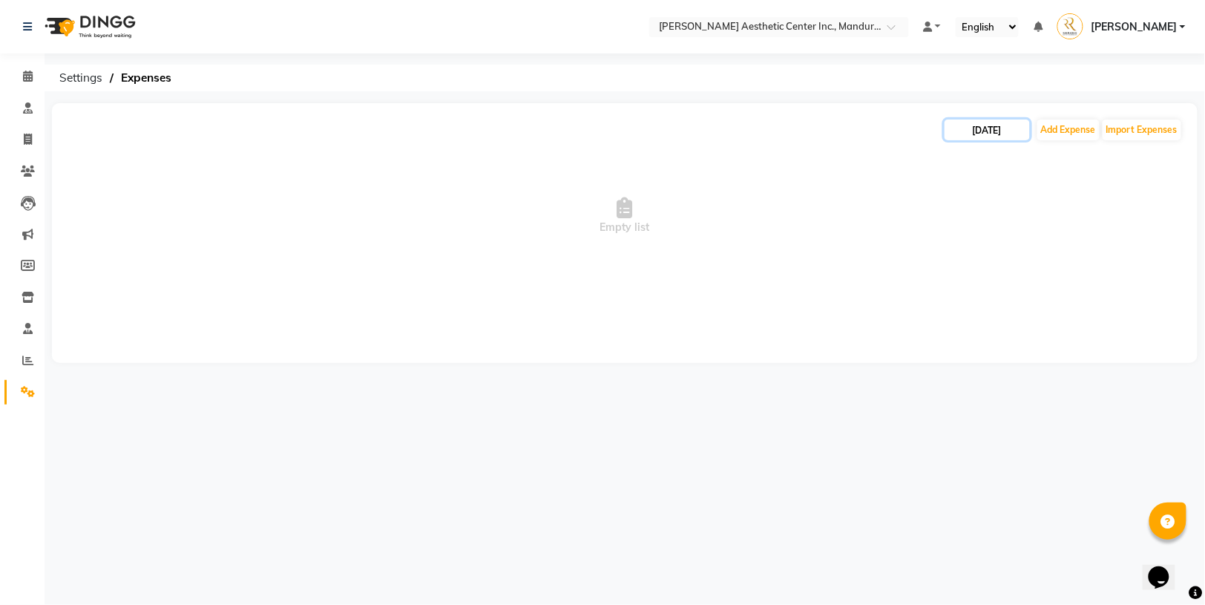
click at [971, 130] on input "[DATE]" at bounding box center [987, 129] width 85 height 21
select select "9"
select select "2025"
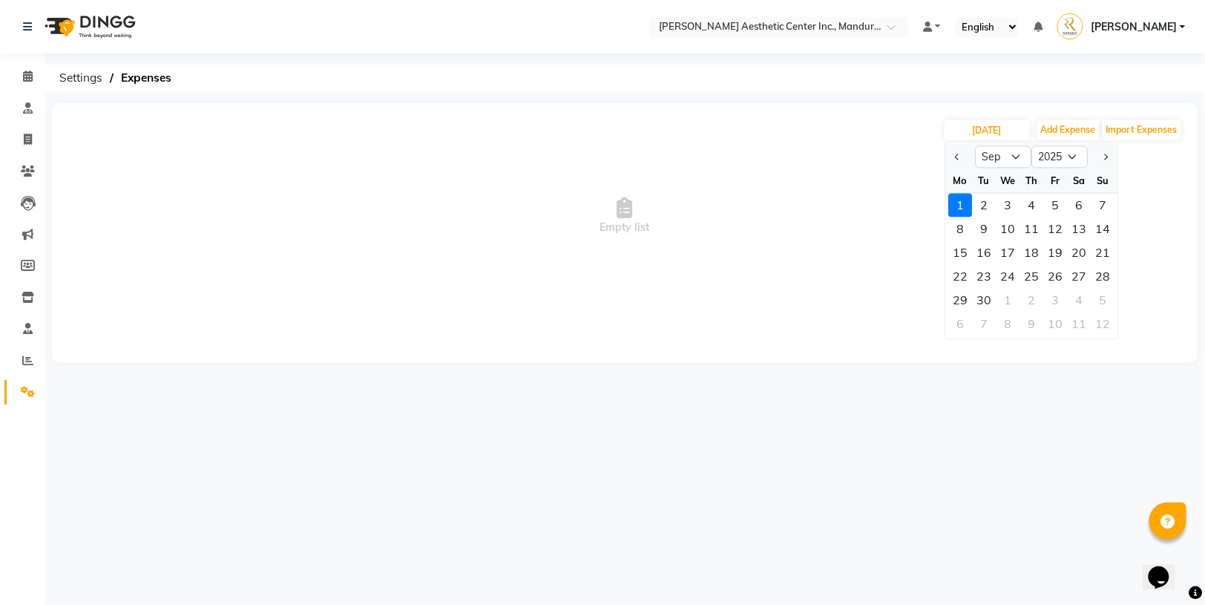
click at [14, 399] on link "Settings" at bounding box center [22, 392] width 36 height 24
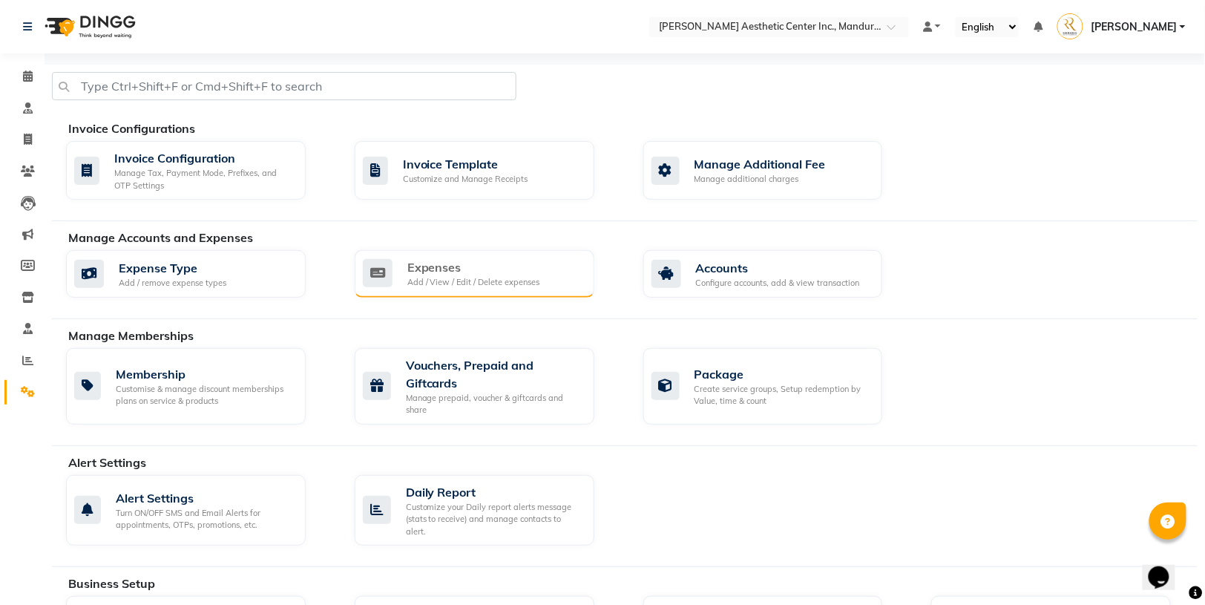
click at [442, 265] on div "Expenses" at bounding box center [473, 267] width 133 height 18
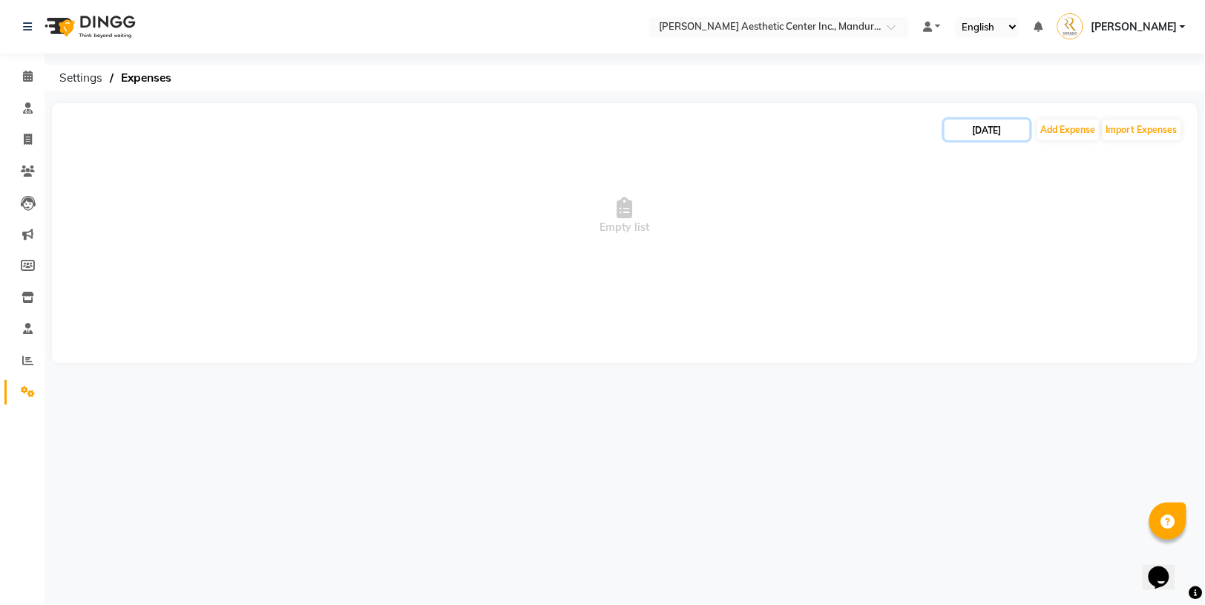
click at [969, 132] on input "[DATE]" at bounding box center [987, 129] width 85 height 21
select select "9"
select select "2025"
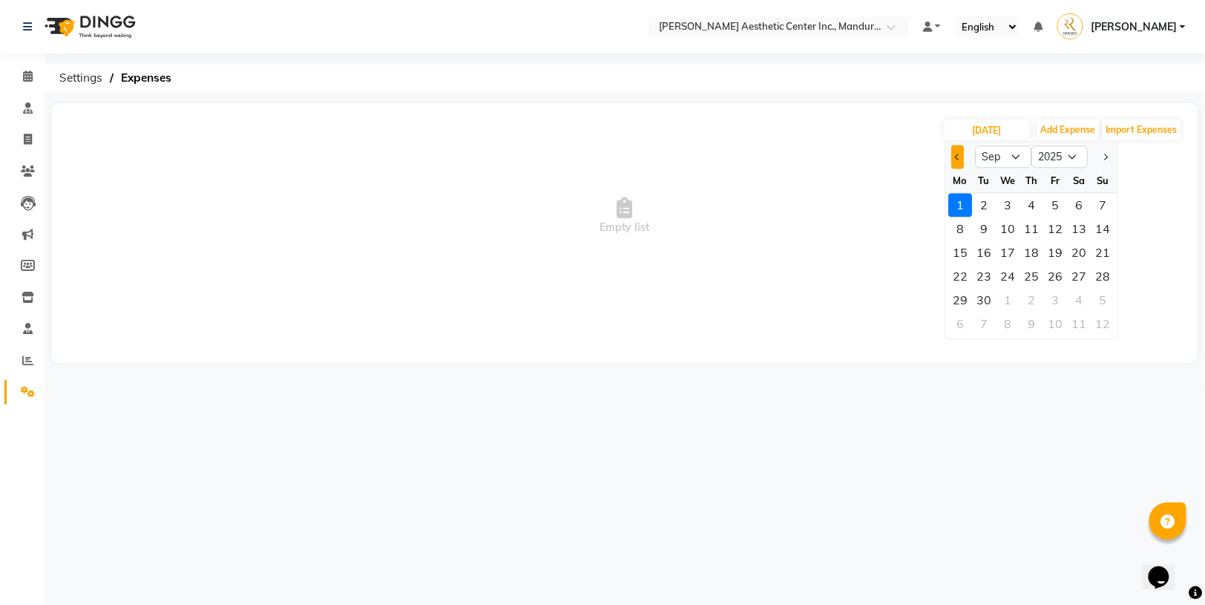
click at [956, 150] on button "Previous month" at bounding box center [958, 157] width 13 height 24
select select "8"
click at [1057, 204] on div "1" at bounding box center [1056, 206] width 24 height 24
type input "[DATE]"
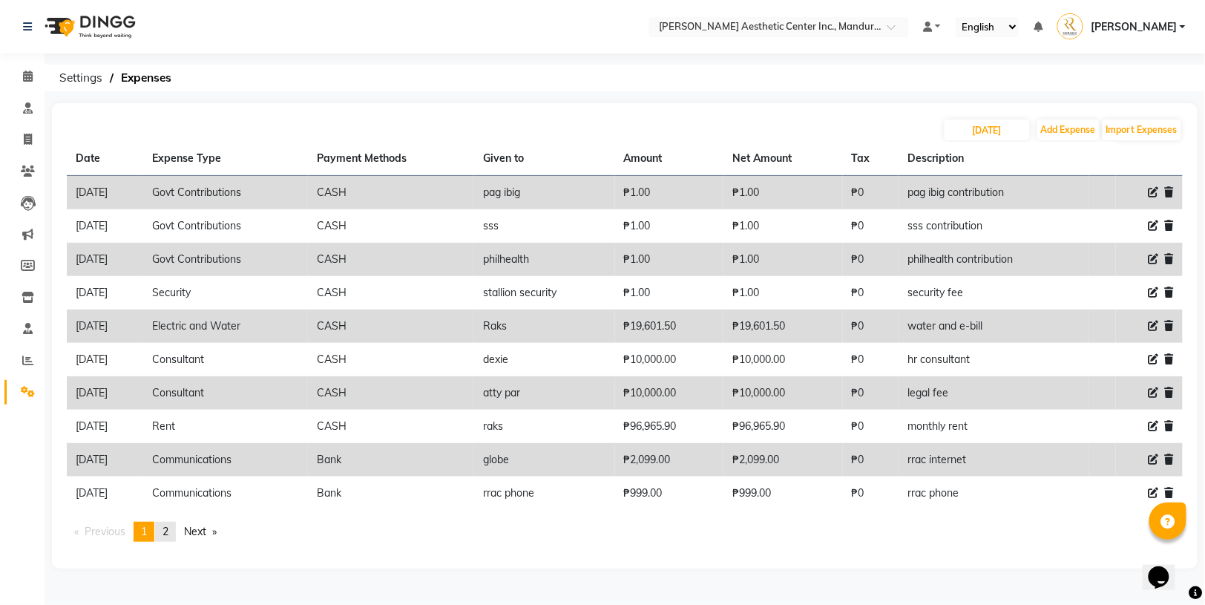
click at [167, 525] on span "2" at bounding box center [166, 531] width 6 height 13
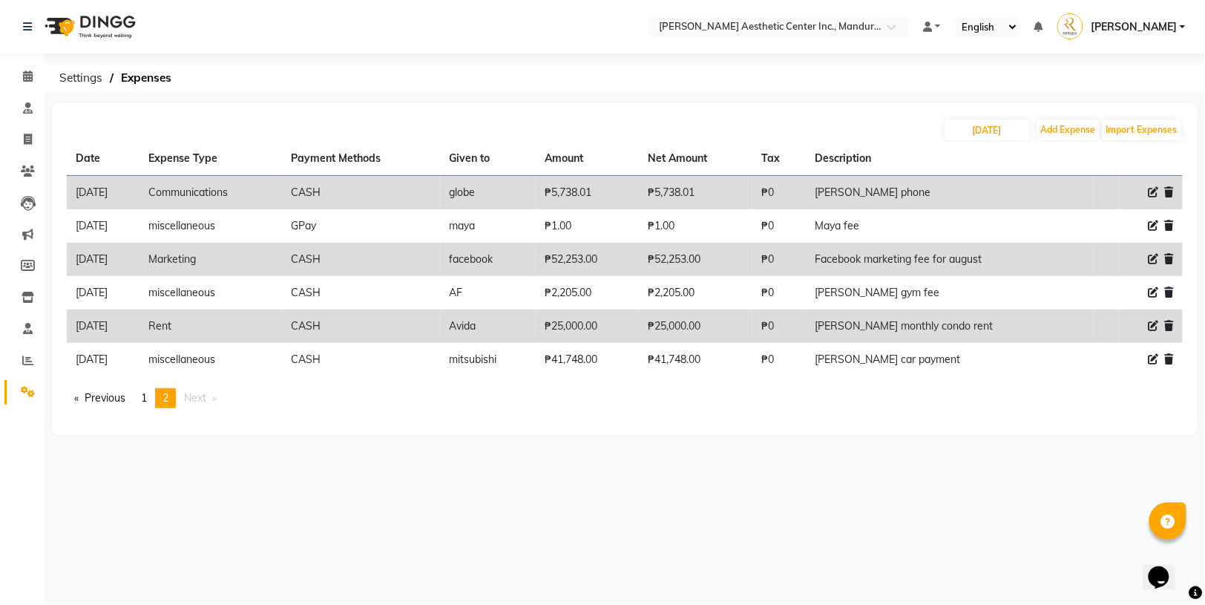
click at [1150, 189] on icon at bounding box center [1154, 192] width 10 height 10
select select "14605"
select select "1"
select select "5254"
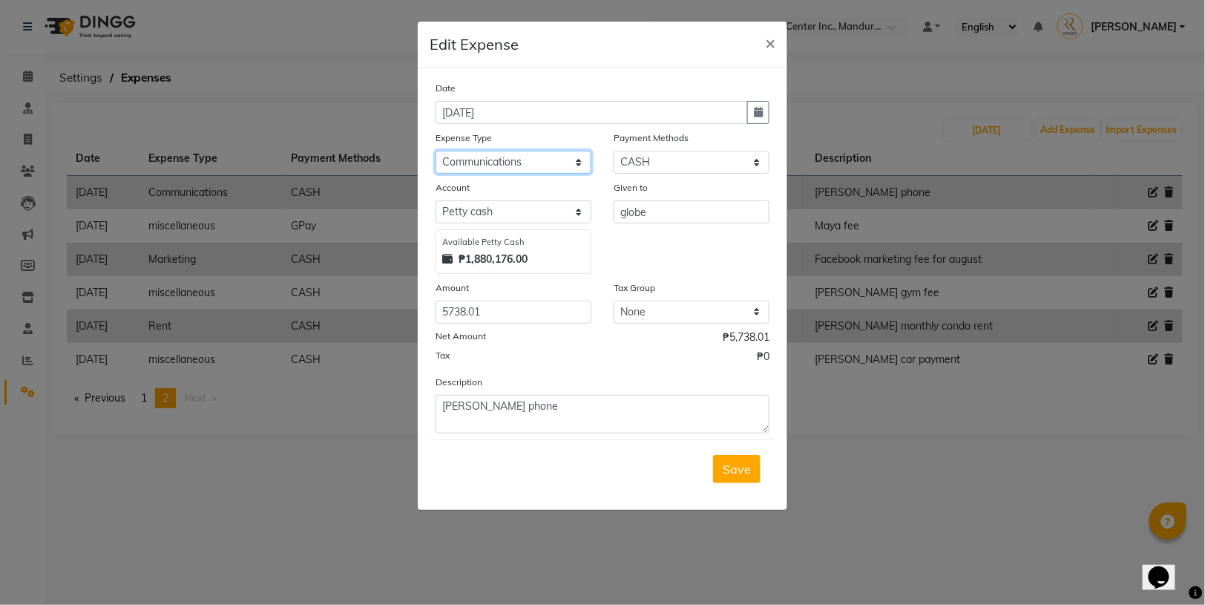
select select "24480"
click at [735, 467] on span "Save" at bounding box center [737, 469] width 28 height 15
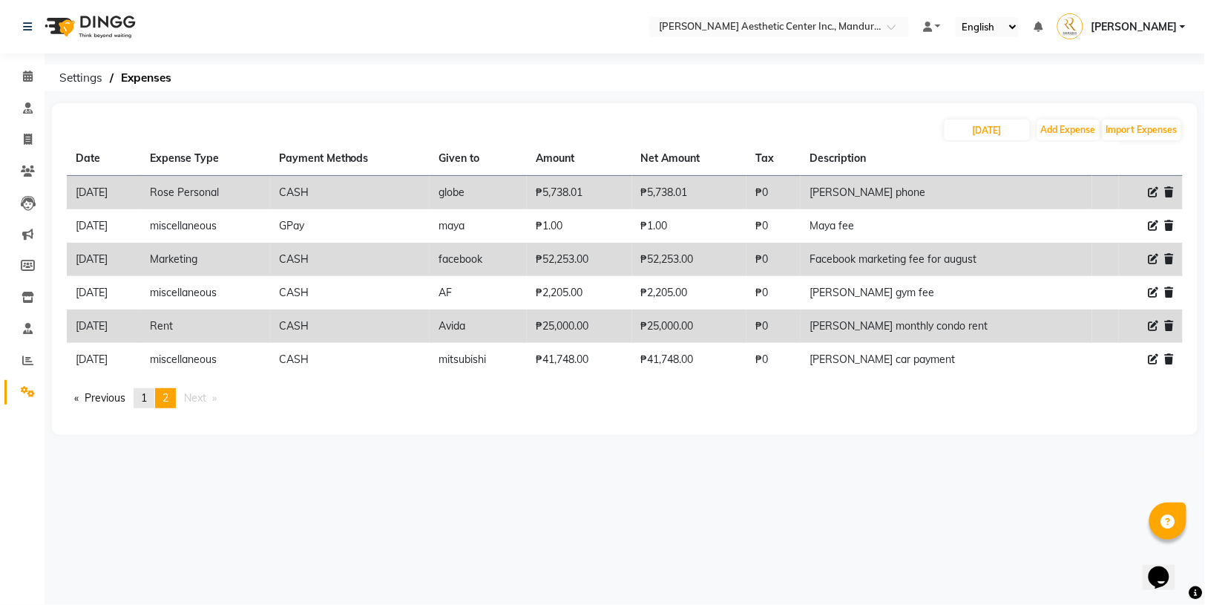
click at [145, 391] on span "1" at bounding box center [144, 397] width 6 height 13
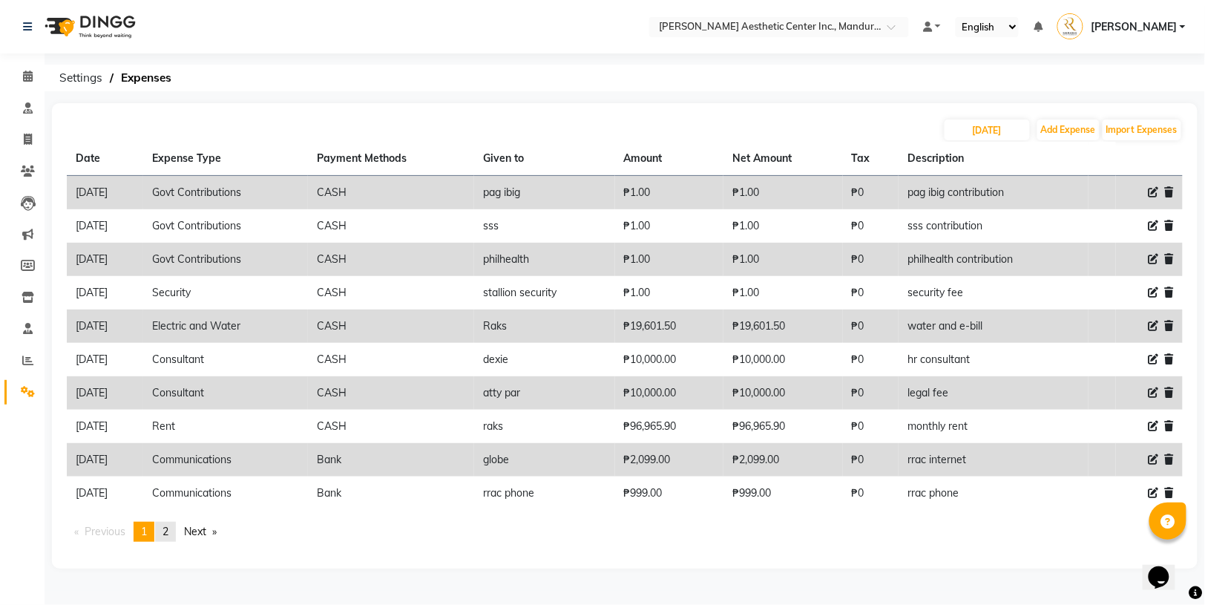
click at [168, 525] on span "2" at bounding box center [166, 531] width 6 height 13
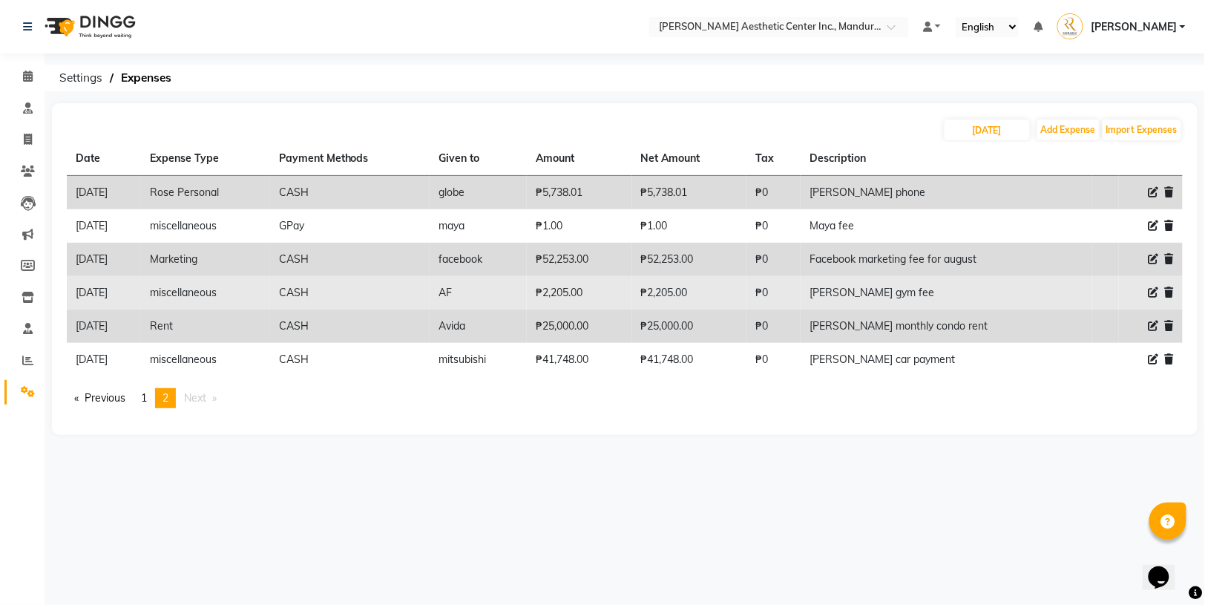
click at [1154, 289] on icon at bounding box center [1154, 292] width 10 height 10
select select "22594"
select select "1"
select select "5254"
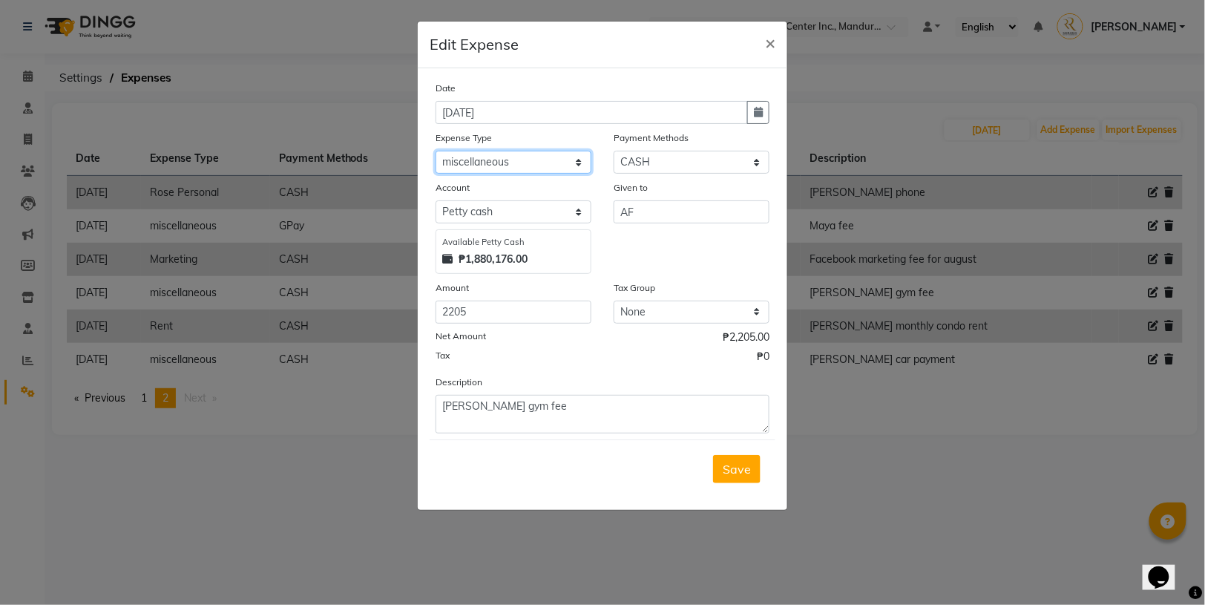
select select "24480"
click at [669, 217] on input "AF" at bounding box center [692, 211] width 156 height 23
type input "Anytime Fitness"
click at [727, 466] on span "Save" at bounding box center [737, 469] width 28 height 15
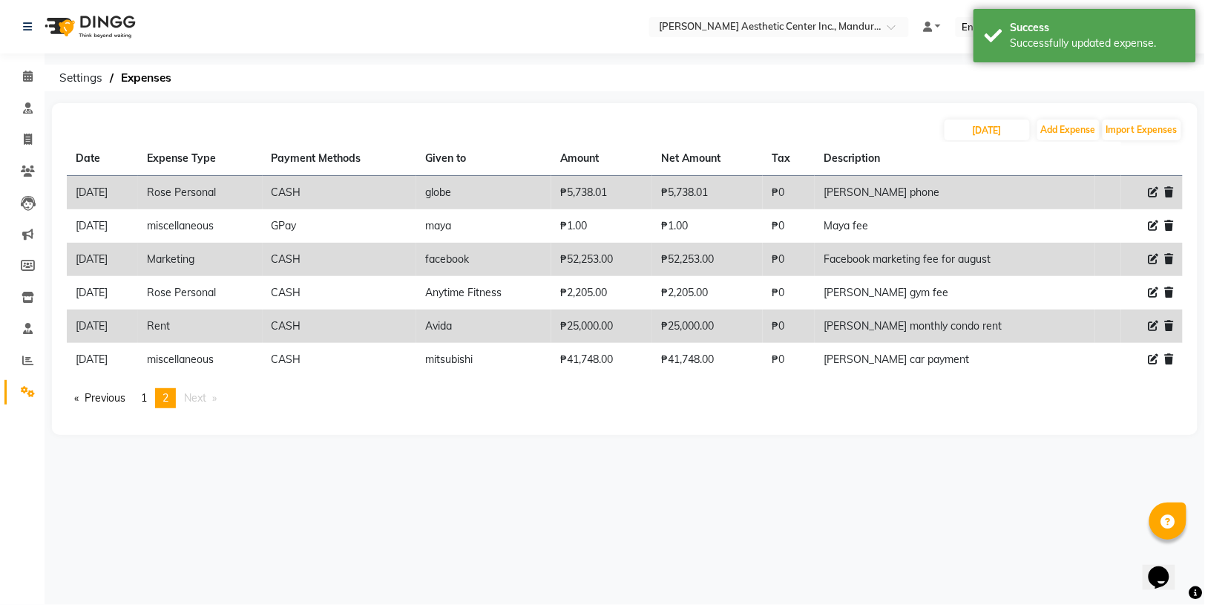
click at [1154, 321] on icon at bounding box center [1154, 326] width 10 height 10
select select "14570"
select select "1"
select select "5254"
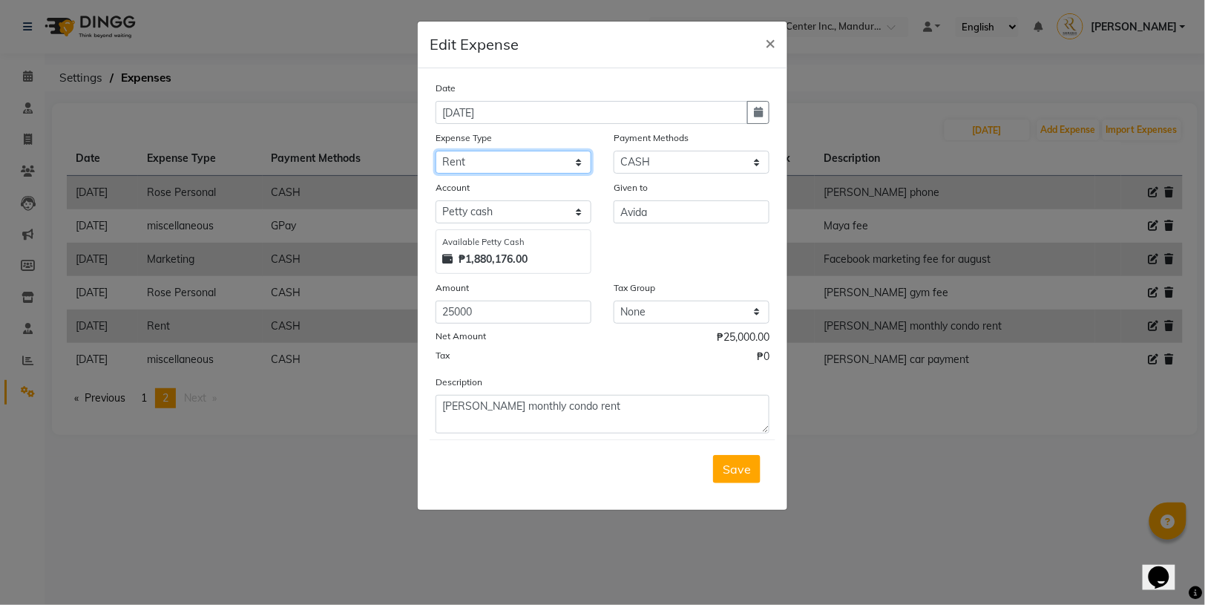
select select "24480"
click at [735, 462] on span "Save" at bounding box center [737, 469] width 28 height 15
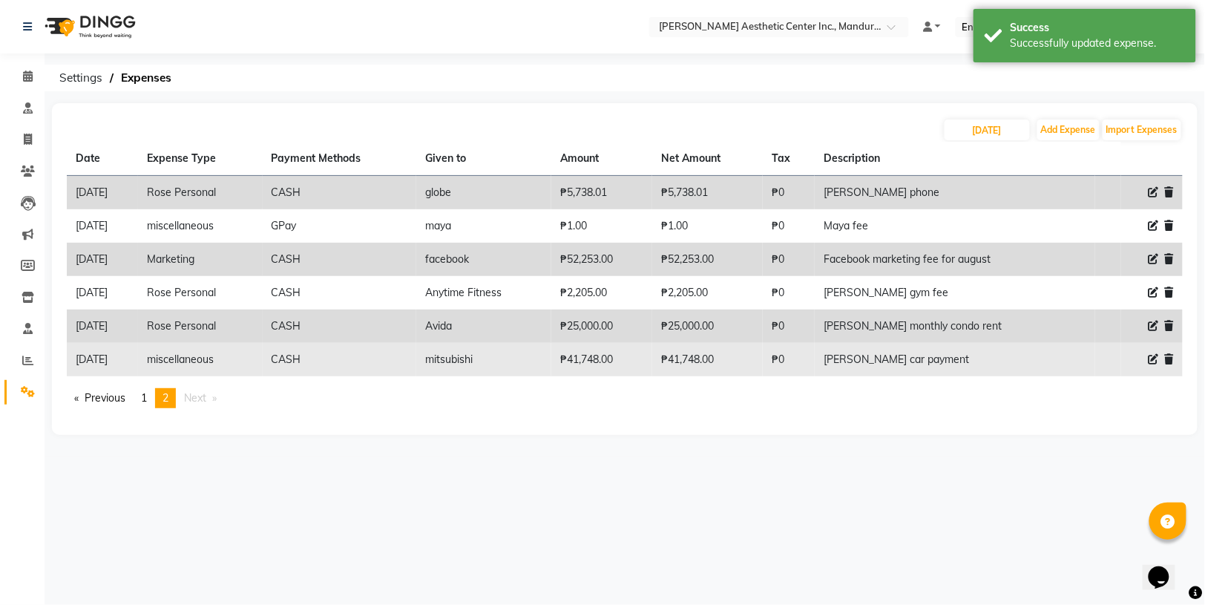
click at [1151, 354] on icon at bounding box center [1154, 359] width 10 height 10
select select "22594"
select select "1"
select select "5254"
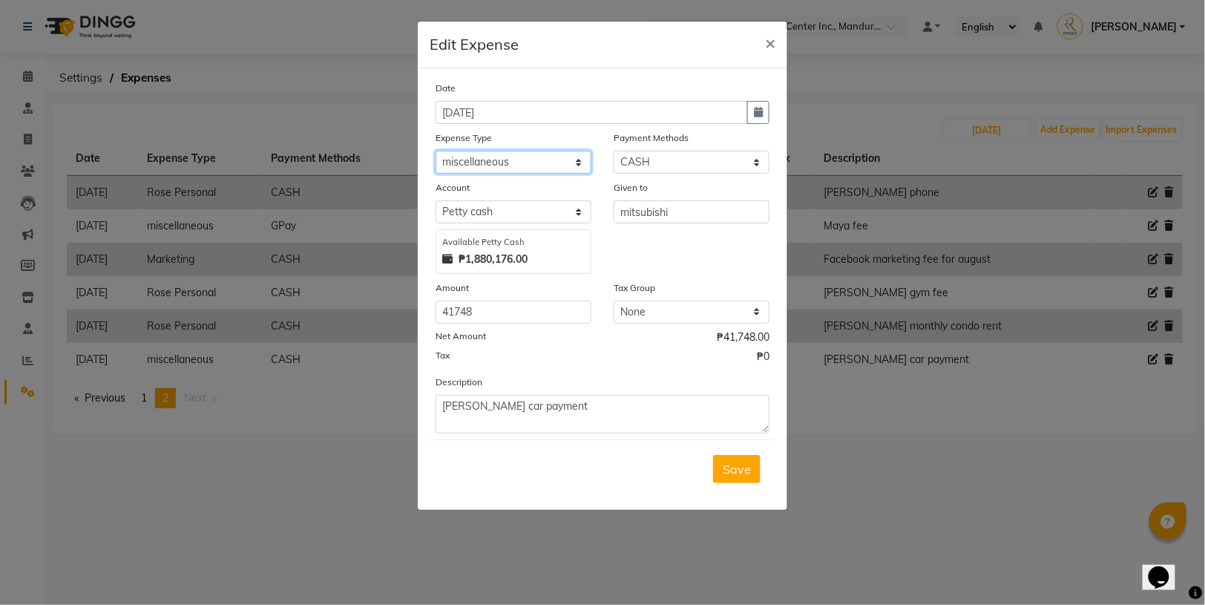
select select "24480"
click at [723, 459] on button "Save" at bounding box center [737, 469] width 48 height 28
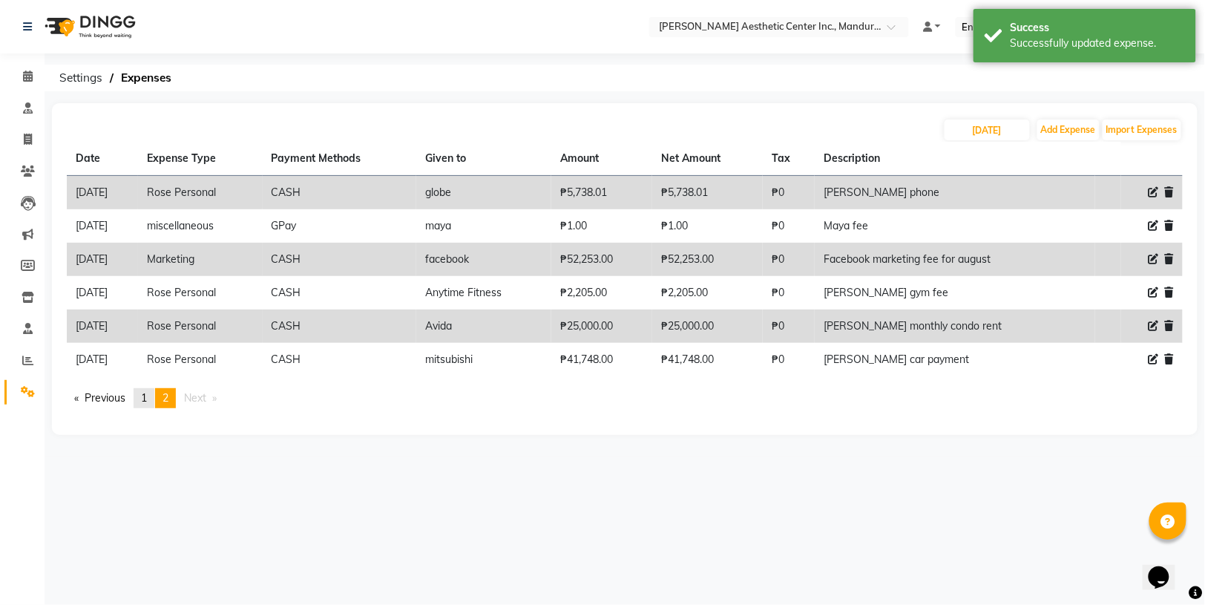
click at [145, 395] on span "1" at bounding box center [144, 397] width 6 height 13
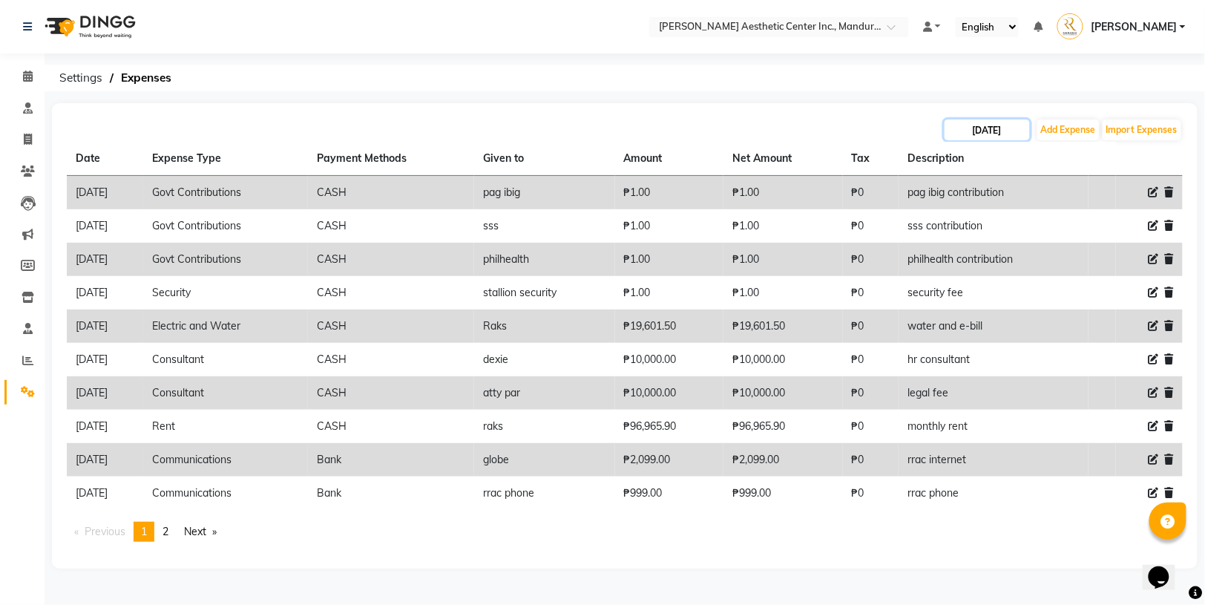
click at [1000, 129] on input "[DATE]" at bounding box center [987, 129] width 85 height 21
select select "8"
select select "2025"
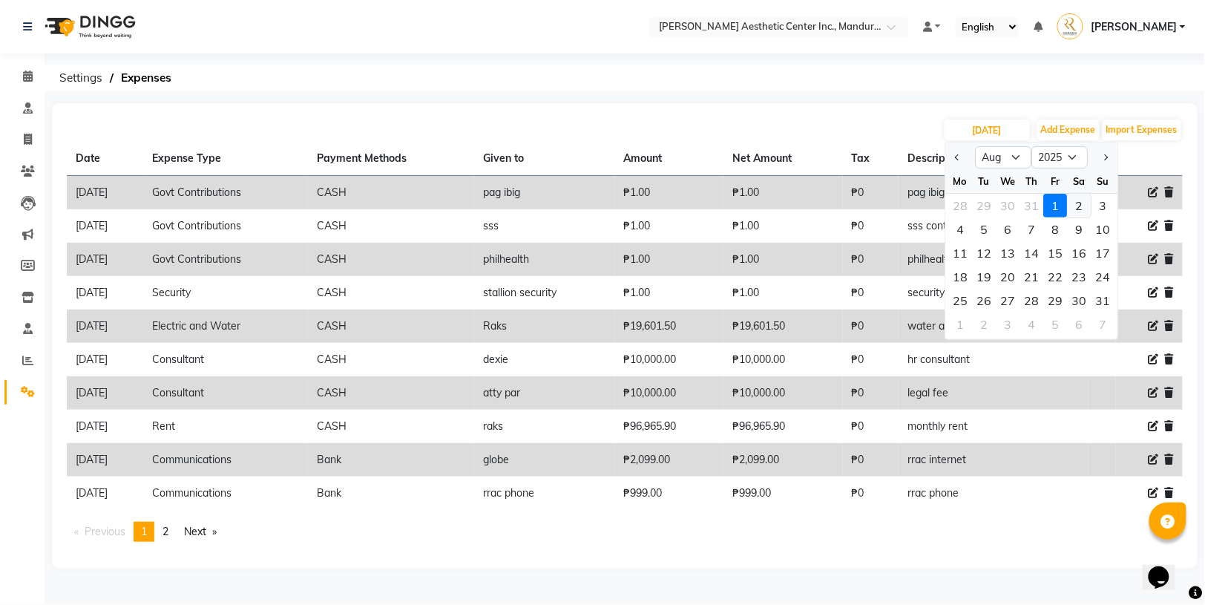
click at [1076, 200] on div "2" at bounding box center [1080, 206] width 24 height 24
type input "[DATE]"
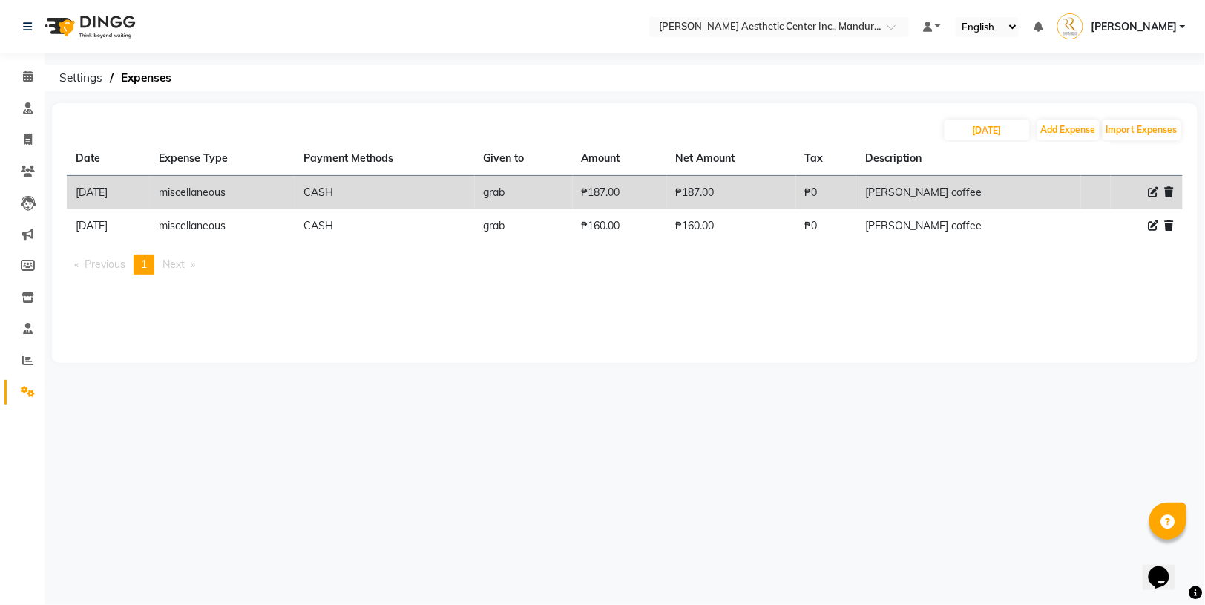
click at [1152, 189] on icon at bounding box center [1154, 192] width 10 height 10
select select "22594"
select select "1"
select select "5254"
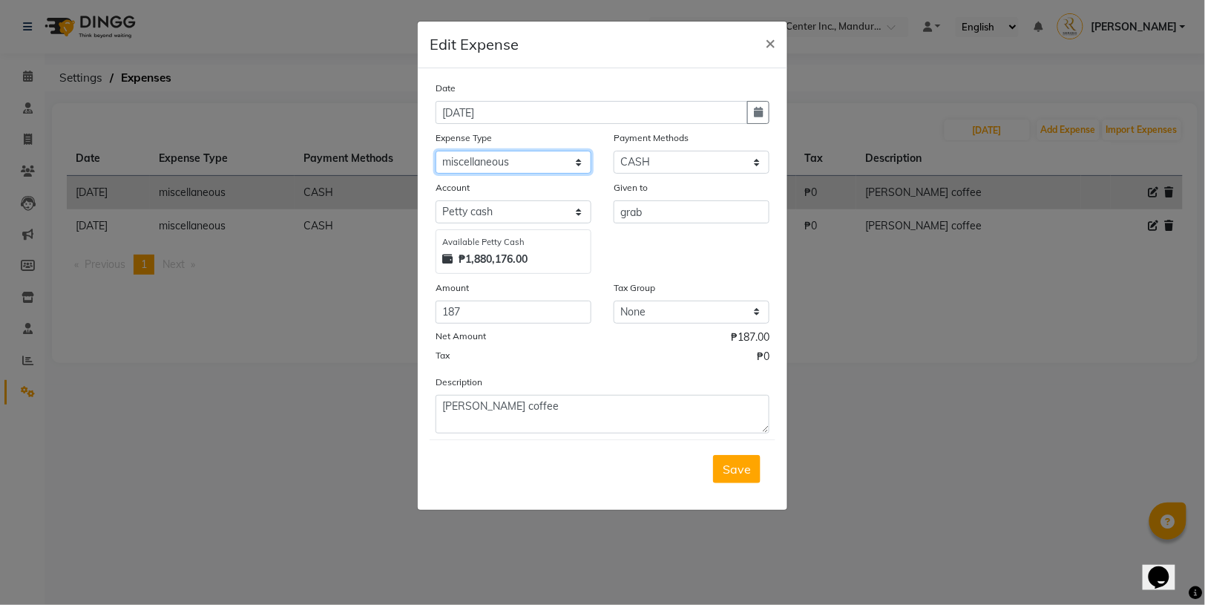
select select "24480"
click at [739, 473] on span "Save" at bounding box center [737, 469] width 28 height 15
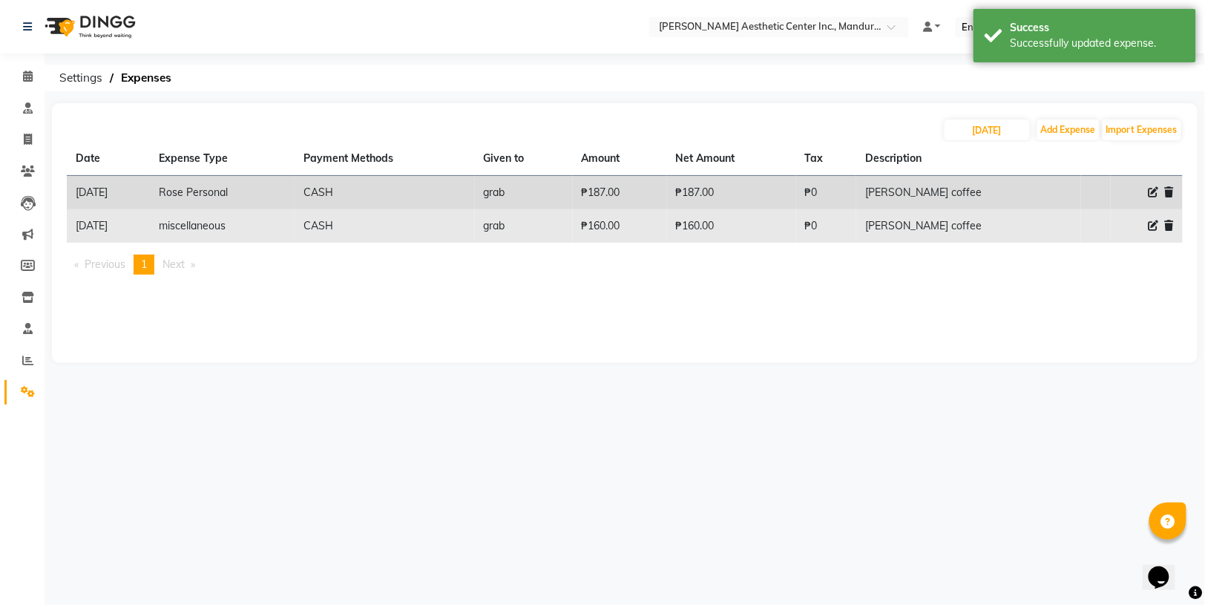
click at [1152, 222] on icon at bounding box center [1154, 225] width 10 height 10
select select "22594"
select select "1"
select select "5254"
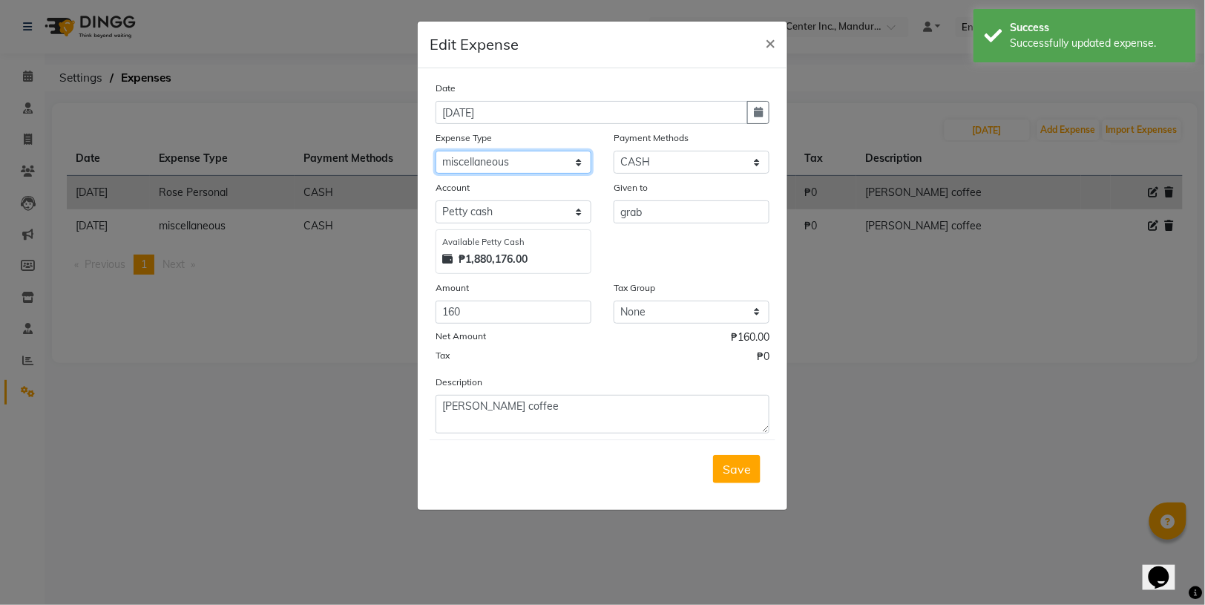
select select "24480"
click at [744, 477] on button "Save" at bounding box center [737, 469] width 48 height 28
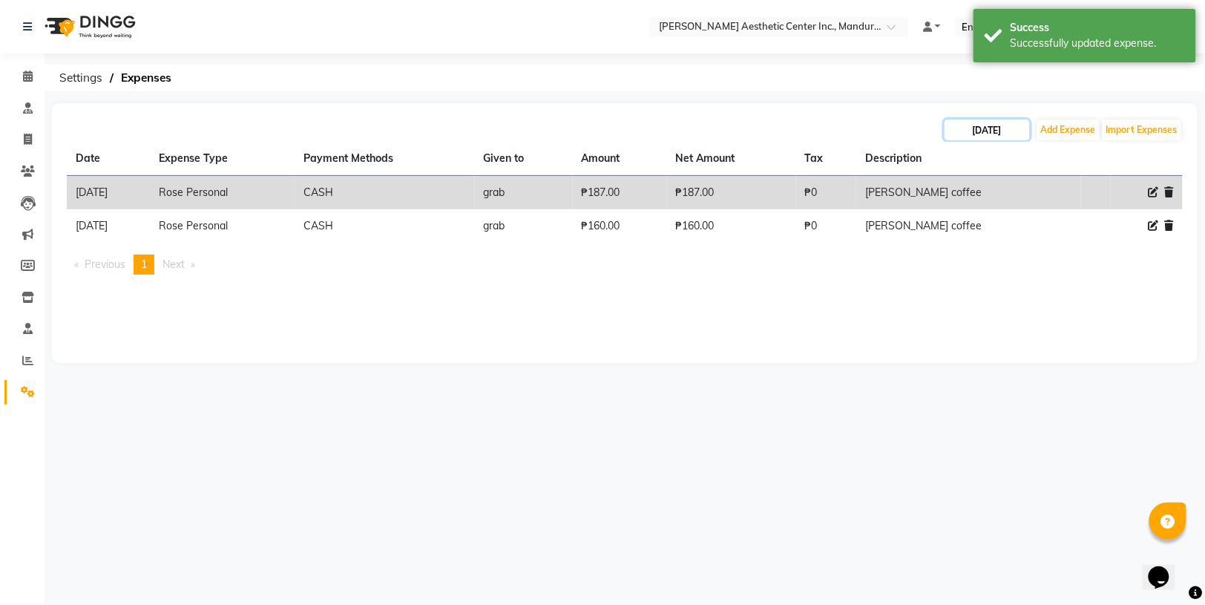
click at [1010, 131] on input "[DATE]" at bounding box center [987, 129] width 85 height 21
select select "8"
select select "2025"
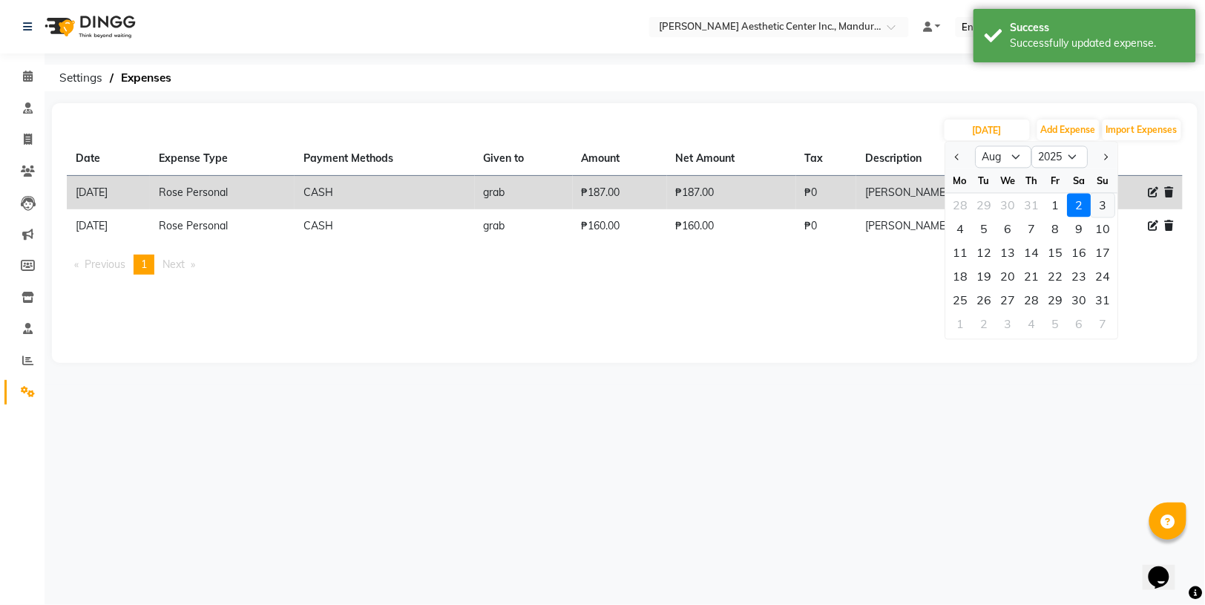
click at [1104, 206] on div "3" at bounding box center [1104, 206] width 24 height 24
type input "[DATE]"
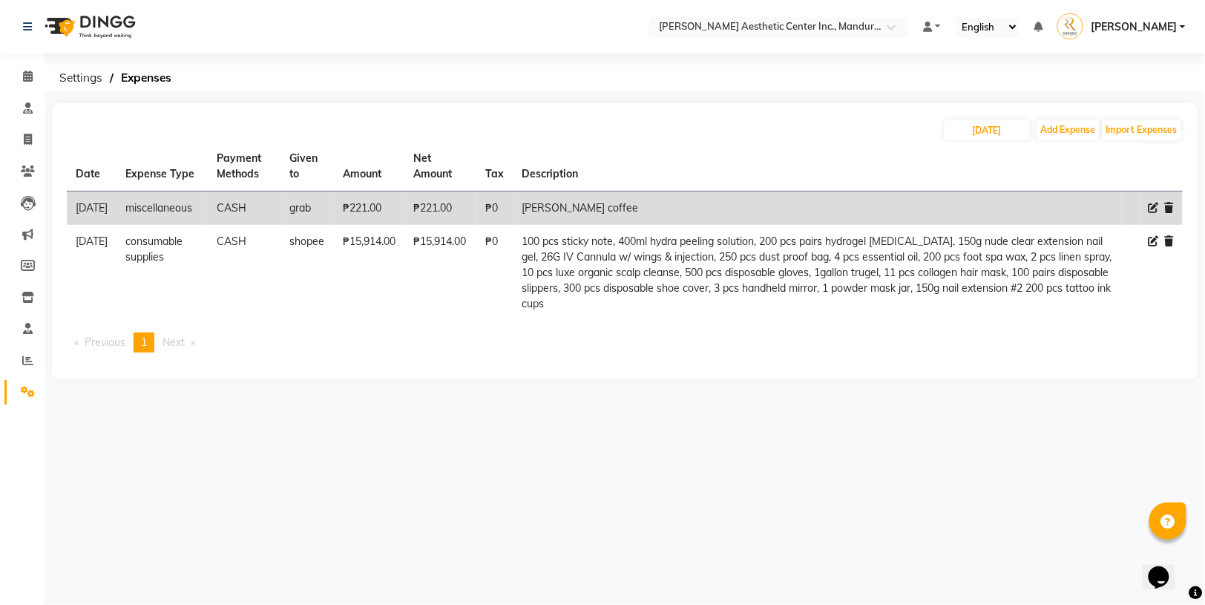
click at [1155, 209] on icon at bounding box center [1154, 208] width 10 height 10
select select "22594"
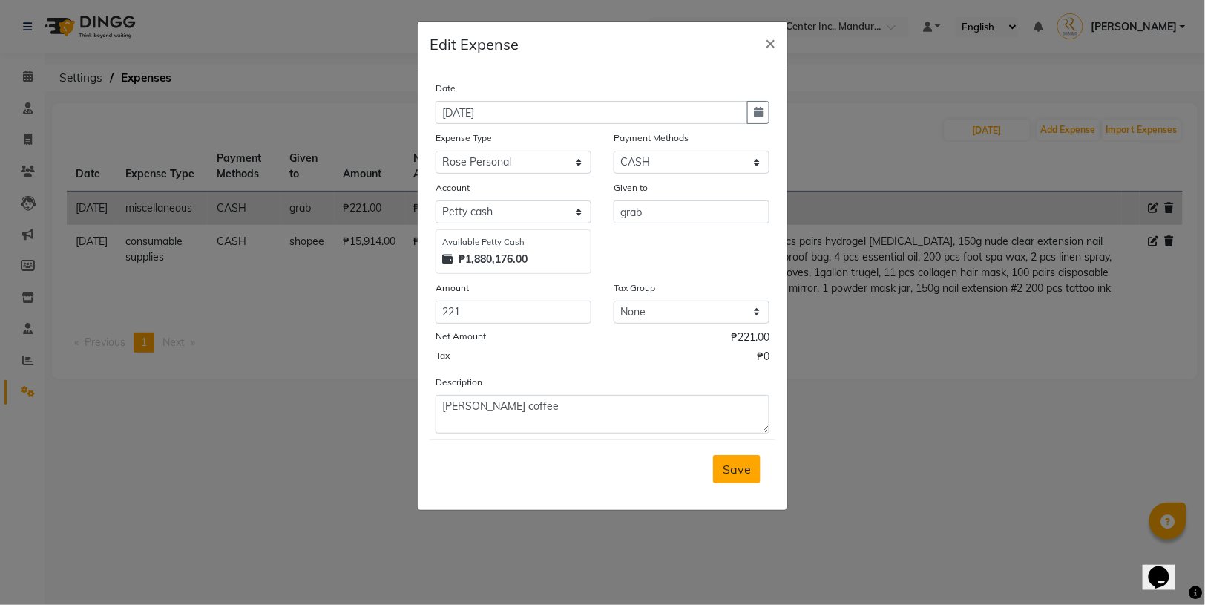
click at [734, 462] on span "Save" at bounding box center [737, 469] width 28 height 15
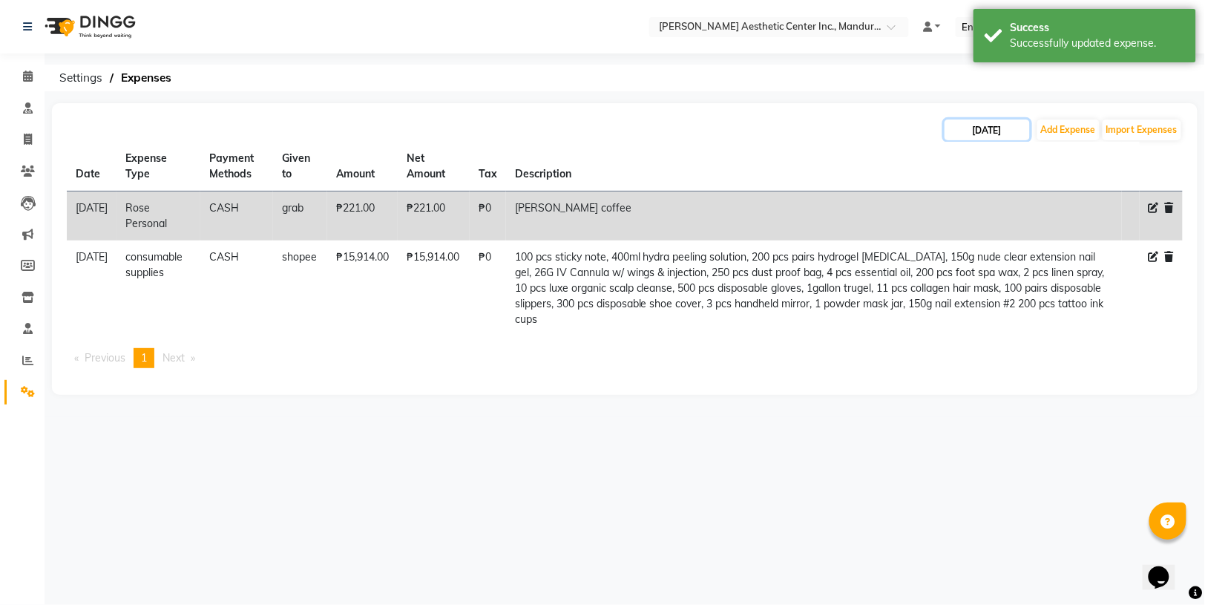
click at [979, 132] on input "[DATE]" at bounding box center [987, 129] width 85 height 21
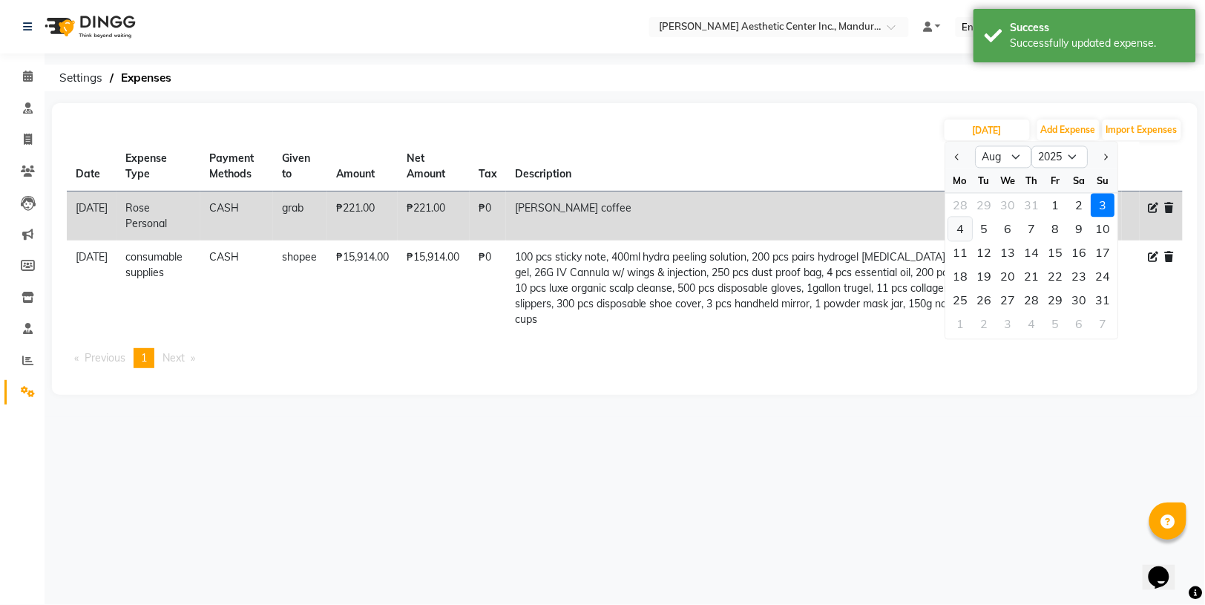
click at [956, 235] on div "4" at bounding box center [961, 229] width 24 height 24
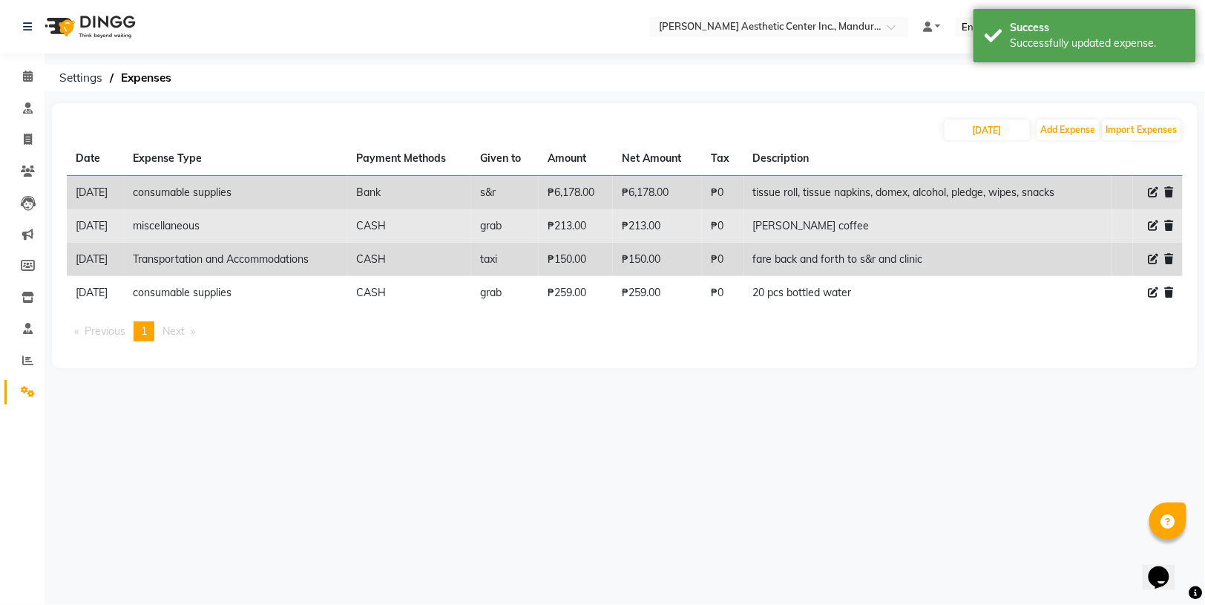
click at [1153, 220] on icon at bounding box center [1154, 225] width 10 height 10
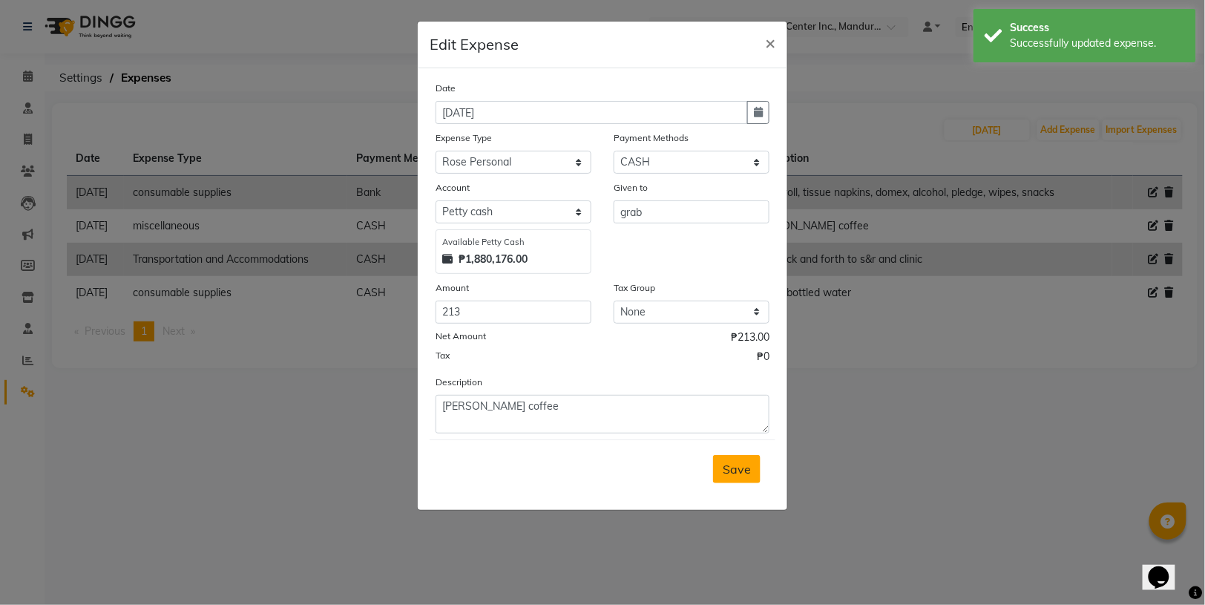
click at [741, 462] on span "Save" at bounding box center [737, 469] width 28 height 15
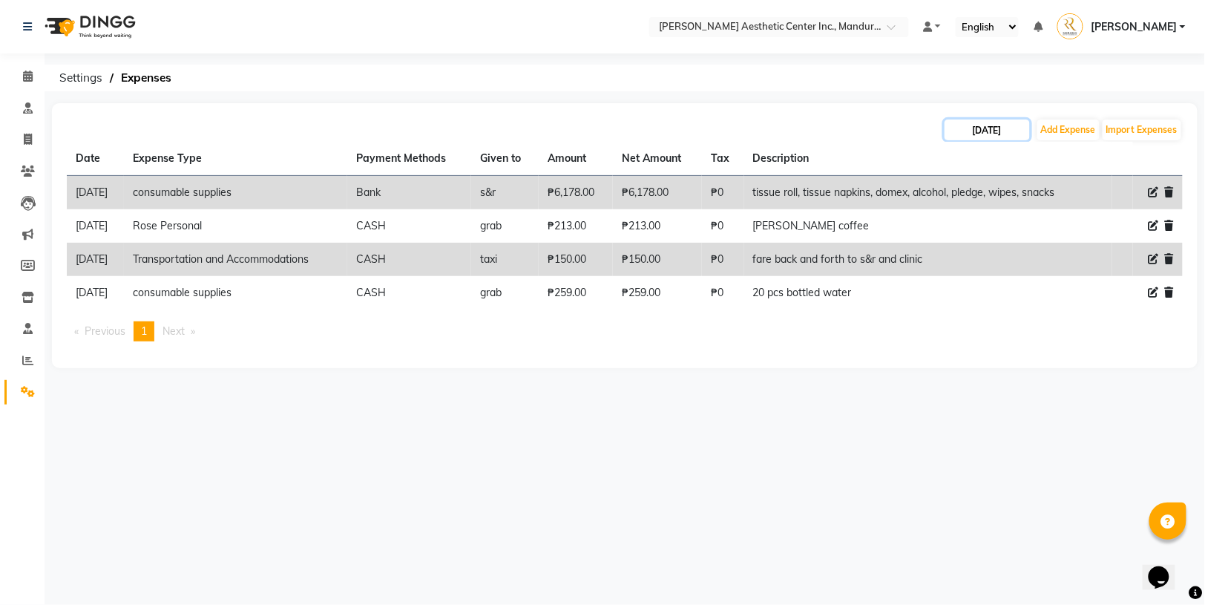
click at [1007, 129] on input "[DATE]" at bounding box center [987, 129] width 85 height 21
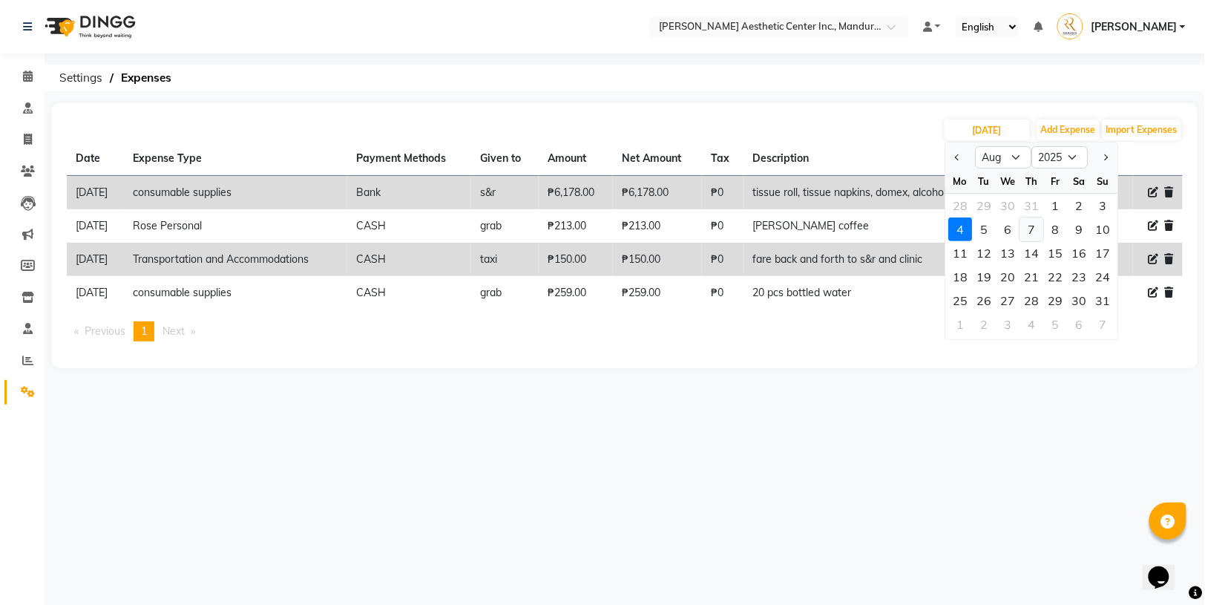
click at [1030, 229] on div "7" at bounding box center [1033, 229] width 24 height 24
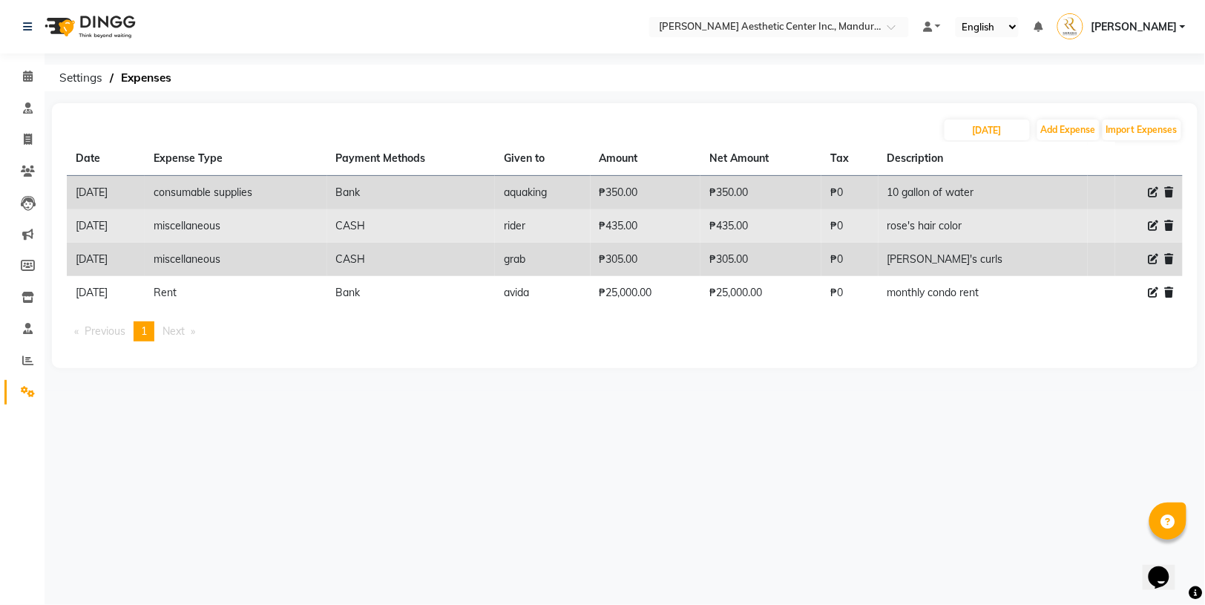
click at [1153, 224] on icon at bounding box center [1154, 225] width 10 height 10
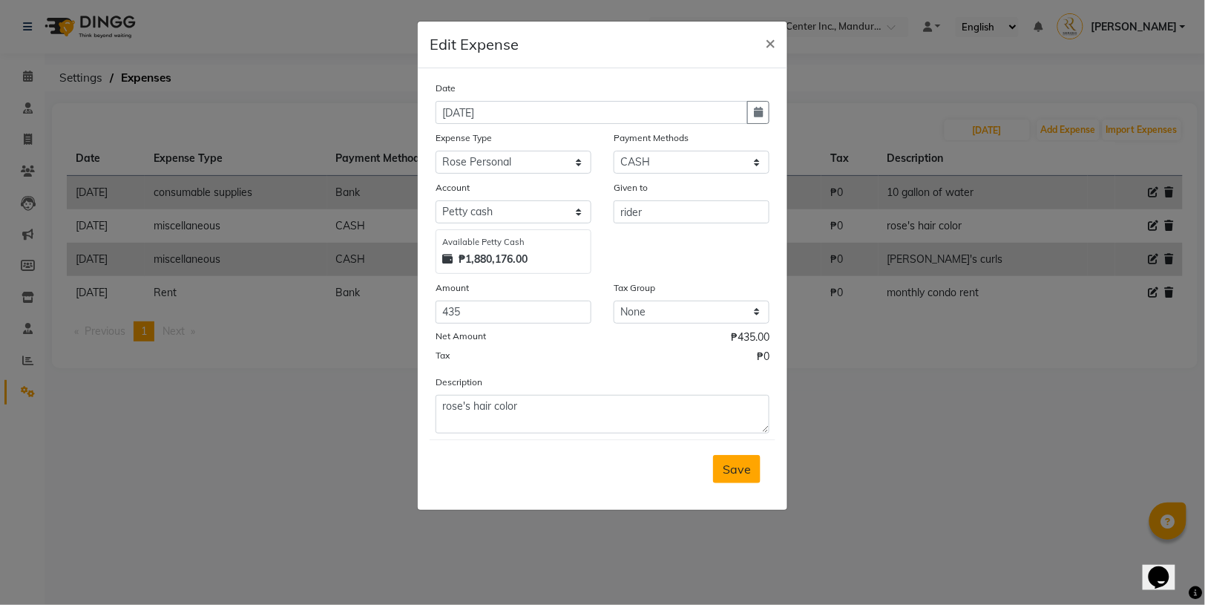
click at [743, 468] on span "Save" at bounding box center [737, 469] width 28 height 15
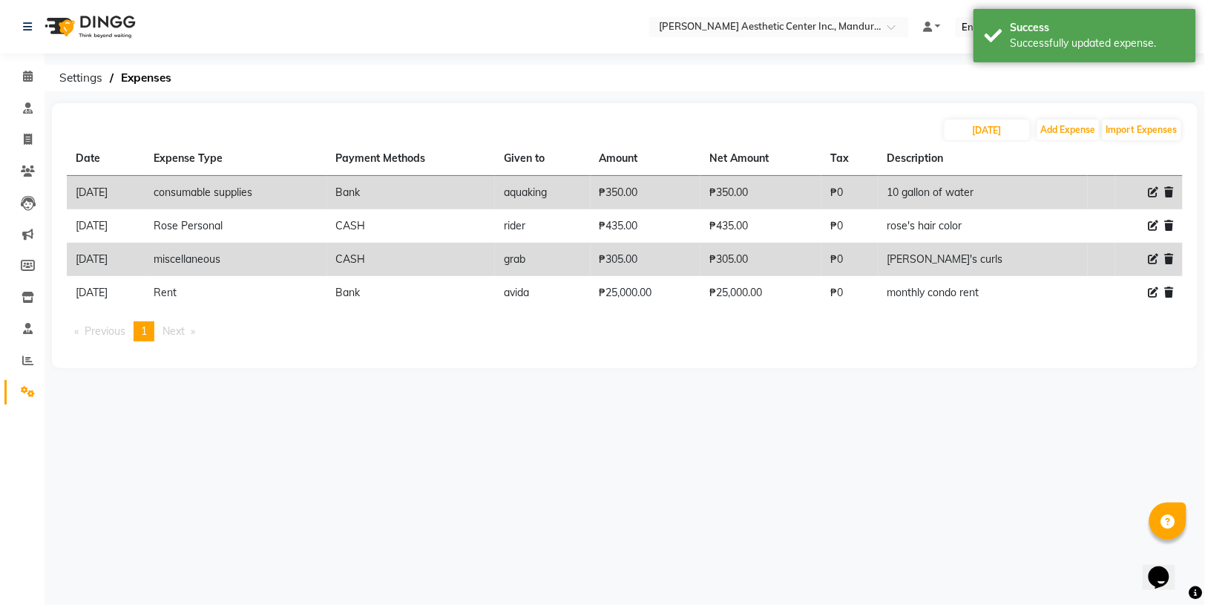
click at [1150, 256] on icon at bounding box center [1154, 259] width 10 height 10
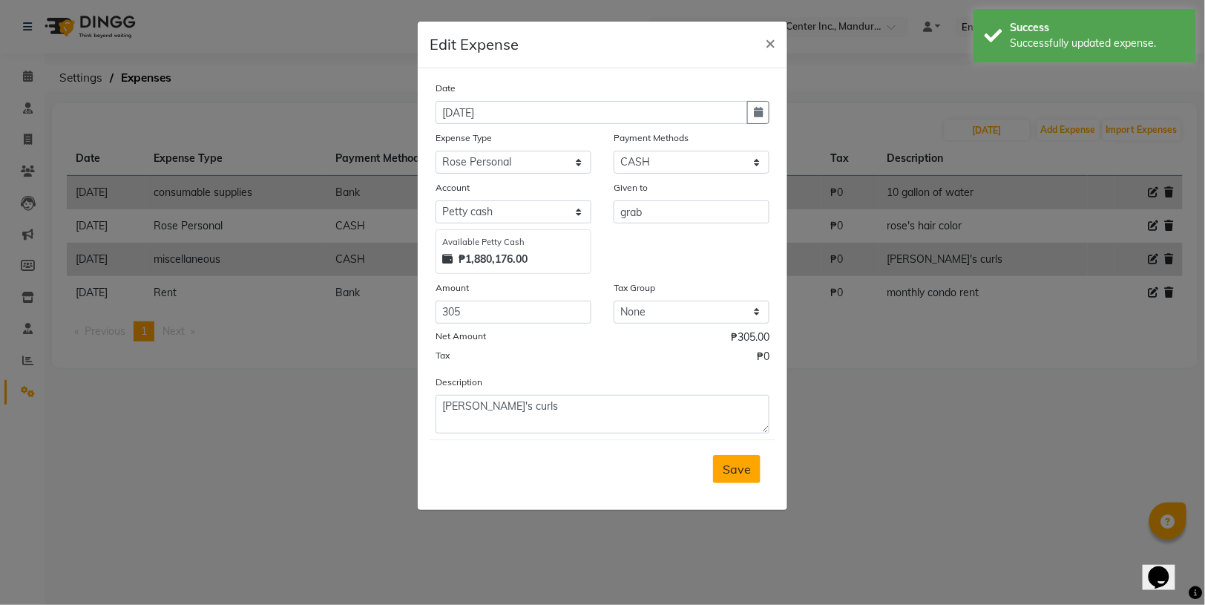
click at [727, 469] on span "Save" at bounding box center [737, 469] width 28 height 15
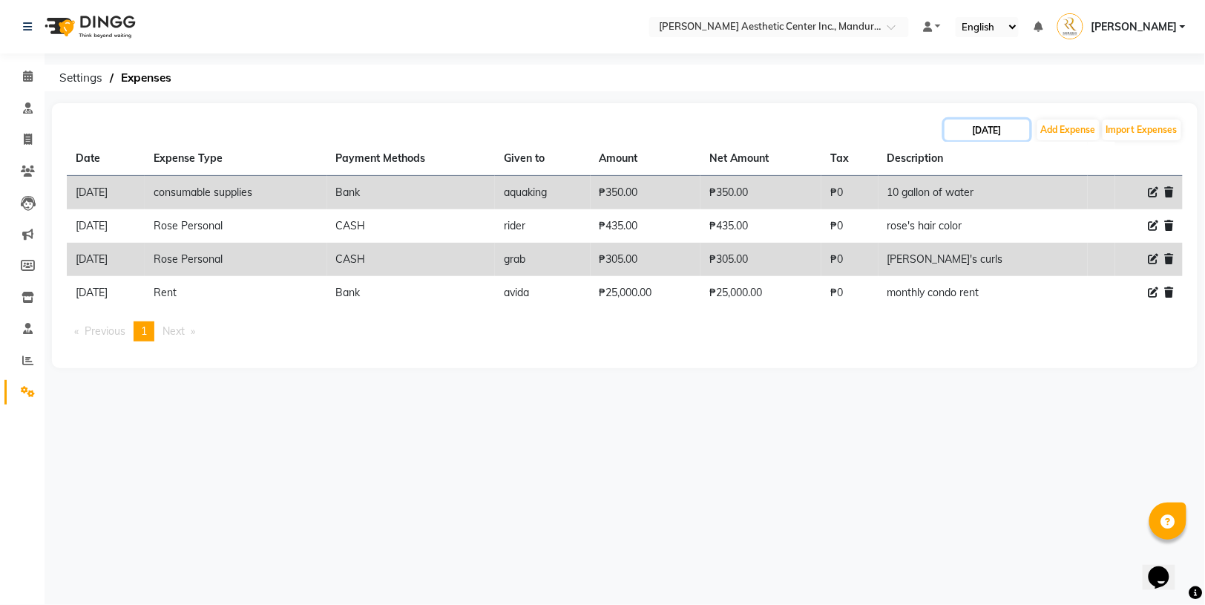
click at [978, 130] on input "[DATE]" at bounding box center [987, 129] width 85 height 21
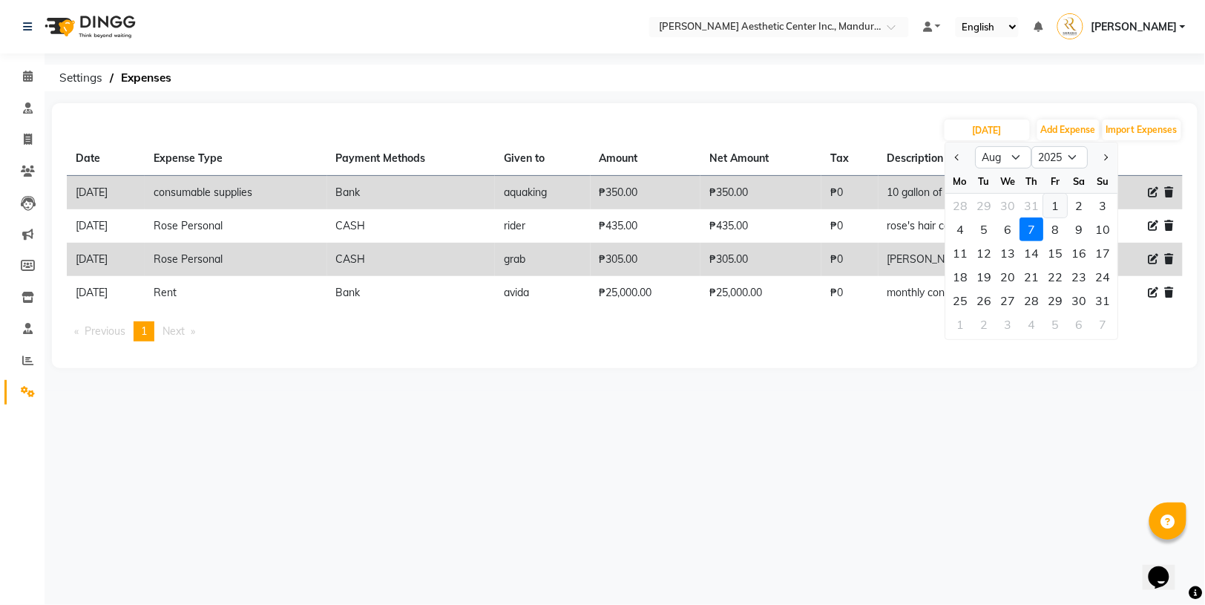
click at [1052, 205] on div "1" at bounding box center [1056, 206] width 24 height 24
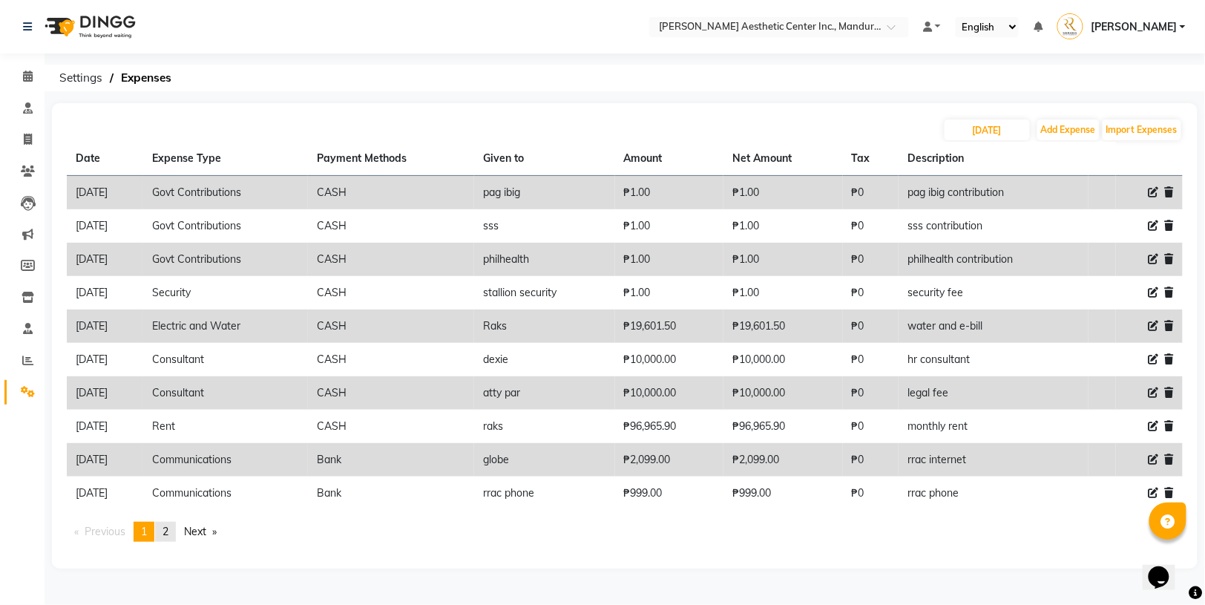
click at [172, 522] on link "page 2" at bounding box center [165, 532] width 21 height 20
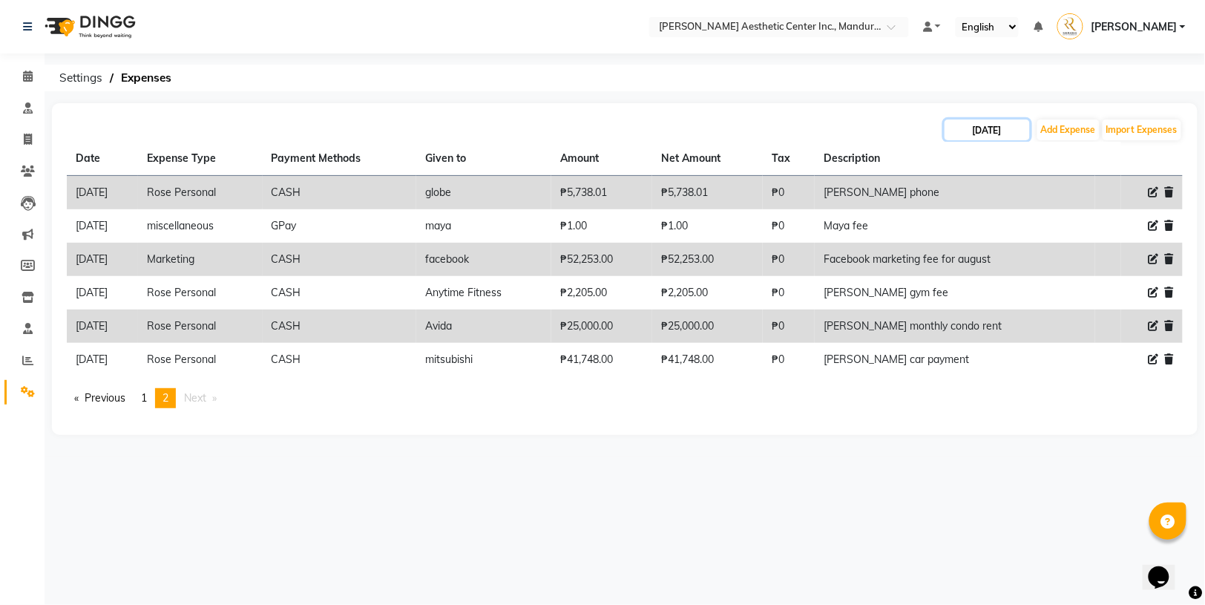
click at [998, 127] on input "[DATE]" at bounding box center [987, 129] width 85 height 21
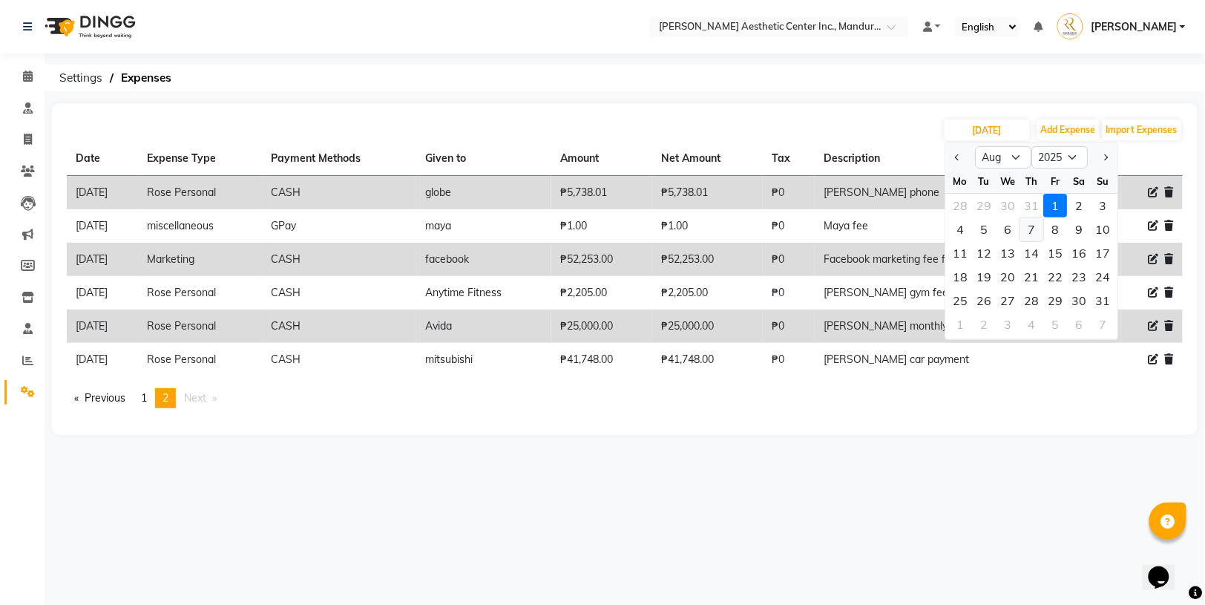
click at [1028, 229] on div "7" at bounding box center [1033, 229] width 24 height 24
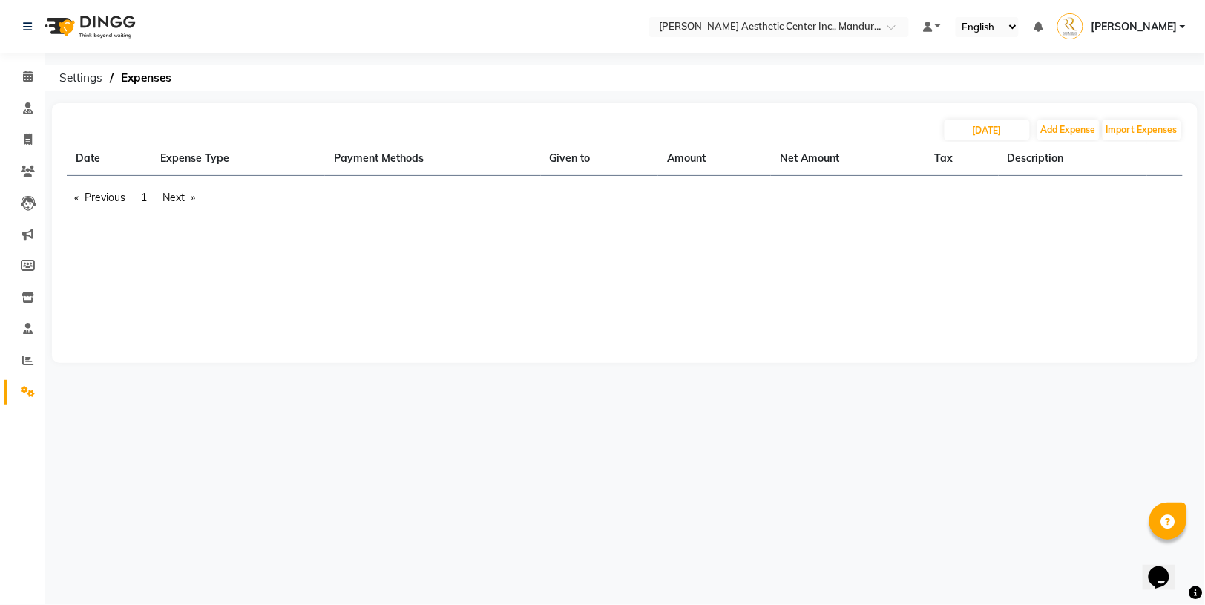
click at [220, 244] on div "[DATE] Add Expense Import Expenses Date Expense Type Payment Methods Given to A…" at bounding box center [625, 233] width 1146 height 260
click at [1010, 126] on input "[DATE]" at bounding box center [987, 129] width 85 height 21
click at [886, 293] on div "[DATE] Add Expense Import Expenses Date Expense Type Payment Methods Given to A…" at bounding box center [625, 233] width 1146 height 260
click at [592, 279] on div "[DATE] Add Expense Import Expenses Date Expense Type Payment Methods Given to A…" at bounding box center [625, 233] width 1146 height 260
click at [25, 393] on icon at bounding box center [28, 391] width 14 height 11
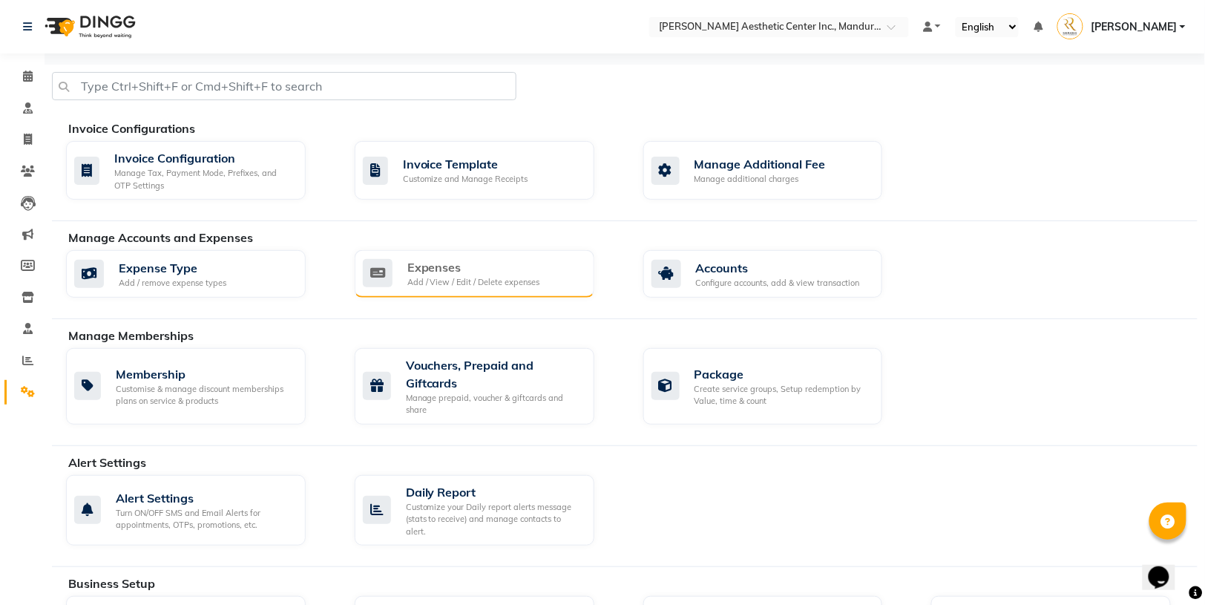
click at [427, 266] on div "Expenses" at bounding box center [473, 267] width 133 height 18
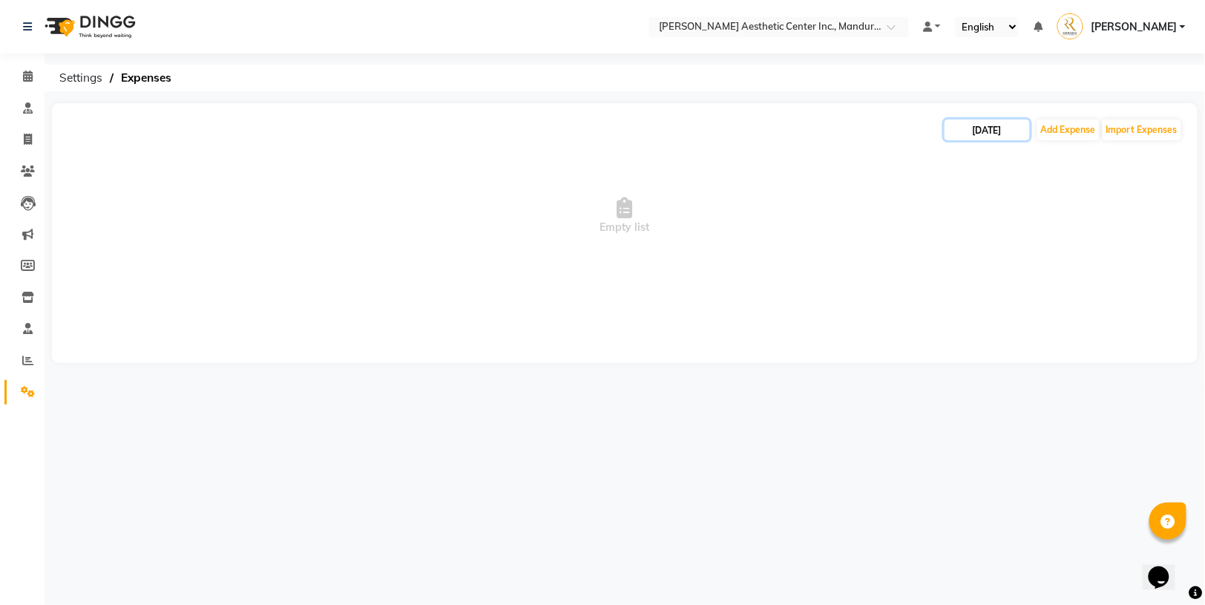
click at [997, 135] on input "[DATE]" at bounding box center [987, 129] width 85 height 21
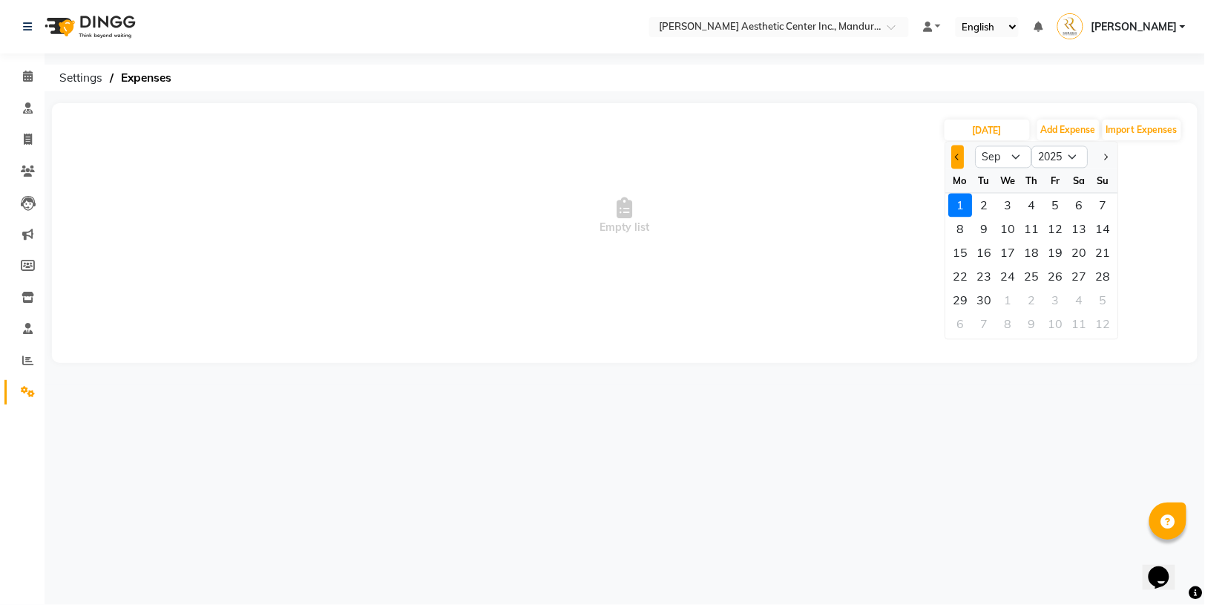
click at [960, 160] on button "Previous month" at bounding box center [958, 157] width 13 height 24
click at [1035, 228] on div "7" at bounding box center [1033, 229] width 24 height 24
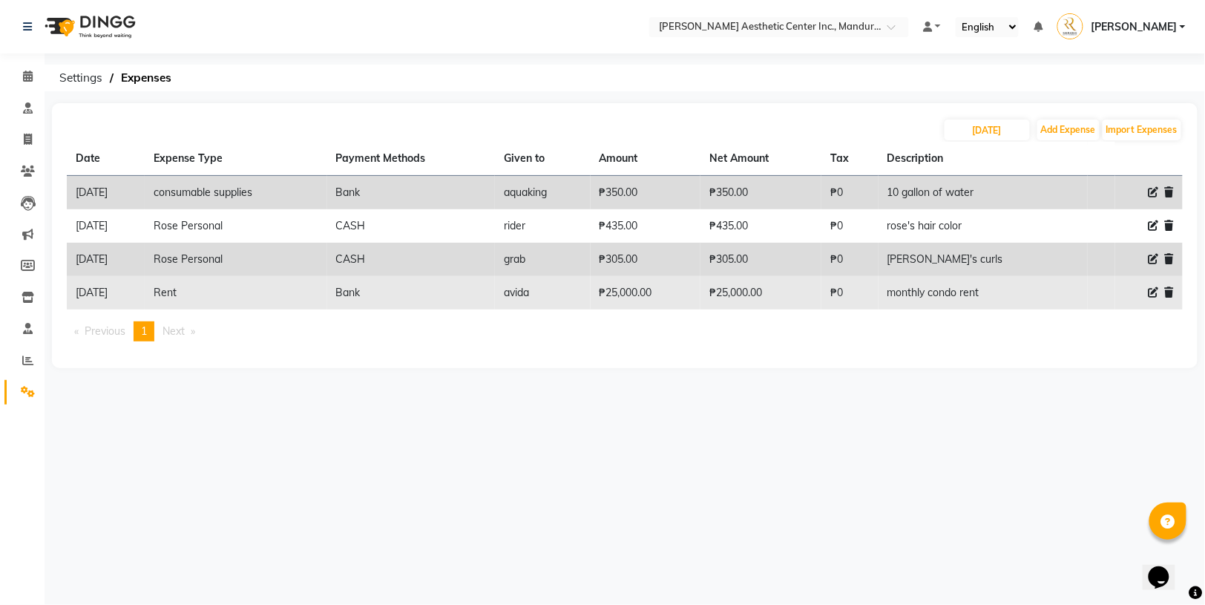
click at [1178, 288] on td at bounding box center [1150, 292] width 68 height 33
click at [1166, 288] on icon at bounding box center [1169, 292] width 9 height 10
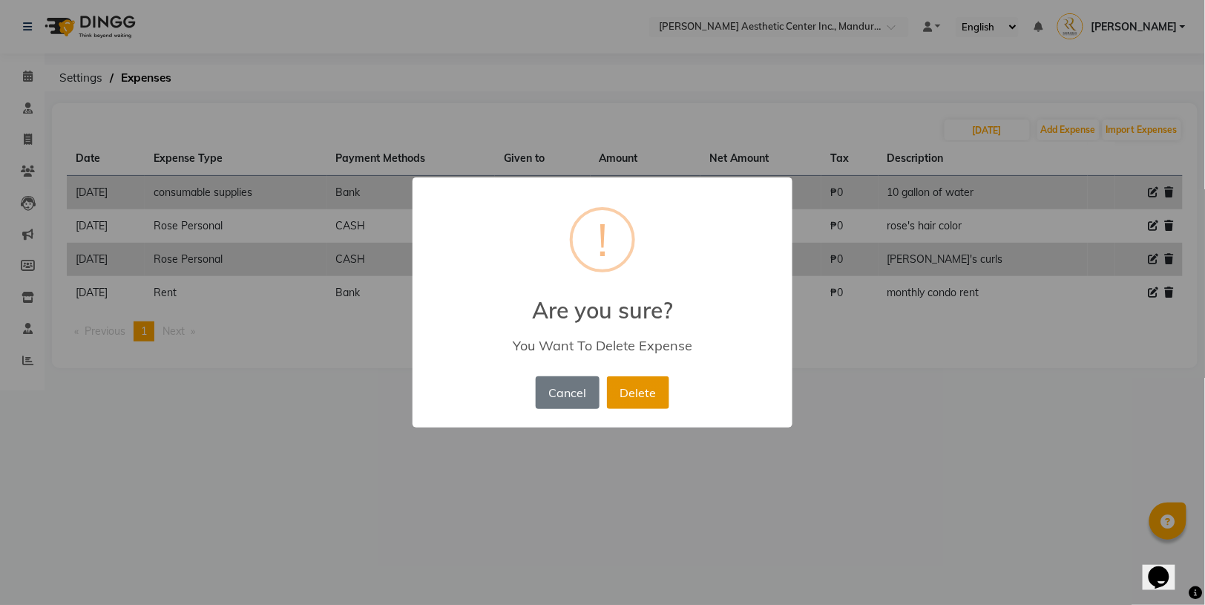
click at [655, 390] on button "Delete" at bounding box center [638, 392] width 62 height 33
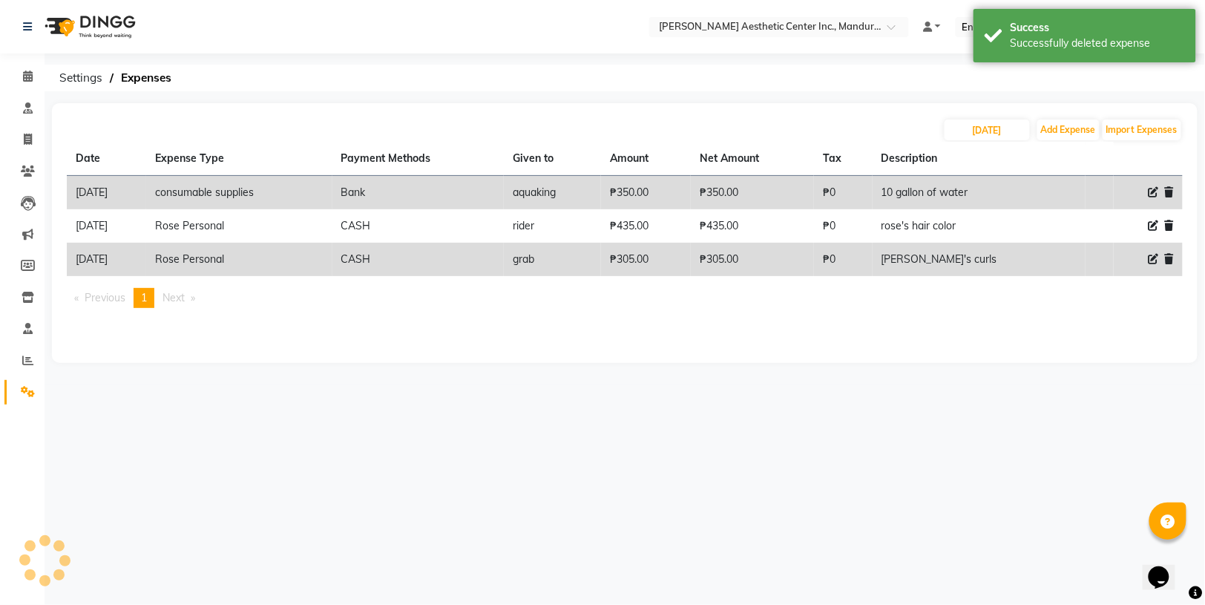
click at [413, 441] on div "Select Location × [PERSON_NAME] Aesthetic Center Inc., Mandurriao Default Panel…" at bounding box center [602, 302] width 1205 height 605
click at [472, 334] on div "[DATE] Add Expense Import Expenses Date Expense Type Payment Methods Given to A…" at bounding box center [625, 233] width 1146 height 260
click at [550, 396] on div "Select Location × [PERSON_NAME] Aesthetic Center Inc., Mandurriao Default Panel…" at bounding box center [602, 302] width 1205 height 605
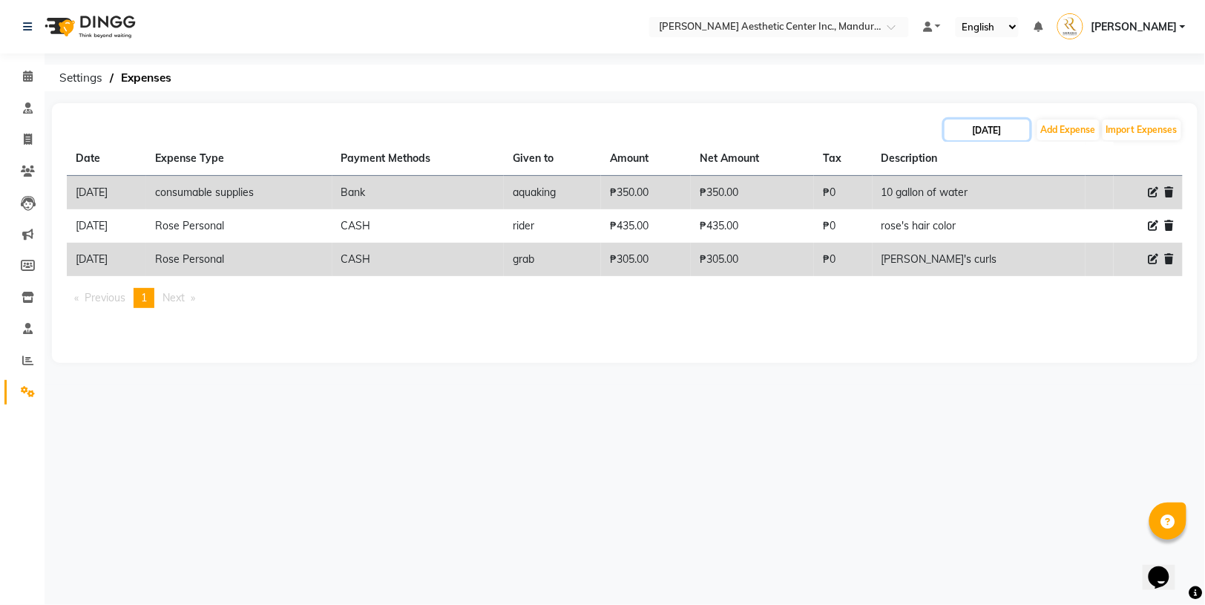
click at [973, 128] on input "[DATE]" at bounding box center [987, 129] width 85 height 21
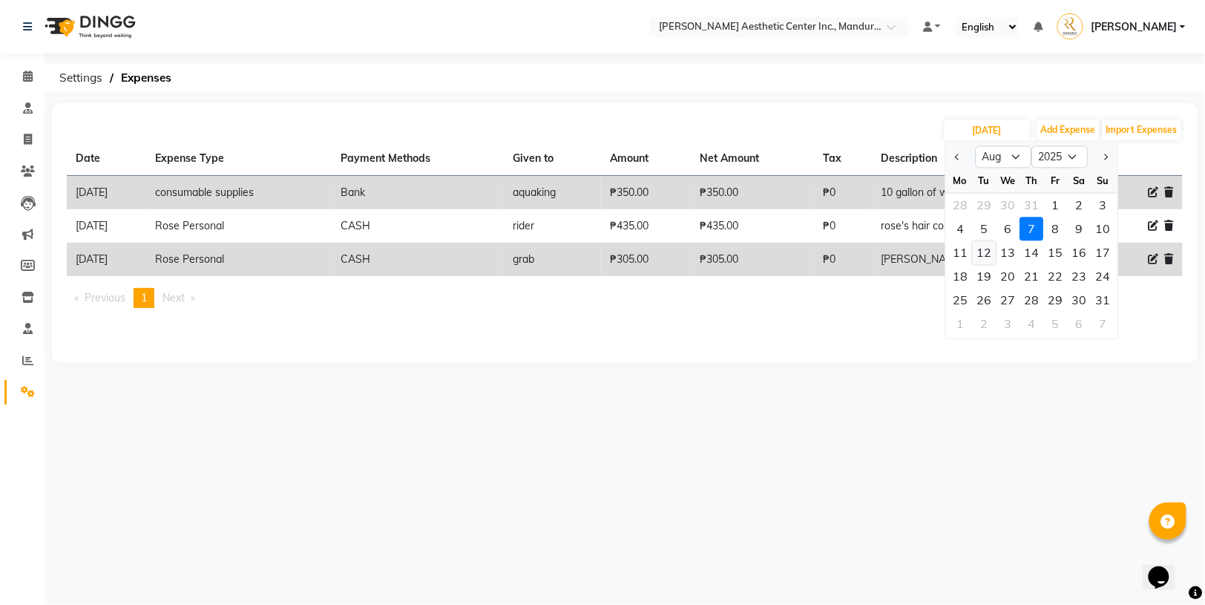
click at [986, 256] on div "12" at bounding box center [985, 253] width 24 height 24
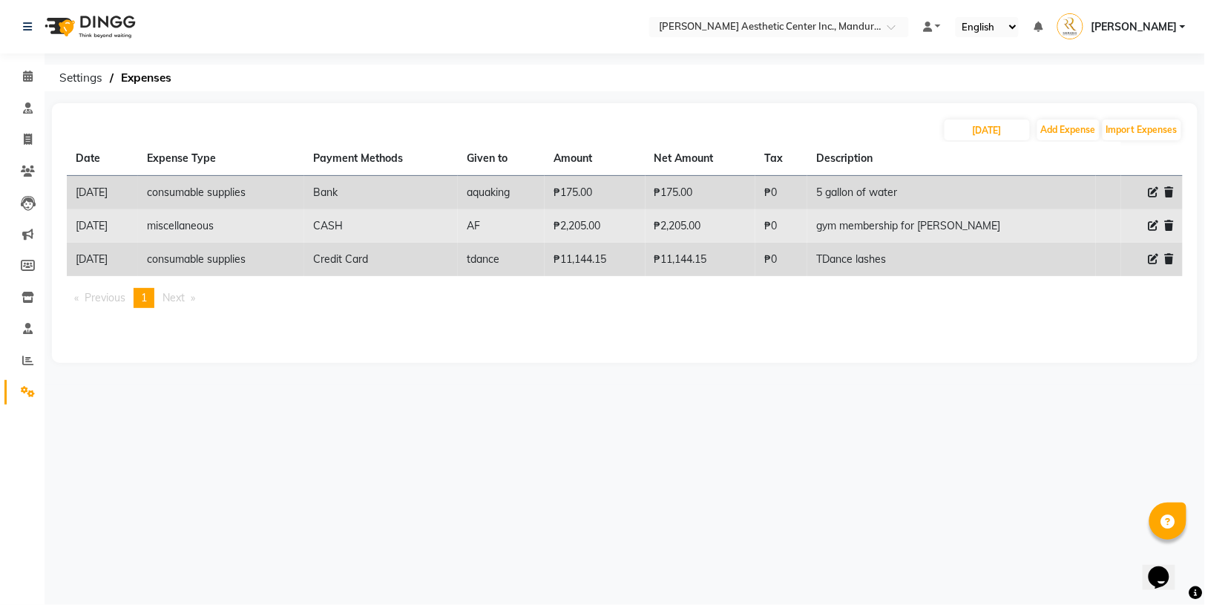
click at [1169, 223] on icon at bounding box center [1169, 225] width 9 height 10
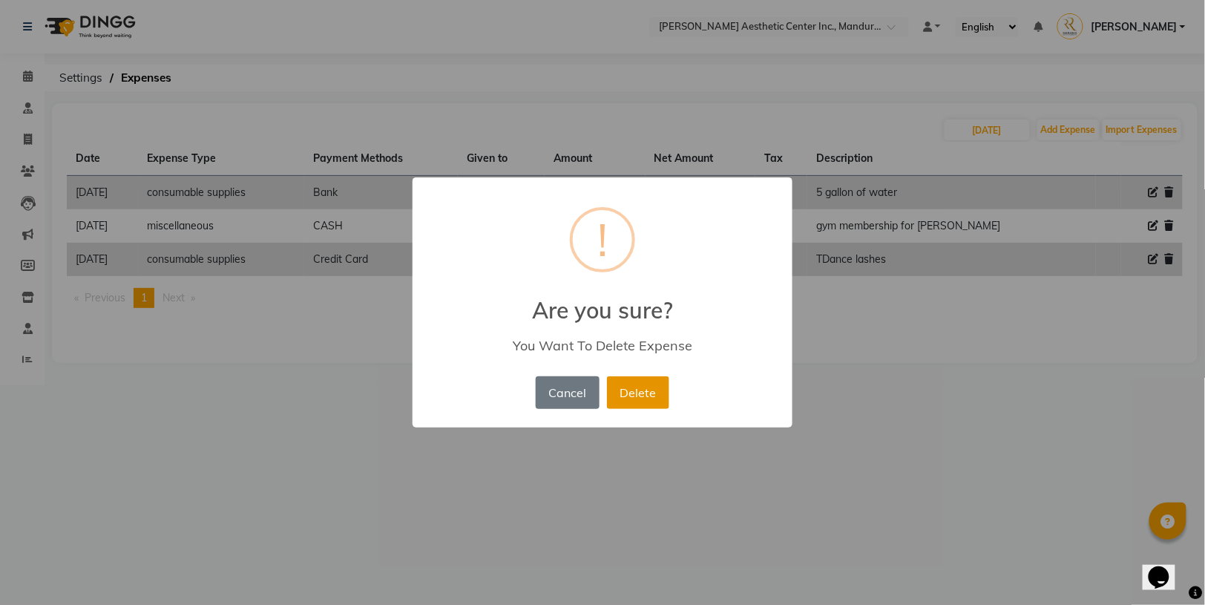
click at [634, 387] on button "Delete" at bounding box center [638, 392] width 62 height 33
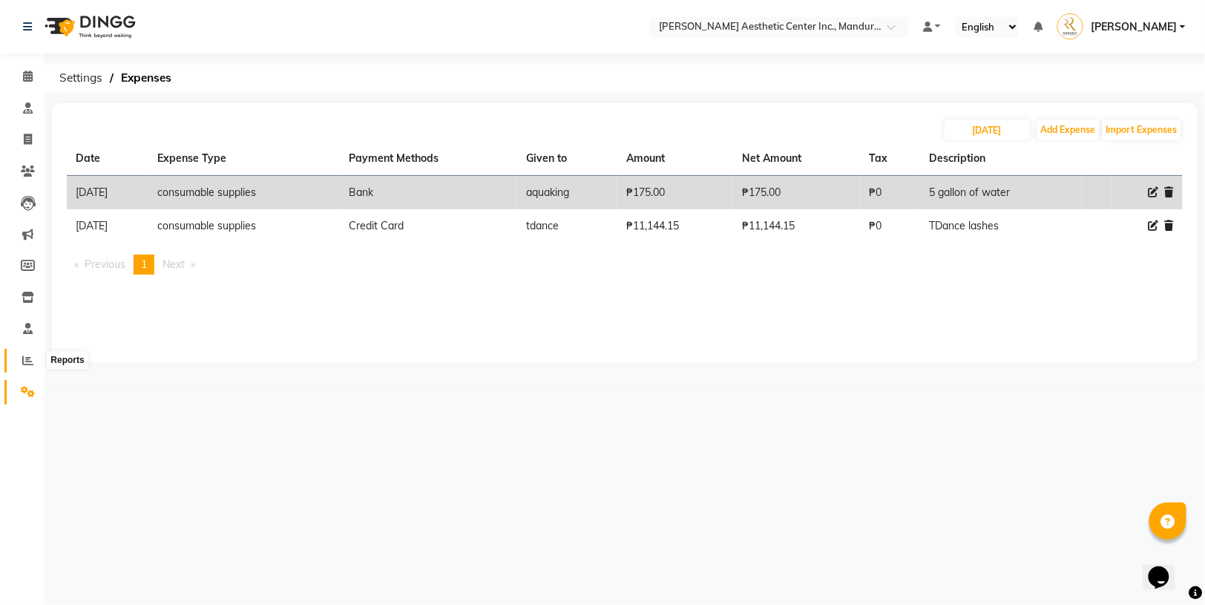
click at [24, 357] on icon at bounding box center [27, 360] width 11 height 11
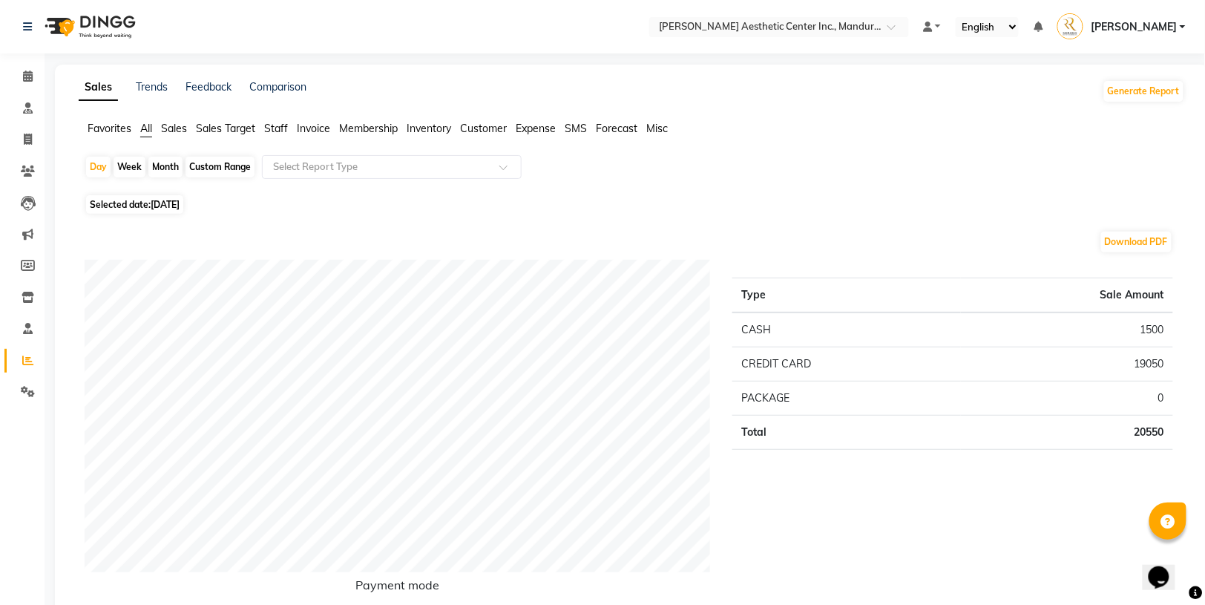
click at [533, 122] on span "Expense" at bounding box center [536, 128] width 40 height 13
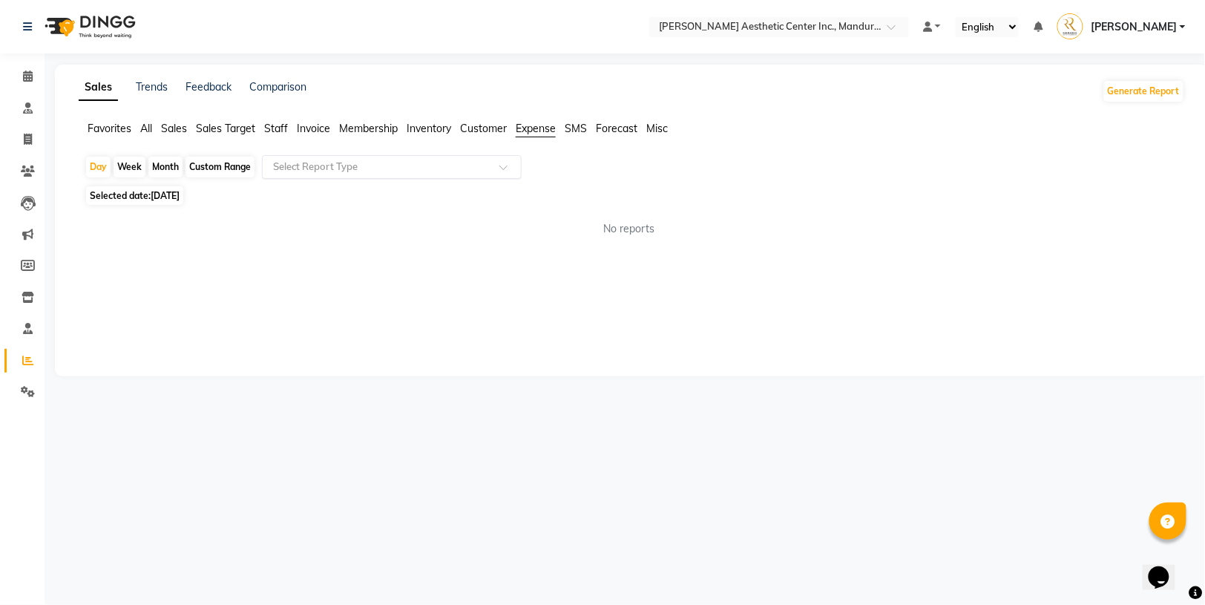
click at [319, 174] on div "Select Report Type" at bounding box center [392, 167] width 260 height 24
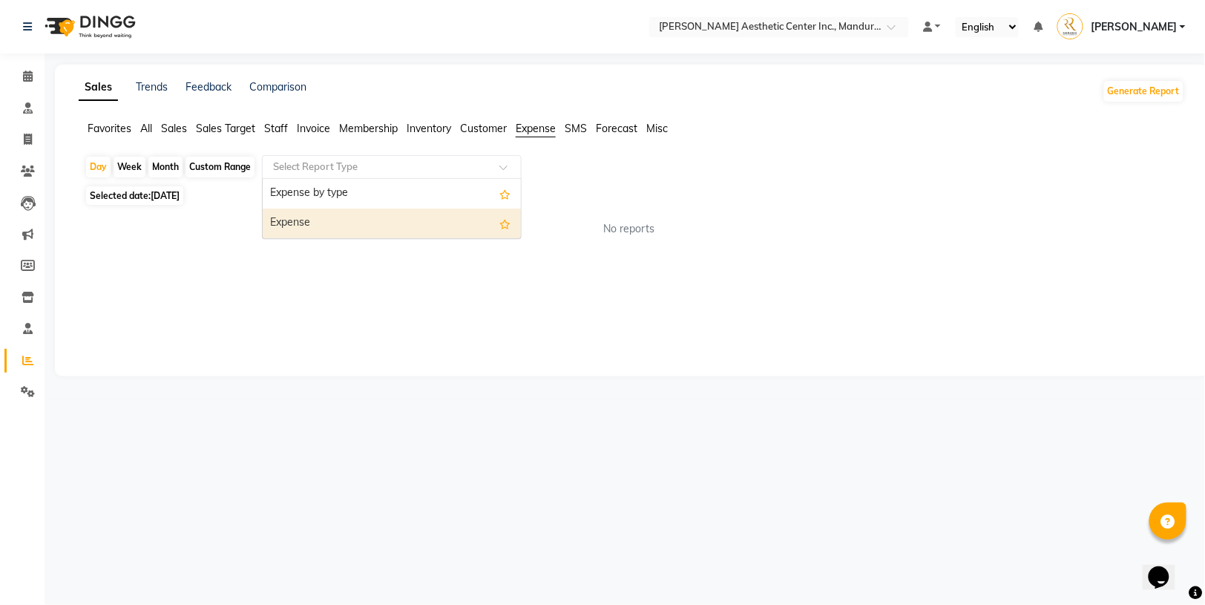
click at [314, 217] on div "Expense" at bounding box center [392, 224] width 258 height 30
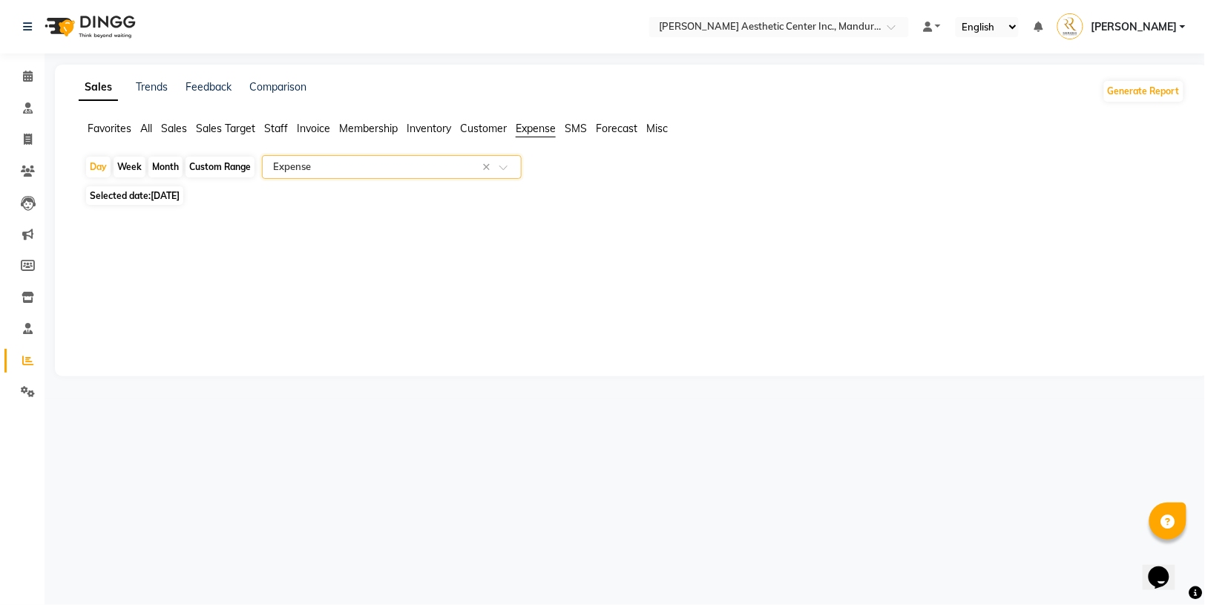
click at [168, 161] on div "Month" at bounding box center [165, 167] width 34 height 21
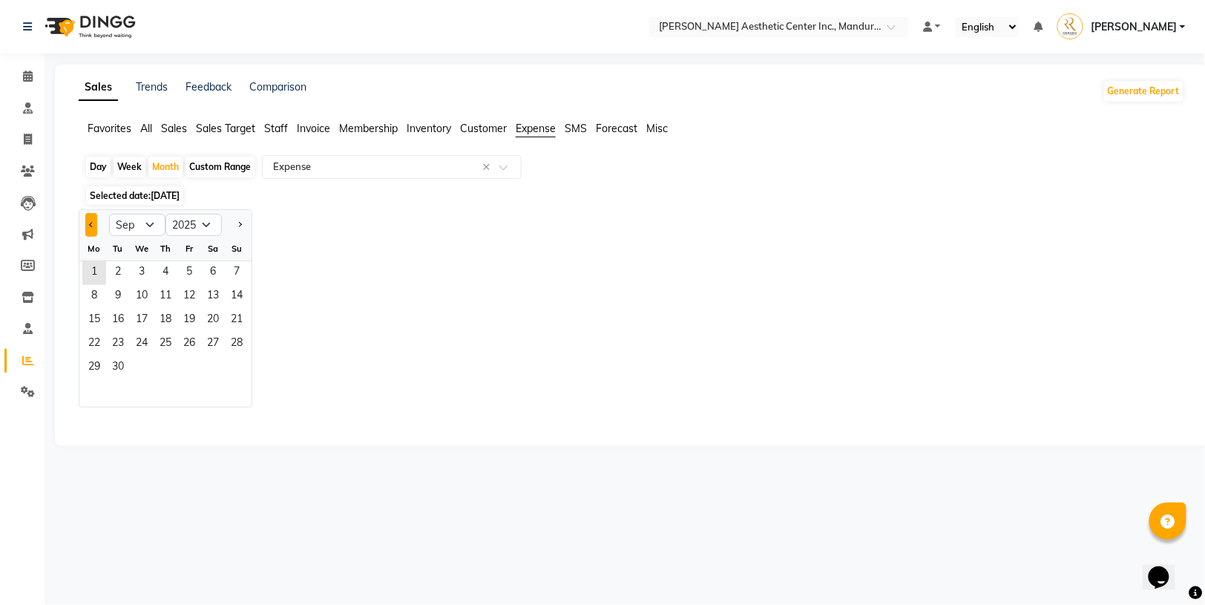
click at [85, 229] on button "Previous month" at bounding box center [91, 225] width 12 height 24
click at [191, 273] on span "1" at bounding box center [189, 273] width 24 height 24
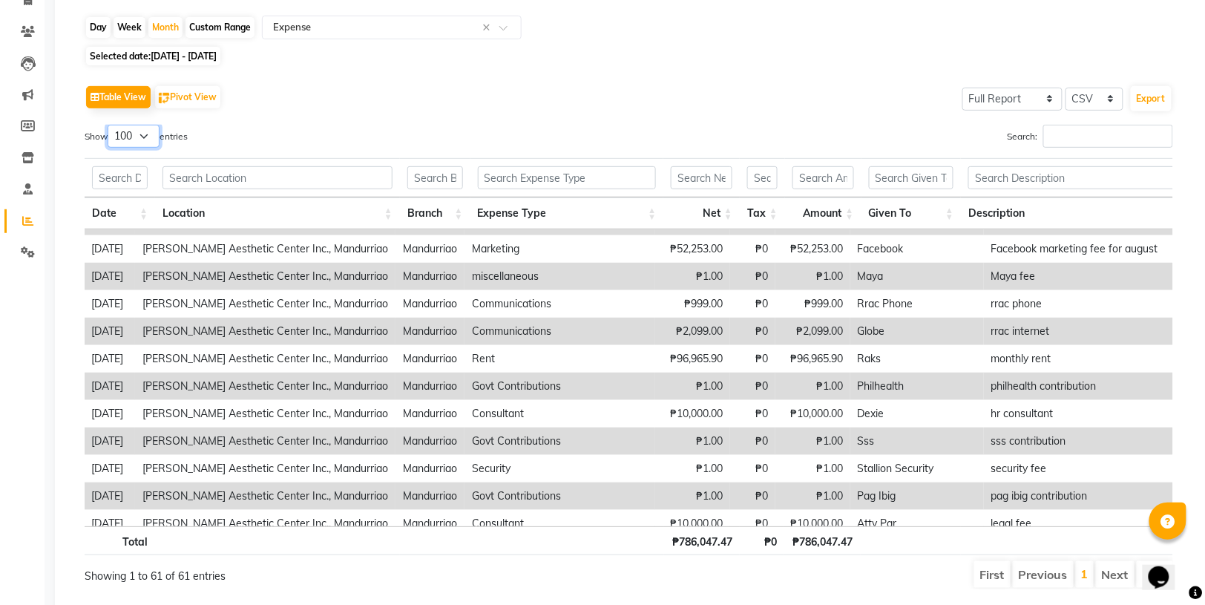
scroll to position [135, 1]
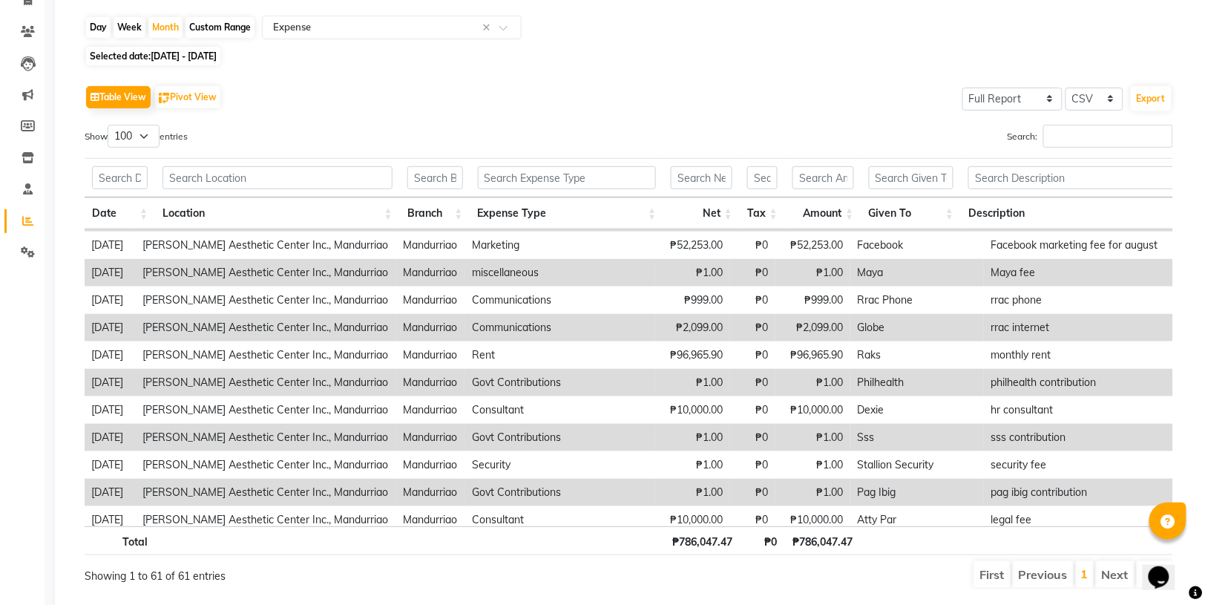
click at [551, 125] on div "Show 10 25 50 100 entries" at bounding box center [352, 139] width 534 height 29
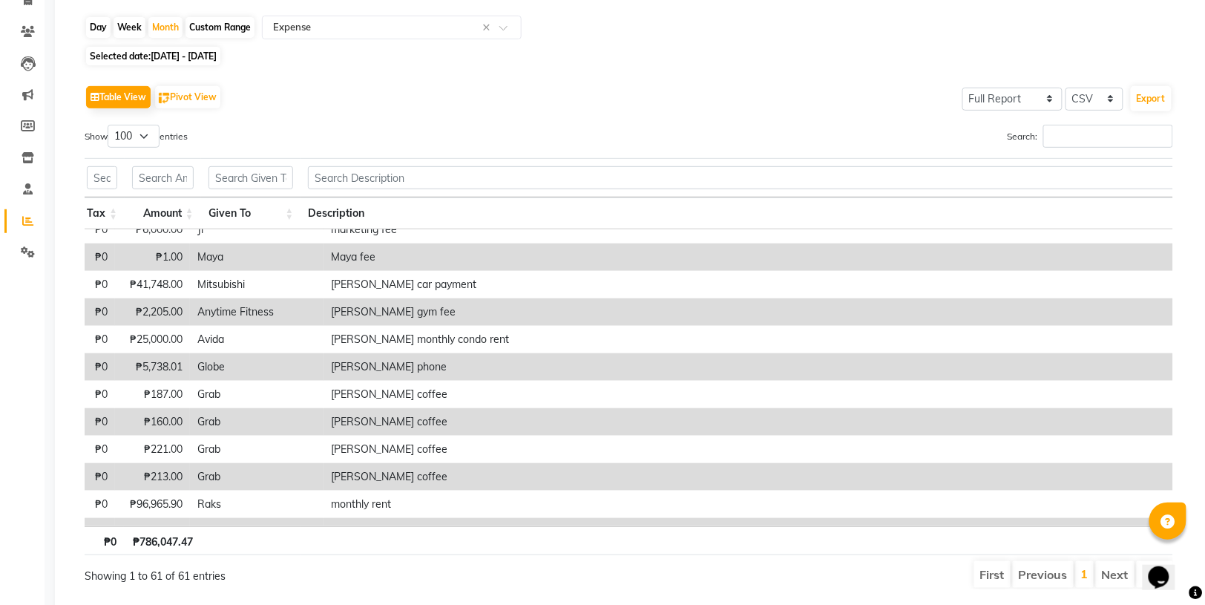
scroll to position [865, 888]
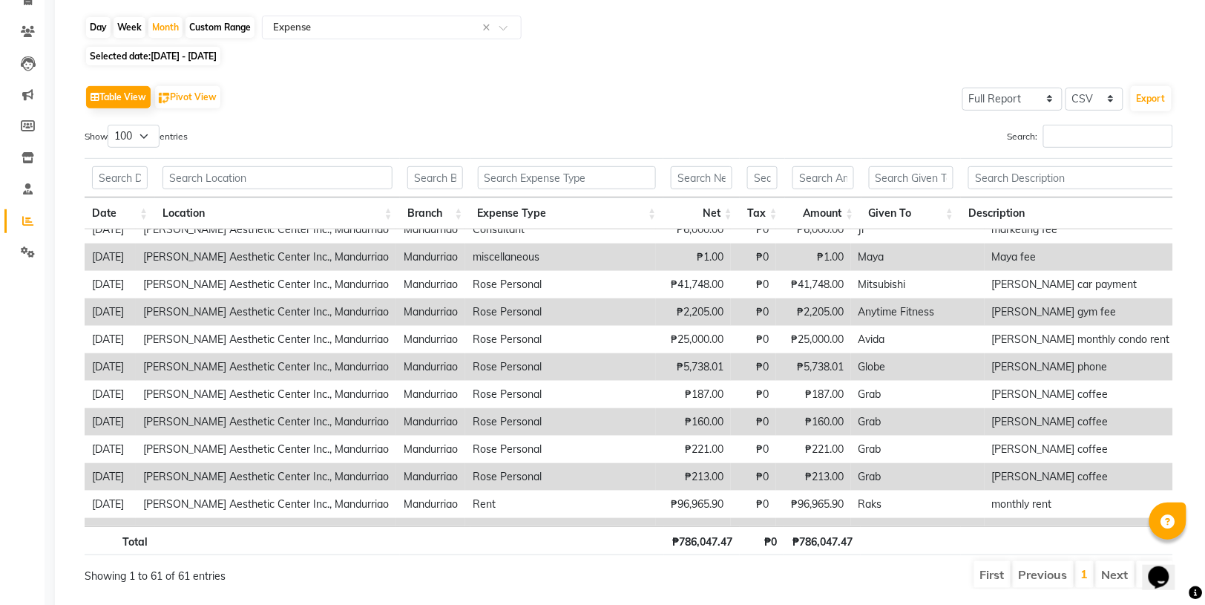
click at [885, 204] on th "Given To" at bounding box center [912, 213] width 100 height 32
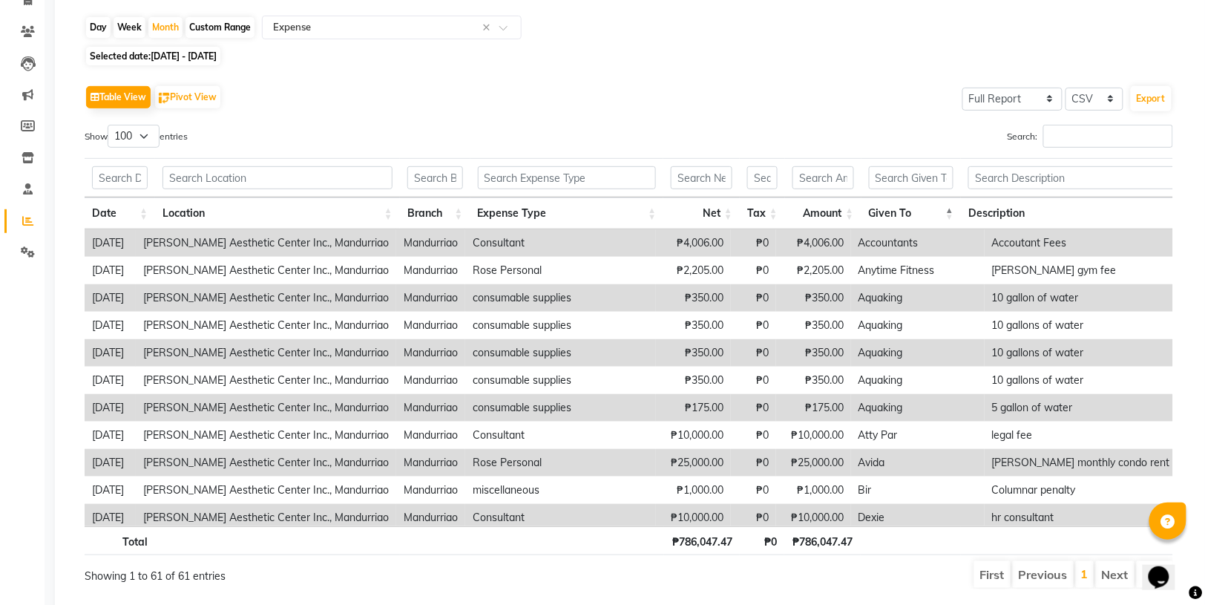
click at [885, 209] on th "Given To" at bounding box center [912, 213] width 100 height 32
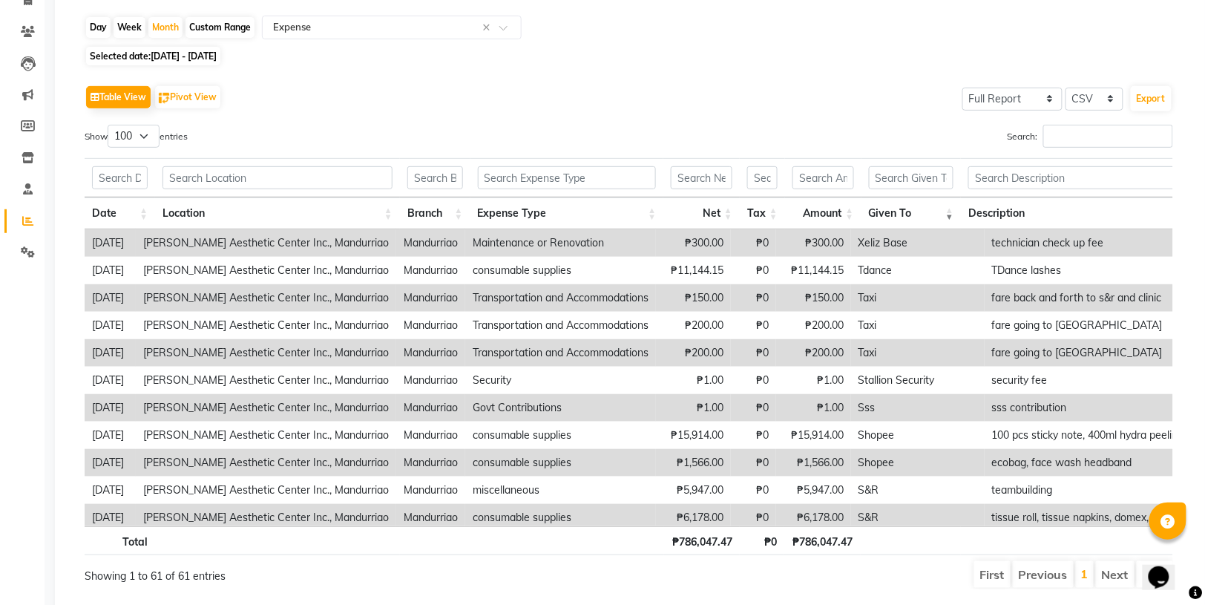
click at [885, 209] on th "Given To" at bounding box center [912, 213] width 100 height 32
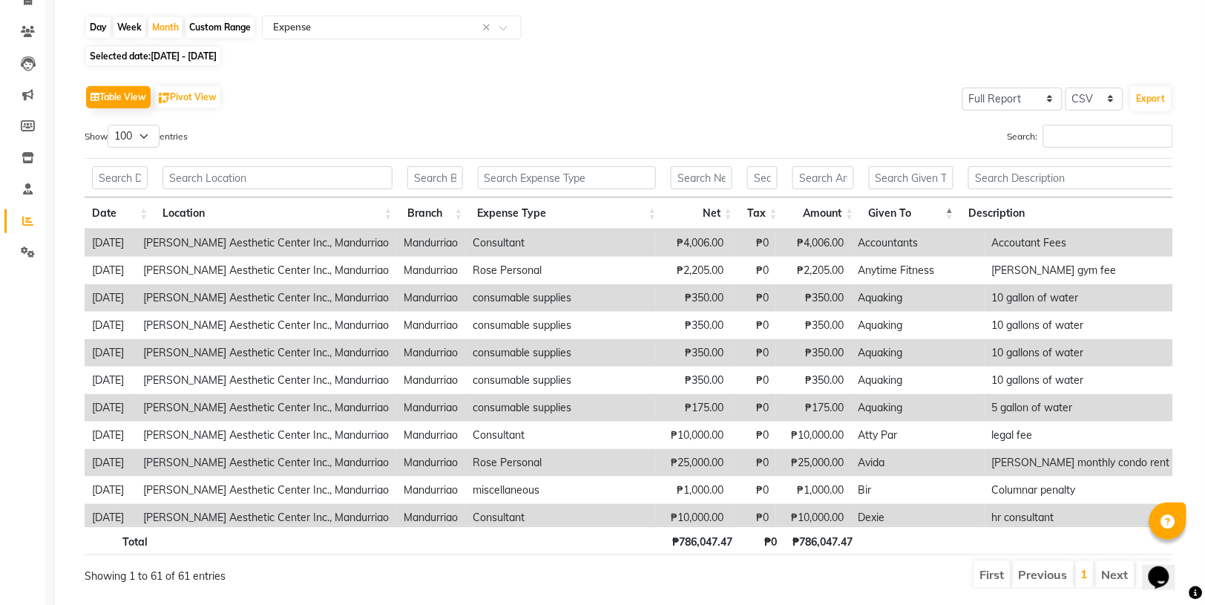
click at [885, 209] on th "Given To" at bounding box center [912, 213] width 100 height 32
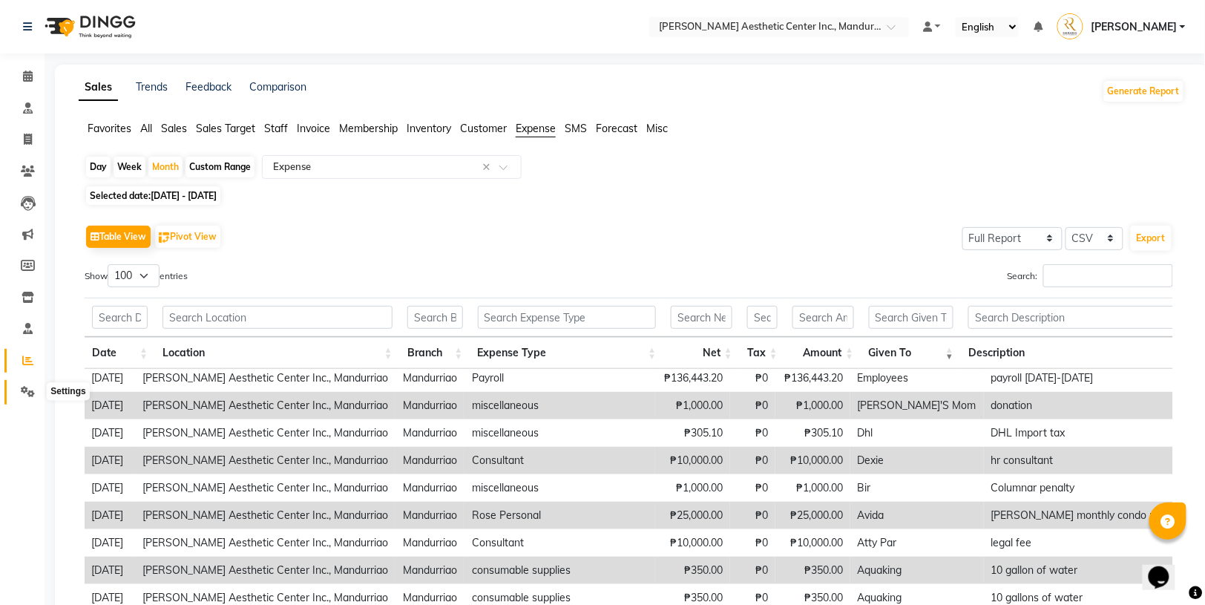
click at [18, 390] on span at bounding box center [28, 392] width 26 height 17
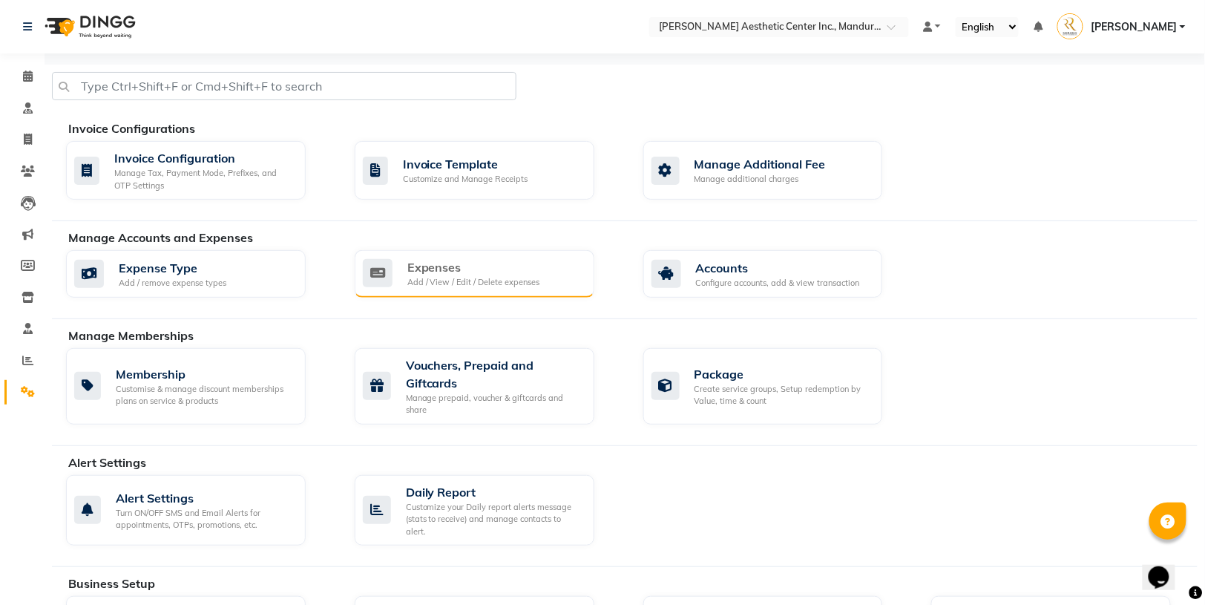
click at [499, 265] on div "Expenses" at bounding box center [473, 267] width 133 height 18
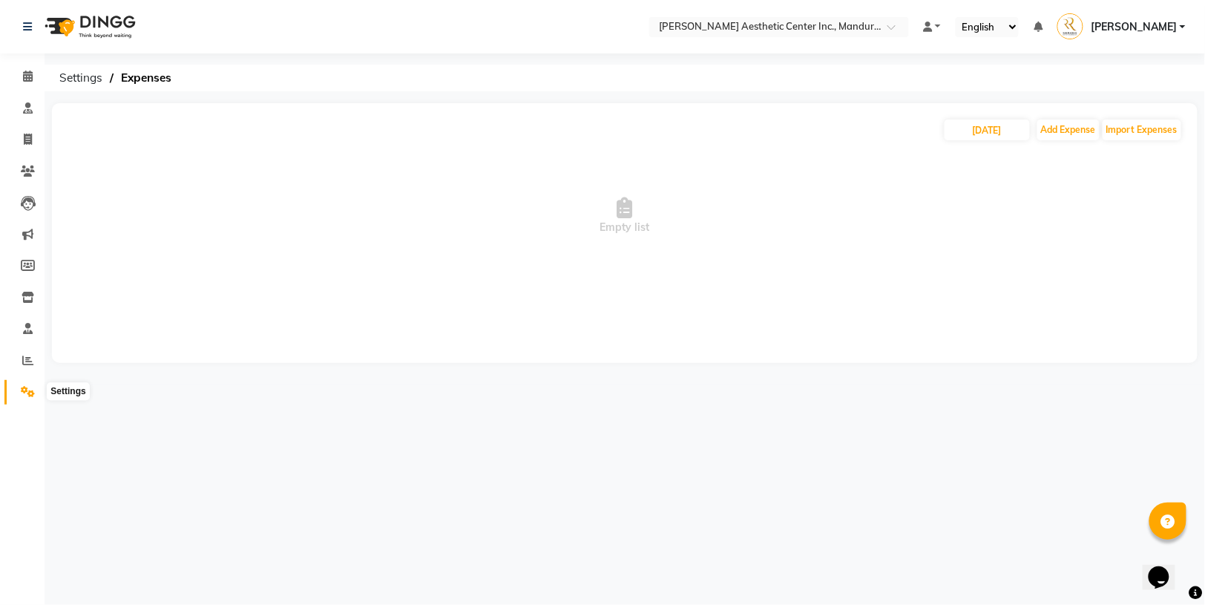
click at [24, 391] on icon at bounding box center [28, 391] width 14 height 11
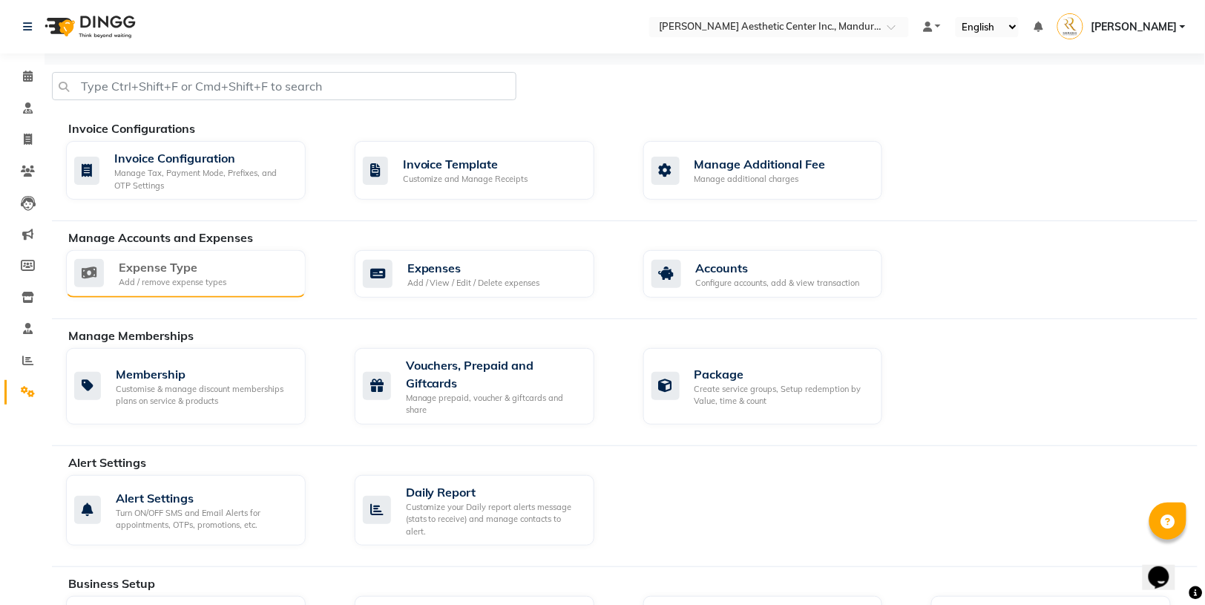
click at [165, 268] on div "Expense Type" at bounding box center [173, 267] width 108 height 18
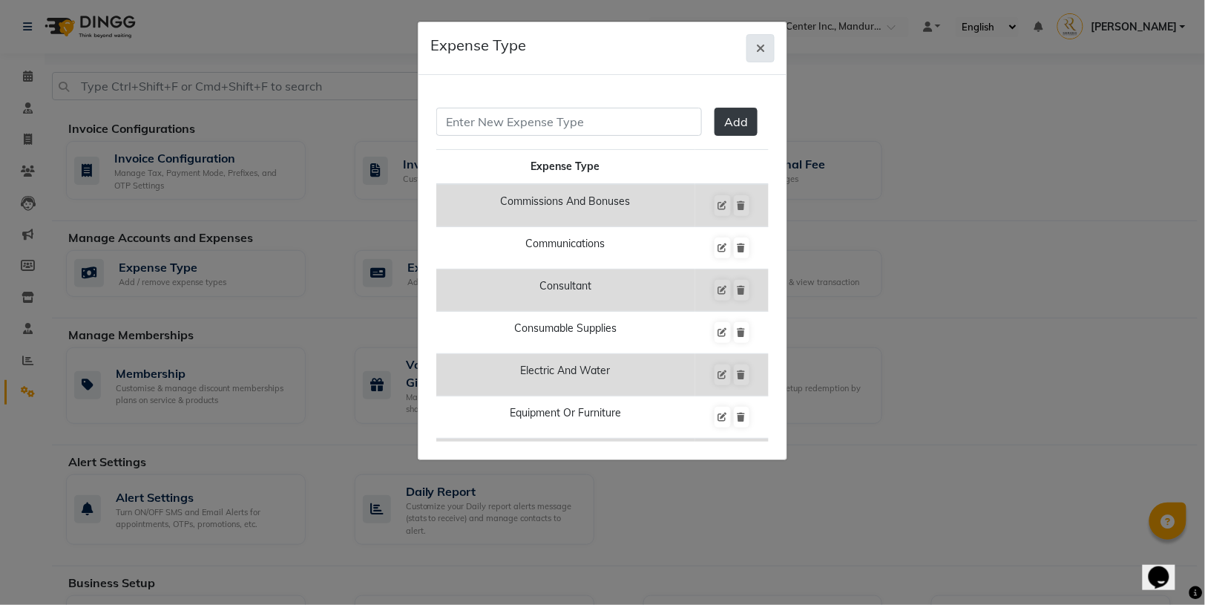
click at [760, 44] on icon "button" at bounding box center [760, 48] width 9 height 12
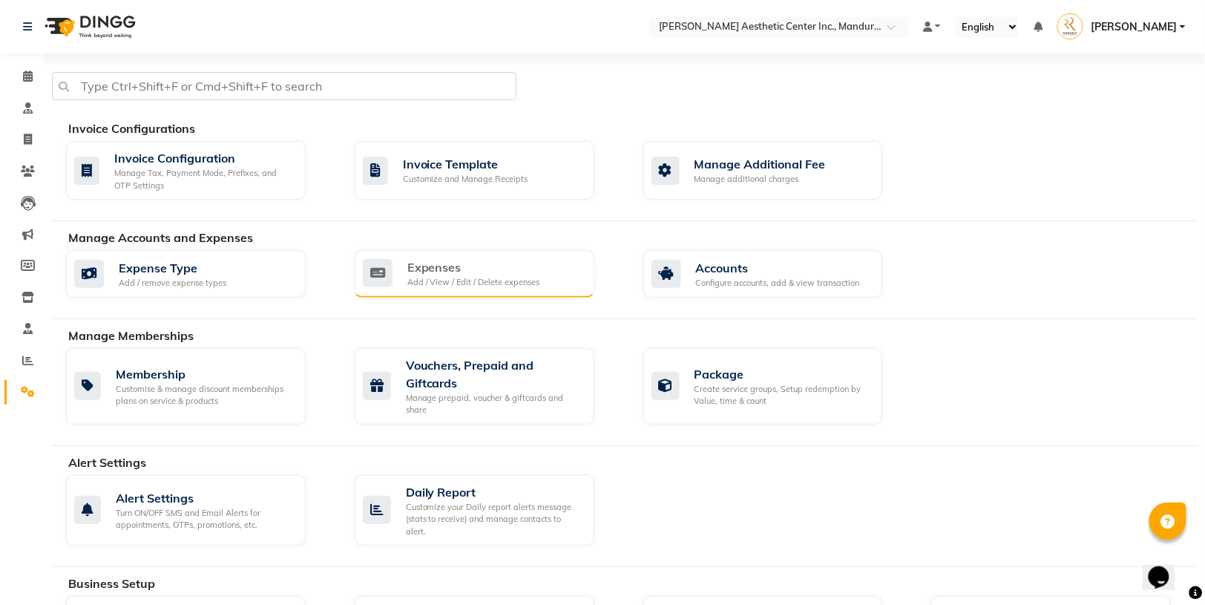
click at [433, 273] on div "Expenses" at bounding box center [473, 267] width 133 height 18
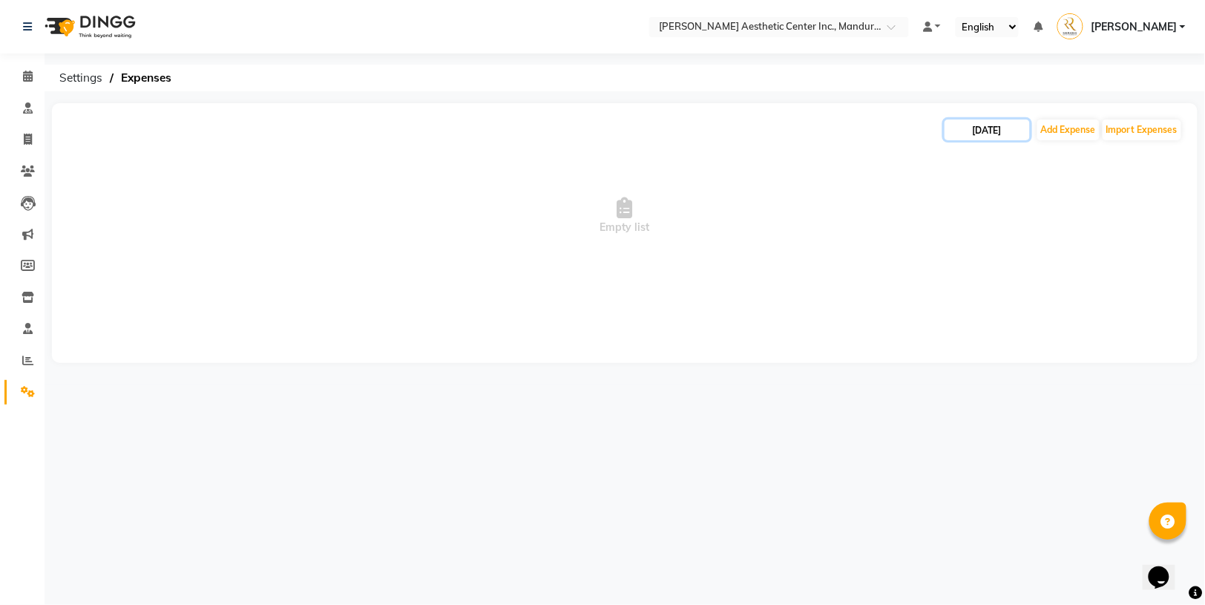
click at [1010, 124] on input "[DATE]" at bounding box center [987, 129] width 85 height 21
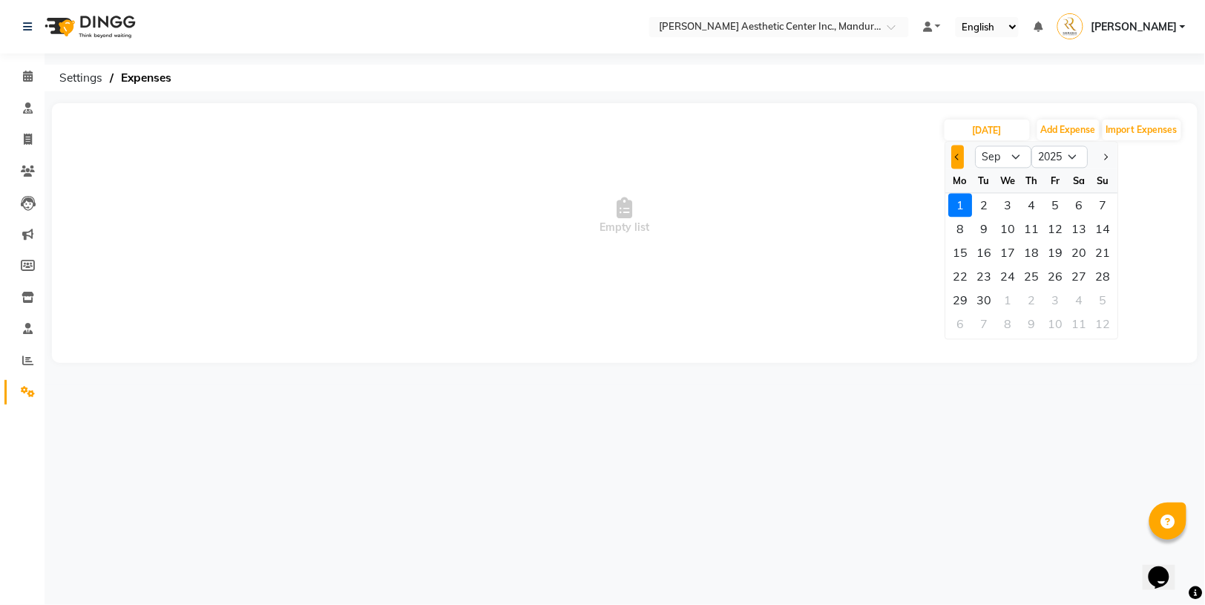
click at [961, 154] on button "Previous month" at bounding box center [958, 157] width 13 height 24
click at [1104, 298] on div "31" at bounding box center [1104, 301] width 24 height 24
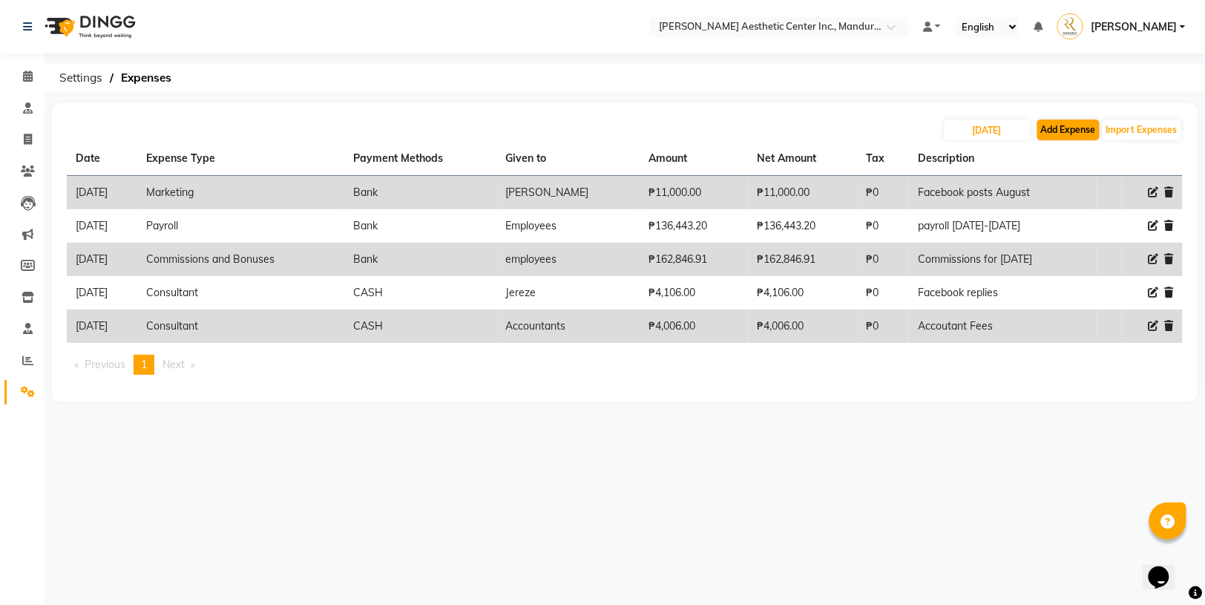
click at [1075, 120] on button "Add Expense" at bounding box center [1069, 129] width 62 height 21
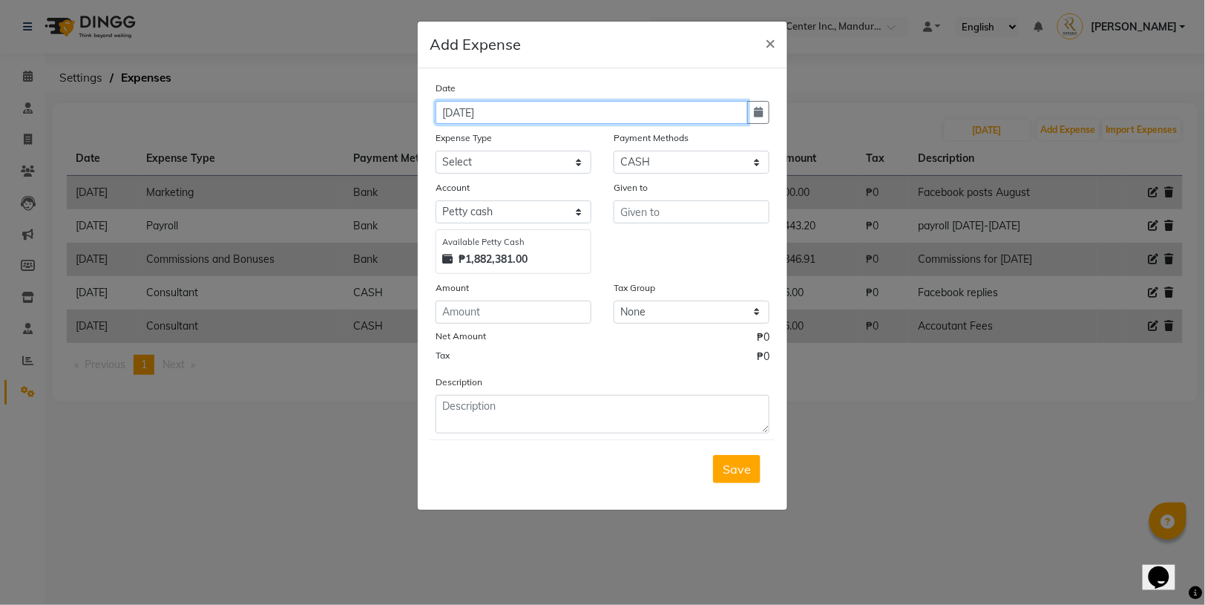
click at [445, 112] on input "[DATE]" at bounding box center [592, 112] width 312 height 23
click at [773, 118] on div "Date [DATE]" at bounding box center [603, 102] width 356 height 44
click at [761, 117] on icon "button" at bounding box center [758, 112] width 9 height 10
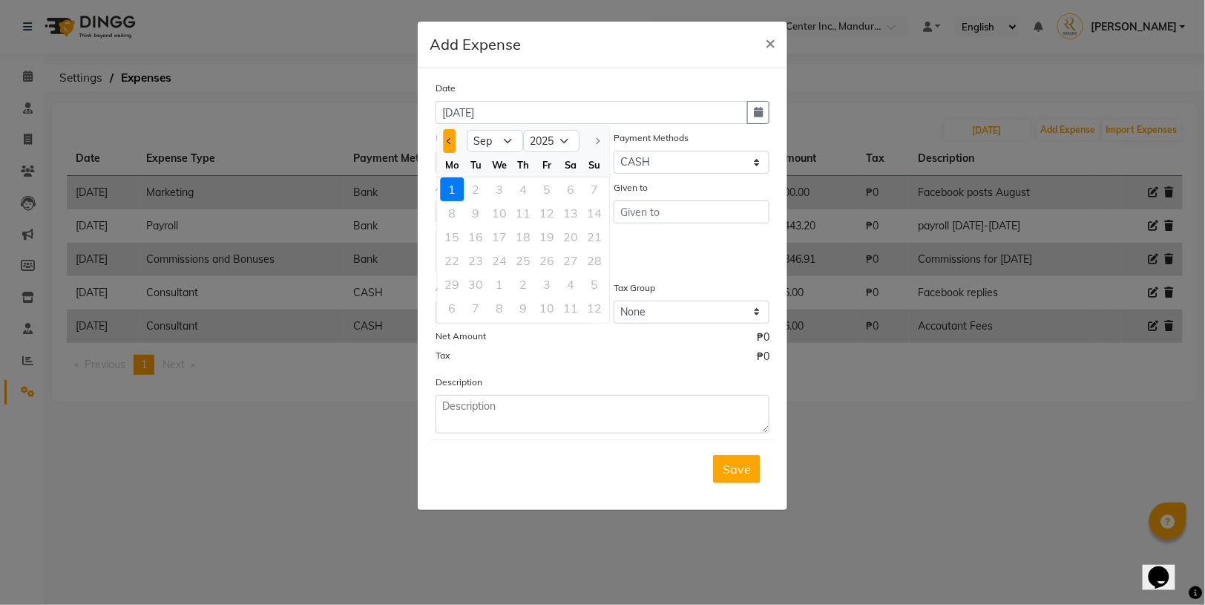
click at [451, 140] on span "Previous month" at bounding box center [450, 141] width 6 height 6
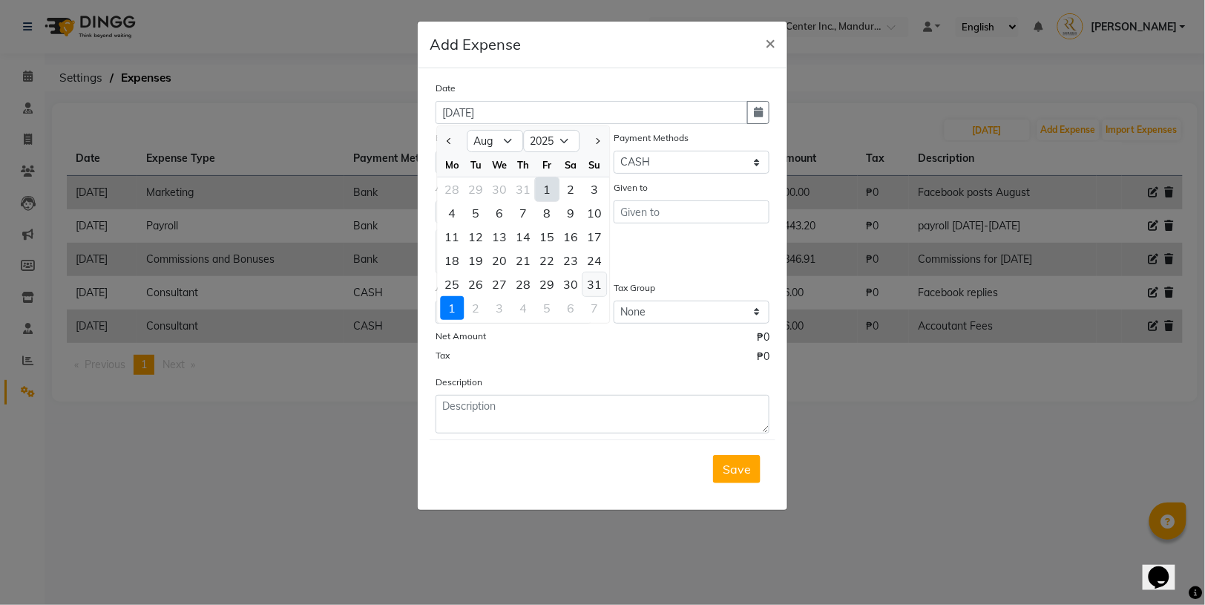
click at [590, 281] on div "31" at bounding box center [595, 284] width 24 height 24
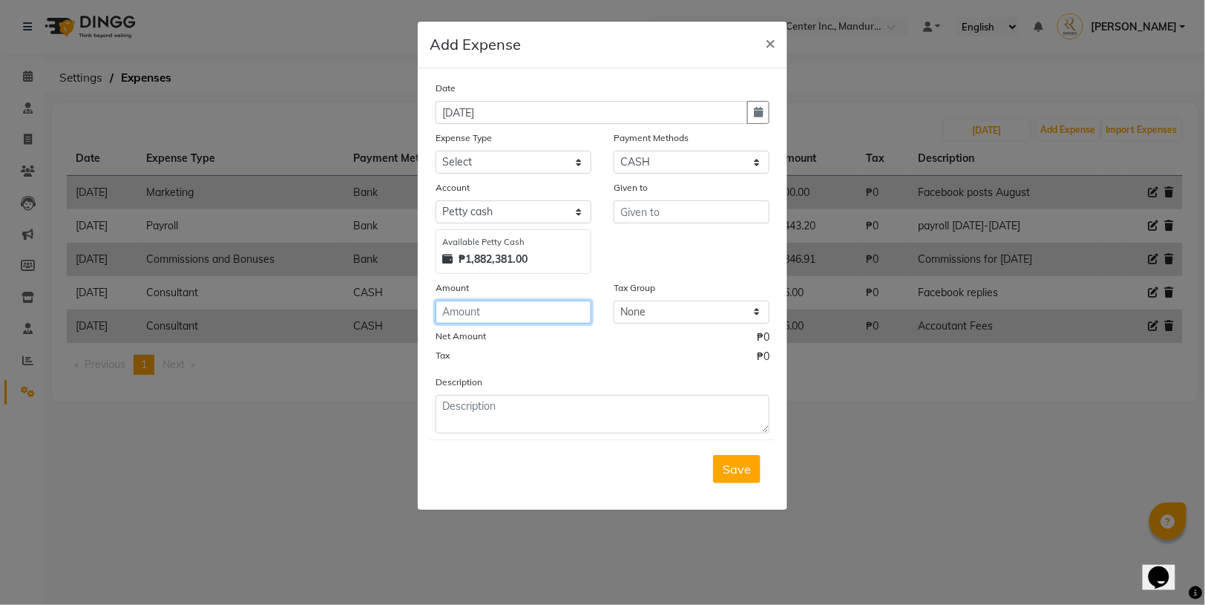
click at [497, 319] on input "number" at bounding box center [514, 312] width 156 height 23
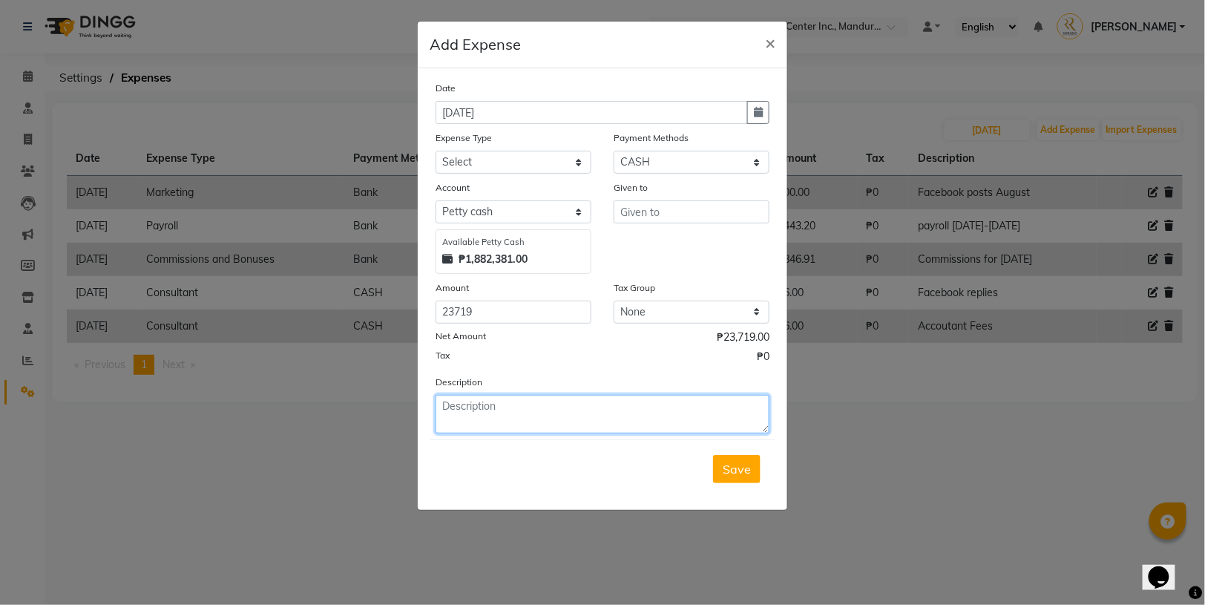
click at [499, 399] on textarea at bounding box center [603, 414] width 334 height 39
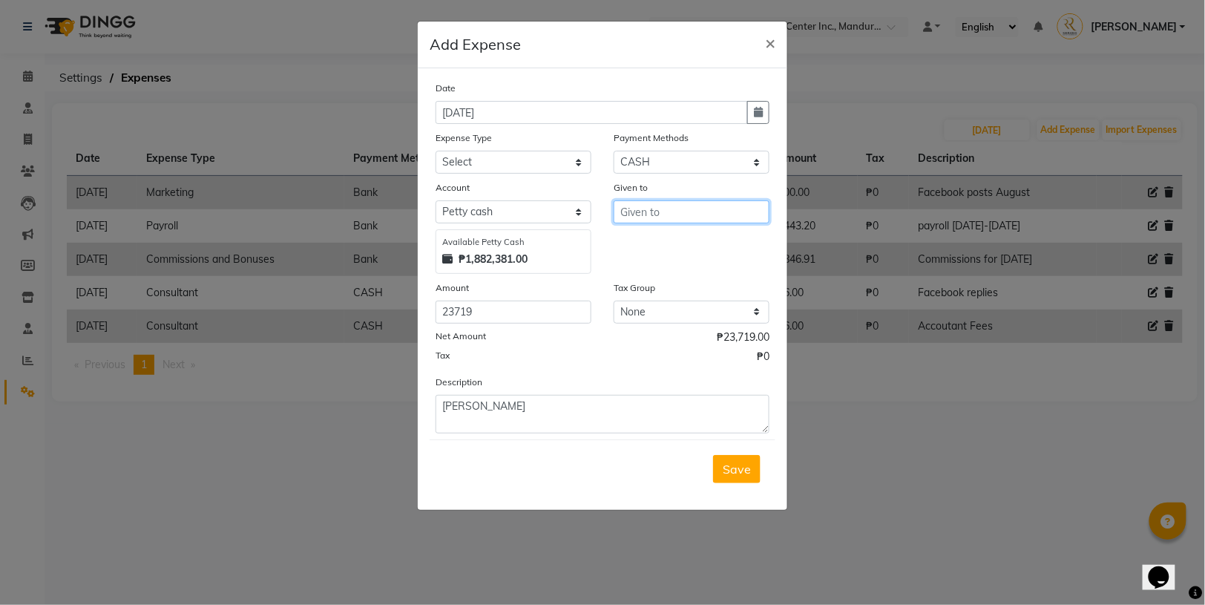
click at [688, 207] on input "text" at bounding box center [692, 211] width 156 height 23
click at [644, 273] on div "Date [DATE] Expense Type Select Commissions and Bonuses Communications Consulta…" at bounding box center [603, 256] width 334 height 353
click at [750, 468] on span "Save" at bounding box center [737, 469] width 28 height 15
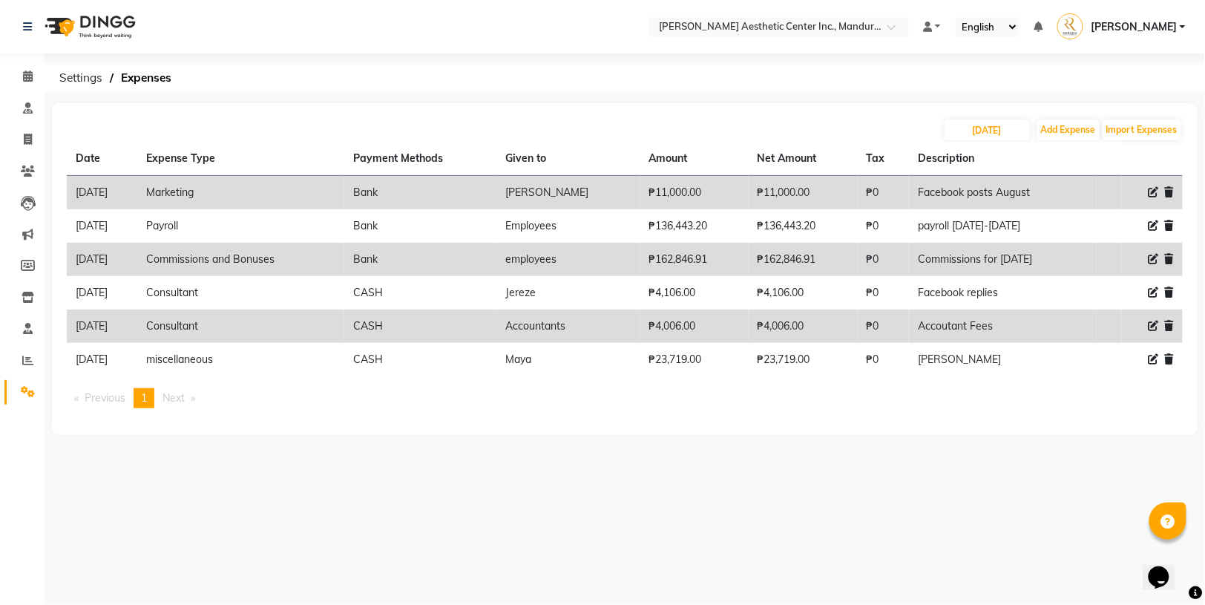
click at [755, 481] on div "Select Location × [PERSON_NAME] Aesthetic Center Inc., Mandurriao Default Panel…" at bounding box center [602, 302] width 1205 height 605
click at [779, 481] on div "Select Location × [PERSON_NAME] Aesthetic Center Inc., Mandurriao Default Panel…" at bounding box center [602, 302] width 1205 height 605
click at [548, 477] on div "Select Location × [PERSON_NAME] Aesthetic Center Inc., Mandurriao Default Panel…" at bounding box center [602, 302] width 1205 height 605
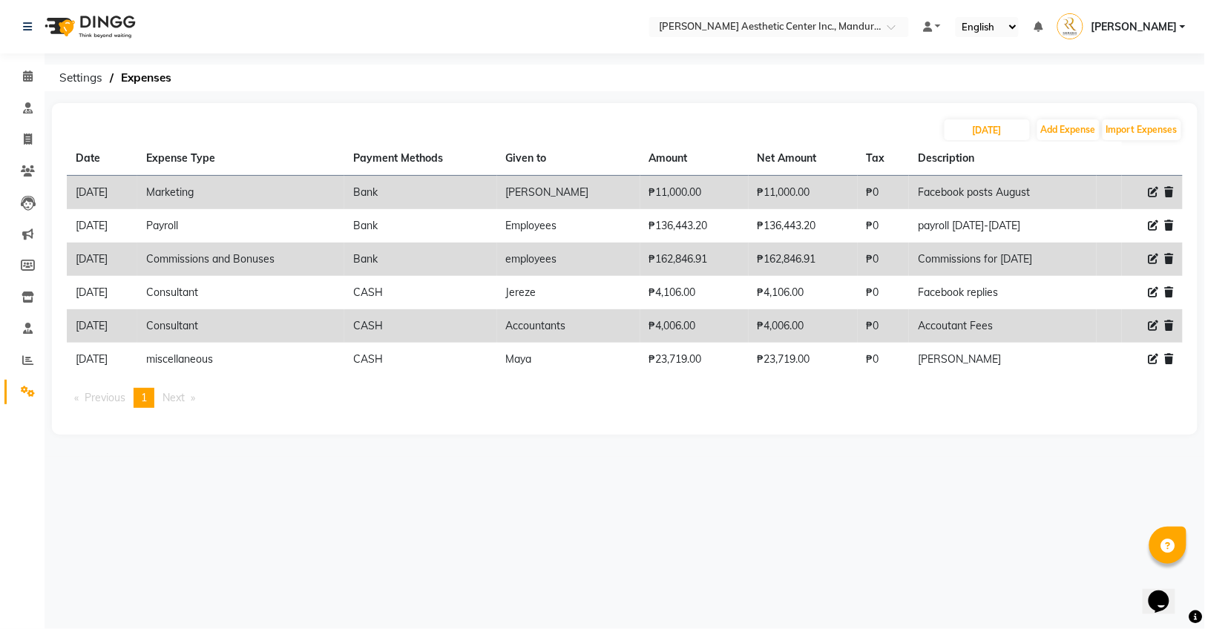
click at [656, 126] on div "[DATE] Add Expense Import Expenses" at bounding box center [625, 130] width 1116 height 24
click at [382, 469] on div "Select Location × [PERSON_NAME] Aesthetic Center Inc., Mandurriao Default Panel…" at bounding box center [602, 314] width 1205 height 629
click at [538, 121] on div "[DATE] Add Expense Import Expenses" at bounding box center [625, 130] width 1116 height 24
click at [541, 126] on div "[DATE] Add Expense Import Expenses" at bounding box center [625, 130] width 1116 height 24
click at [367, 473] on div "Select Location × [PERSON_NAME] Aesthetic Center Inc., Mandurriao Default Panel…" at bounding box center [602, 314] width 1205 height 629
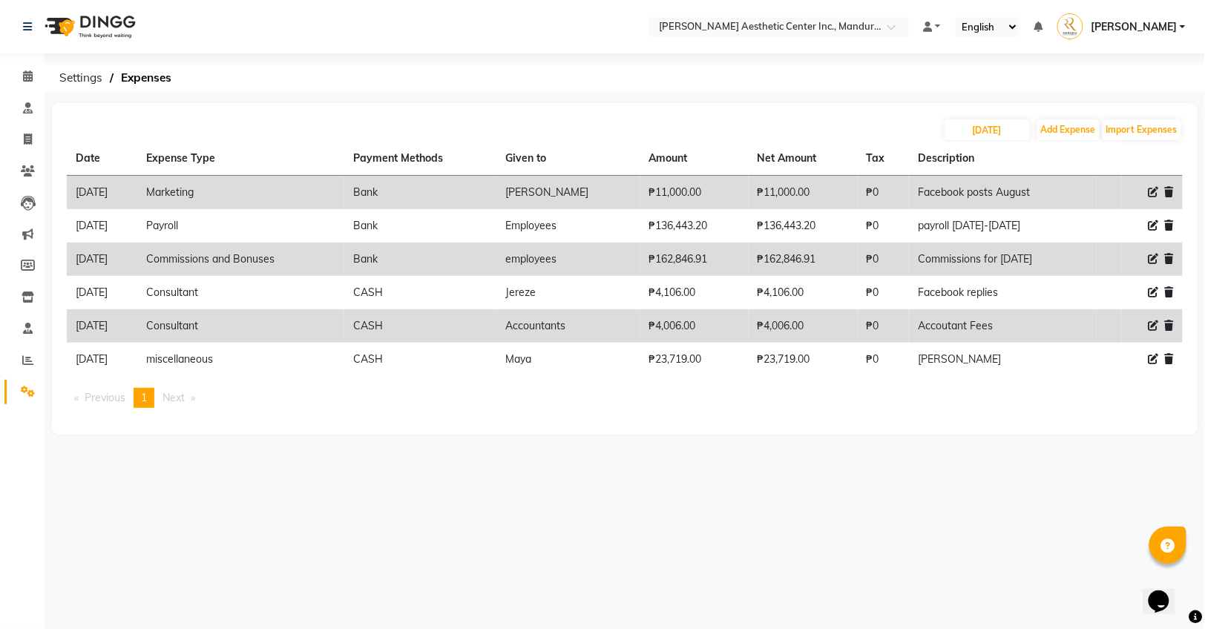
click at [537, 543] on div "Select Location × [PERSON_NAME] Aesthetic Center Inc., Mandurriao Default Panel…" at bounding box center [602, 314] width 1205 height 629
click at [474, 471] on div "Select Location × [PERSON_NAME] Aesthetic Center Inc., Mandurriao Default Panel…" at bounding box center [602, 314] width 1205 height 629
click at [270, 163] on th "Expense Type" at bounding box center [240, 159] width 207 height 34
click at [275, 128] on div "[DATE] Add Expense Import Expenses" at bounding box center [625, 130] width 1116 height 24
click at [672, 491] on div "Select Location × [PERSON_NAME] Aesthetic Center Inc., Mandurriao Default Panel…" at bounding box center [602, 314] width 1205 height 629
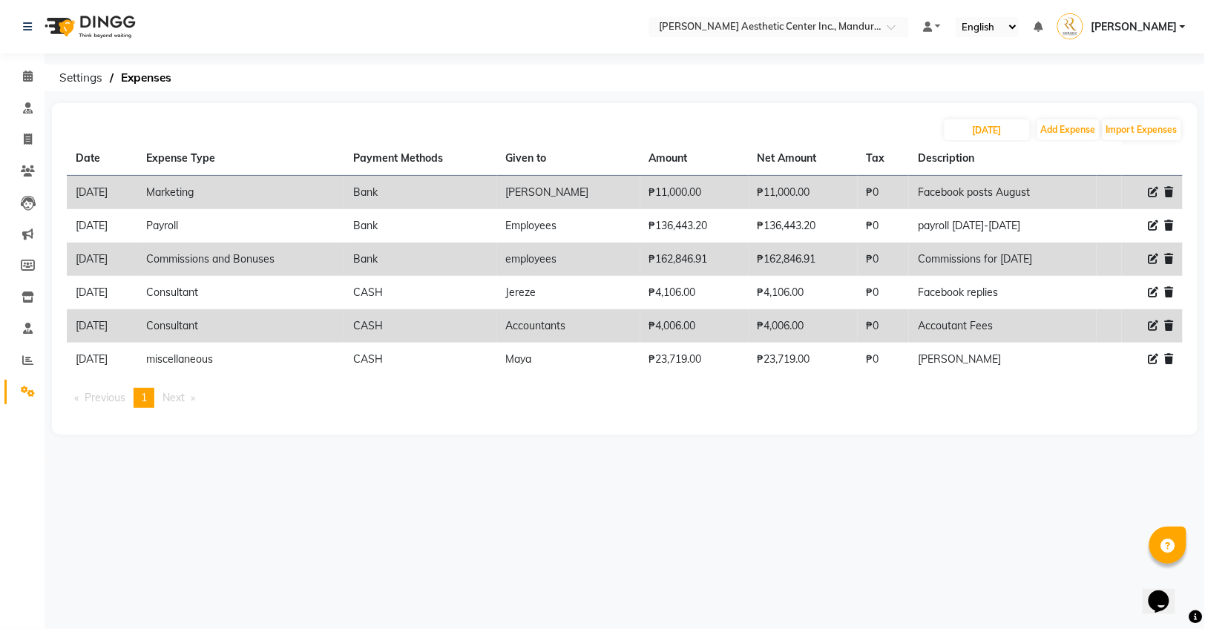
click at [662, 491] on div "Select Location × [PERSON_NAME] Aesthetic Center Inc., Mandurriao Default Panel…" at bounding box center [602, 314] width 1205 height 629
click at [27, 386] on icon at bounding box center [28, 391] width 14 height 11
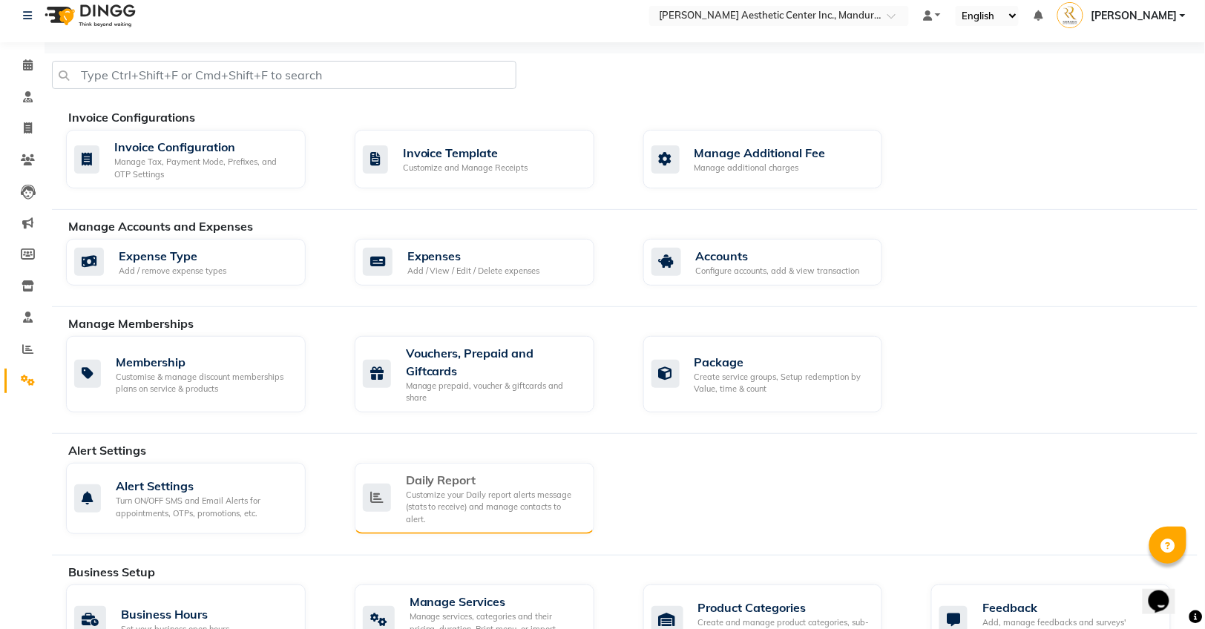
scroll to position [13, 0]
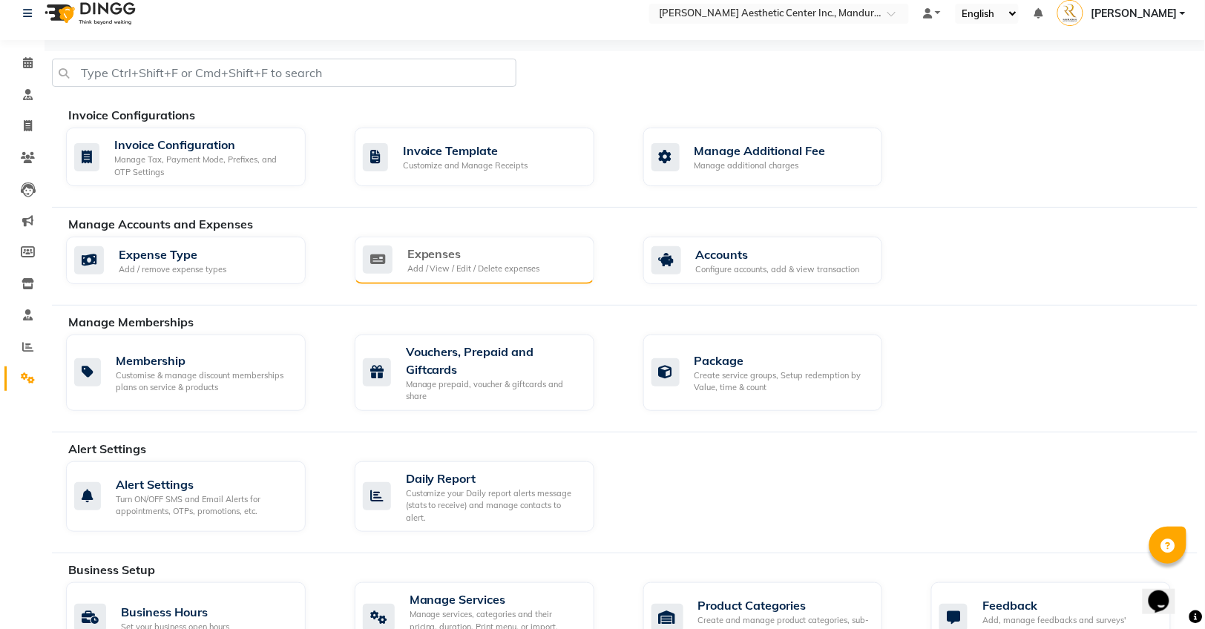
click at [437, 245] on div "Expenses" at bounding box center [473, 254] width 133 height 18
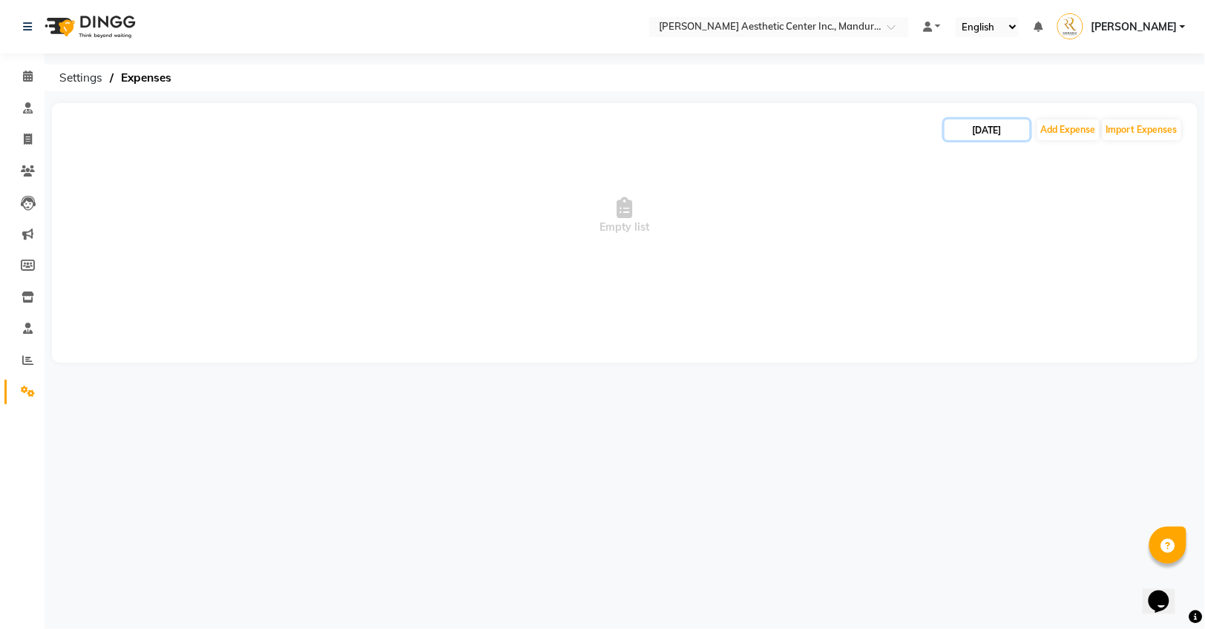
click at [978, 128] on input "[DATE]" at bounding box center [987, 129] width 85 height 21
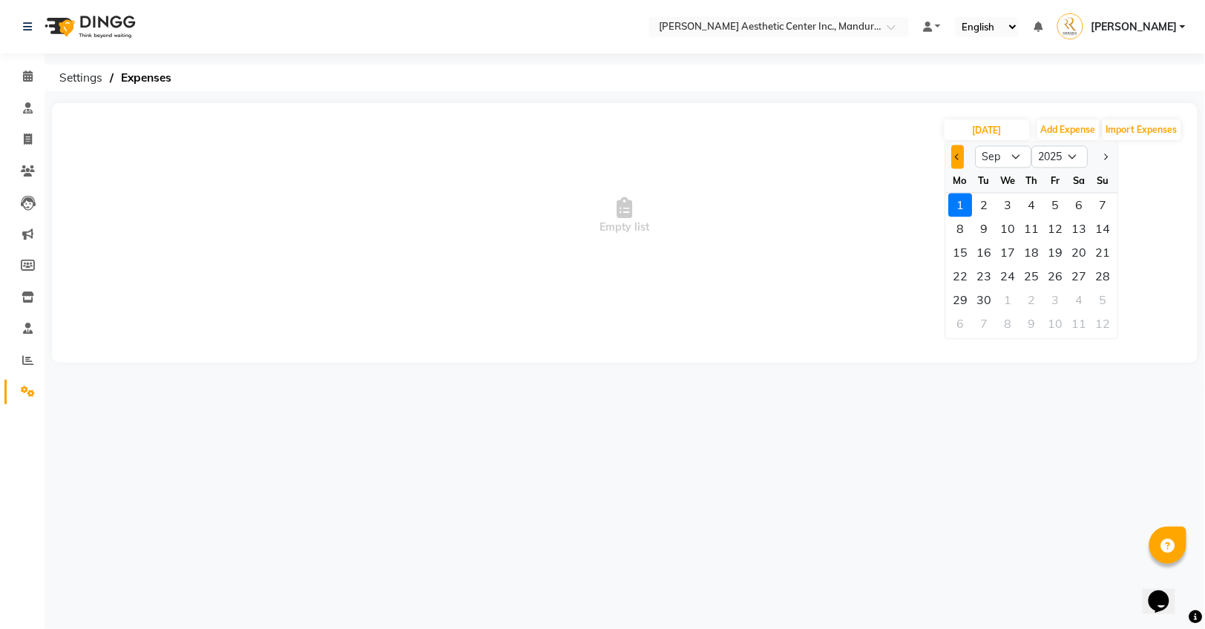
click at [954, 152] on button "Previous month" at bounding box center [958, 157] width 13 height 24
click at [1052, 209] on div "1" at bounding box center [1056, 206] width 24 height 24
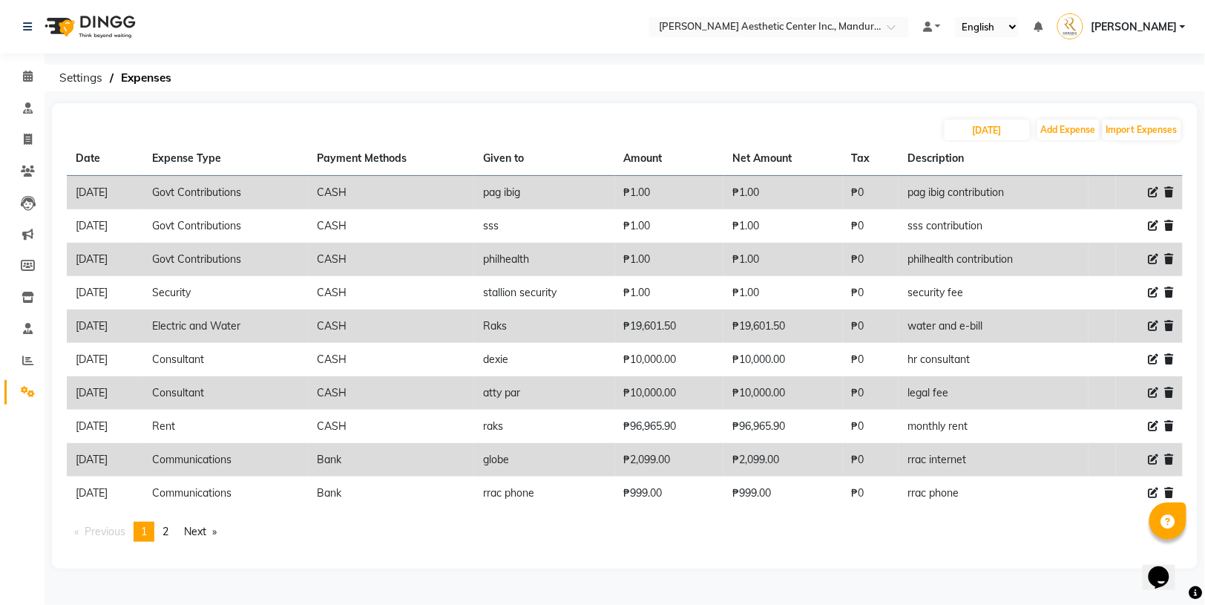
click at [1154, 254] on icon at bounding box center [1154, 259] width 10 height 10
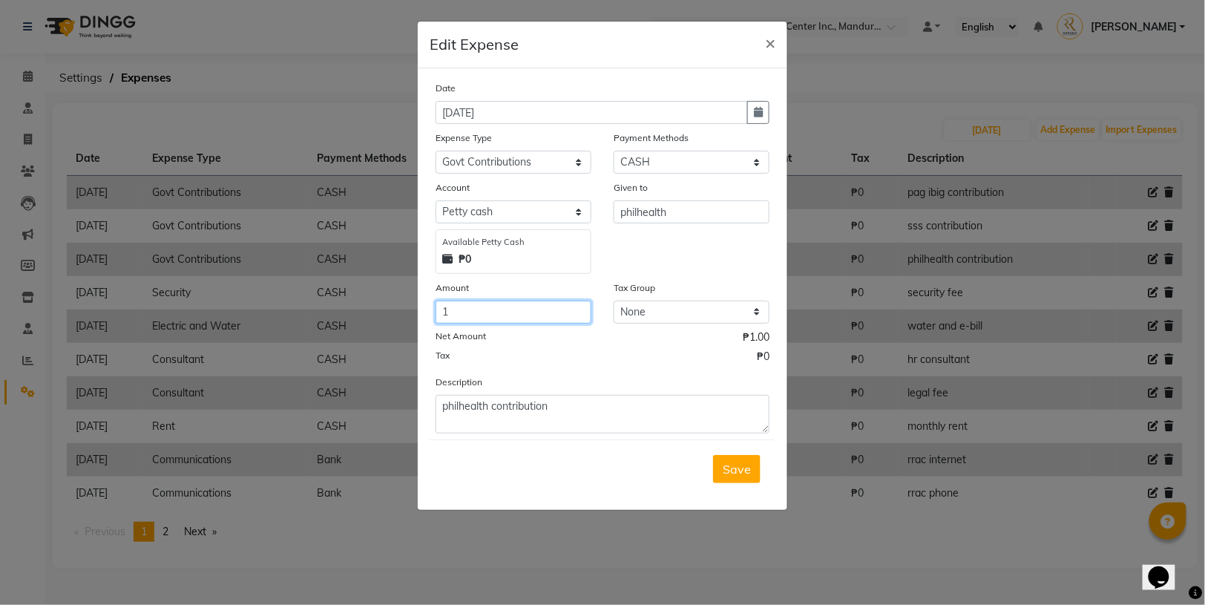
click at [484, 307] on input "1" at bounding box center [514, 312] width 156 height 23
click at [610, 349] on div "Tax ₱0" at bounding box center [603, 358] width 334 height 19
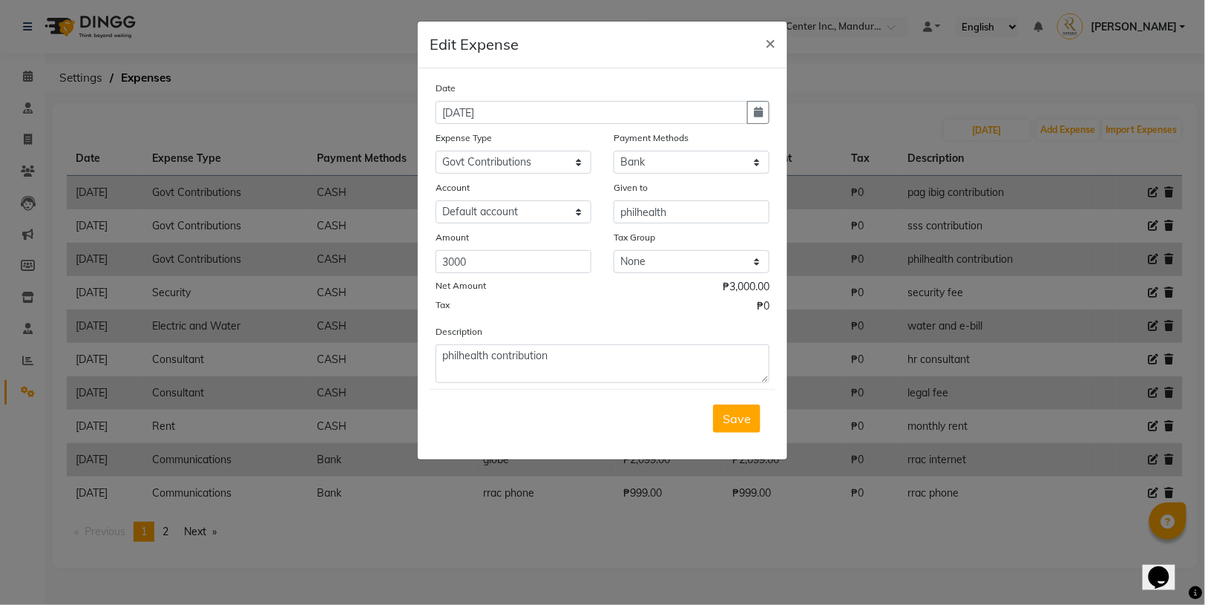
click at [620, 315] on div "Tax ₱0" at bounding box center [603, 307] width 334 height 19
click at [730, 417] on span "Save" at bounding box center [737, 418] width 28 height 15
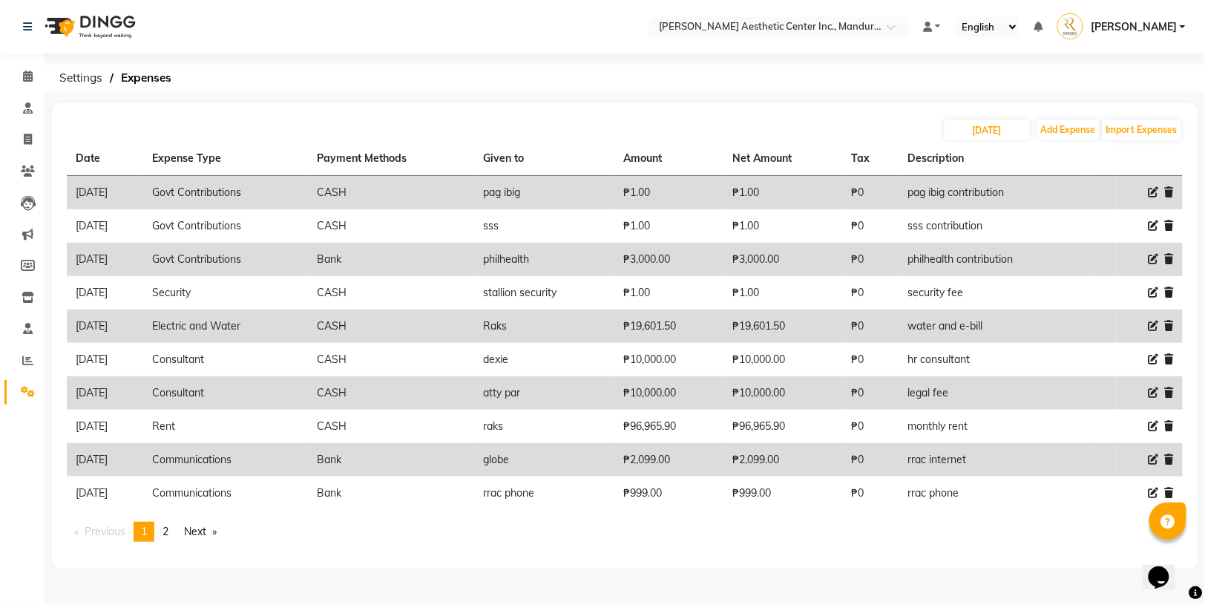
click at [1151, 255] on icon at bounding box center [1154, 259] width 10 height 10
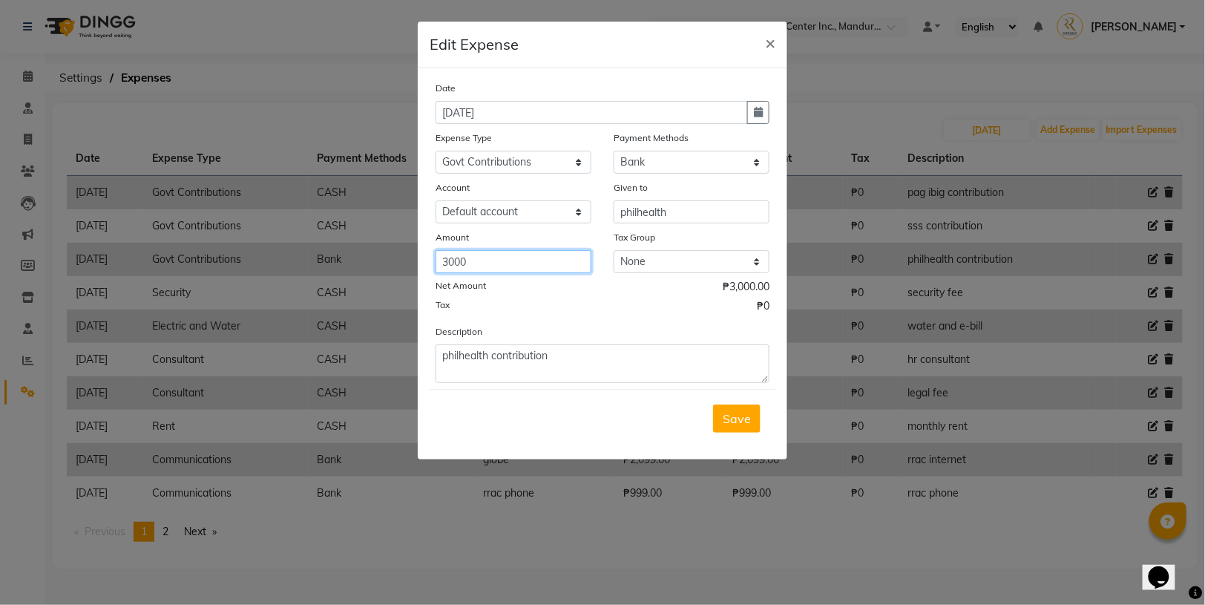
click at [489, 268] on input "3000" at bounding box center [514, 261] width 156 height 23
click at [729, 413] on span "Save" at bounding box center [737, 418] width 28 height 15
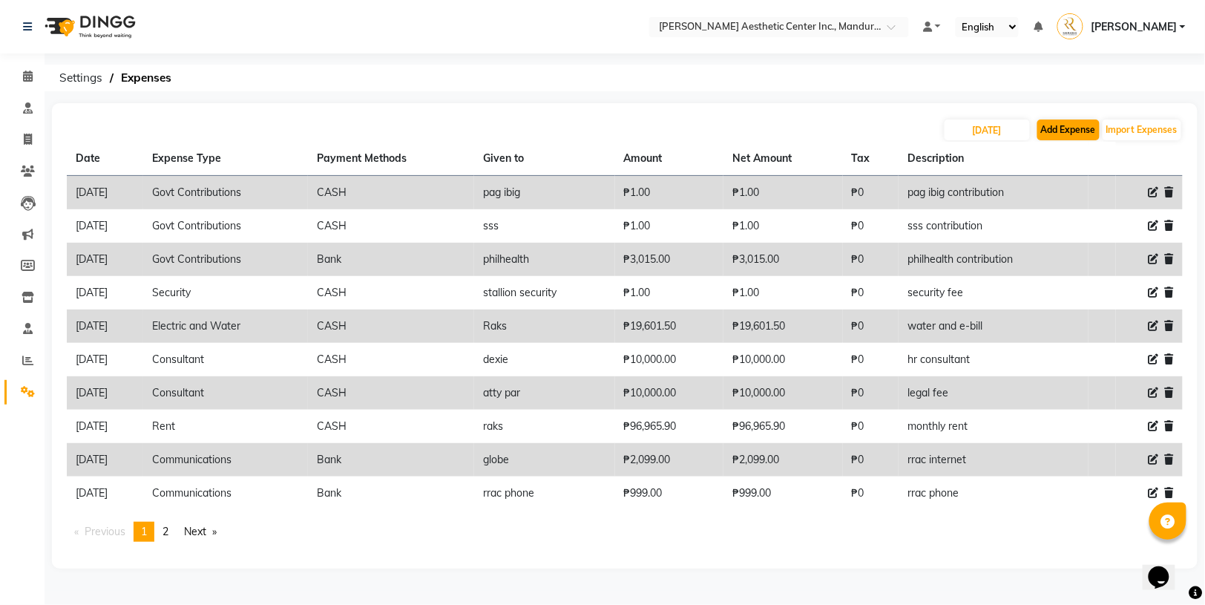
click at [1052, 124] on button "Add Expense" at bounding box center [1069, 129] width 62 height 21
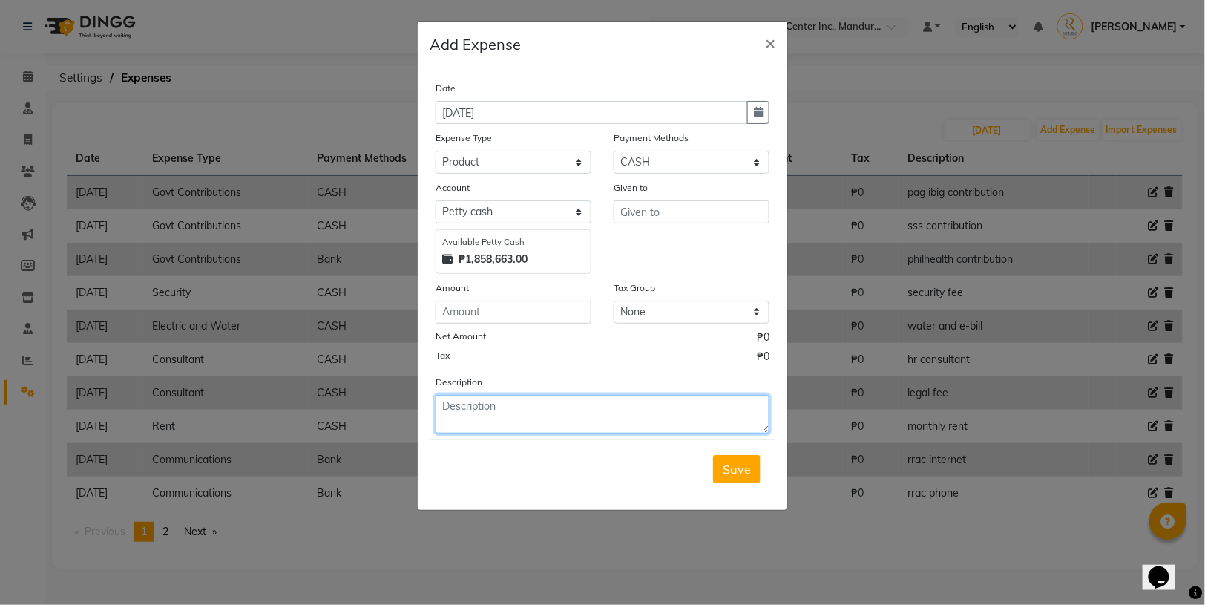
click at [501, 412] on textarea at bounding box center [603, 414] width 334 height 39
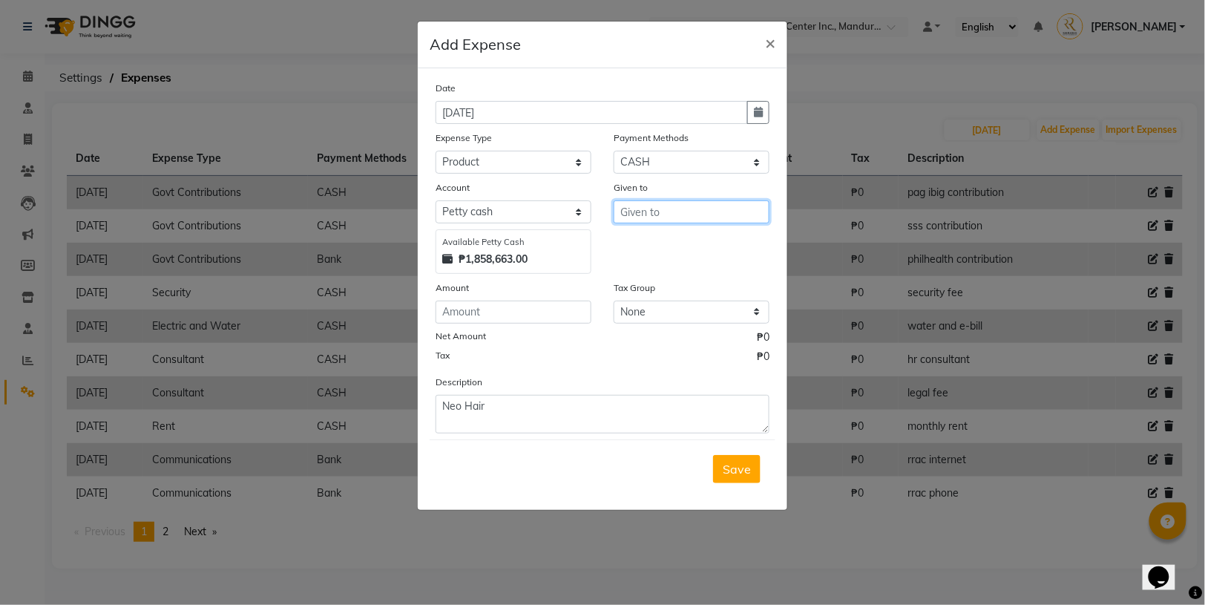
click at [640, 215] on input "text" at bounding box center [692, 211] width 156 height 23
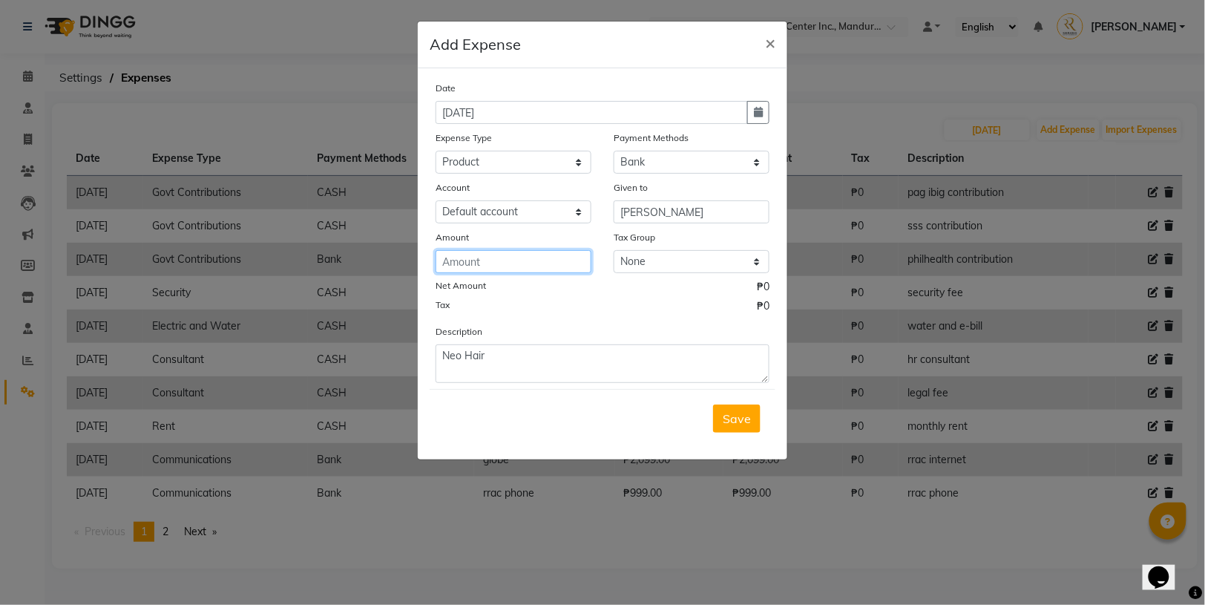
click at [528, 255] on input "number" at bounding box center [514, 261] width 156 height 23
click at [462, 263] on input "101111" at bounding box center [514, 261] width 156 height 23
click at [724, 417] on span "Save" at bounding box center [737, 418] width 28 height 15
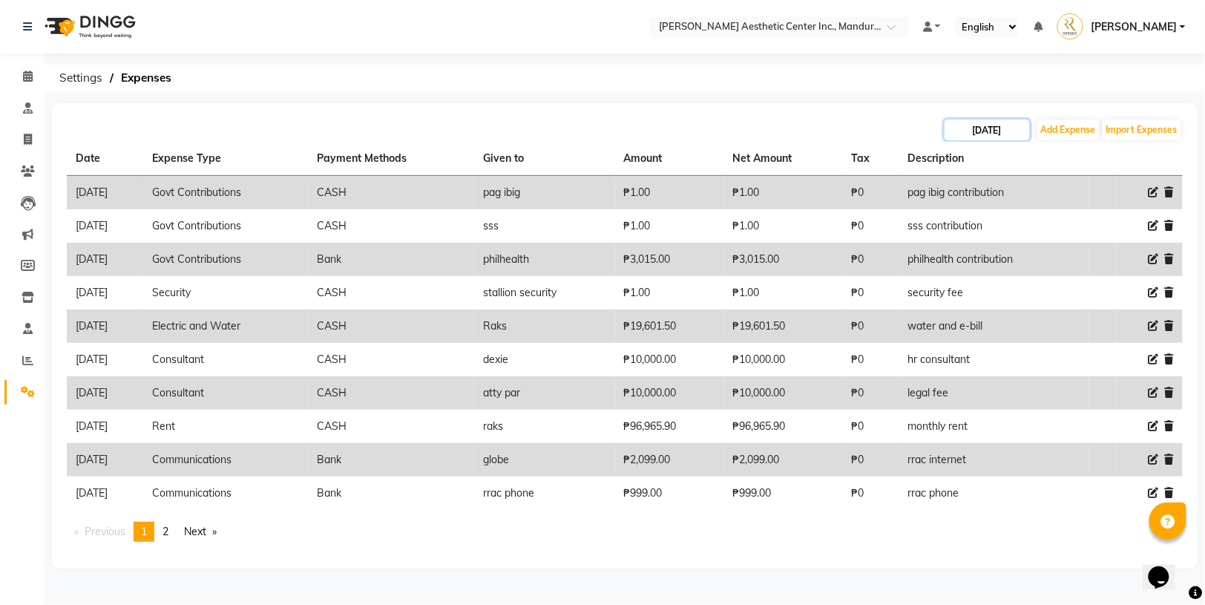
click at [991, 131] on input "[DATE]" at bounding box center [987, 129] width 85 height 21
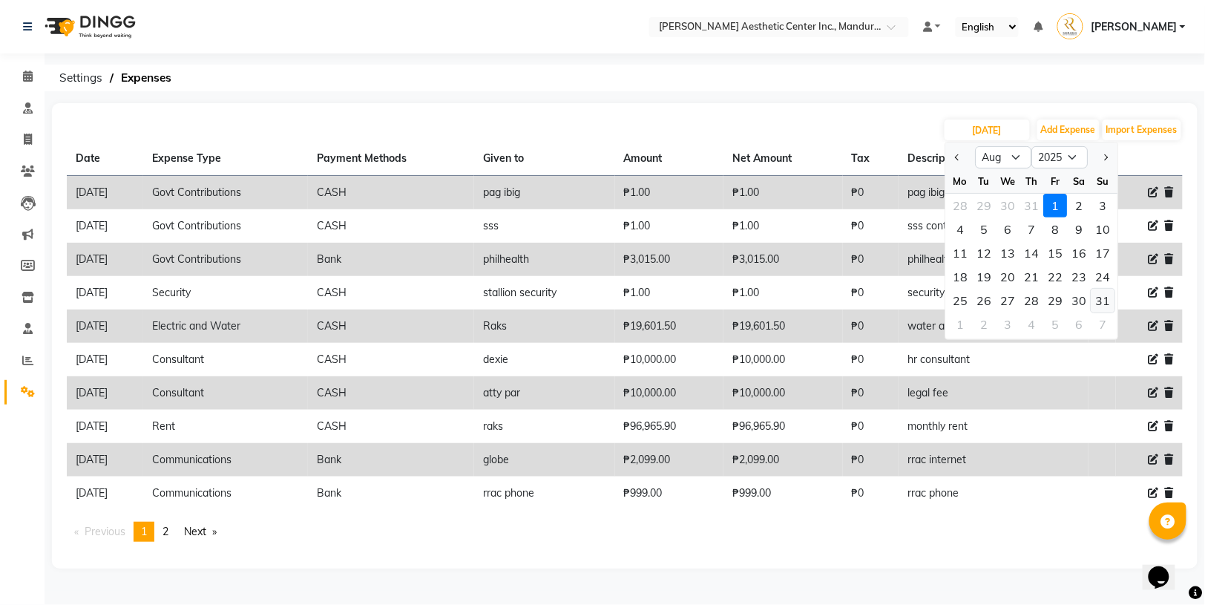
click at [1101, 302] on div "31" at bounding box center [1104, 301] width 24 height 24
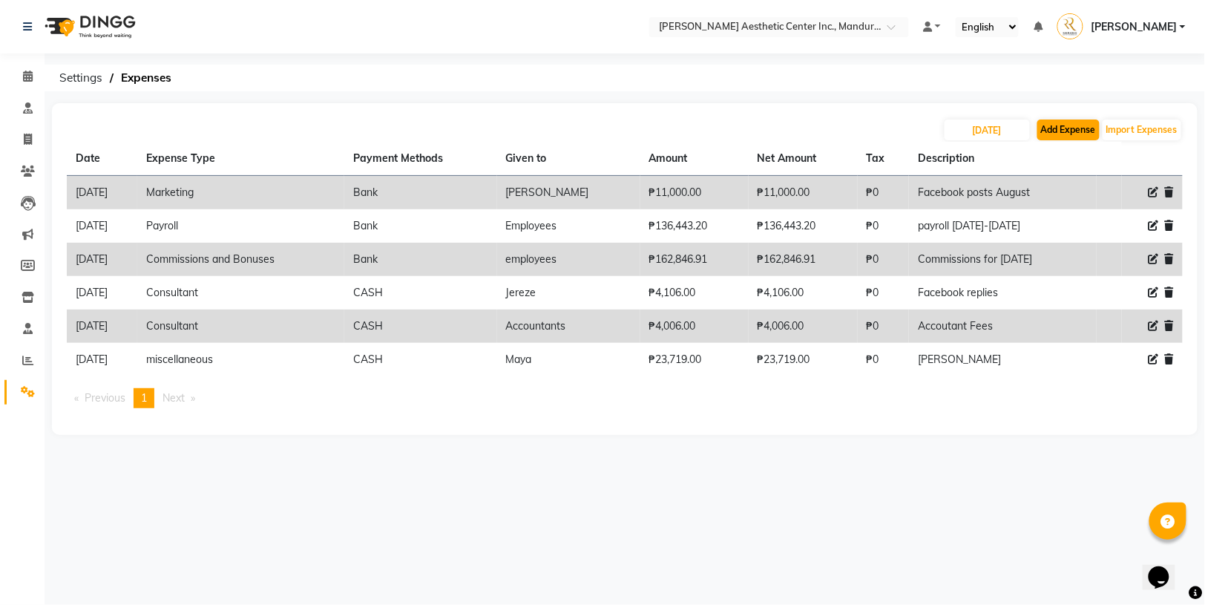
click at [1048, 128] on button "Add Expense" at bounding box center [1069, 129] width 62 height 21
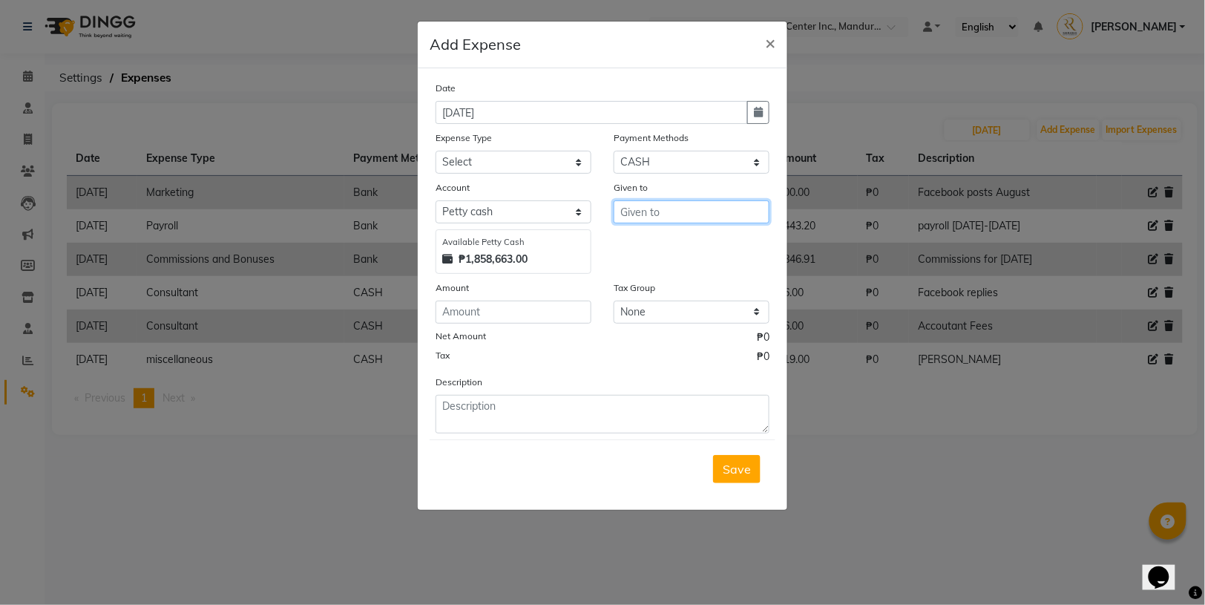
click at [678, 211] on input "text" at bounding box center [692, 211] width 156 height 23
click at [536, 337] on div "Net Amount ₱0" at bounding box center [603, 339] width 334 height 19
click at [525, 310] on input "number" at bounding box center [514, 312] width 156 height 23
drag, startPoint x: 666, startPoint y: 212, endPoint x: 515, endPoint y: 166, distance: 157.5
click at [515, 166] on div "Date [DATE] Expense Type Select Commissions and Bonuses Communications Consulta…" at bounding box center [603, 256] width 334 height 353
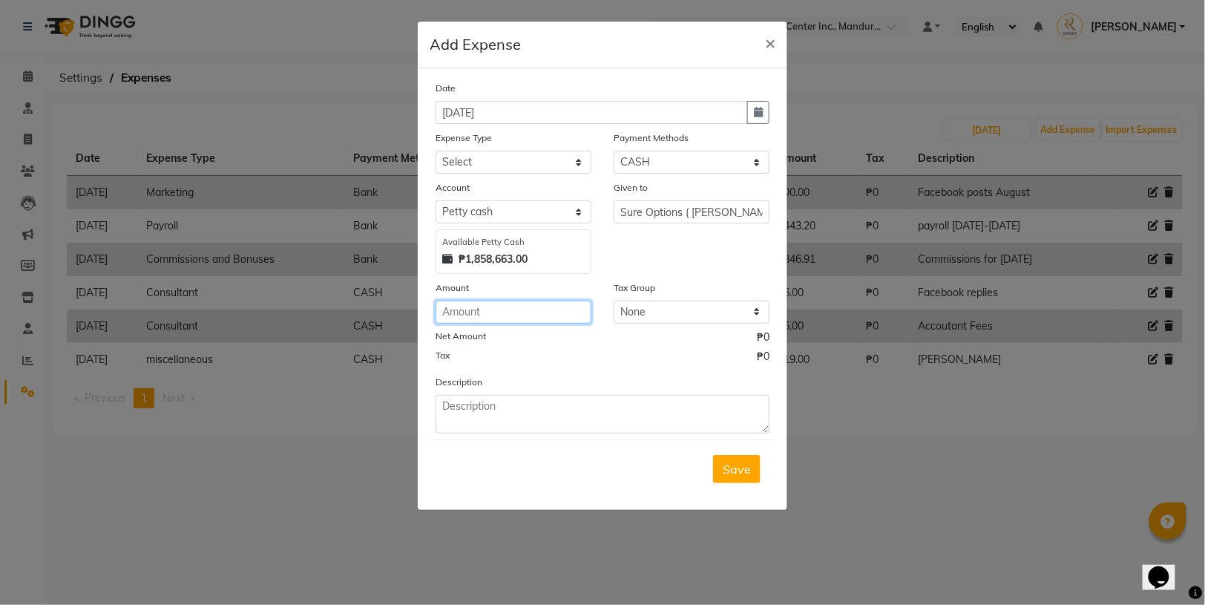
click at [522, 315] on input "number" at bounding box center [514, 312] width 156 height 23
click at [525, 365] on div "Tax ₱0" at bounding box center [603, 358] width 334 height 19
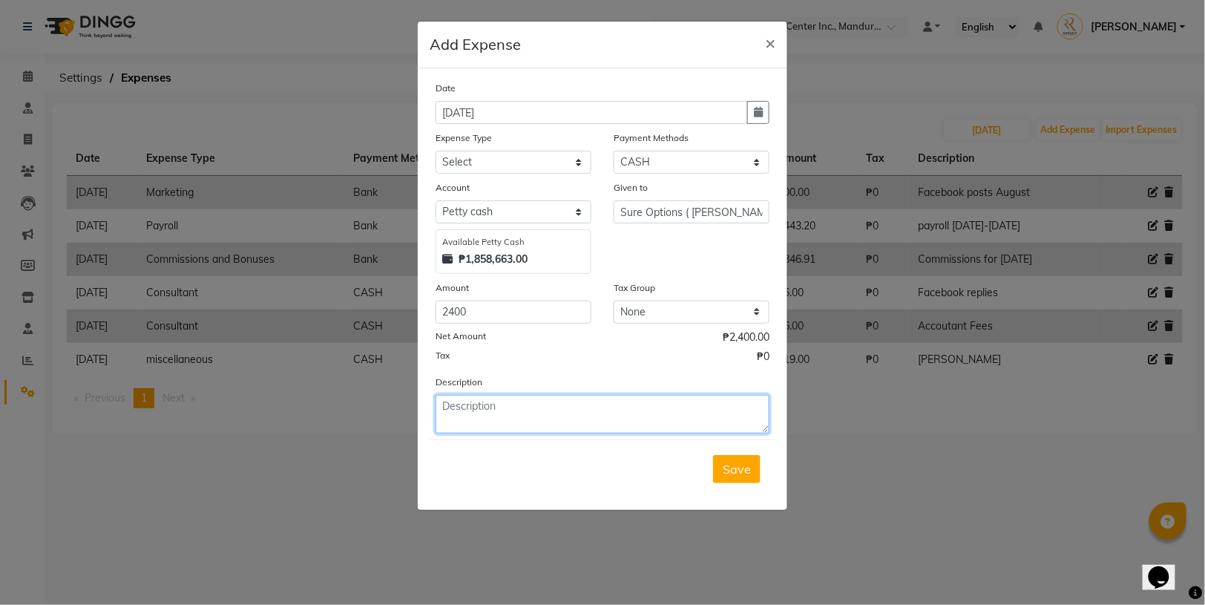
click at [517, 399] on textarea at bounding box center [603, 414] width 334 height 39
click at [774, 48] on span "×" at bounding box center [770, 42] width 10 height 22
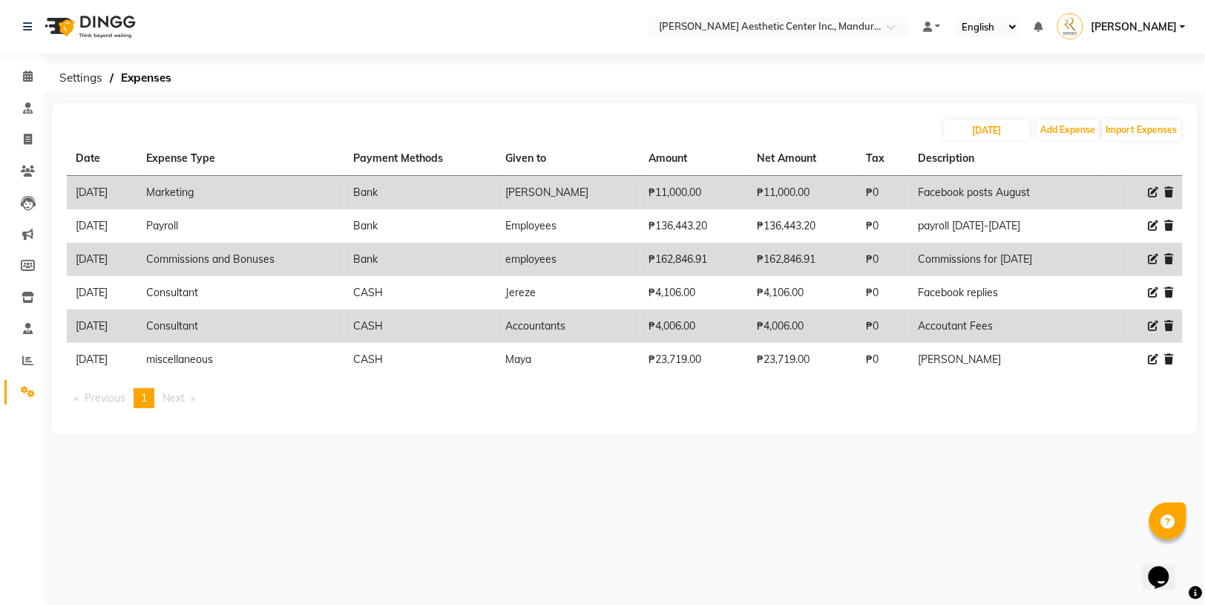
click at [597, 394] on ul "Previous page 1 / 1 You're on page 1 Next page" at bounding box center [625, 398] width 1116 height 20
click at [1012, 132] on input "[DATE]" at bounding box center [987, 129] width 85 height 21
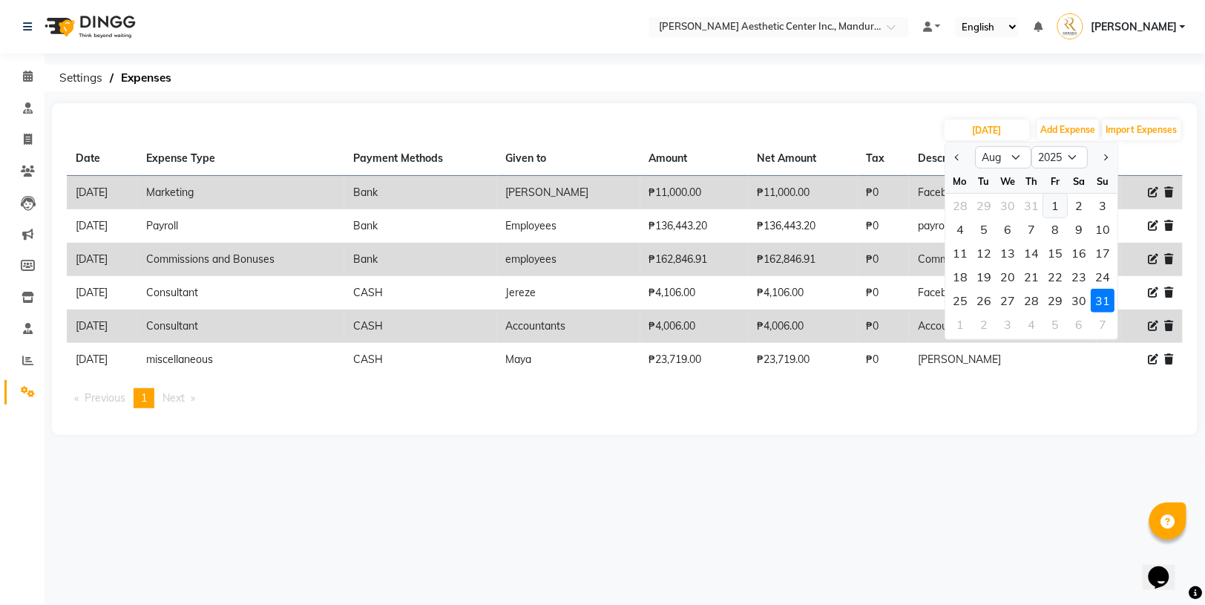
click at [1052, 204] on div "1" at bounding box center [1056, 206] width 24 height 24
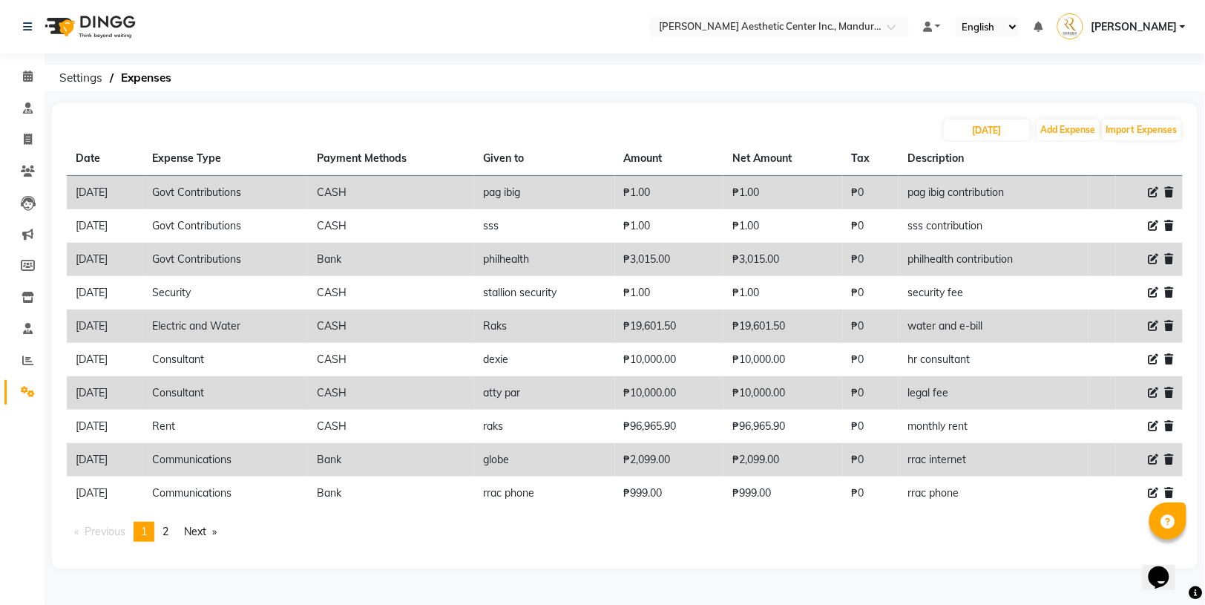
click at [1154, 258] on icon at bounding box center [1154, 259] width 10 height 10
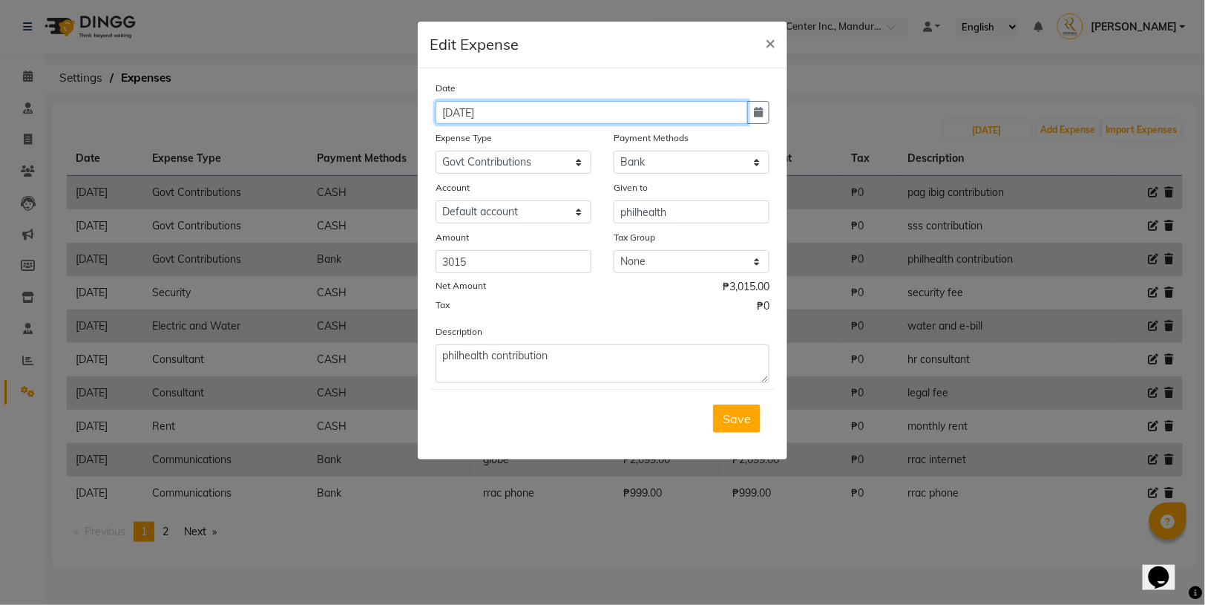
click at [513, 115] on input "[DATE]" at bounding box center [592, 112] width 312 height 23
click at [762, 114] on icon "button" at bounding box center [758, 112] width 9 height 10
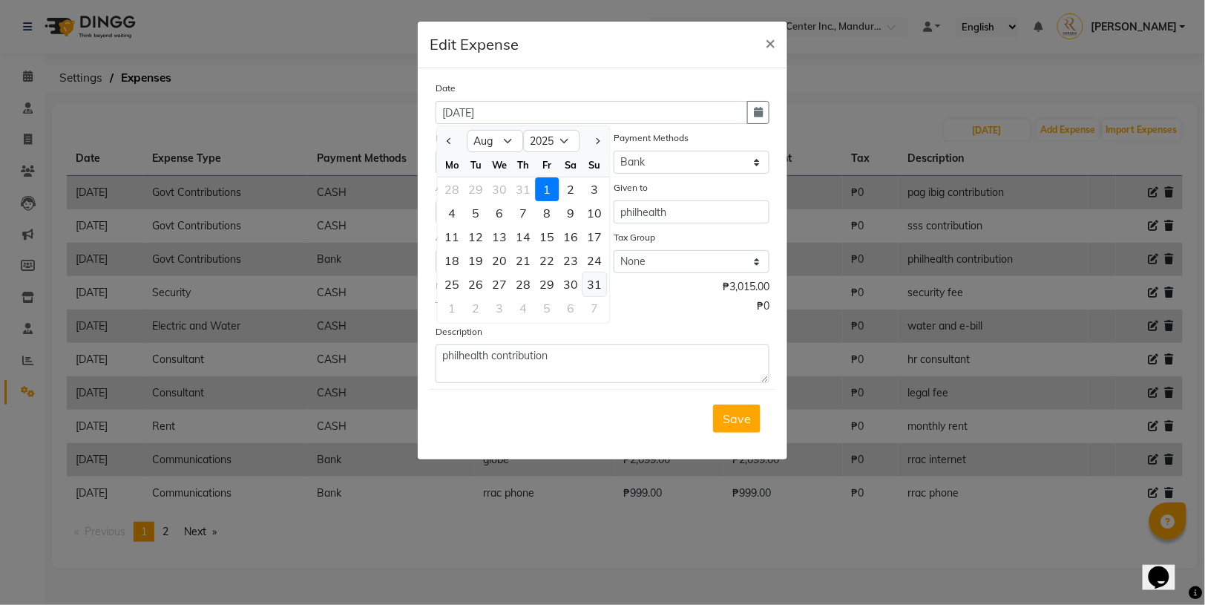
click at [593, 287] on div "31" at bounding box center [595, 284] width 24 height 24
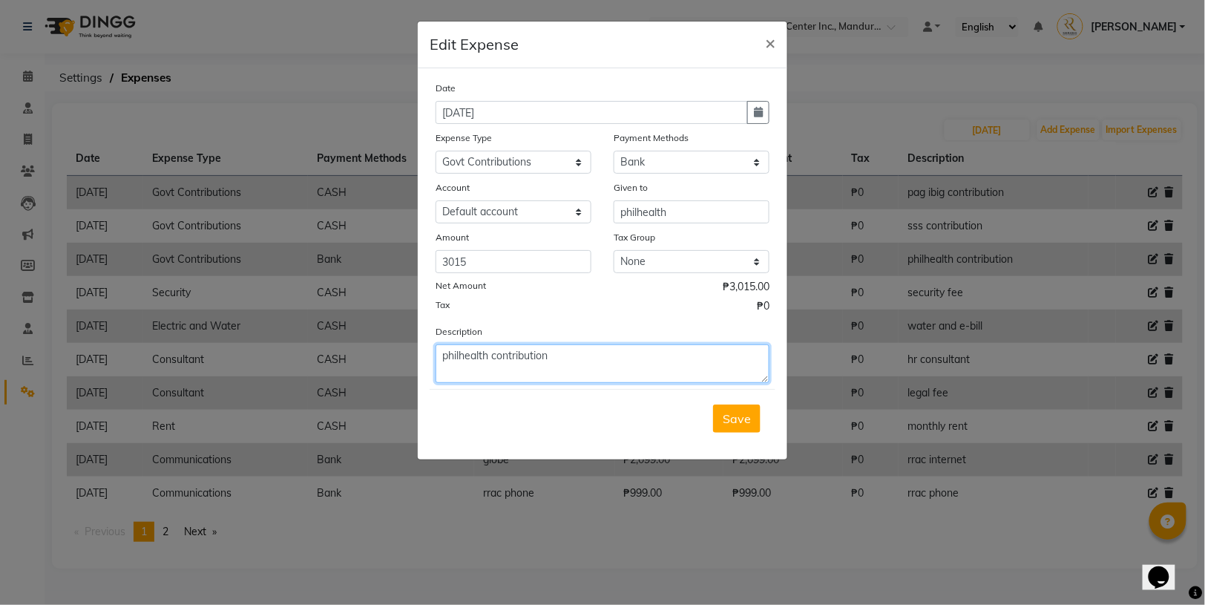
click at [586, 358] on textarea "philhealth contribution" at bounding box center [603, 363] width 334 height 39
click at [735, 426] on button "Save" at bounding box center [737, 419] width 48 height 28
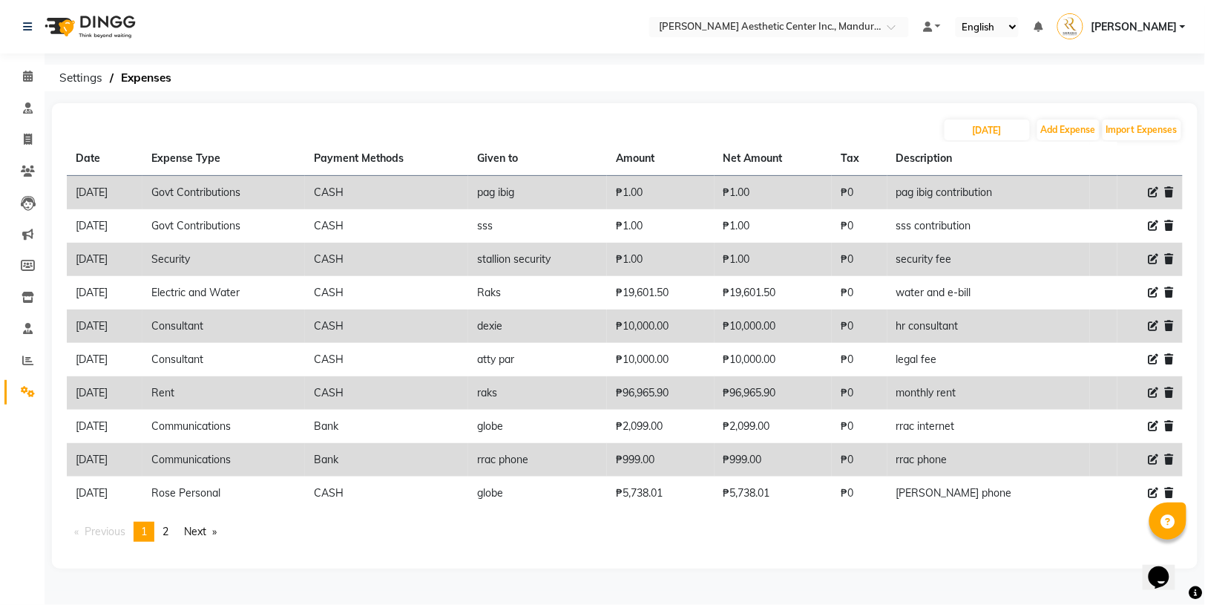
click at [1153, 194] on icon at bounding box center [1154, 192] width 10 height 10
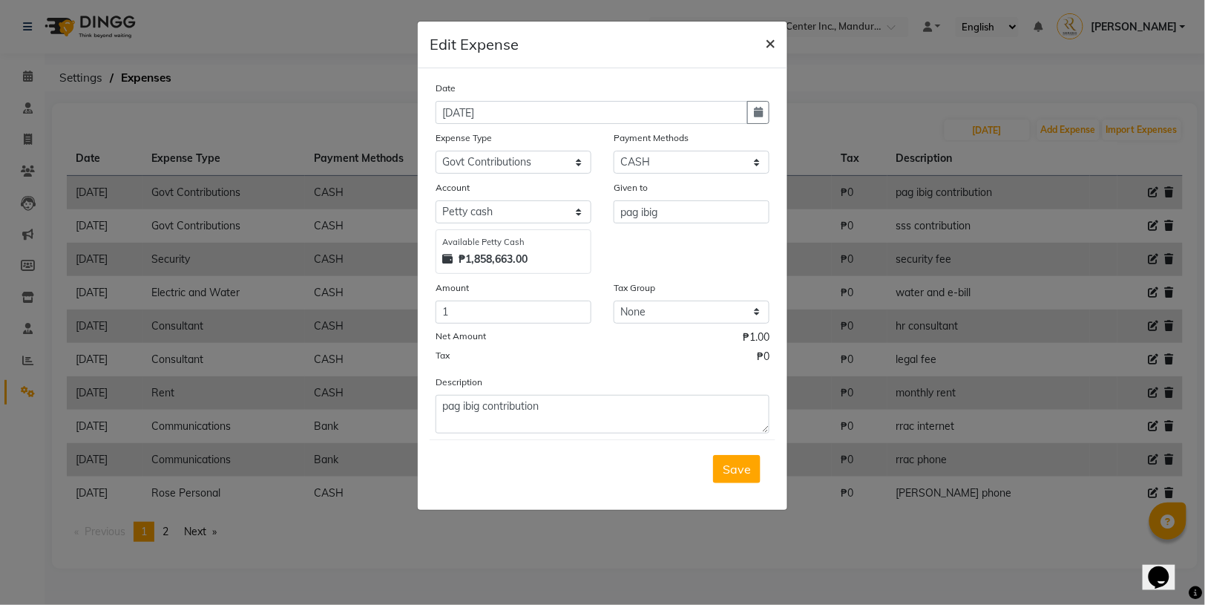
click at [773, 42] on span "×" at bounding box center [770, 42] width 10 height 22
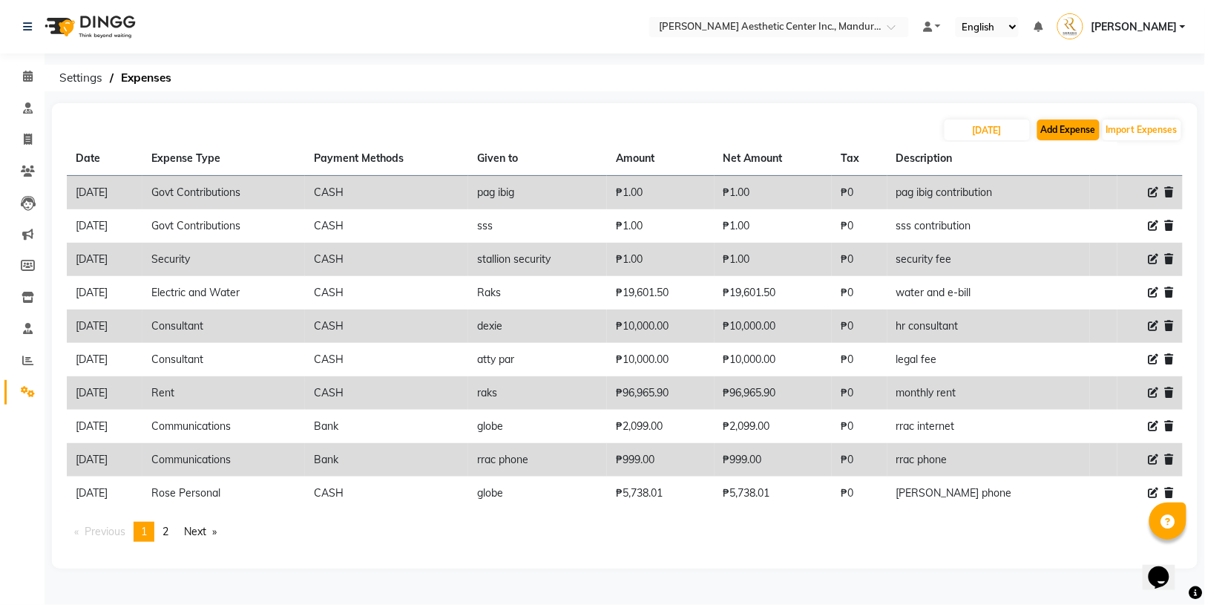
click at [1059, 130] on button "Add Expense" at bounding box center [1069, 129] width 62 height 21
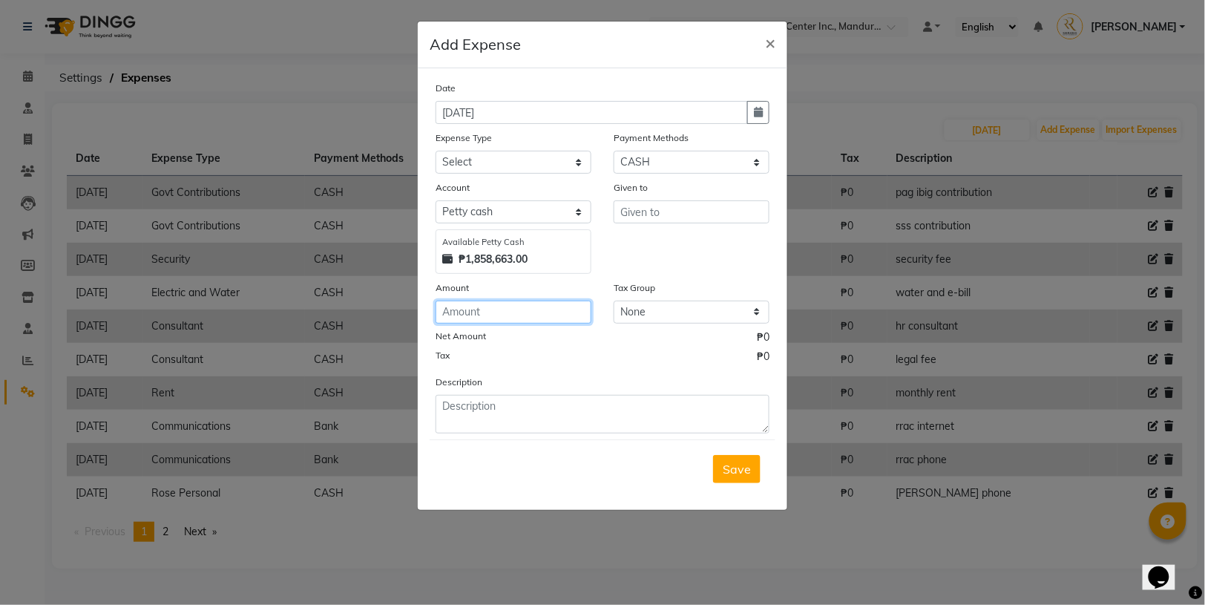
click at [501, 306] on input "number" at bounding box center [514, 312] width 156 height 23
click at [664, 212] on input "text" at bounding box center [692, 211] width 156 height 23
click at [724, 261] on div "Given to Sure Options (denzi)" at bounding box center [692, 227] width 178 height 94
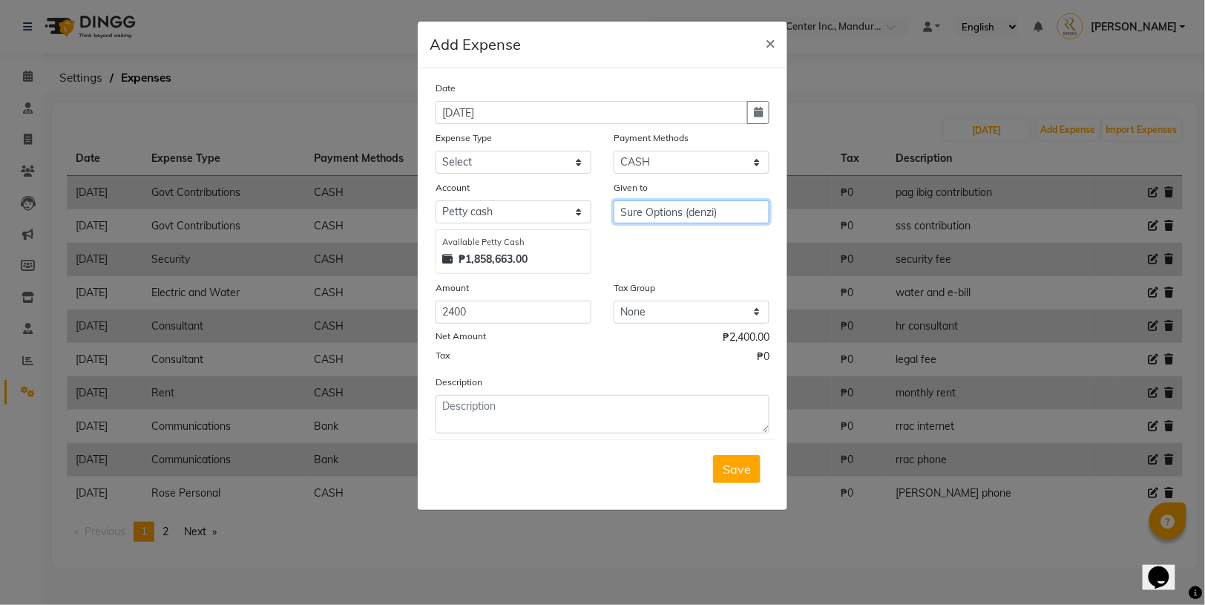
drag, startPoint x: 716, startPoint y: 211, endPoint x: 684, endPoint y: 211, distance: 32.7
click at [684, 211] on input "Sure Options (denzi)" at bounding box center [692, 211] width 156 height 23
click at [693, 254] on div "Given to Sure Options ( DENZI)" at bounding box center [692, 227] width 178 height 94
click at [724, 212] on input "Sure Options ( DENZI)" at bounding box center [692, 211] width 156 height 23
click at [708, 258] on div "Given to Sure Options ( Denzi)" at bounding box center [692, 227] width 178 height 94
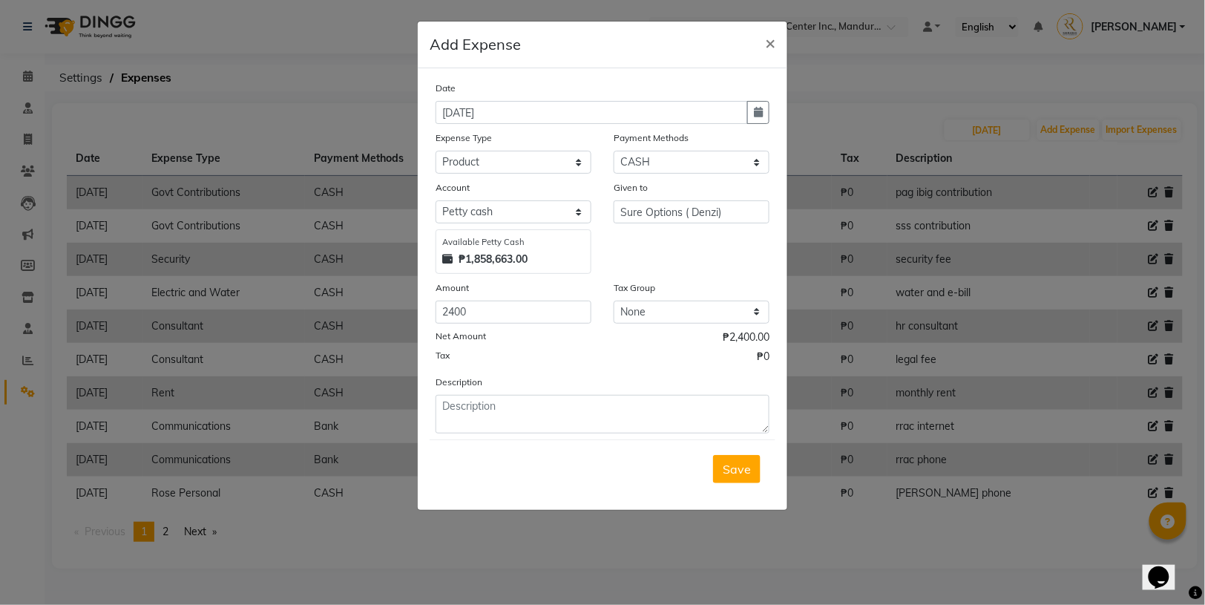
click at [681, 258] on div "Given to Sure Options ( Denzi)" at bounding box center [692, 227] width 178 height 94
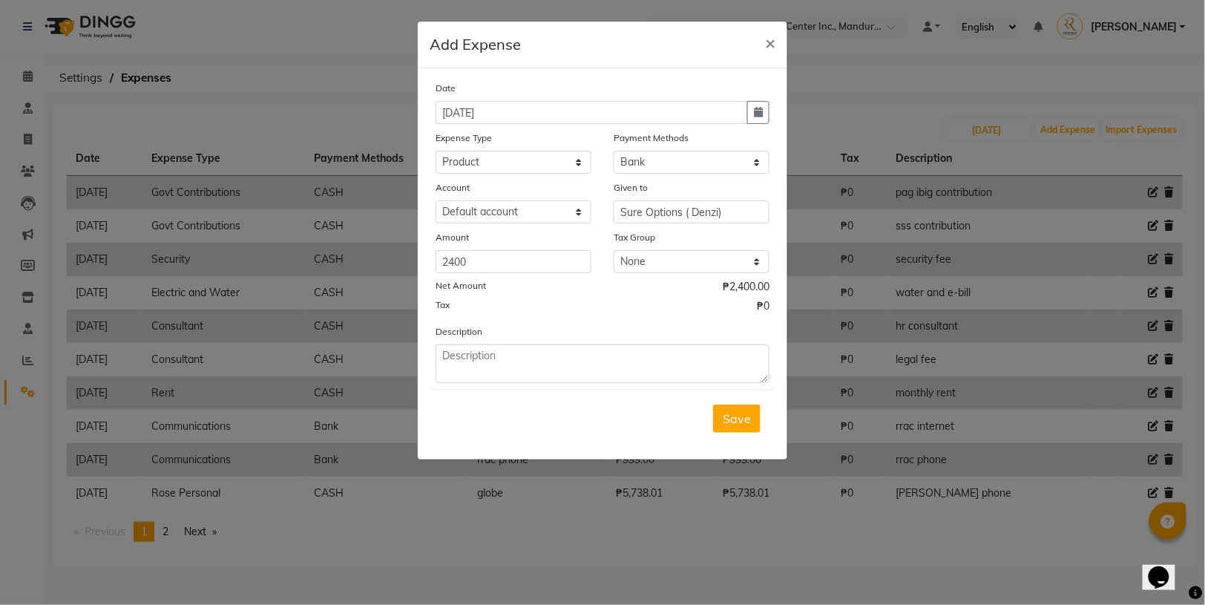
click at [547, 395] on div "Save" at bounding box center [603, 418] width 346 height 59
click at [550, 358] on textarea at bounding box center [603, 363] width 334 height 39
click at [513, 318] on div "Date [DATE] Expense Type Select Commissions and Bonuses Communications Consulta…" at bounding box center [603, 231] width 334 height 303
click at [496, 362] on textarea at bounding box center [603, 363] width 334 height 39
paste textarea "20+4=24( BPO + [MEDICAL_DATA])"
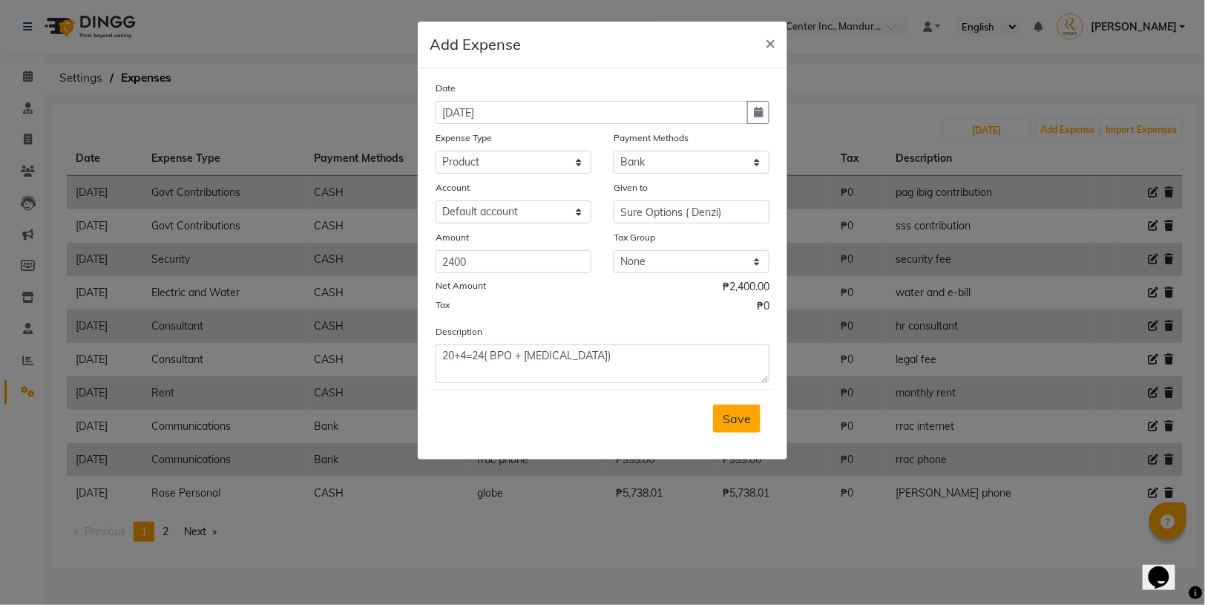
click at [746, 415] on span "Save" at bounding box center [737, 418] width 28 height 15
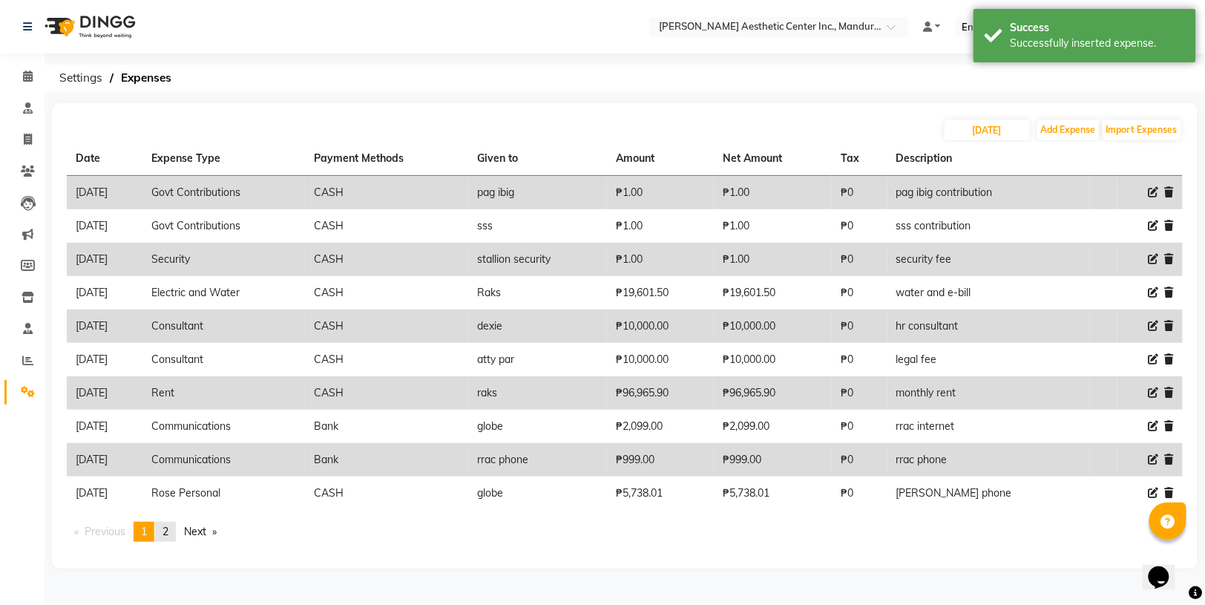
click at [174, 525] on link "page 2" at bounding box center [165, 532] width 21 height 20
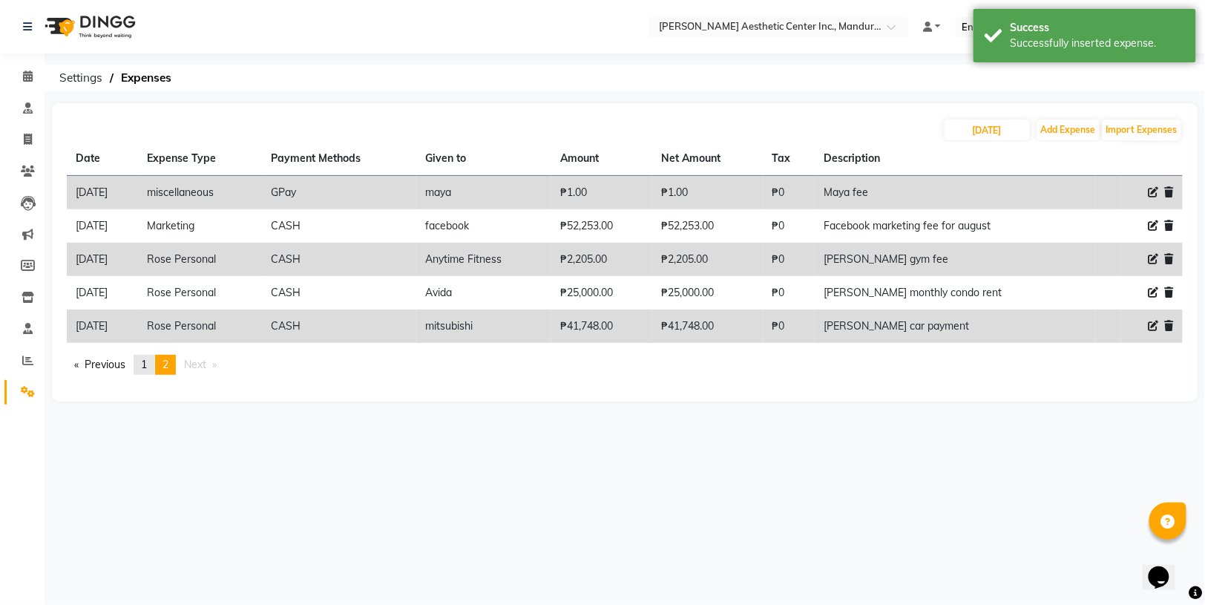
click at [147, 363] on span "1" at bounding box center [144, 364] width 6 height 13
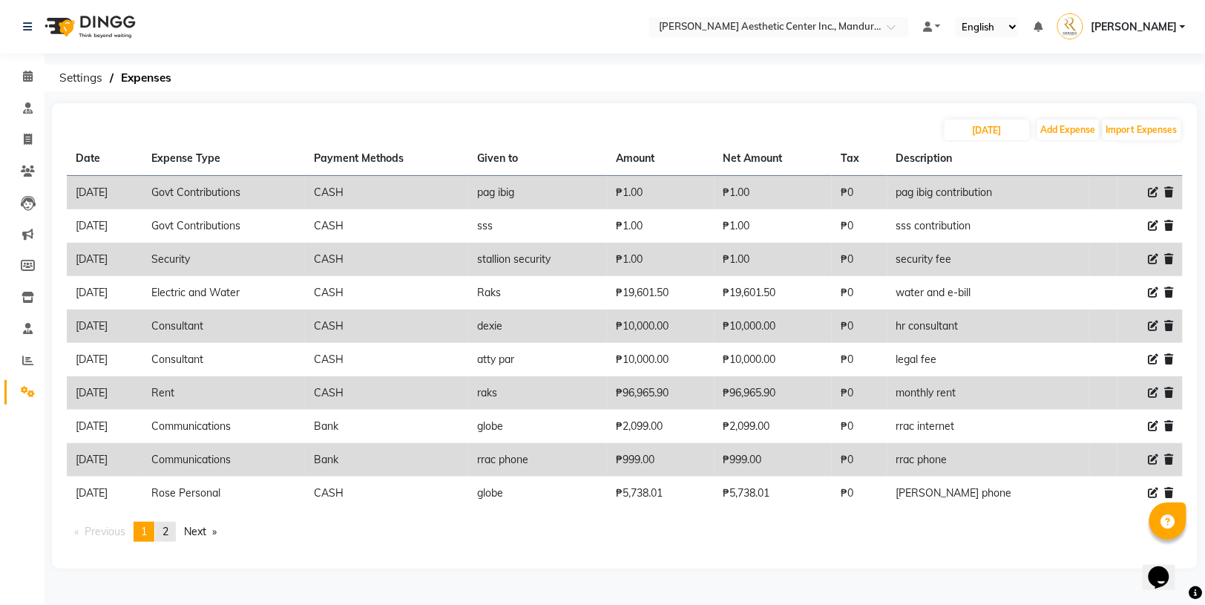
click at [168, 525] on span "2" at bounding box center [166, 531] width 6 height 13
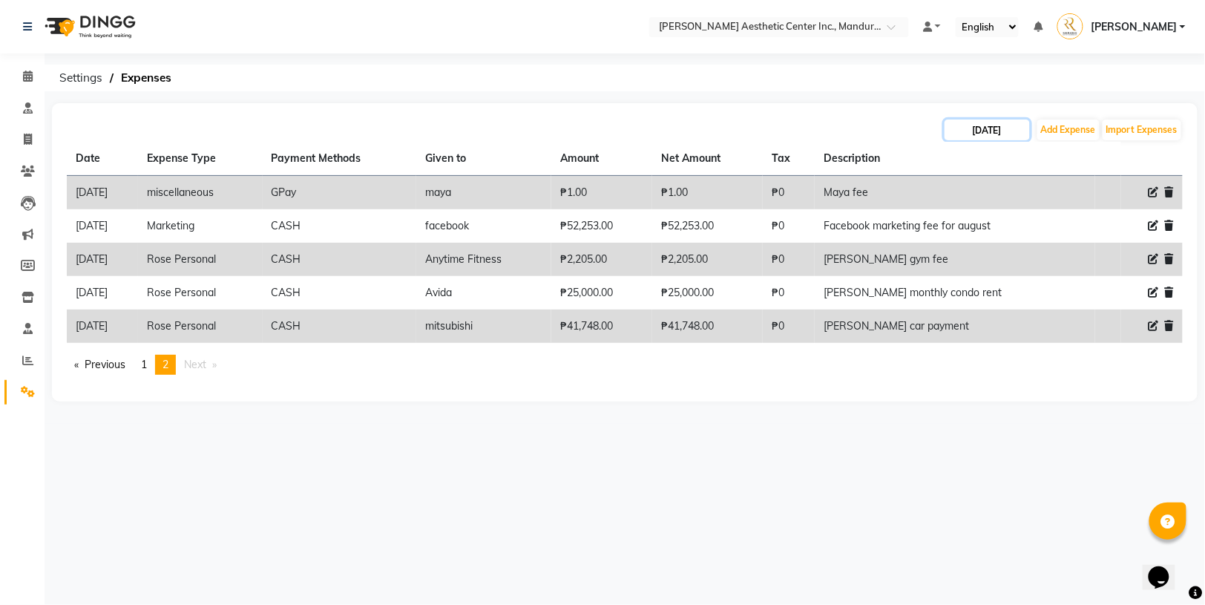
click at [1010, 122] on input "[DATE]" at bounding box center [987, 129] width 85 height 21
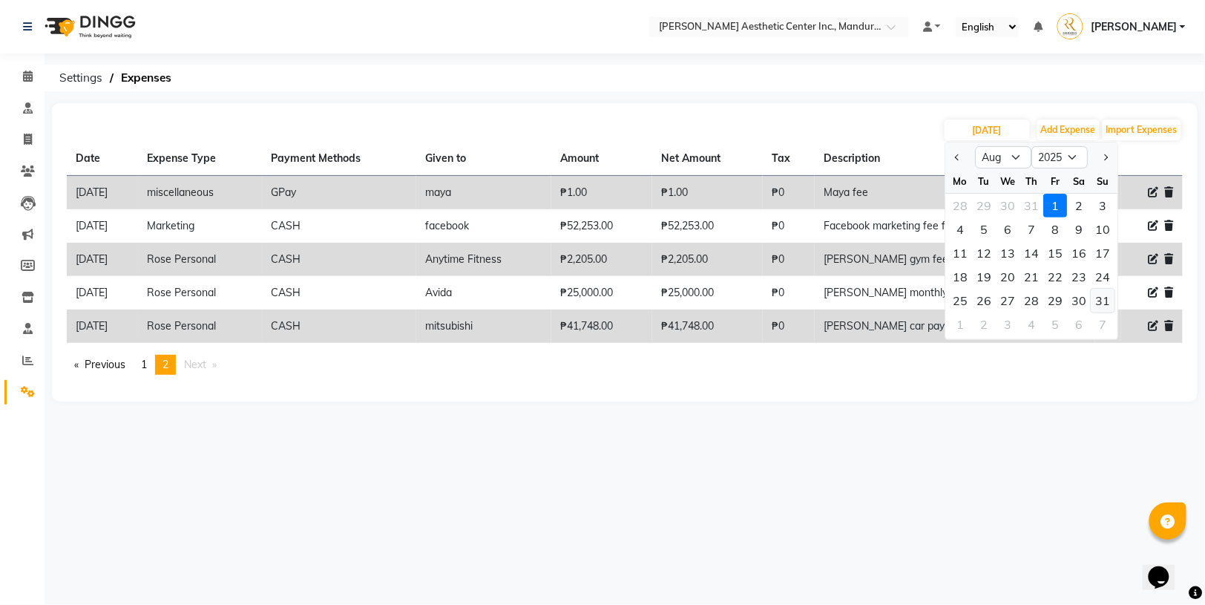
click at [1104, 293] on div "31" at bounding box center [1104, 301] width 24 height 24
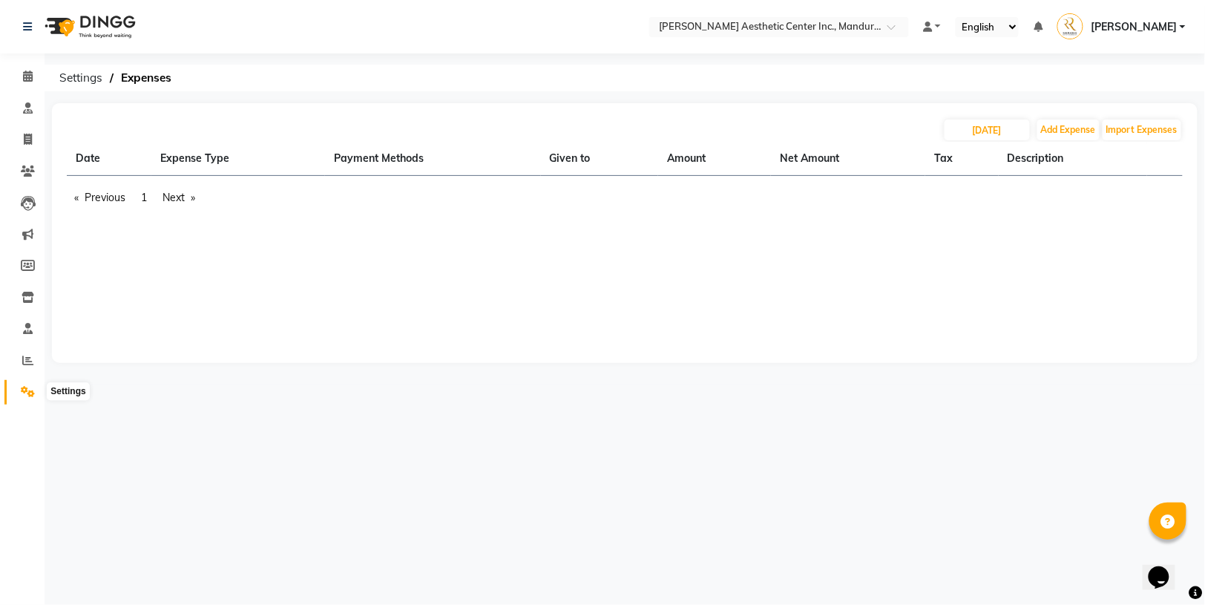
click at [25, 384] on span at bounding box center [28, 392] width 26 height 17
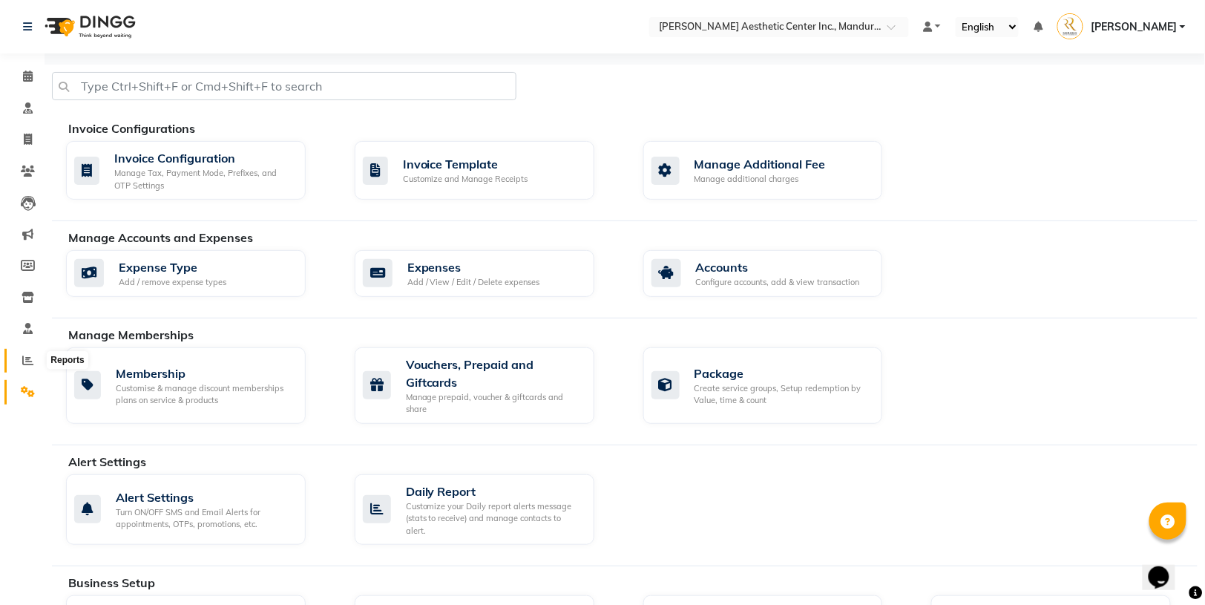
click at [27, 359] on icon at bounding box center [27, 360] width 11 height 11
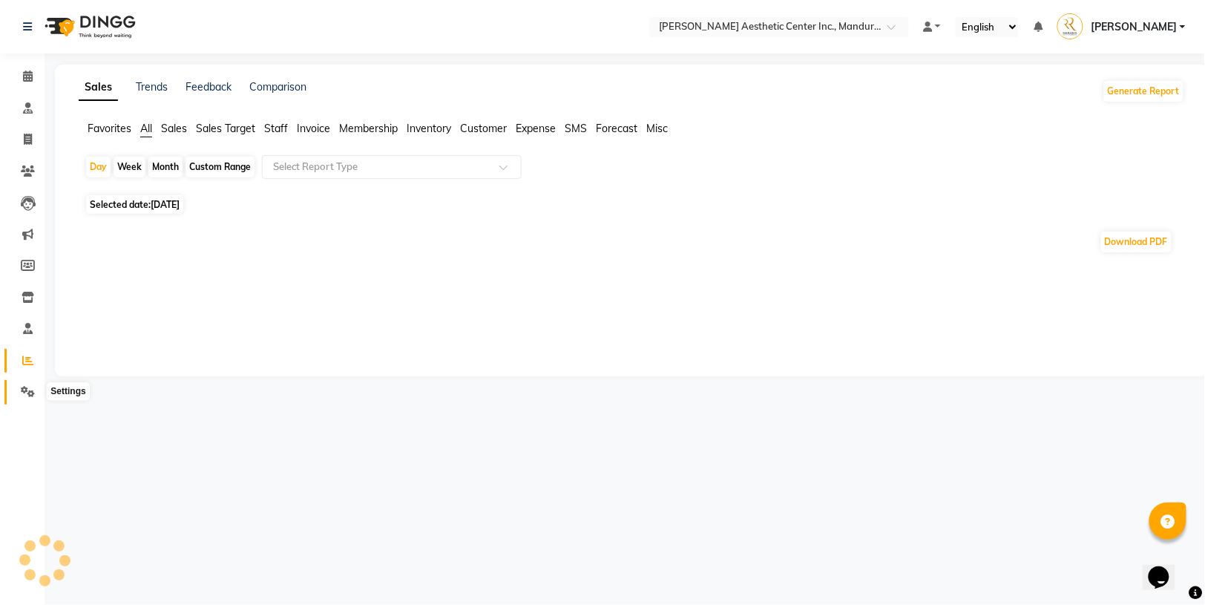
click at [27, 389] on icon at bounding box center [28, 391] width 14 height 11
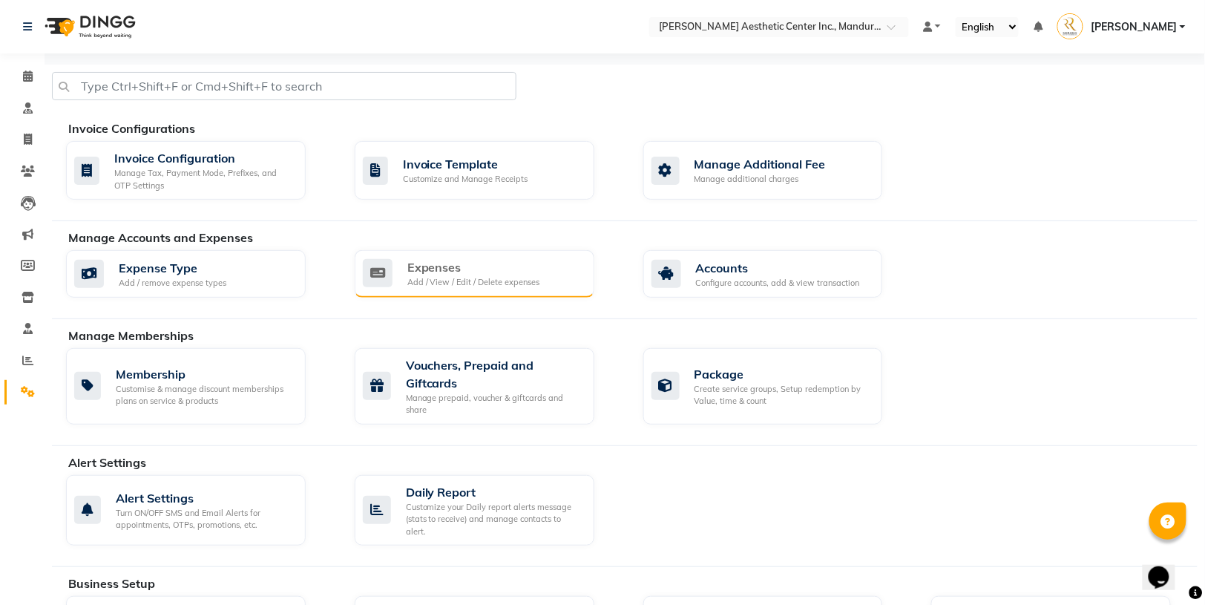
click at [430, 261] on div "Expenses" at bounding box center [473, 267] width 133 height 18
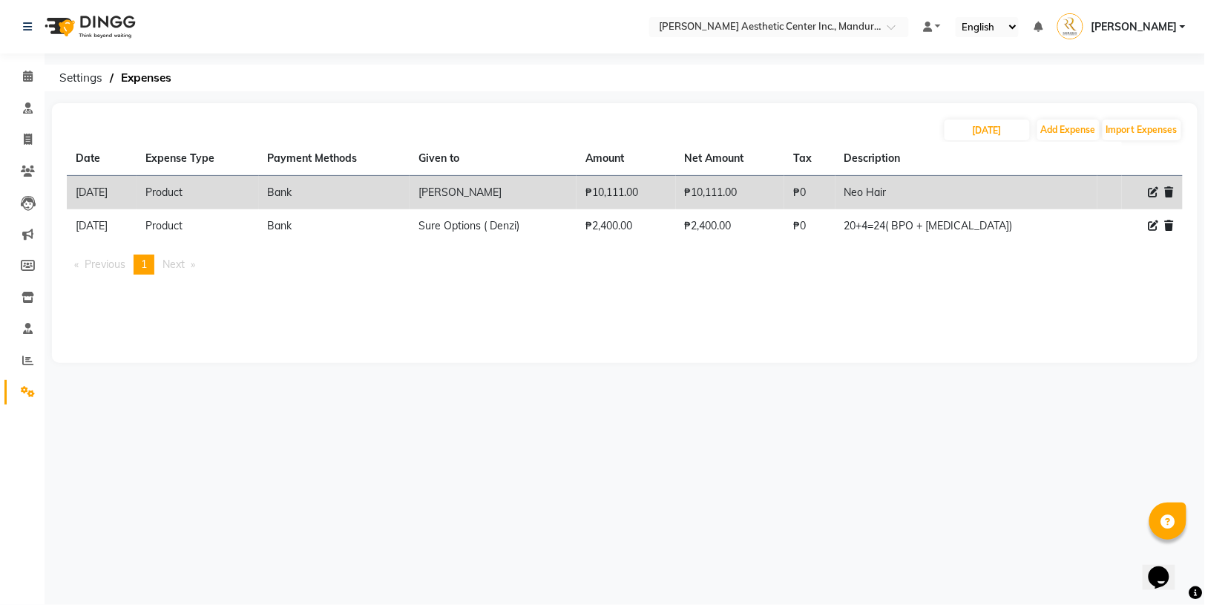
click at [558, 393] on div "Select Location × [PERSON_NAME] Aesthetic Center Inc., Mandurriao Default Panel…" at bounding box center [602, 302] width 1205 height 605
click at [463, 300] on div "[DATE] Add Expense Import Expenses Date Expense Type Payment Methods Given to A…" at bounding box center [625, 233] width 1146 height 260
click at [201, 320] on div "[DATE] Add Expense Import Expenses Date Expense Type Payment Methods Given to A…" at bounding box center [625, 233] width 1146 height 260
click at [610, 323] on div "[DATE] Add Expense Import Expenses Date Expense Type Payment Methods Given to A…" at bounding box center [625, 233] width 1146 height 260
click at [451, 281] on div "Date Expense Type Payment Methods Given to Amount Net Amount Tax Description [D…" at bounding box center [625, 214] width 1116 height 145
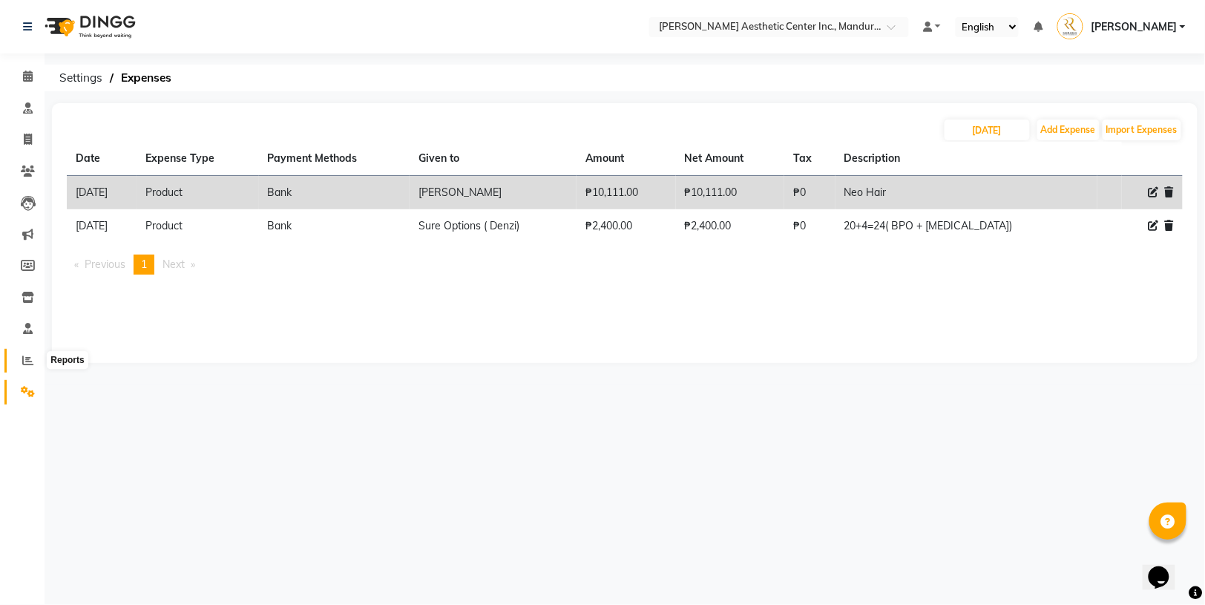
click at [30, 367] on span at bounding box center [28, 361] width 26 height 17
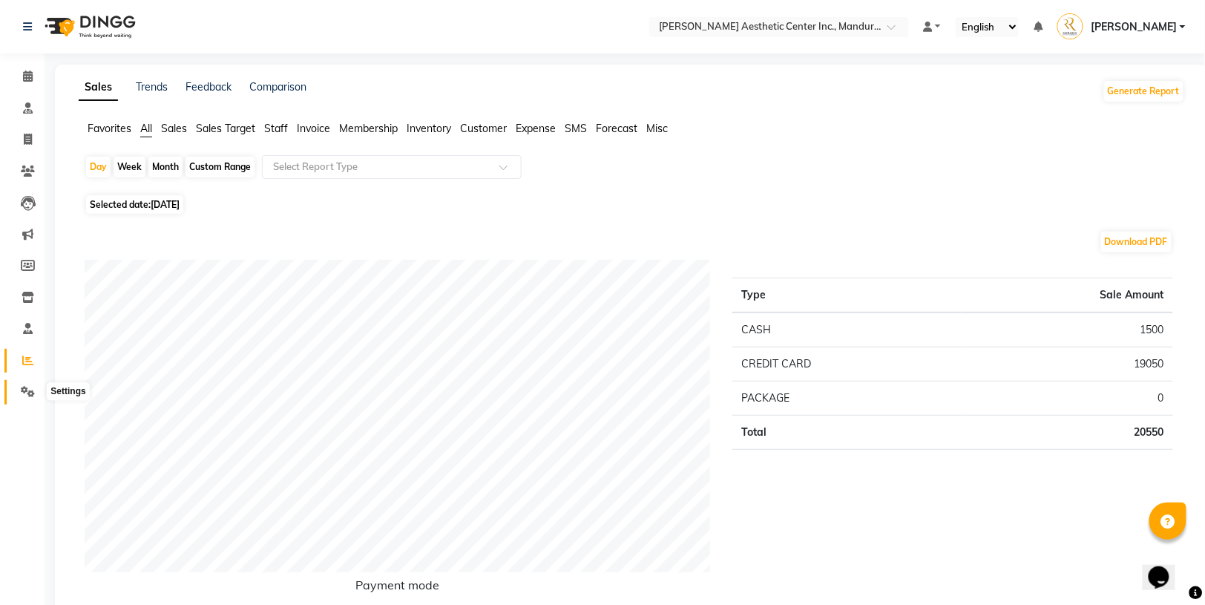
click at [22, 393] on icon at bounding box center [28, 391] width 14 height 11
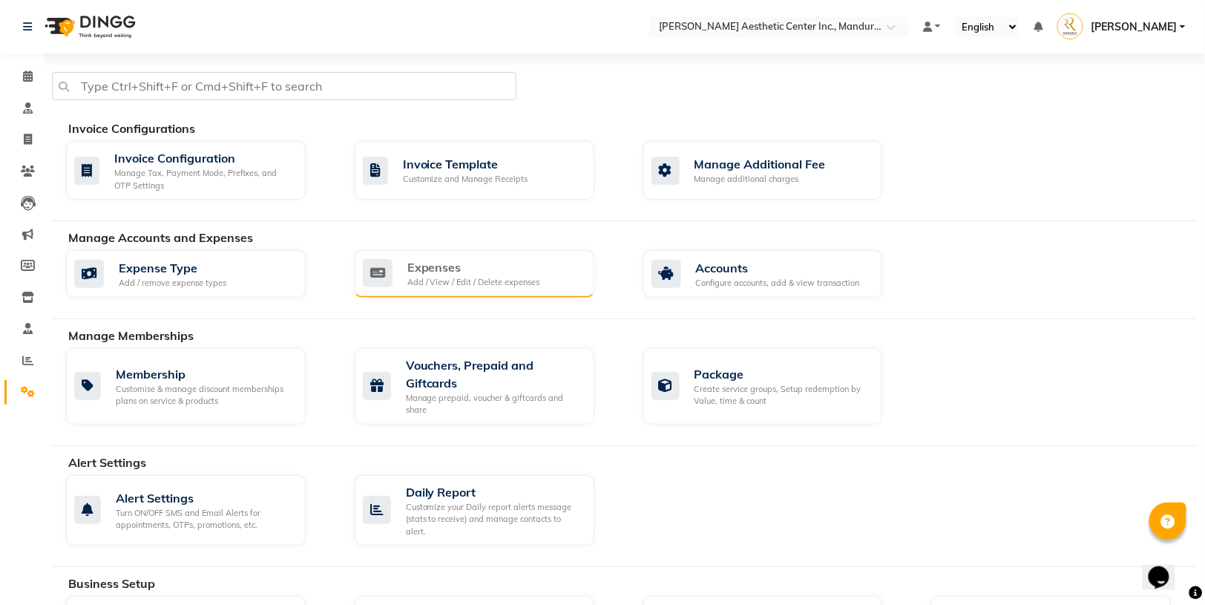
click at [433, 269] on div "Expenses" at bounding box center [473, 267] width 133 height 18
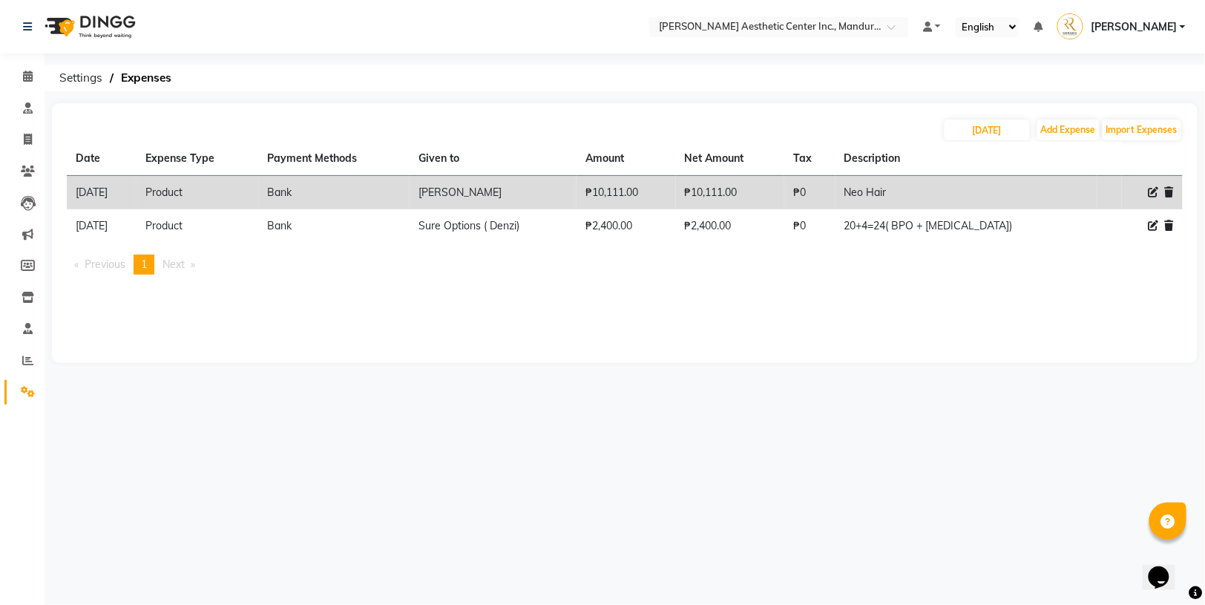
click at [603, 344] on div "[DATE] Add Expense Import Expenses Date Expense Type Payment Methods Given to A…" at bounding box center [625, 233] width 1146 height 260
click at [954, 132] on input "[DATE]" at bounding box center [987, 129] width 85 height 21
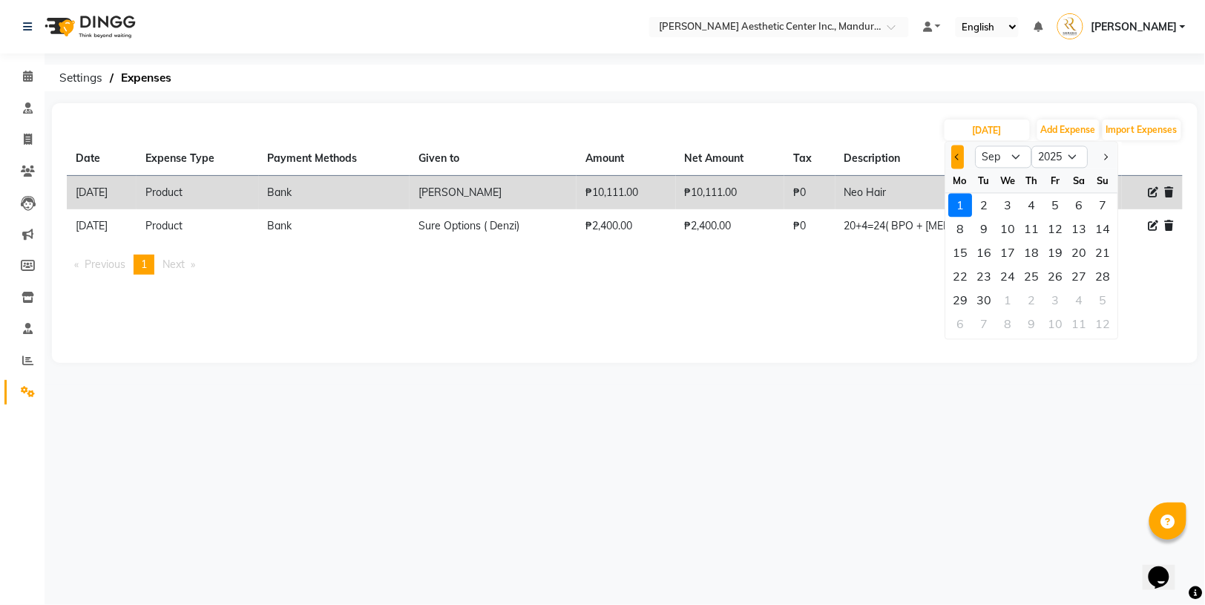
click at [956, 154] on span "Previous month" at bounding box center [958, 157] width 6 height 6
click at [1055, 205] on div "1" at bounding box center [1056, 206] width 24 height 24
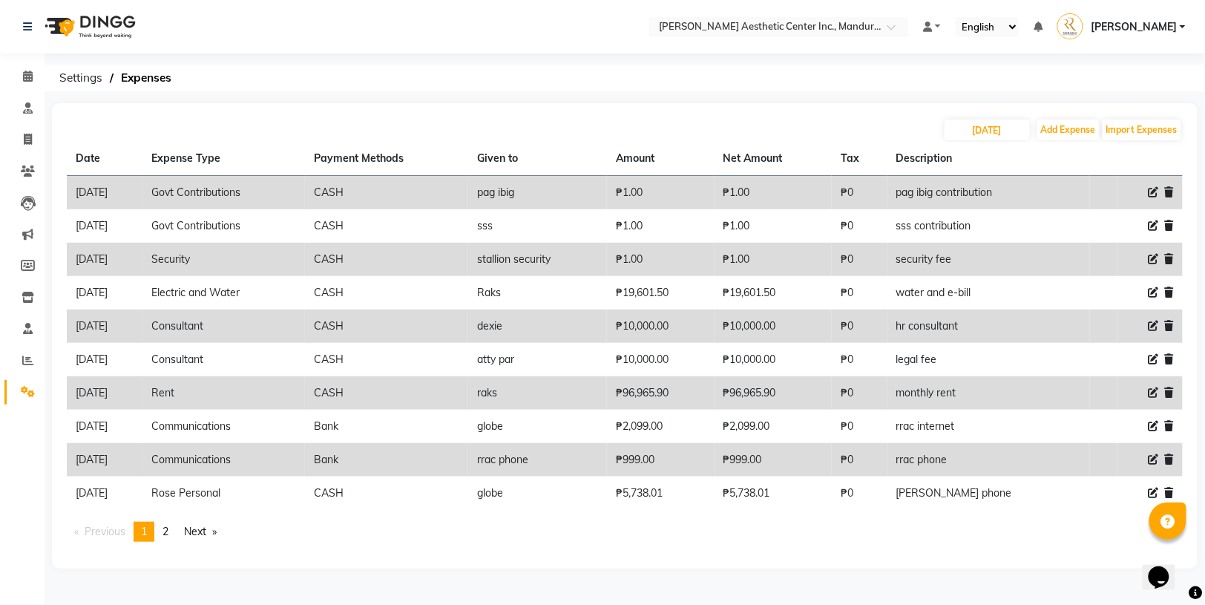
click at [1150, 192] on icon at bounding box center [1154, 192] width 10 height 10
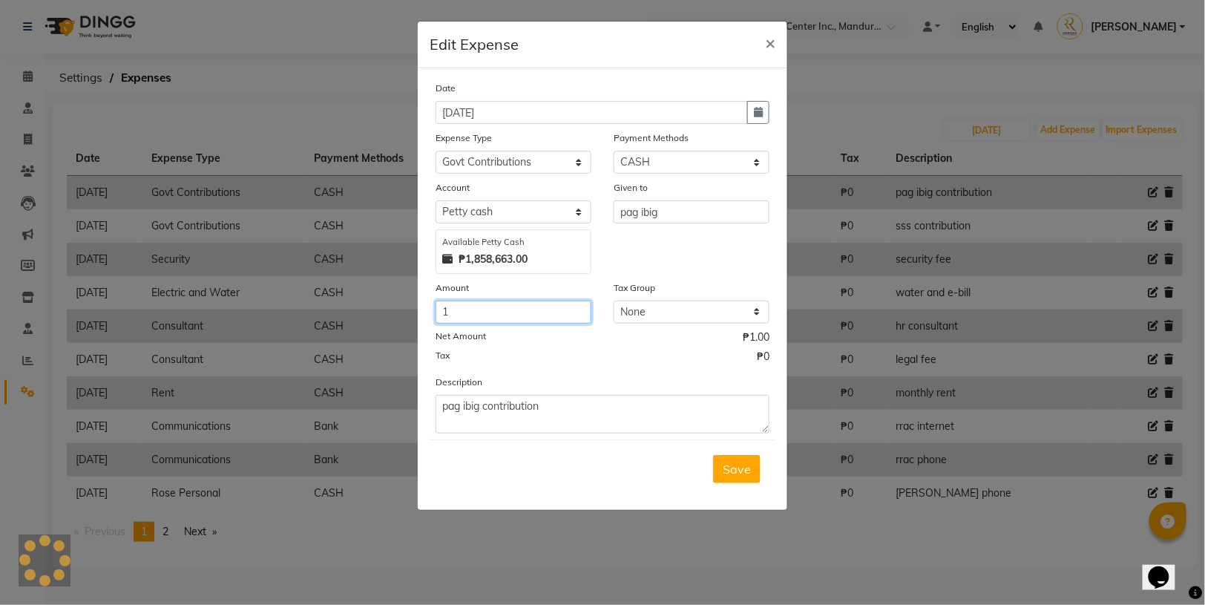
click at [501, 314] on input "1" at bounding box center [514, 312] width 156 height 23
click at [552, 357] on div "Tax ₱0" at bounding box center [603, 358] width 334 height 19
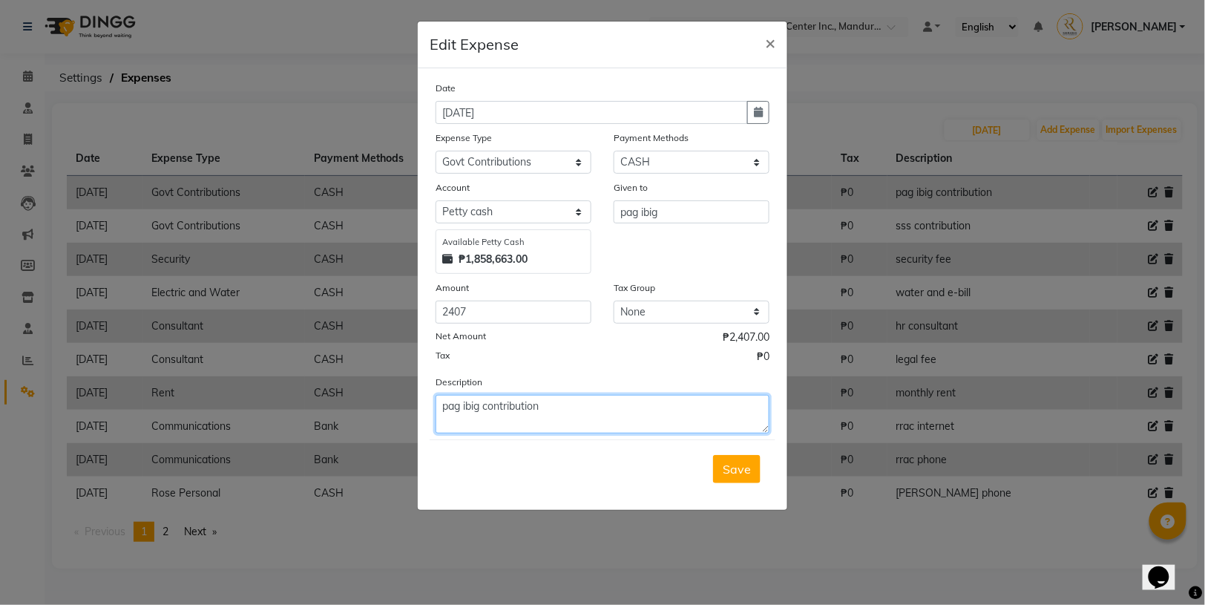
click at [557, 407] on textarea "pag ibig contribution" at bounding box center [603, 414] width 334 height 39
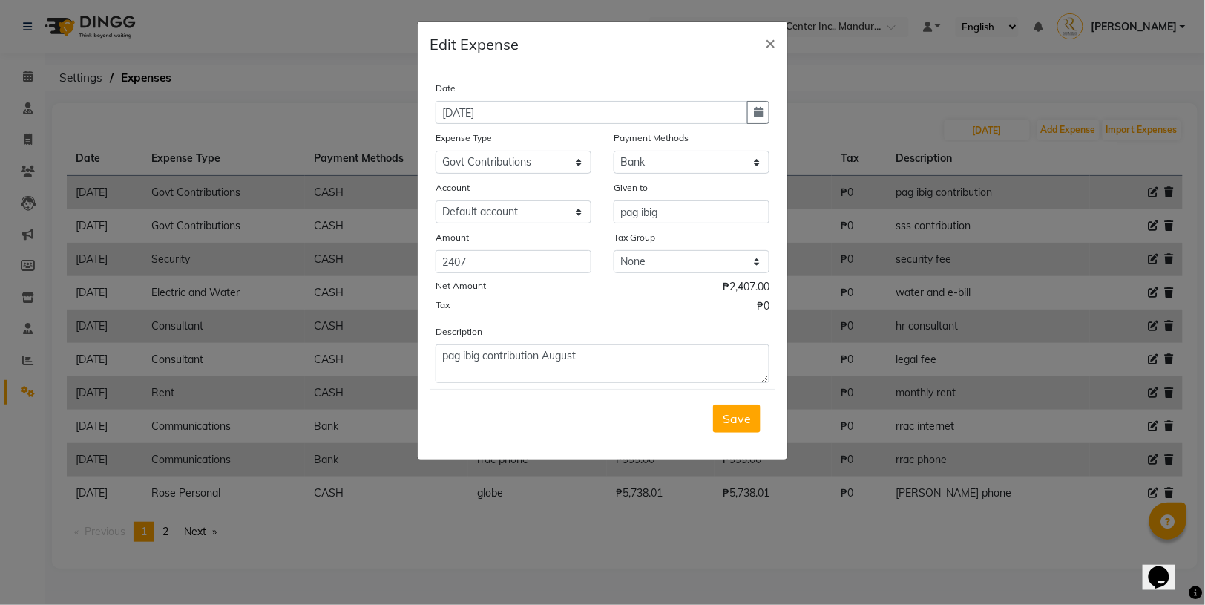
click at [585, 314] on div "Tax ₱0" at bounding box center [603, 307] width 334 height 19
click at [754, 111] on icon "button" at bounding box center [758, 112] width 9 height 10
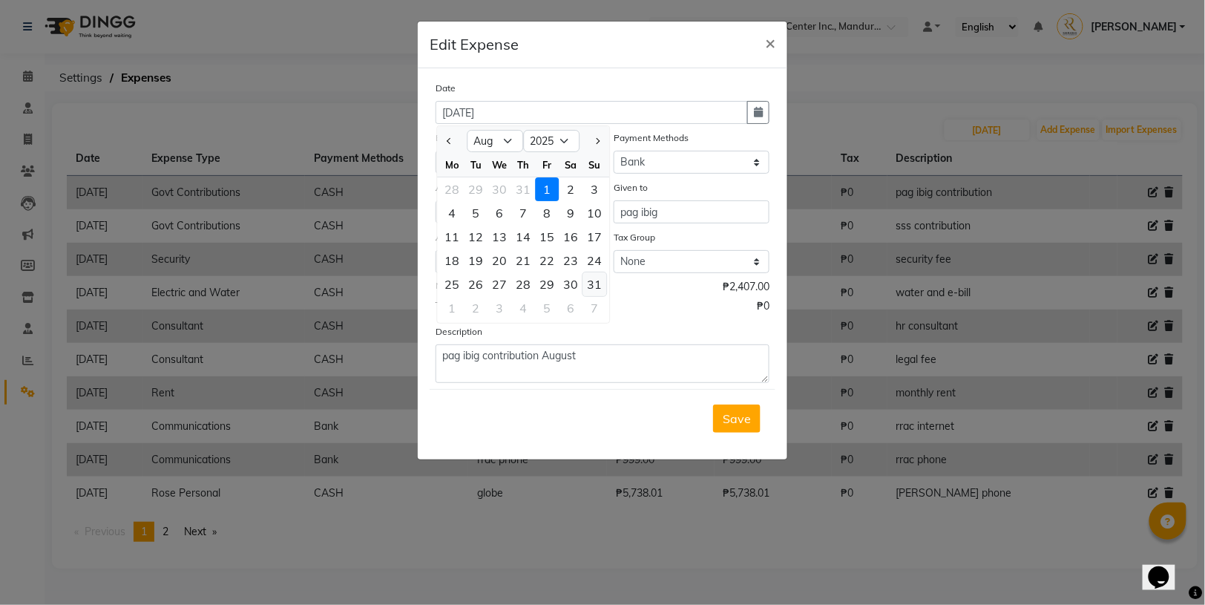
click at [597, 284] on div "31" at bounding box center [595, 284] width 24 height 24
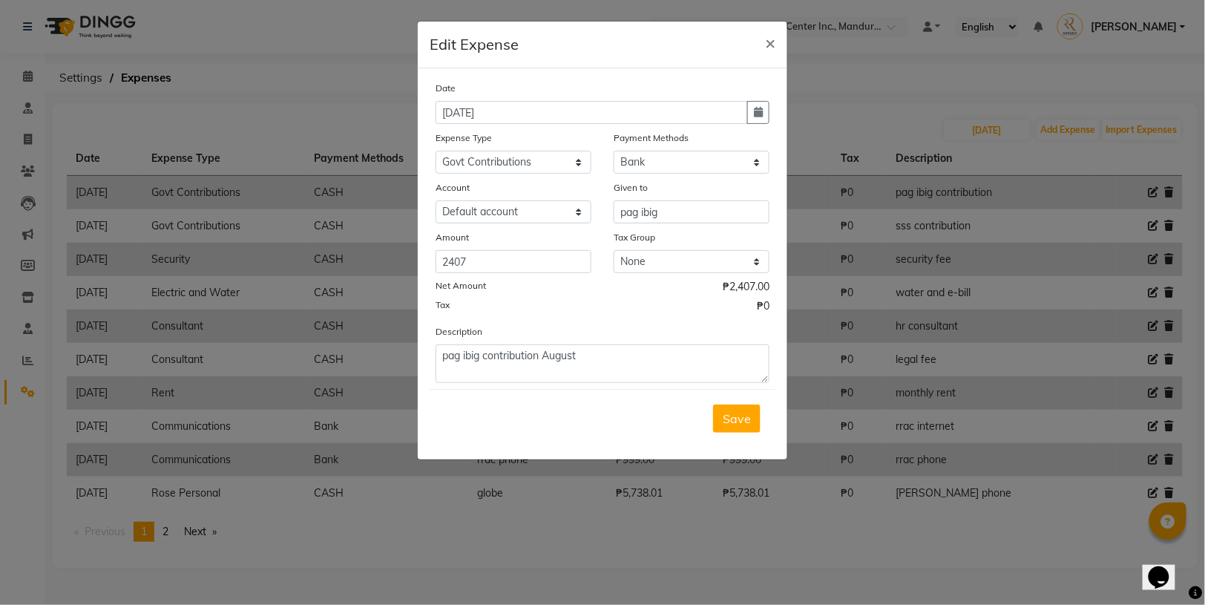
click at [623, 295] on div "Net Amount ₱2,407.00" at bounding box center [603, 288] width 334 height 19
click at [718, 411] on button "Save" at bounding box center [737, 419] width 48 height 28
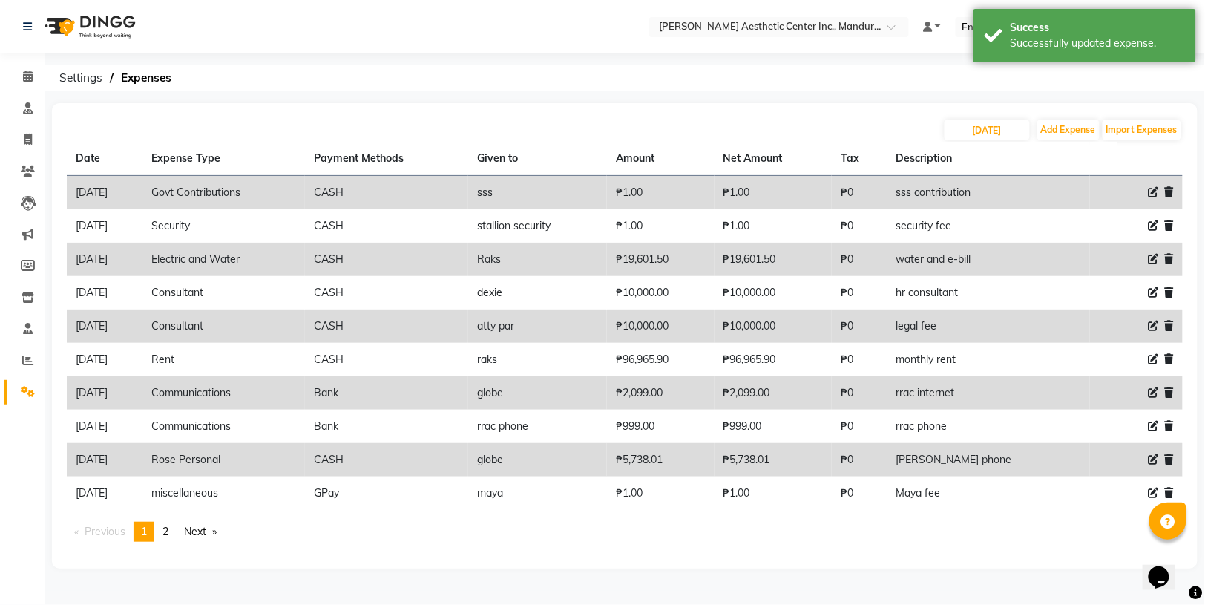
click at [724, 88] on ol "Settings Expenses" at bounding box center [622, 78] width 1141 height 27
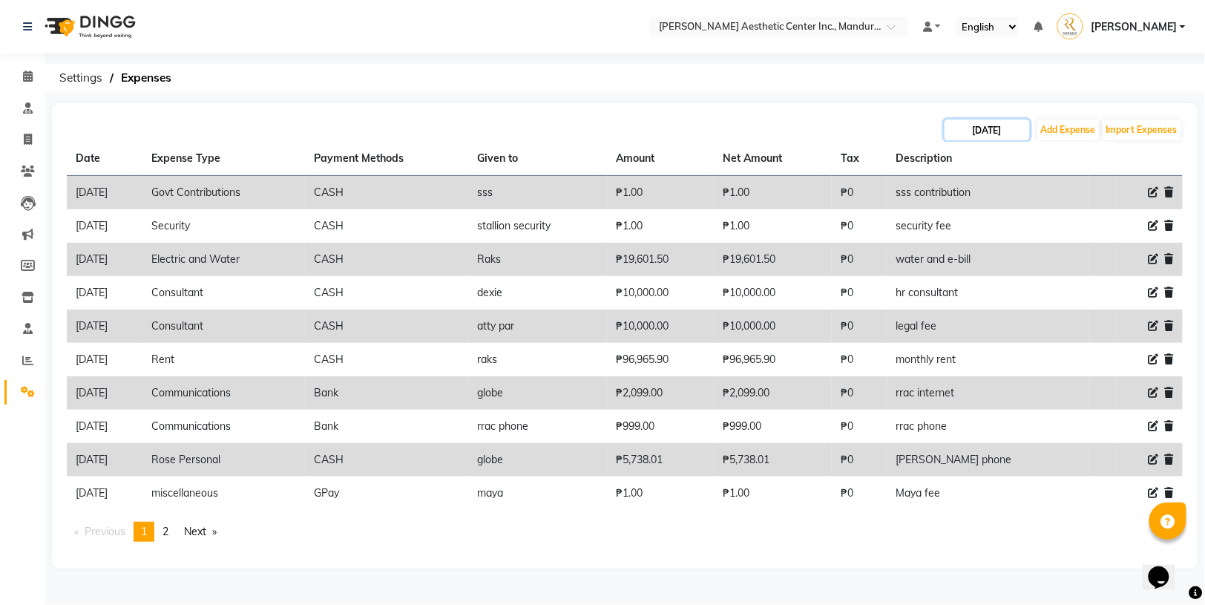
click at [996, 133] on input "[DATE]" at bounding box center [987, 129] width 85 height 21
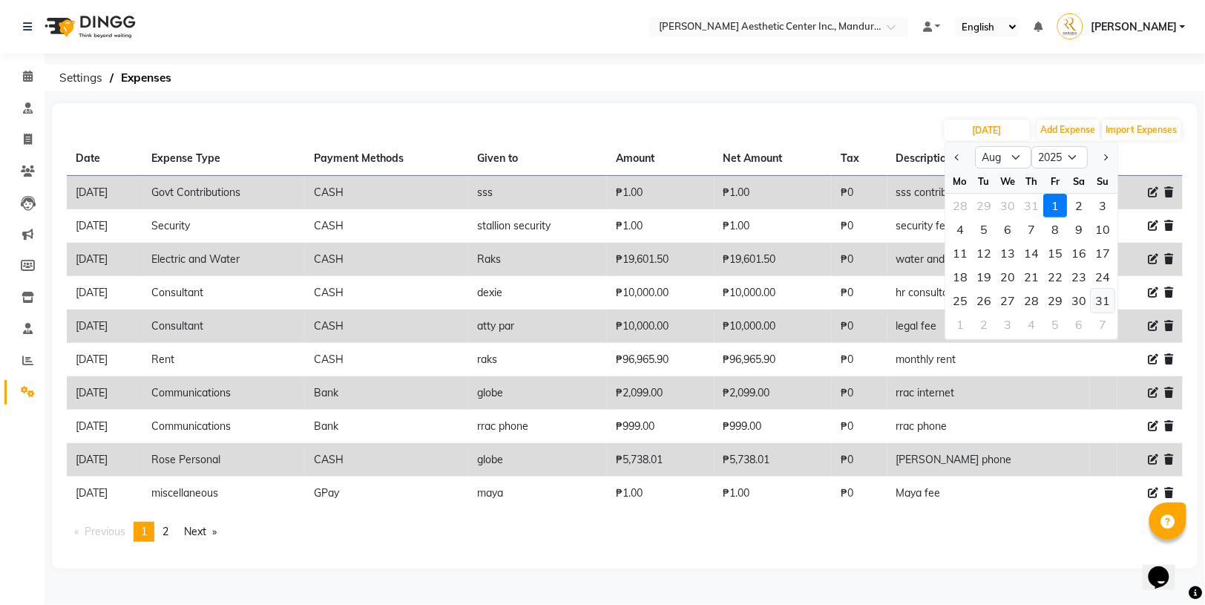
click at [1097, 302] on div "31" at bounding box center [1104, 301] width 24 height 24
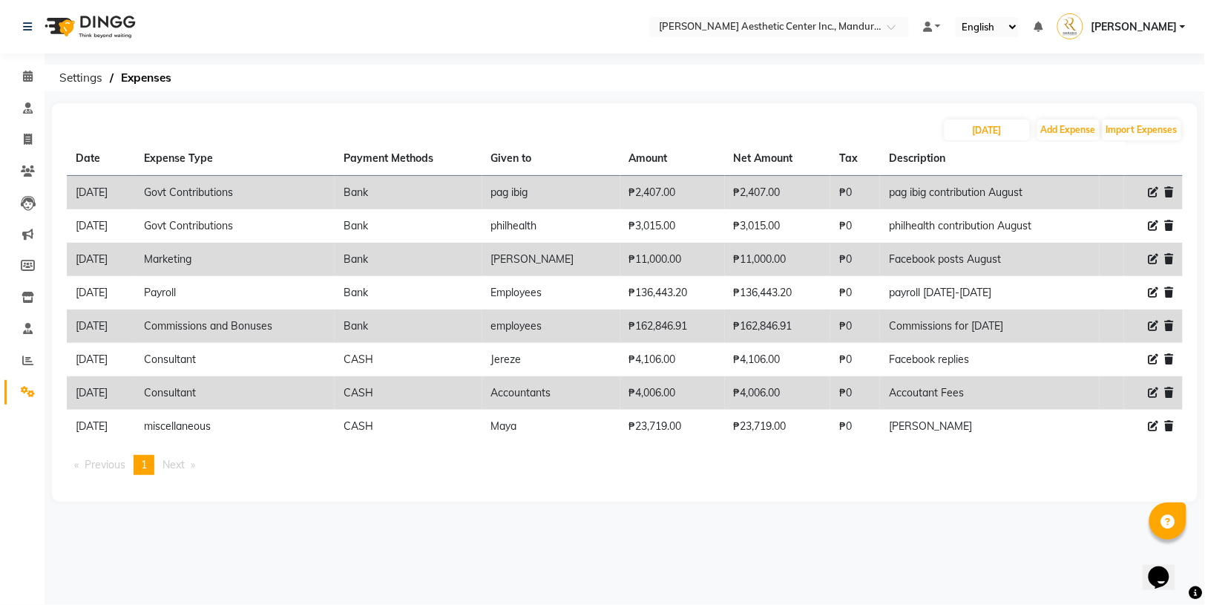
click at [880, 472] on div "Date Expense Type Payment Methods Given to Amount Net Amount Tax Description [D…" at bounding box center [625, 314] width 1116 height 345
click at [998, 134] on input "[DATE]" at bounding box center [987, 129] width 85 height 21
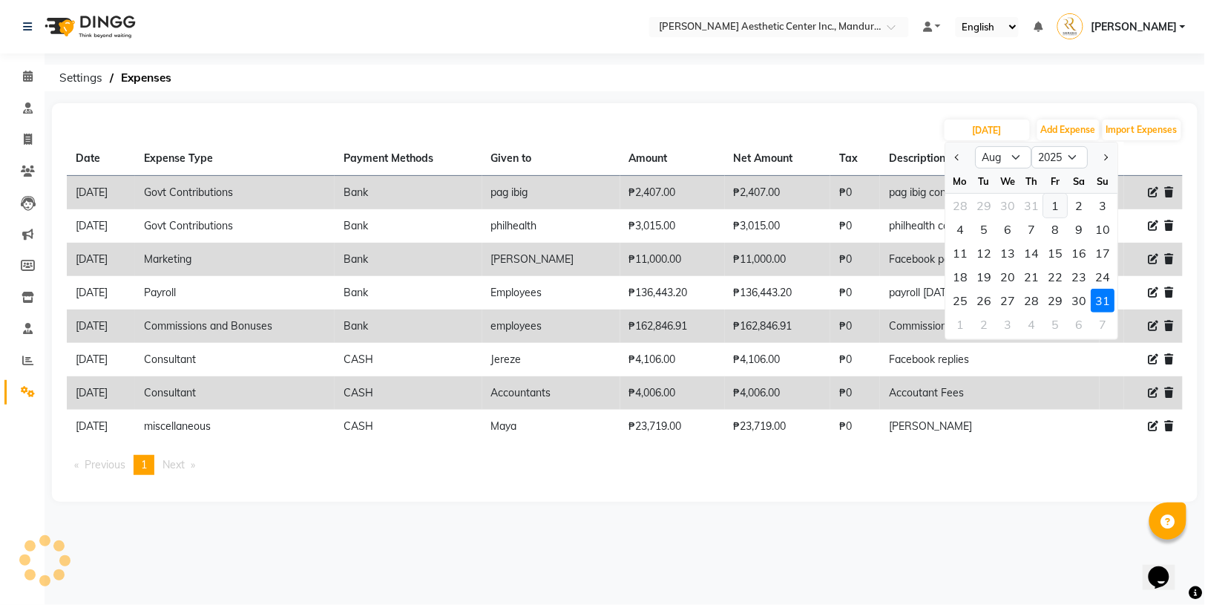
click at [1055, 205] on div "1" at bounding box center [1056, 206] width 24 height 24
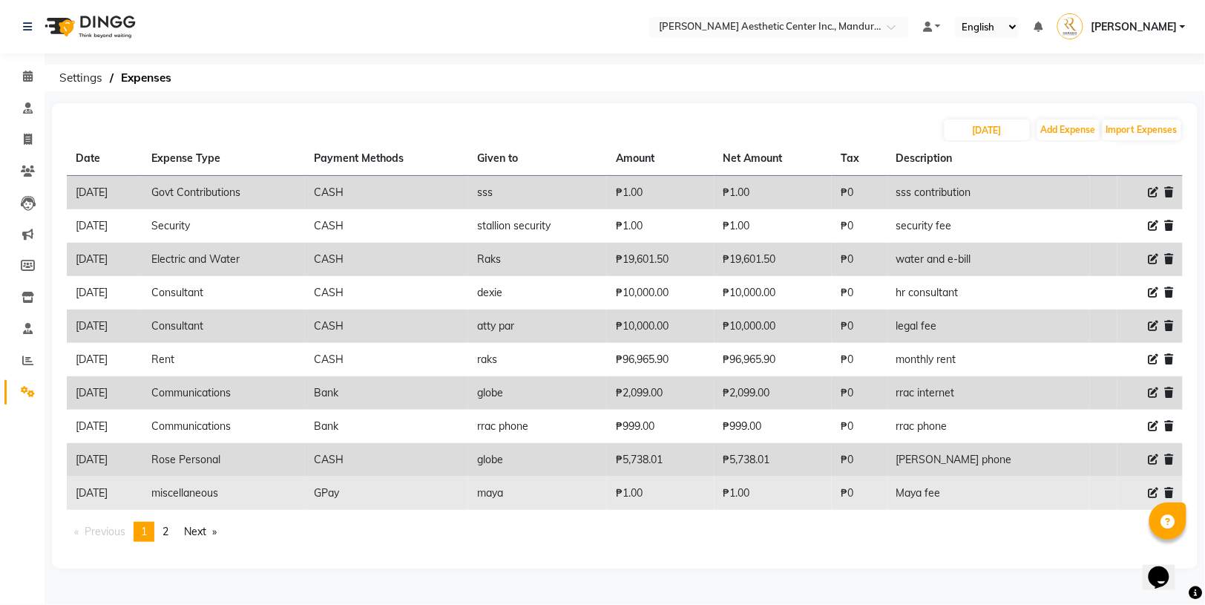
click at [1169, 488] on icon at bounding box center [1169, 493] width 9 height 10
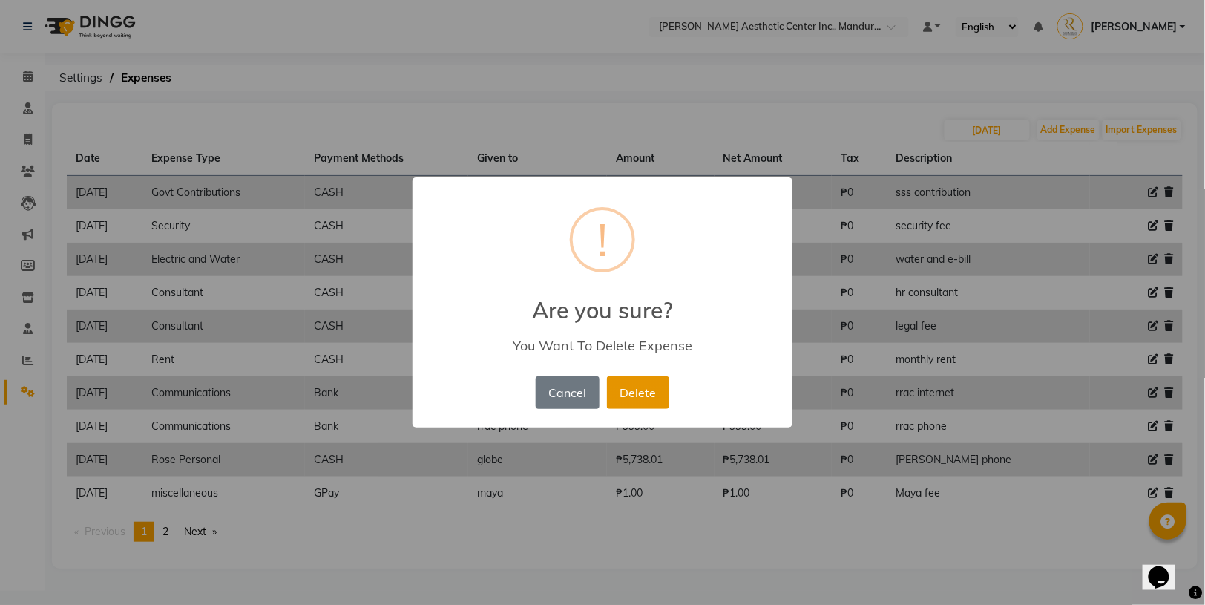
click at [655, 394] on button "Delete" at bounding box center [638, 392] width 62 height 33
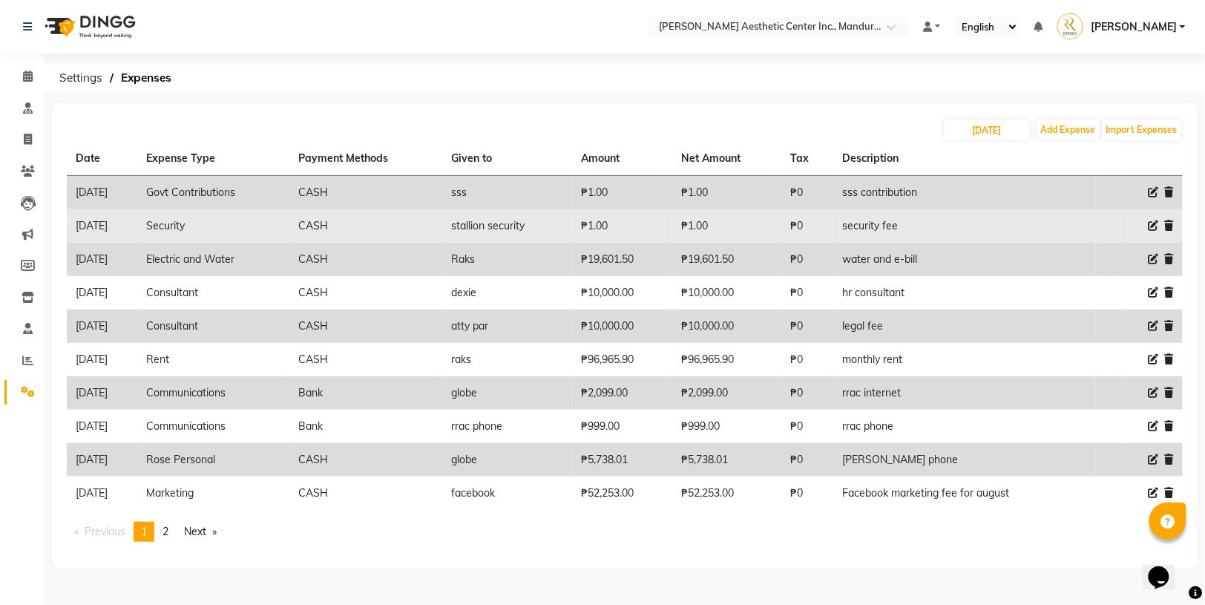
click at [1153, 225] on icon at bounding box center [1154, 225] width 10 height 10
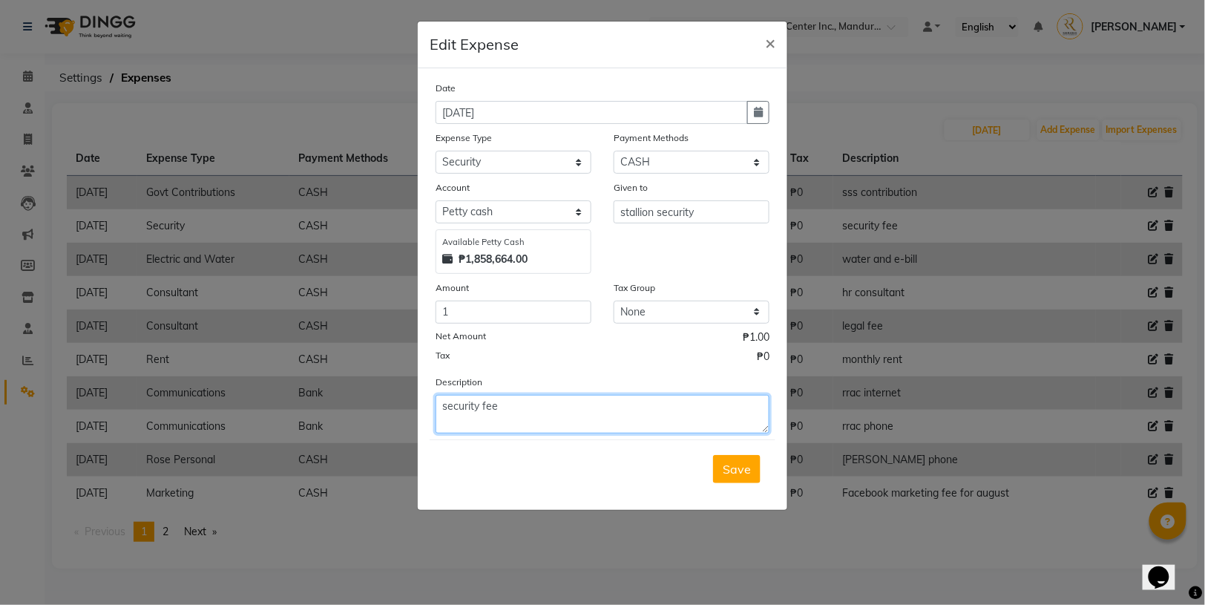
click at [523, 395] on textarea "security fee" at bounding box center [603, 414] width 334 height 39
click at [519, 395] on textarea "security fee" at bounding box center [603, 414] width 334 height 39
click at [520, 402] on textarea "security fee" at bounding box center [603, 414] width 334 height 39
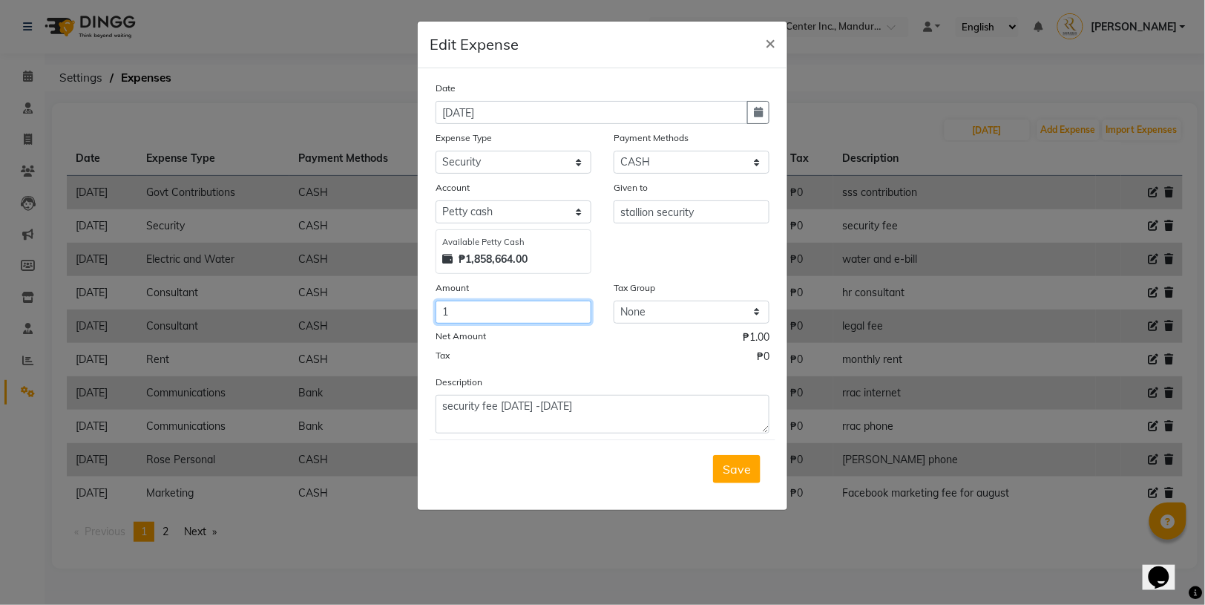
click at [482, 314] on input "1" at bounding box center [514, 312] width 156 height 23
drag, startPoint x: 508, startPoint y: 307, endPoint x: 439, endPoint y: 301, distance: 69.3
click at [439, 301] on input "12954.77" at bounding box center [514, 312] width 156 height 23
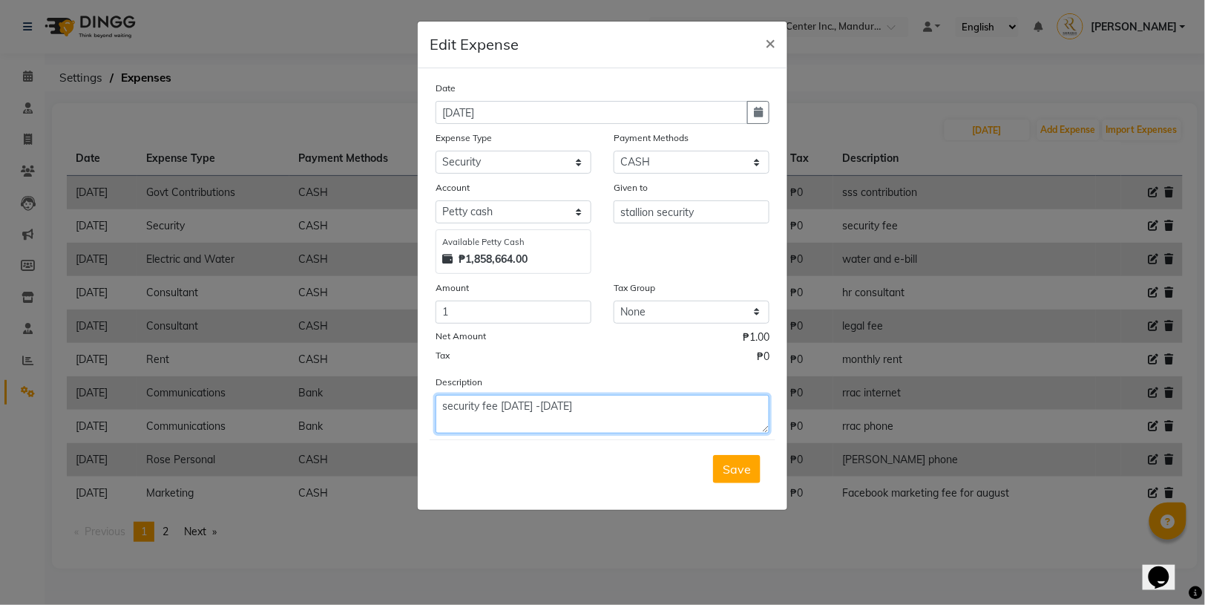
click at [577, 407] on textarea "security fee [DATE] -[DATE]" at bounding box center [603, 414] width 334 height 39
paste textarea "12954.77"
click at [748, 468] on span "Save" at bounding box center [737, 469] width 28 height 15
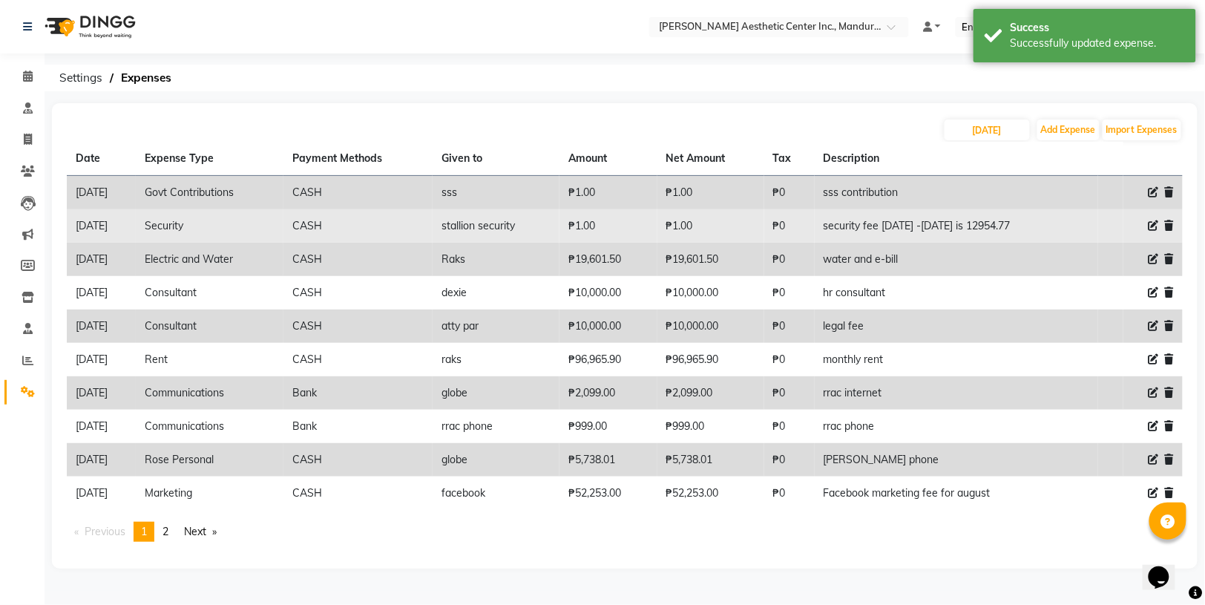
click at [1151, 221] on icon at bounding box center [1154, 225] width 10 height 10
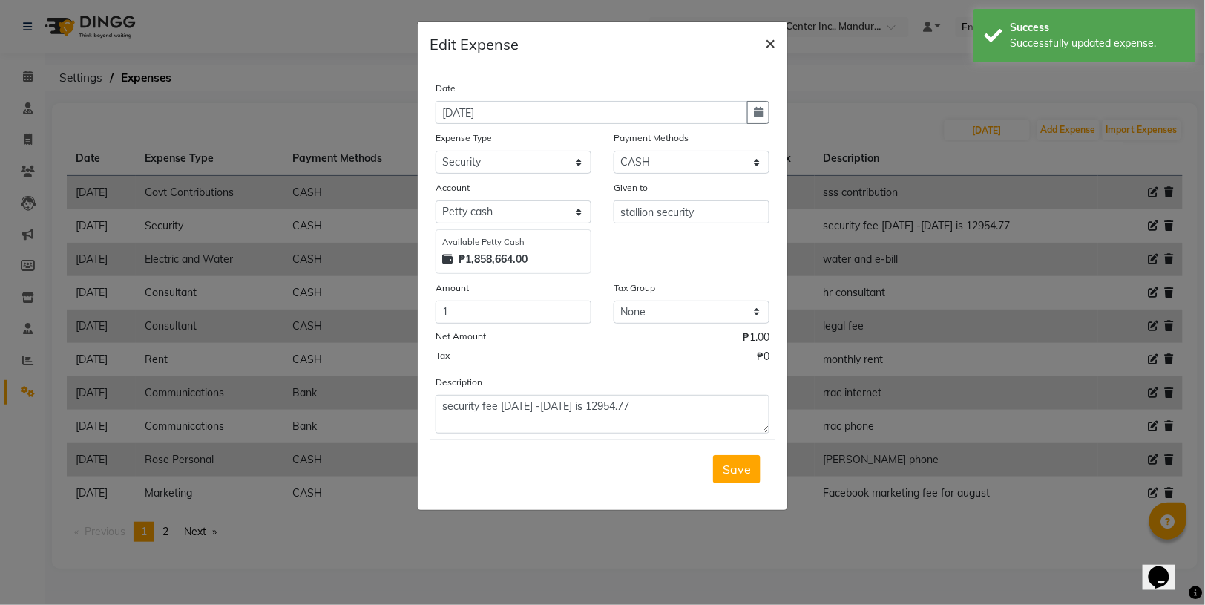
click at [770, 42] on span "×" at bounding box center [770, 42] width 10 height 22
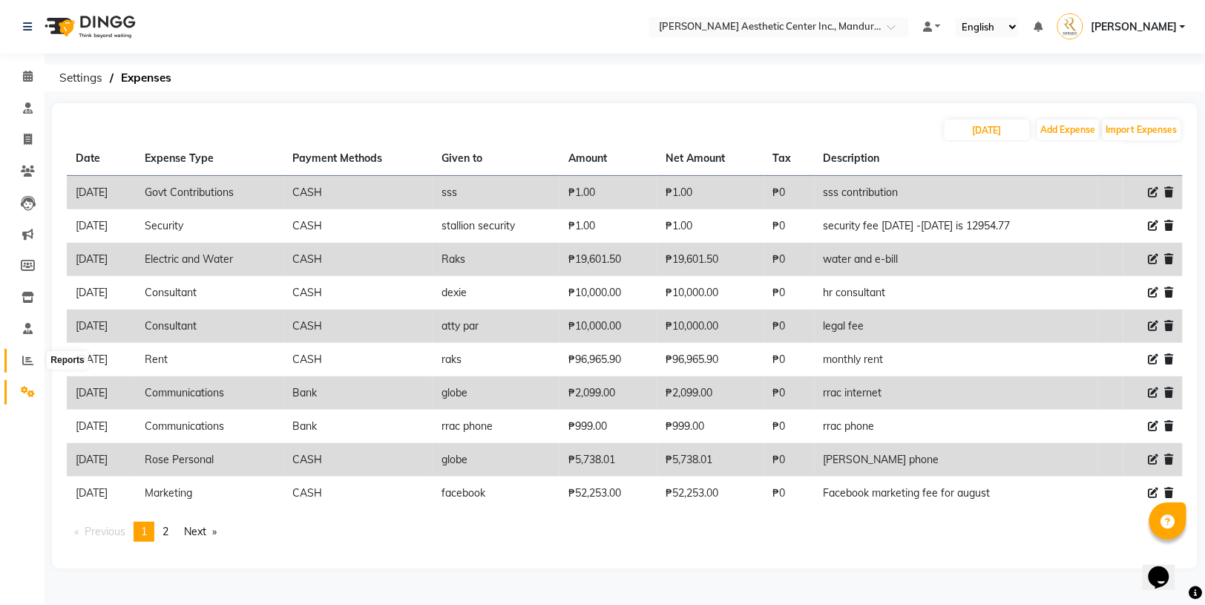
click at [24, 361] on icon at bounding box center [27, 360] width 11 height 11
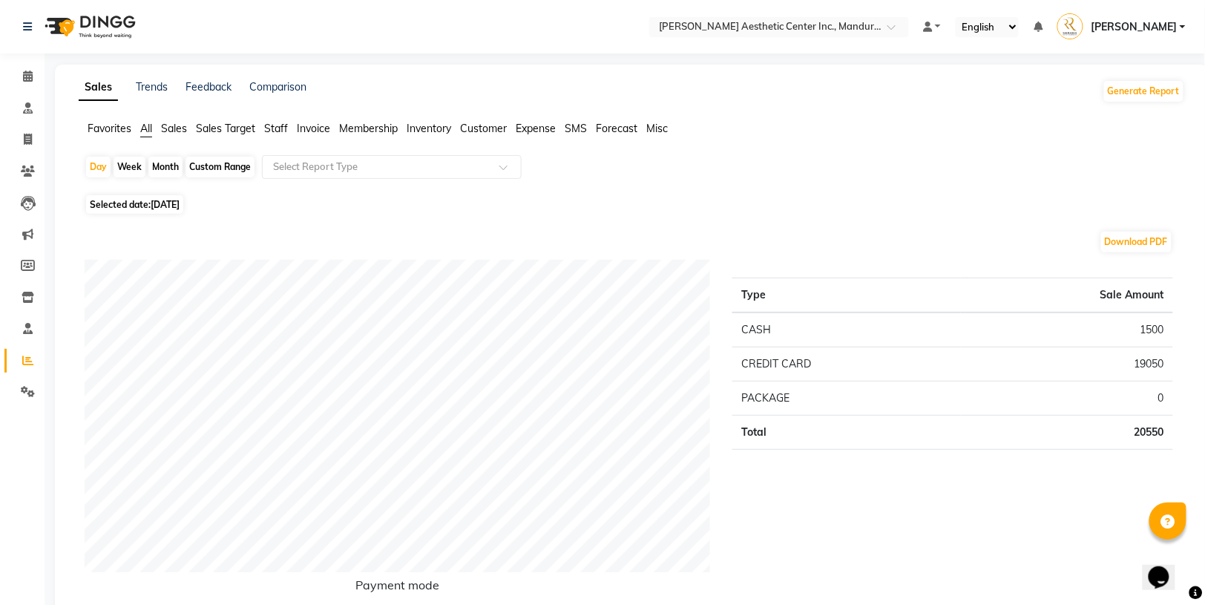
click at [536, 132] on span "Expense" at bounding box center [536, 128] width 40 height 13
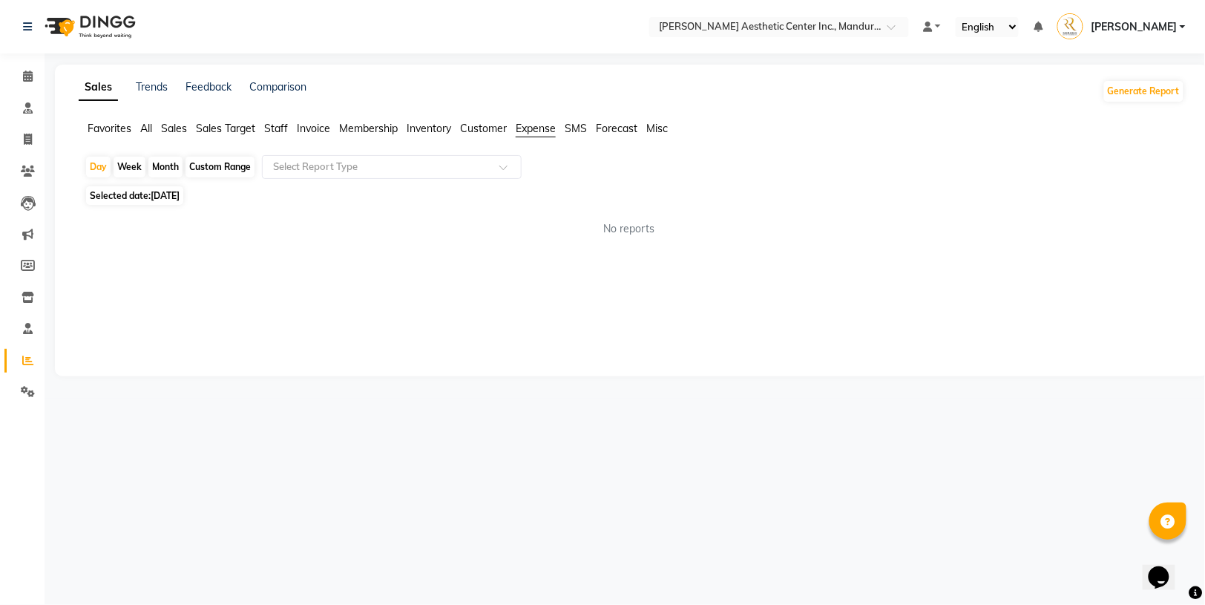
click at [165, 160] on div "Month" at bounding box center [165, 167] width 34 height 21
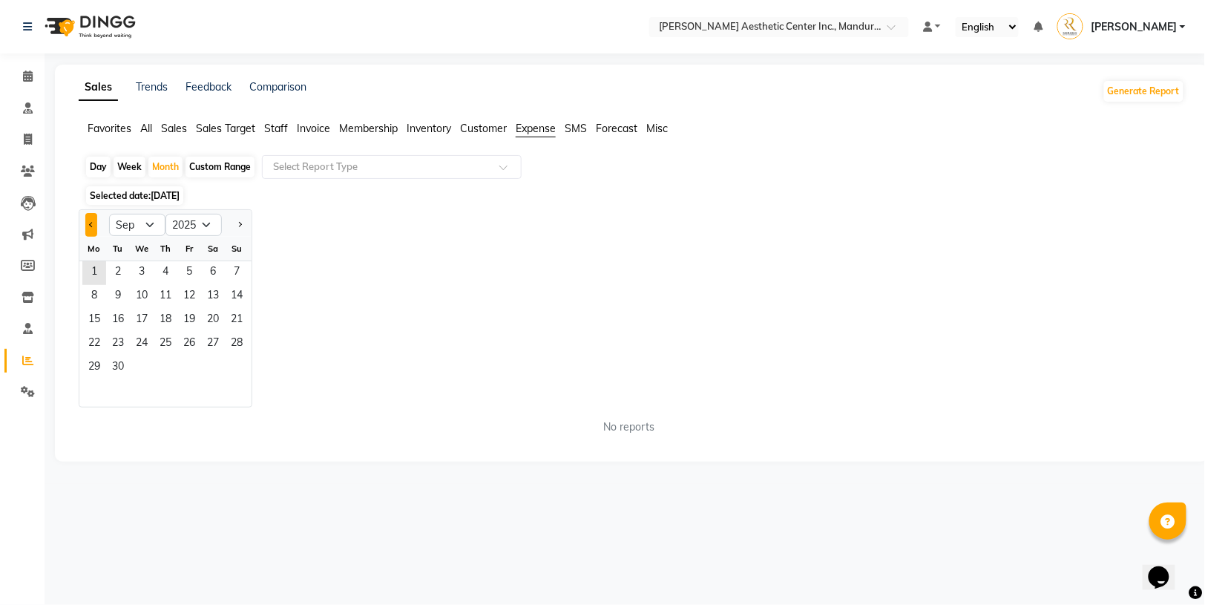
click at [87, 222] on button "Previous month" at bounding box center [91, 225] width 12 height 24
click at [181, 269] on span "1" at bounding box center [189, 273] width 24 height 24
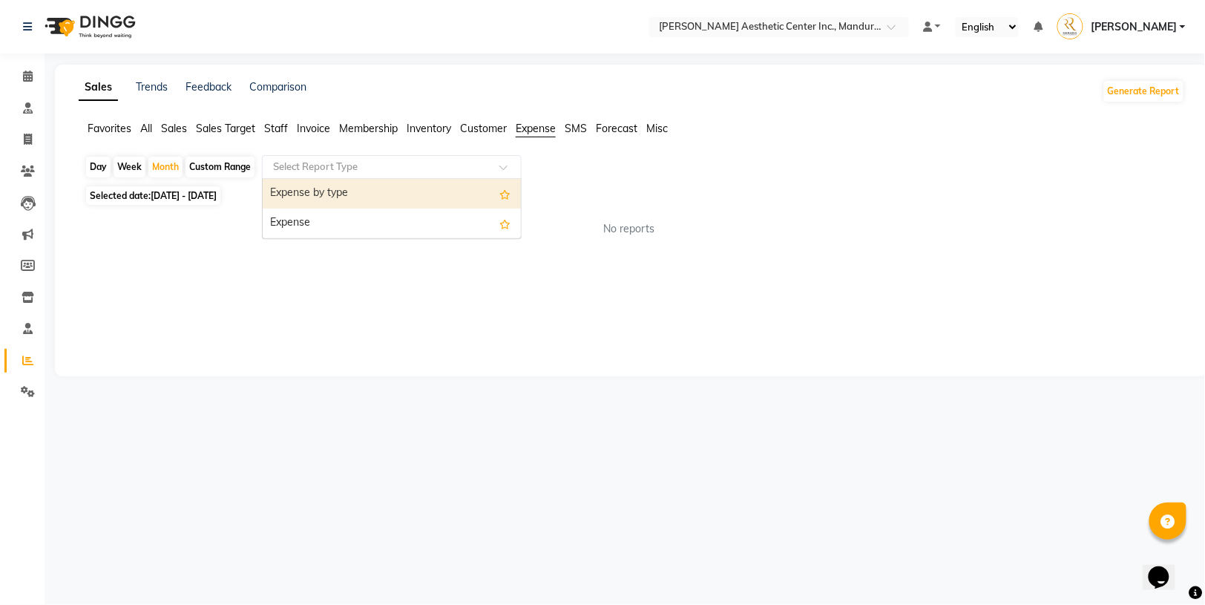
click at [370, 168] on input "text" at bounding box center [377, 167] width 214 height 15
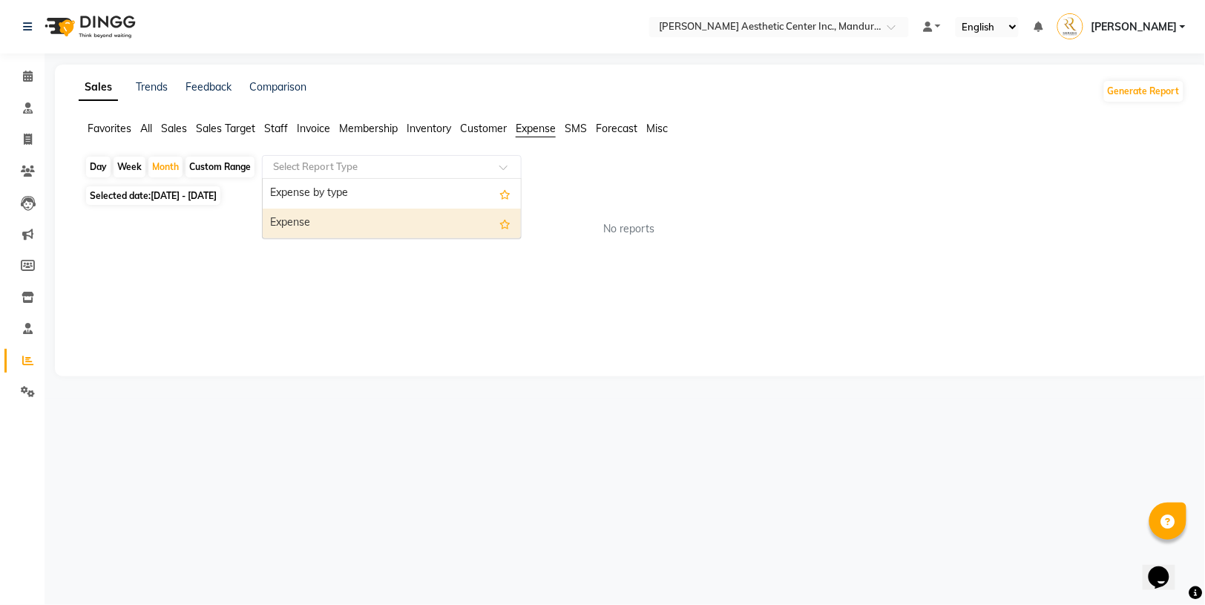
click at [356, 221] on div "Expense" at bounding box center [392, 224] width 258 height 30
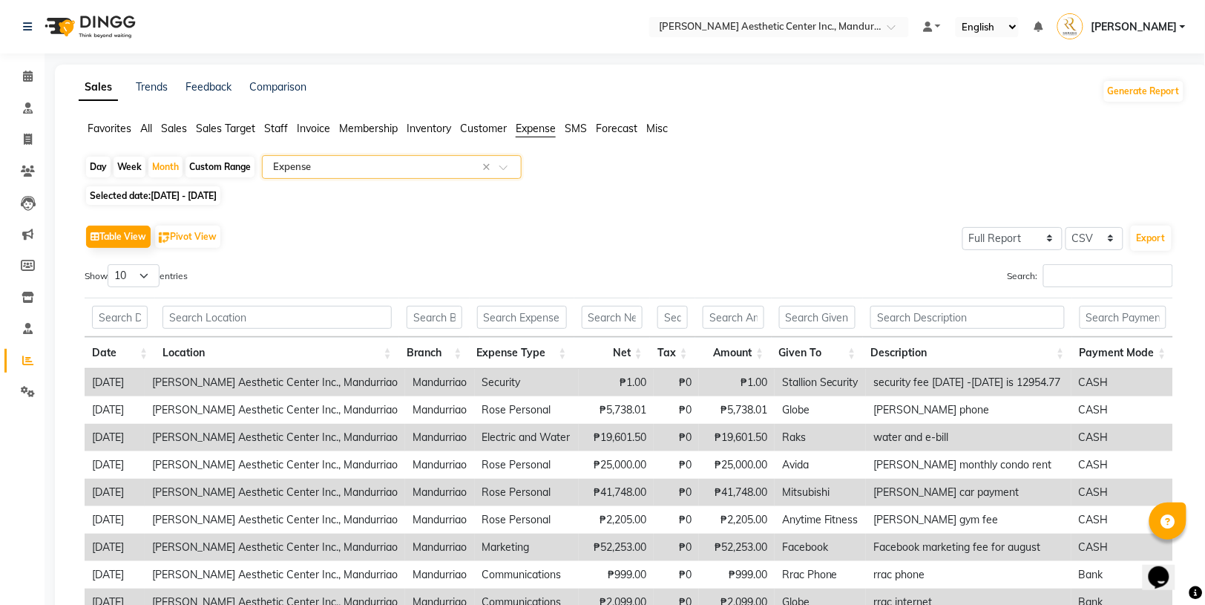
click at [367, 172] on input "text" at bounding box center [377, 167] width 214 height 15
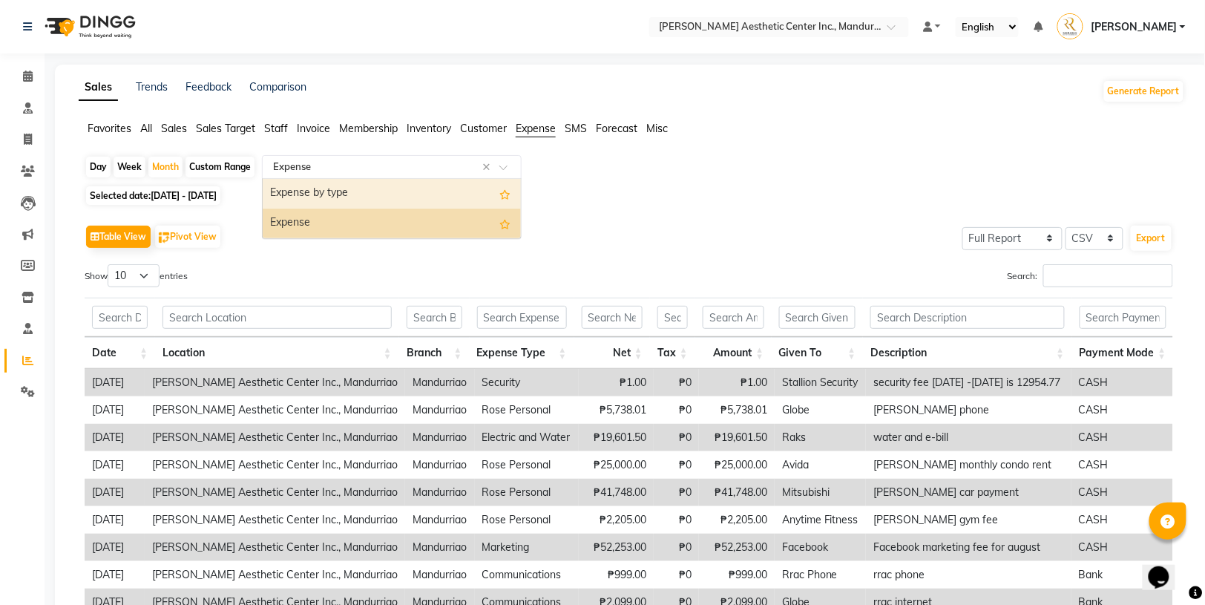
click at [362, 194] on div "Expense by type" at bounding box center [392, 194] width 258 height 30
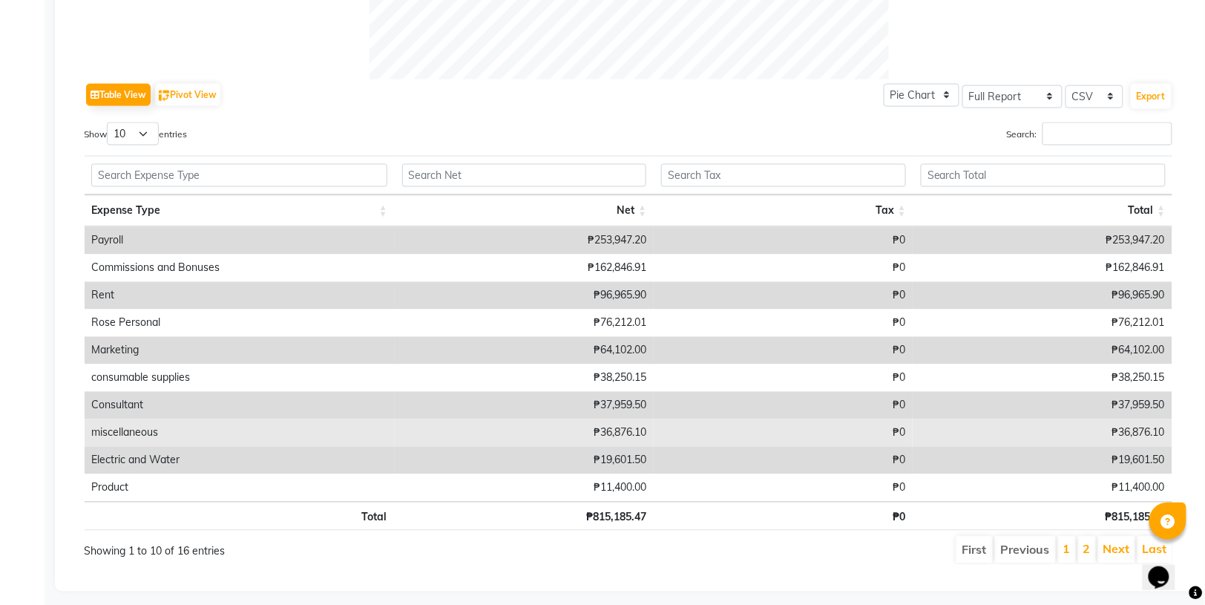
scroll to position [677, 0]
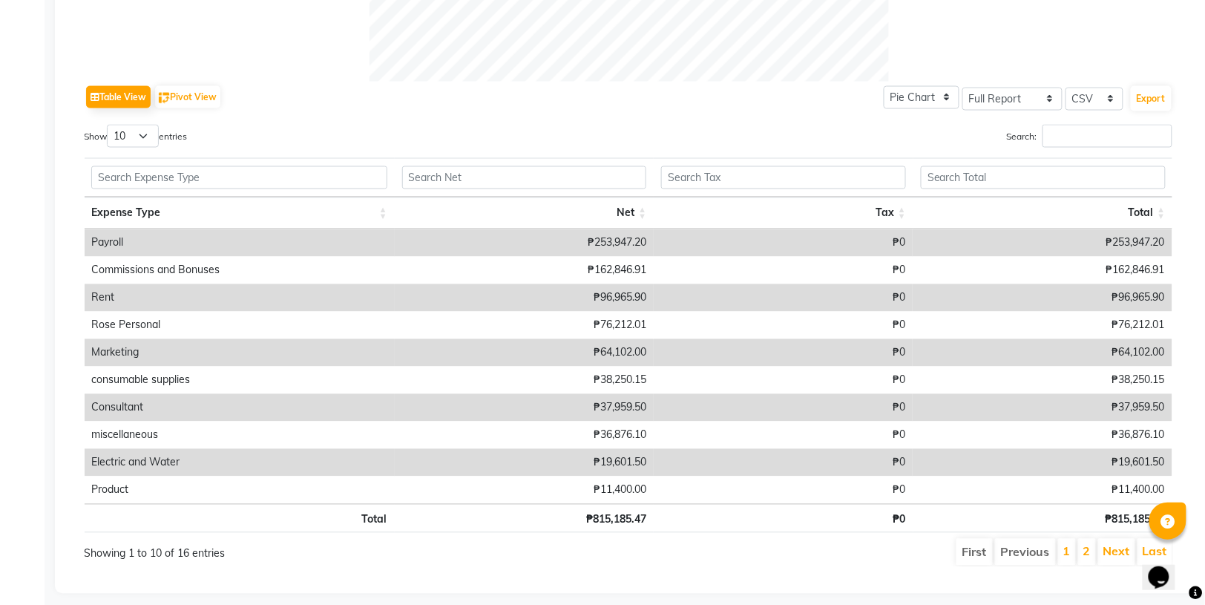
click at [1082, 540] on li "2" at bounding box center [1087, 552] width 18 height 27
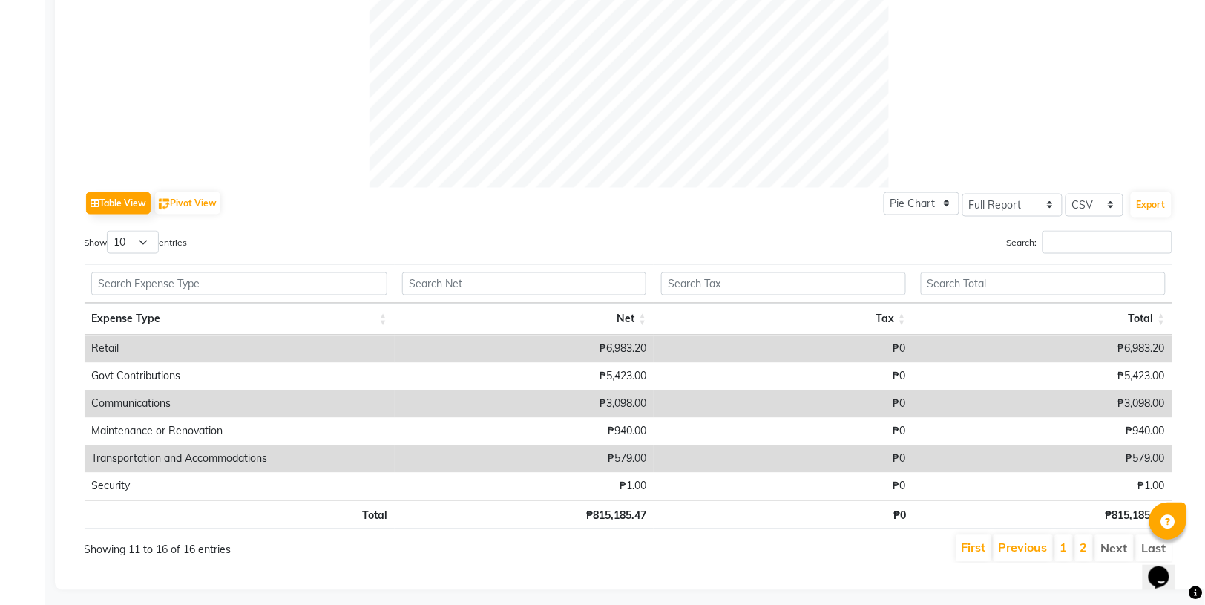
scroll to position [570, 0]
click at [1065, 541] on link "1" at bounding box center [1064, 548] width 7 height 15
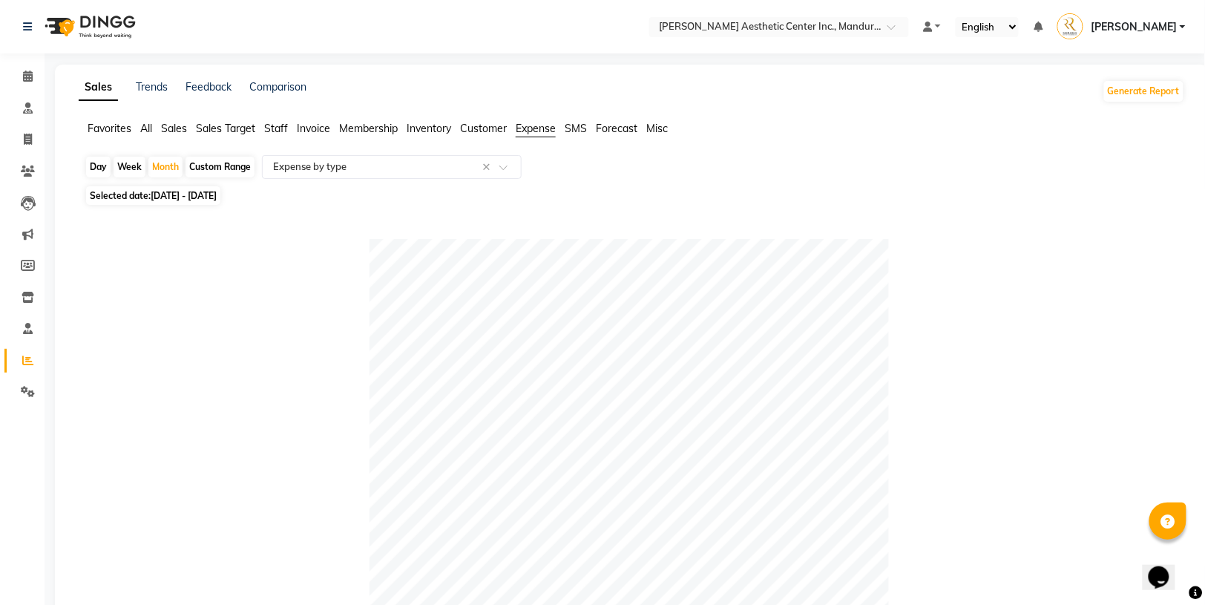
scroll to position [0, 0]
click at [22, 397] on span at bounding box center [28, 392] width 26 height 17
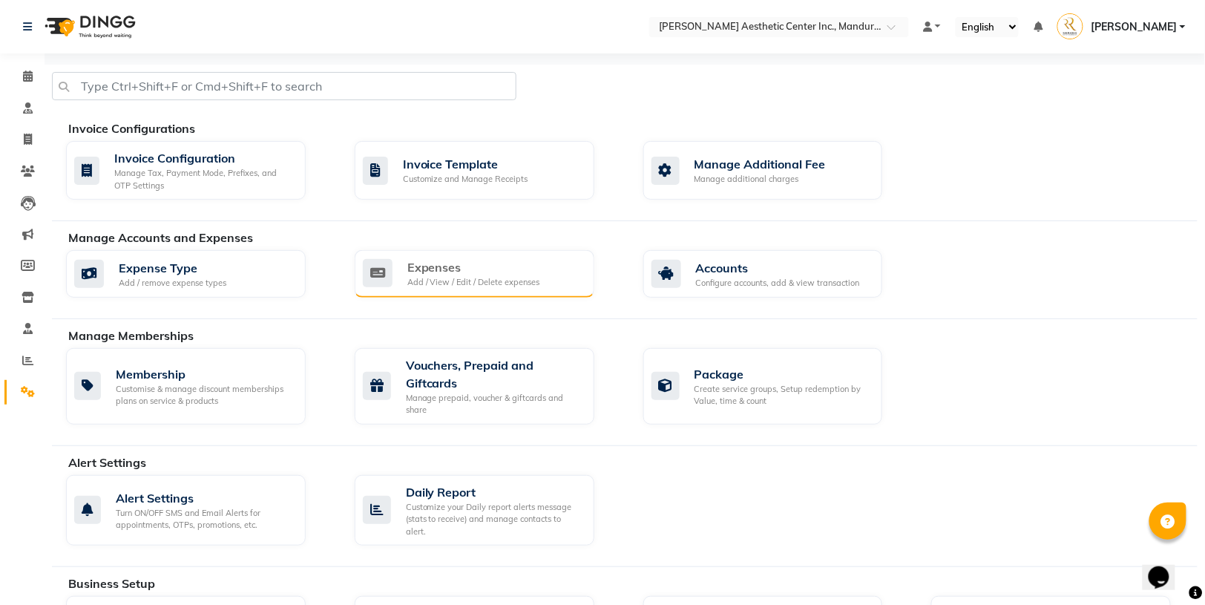
click at [441, 266] on div "Expenses" at bounding box center [473, 267] width 133 height 18
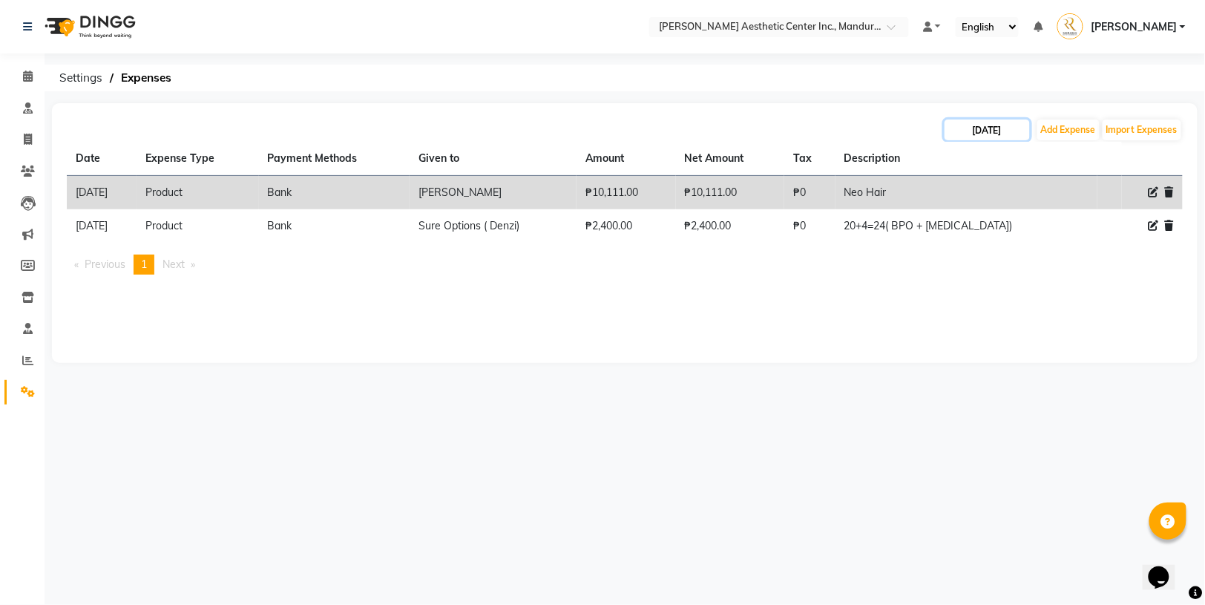
click at [998, 131] on input "[DATE]" at bounding box center [987, 129] width 85 height 21
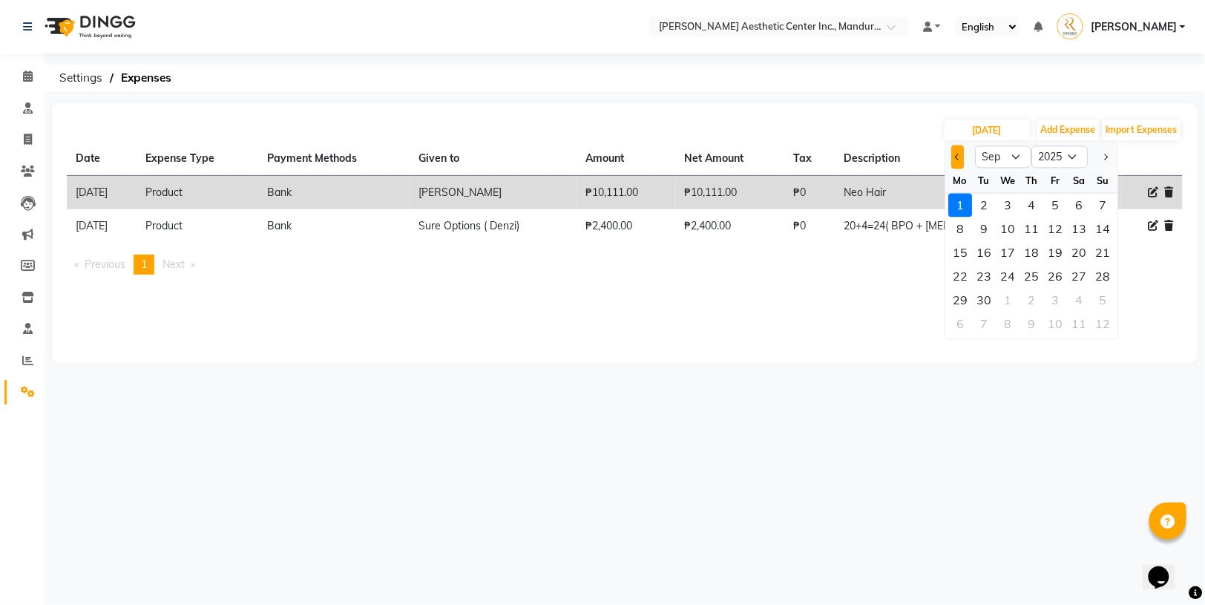
click at [954, 161] on button "Previous month" at bounding box center [958, 157] width 13 height 24
click at [1102, 296] on div "31" at bounding box center [1104, 301] width 24 height 24
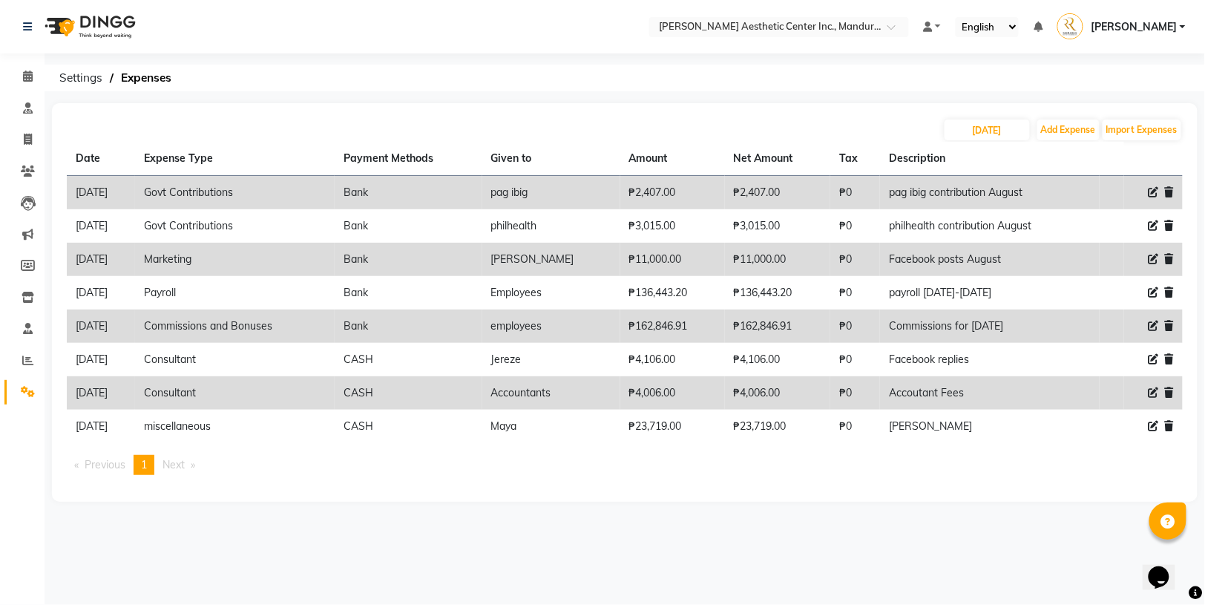
click at [1151, 321] on icon at bounding box center [1154, 326] width 10 height 10
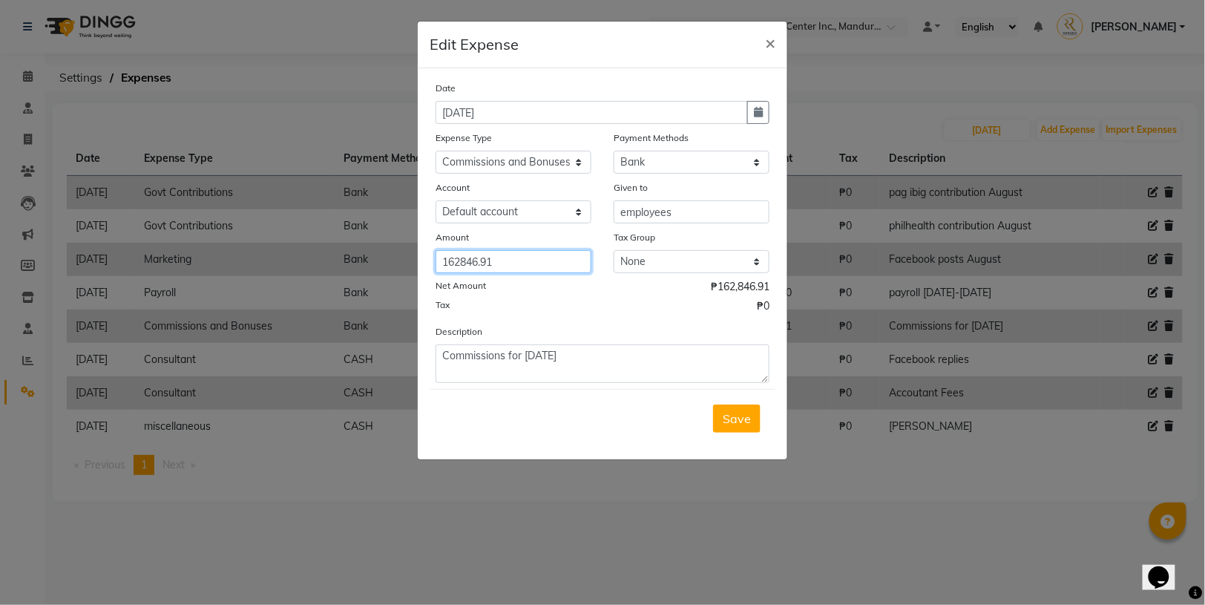
drag, startPoint x: 505, startPoint y: 261, endPoint x: 360, endPoint y: 246, distance: 146.2
click at [364, 246] on ngb-modal-window "Edit Expense × Date [DATE] Expense Type Select Commissions and Bonuses Communic…" at bounding box center [602, 302] width 1205 height 605
paste input "number"
click at [449, 261] on input "number" at bounding box center [514, 261] width 156 height 23
click at [736, 428] on button "Save" at bounding box center [737, 419] width 48 height 28
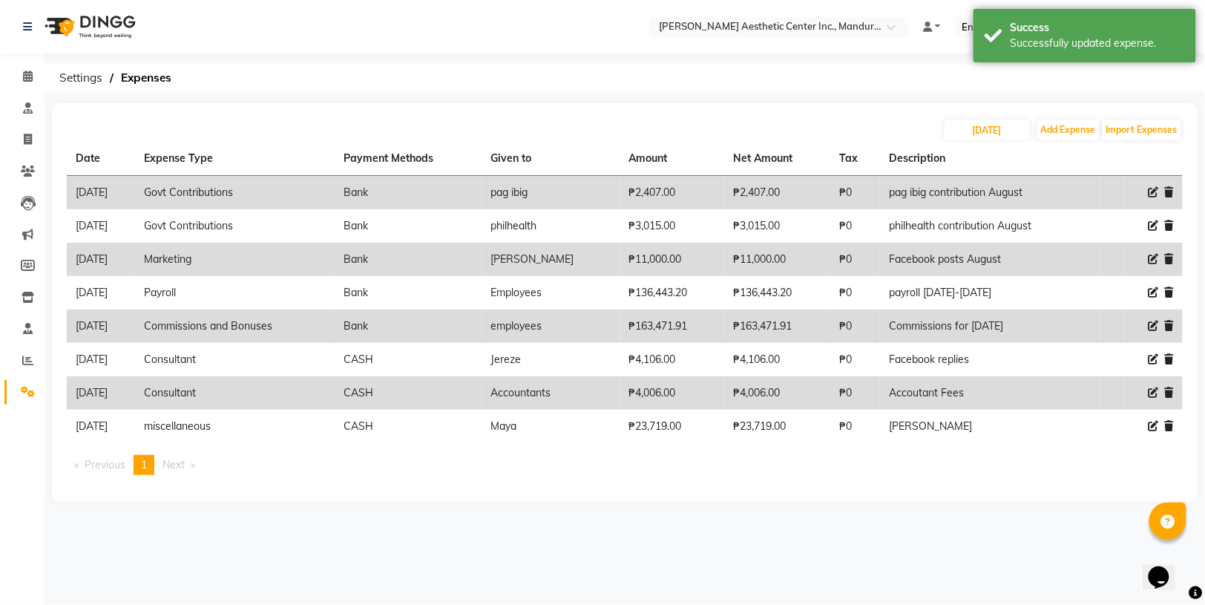
click at [294, 103] on div "[DATE] Add Expense Import Expenses Date Expense Type Payment Methods Given to A…" at bounding box center [625, 302] width 1146 height 399
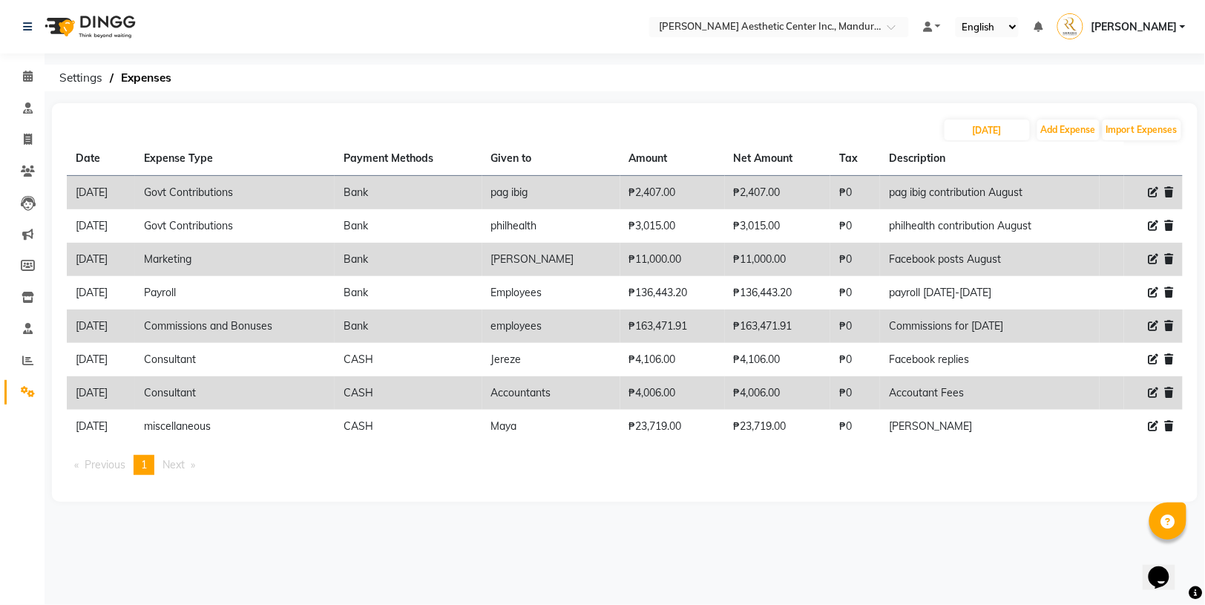
click at [629, 520] on div "Select Location × [PERSON_NAME] Aesthetic Center Inc., Mandurriao Default Panel…" at bounding box center [602, 302] width 1205 height 605
click at [618, 459] on ul "Previous page 1 / 1 You're on page 1 Next page" at bounding box center [625, 465] width 1116 height 20
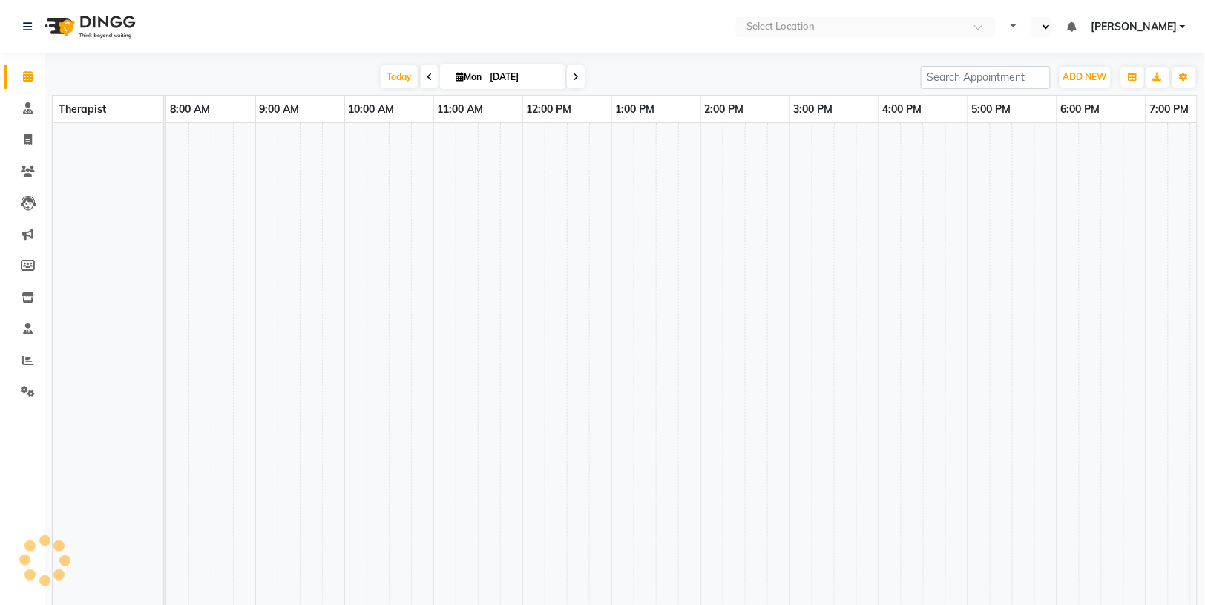
select select "en"
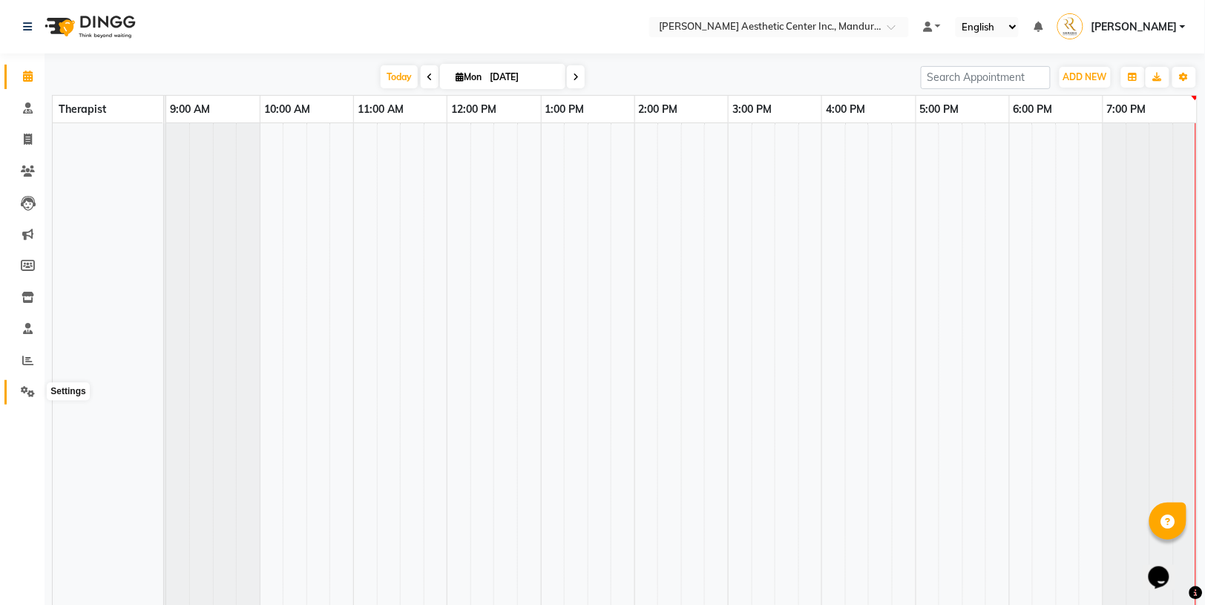
click at [24, 384] on span at bounding box center [28, 392] width 26 height 17
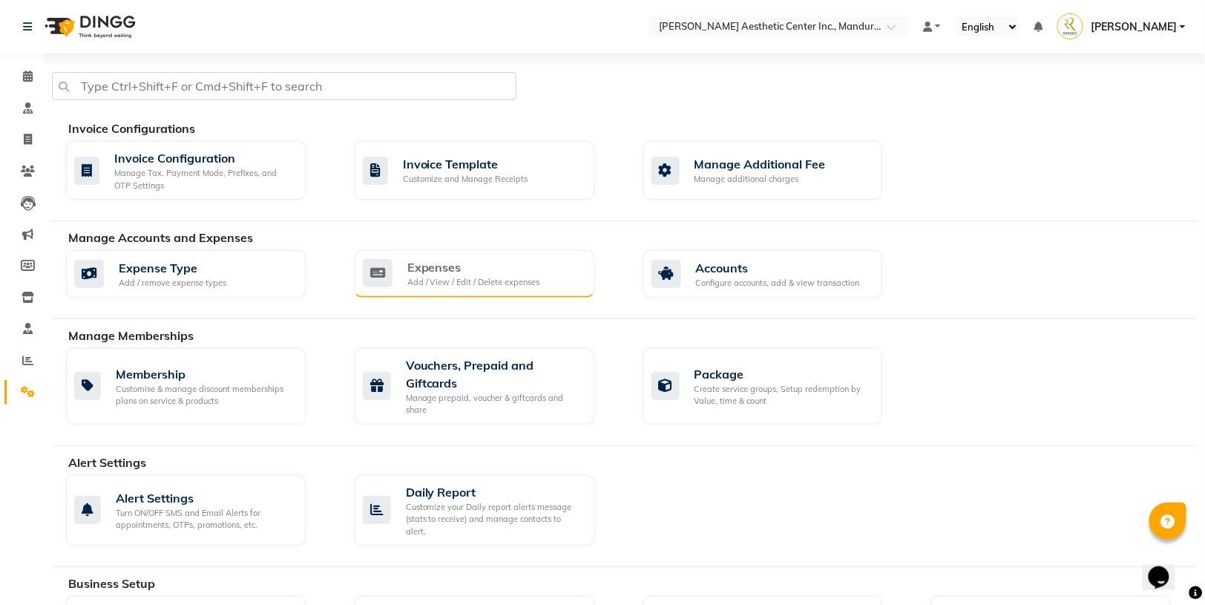
click at [430, 268] on div "Expenses" at bounding box center [473, 267] width 133 height 18
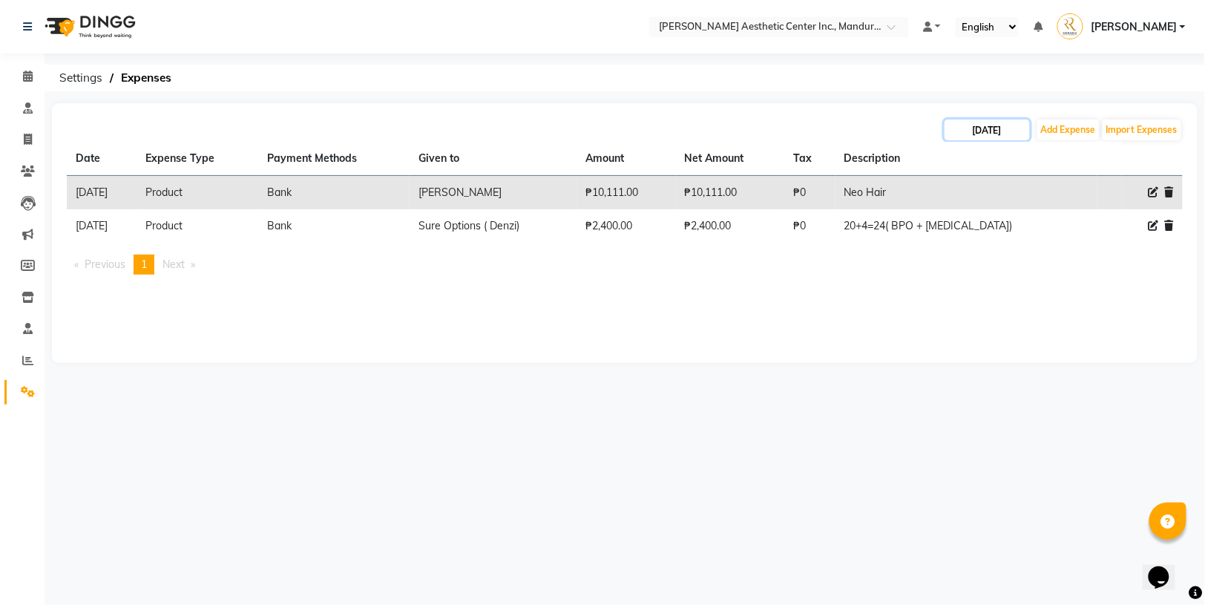
click at [1008, 131] on input "[DATE]" at bounding box center [987, 129] width 85 height 21
select select "9"
select select "2025"
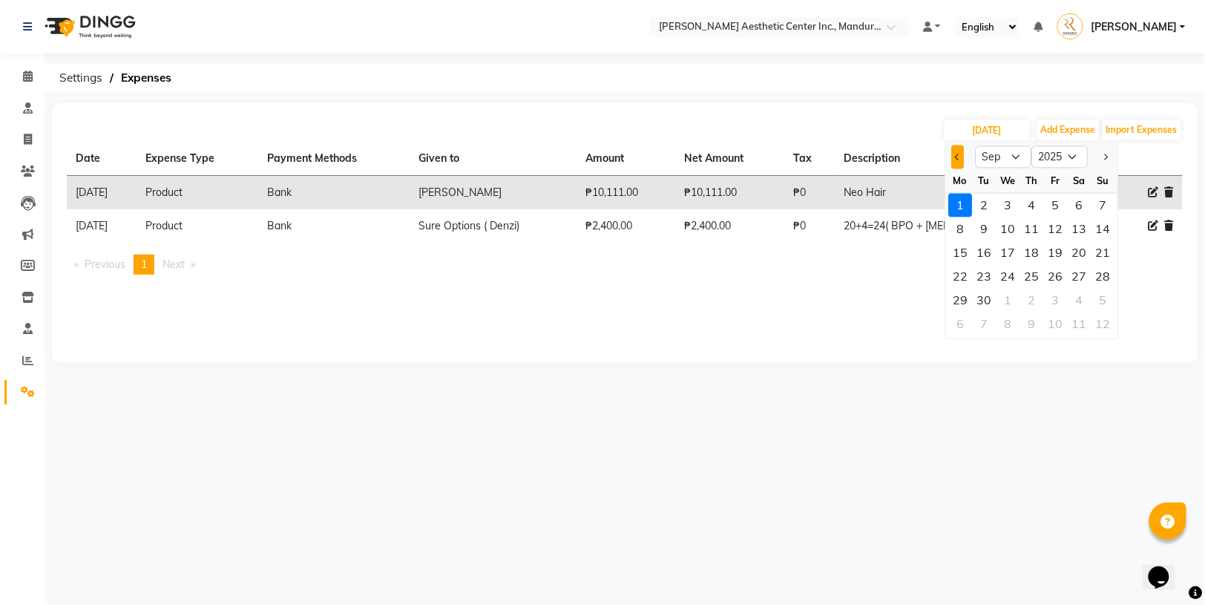
click at [959, 159] on button "Previous month" at bounding box center [958, 157] width 13 height 24
select select "8"
click at [1104, 294] on div "31" at bounding box center [1104, 301] width 24 height 24
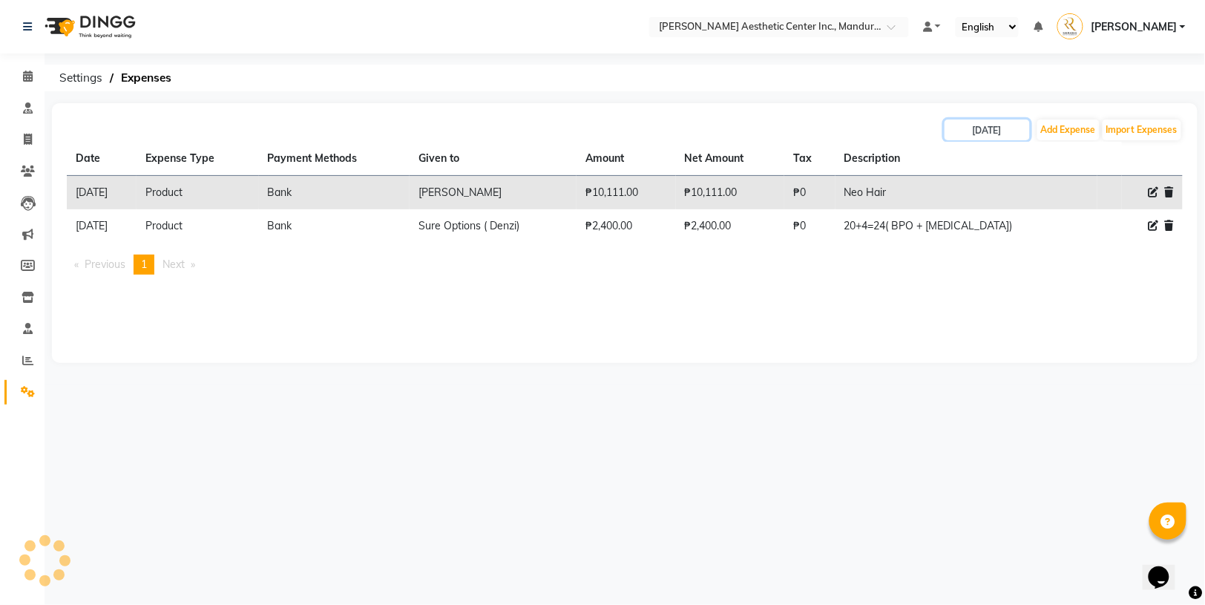
type input "[DATE]"
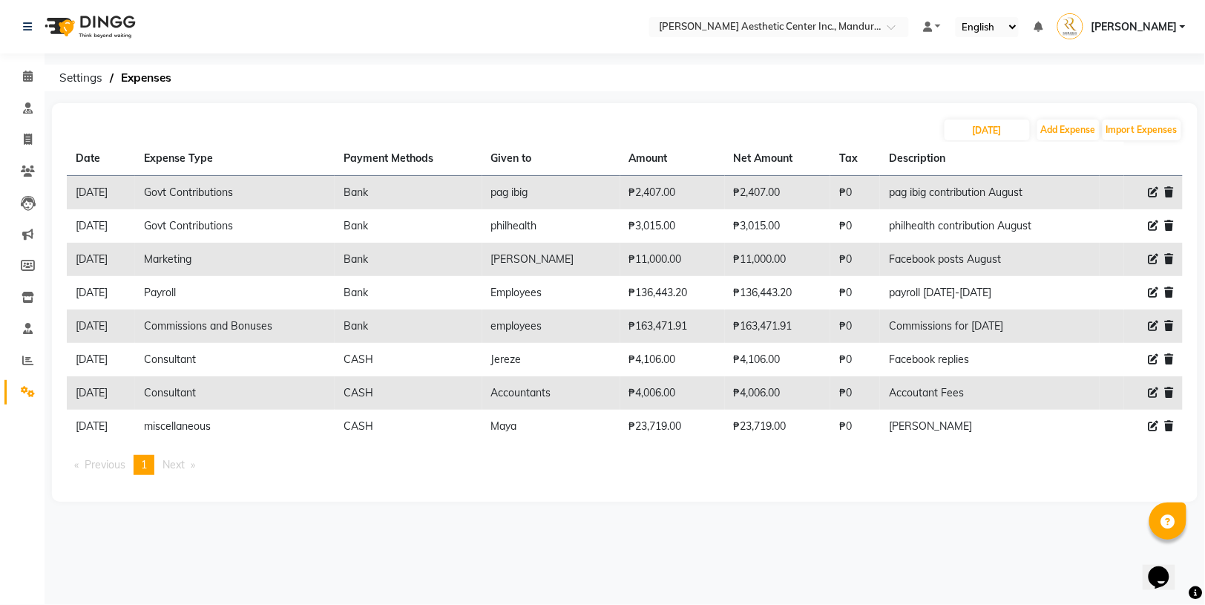
click at [1156, 422] on icon at bounding box center [1154, 426] width 10 height 10
select select "22594"
select select "1"
select select "5254"
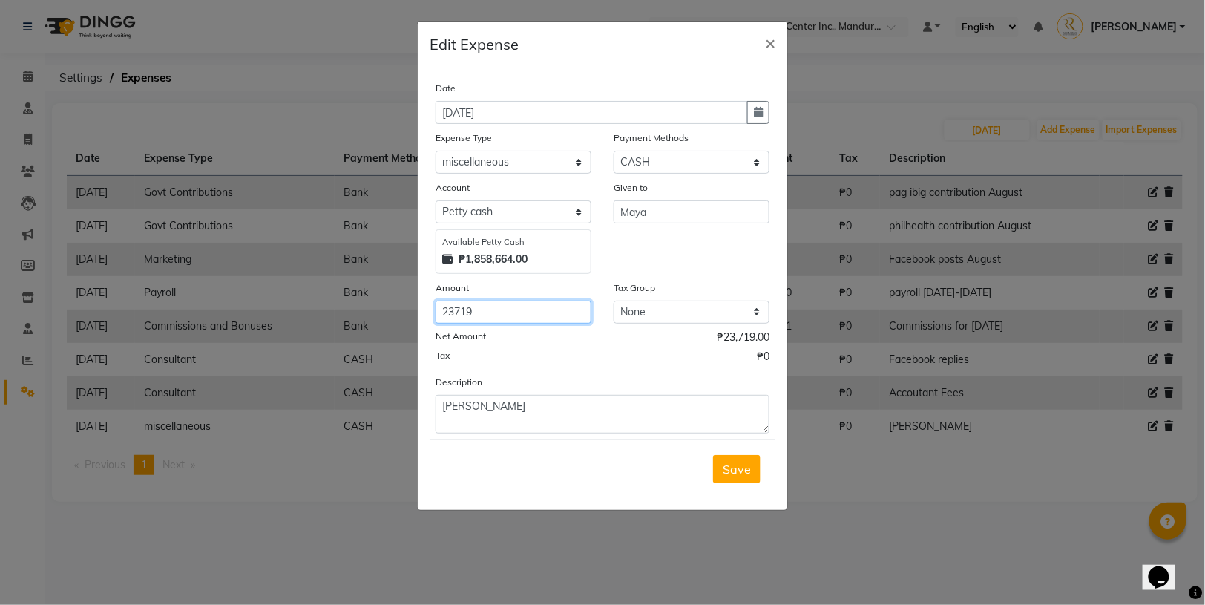
click at [456, 304] on input "23719" at bounding box center [514, 312] width 156 height 23
click at [508, 310] on input "27908.84719" at bounding box center [514, 312] width 156 height 23
type input "27908.84"
click at [736, 464] on span "Save" at bounding box center [737, 469] width 28 height 15
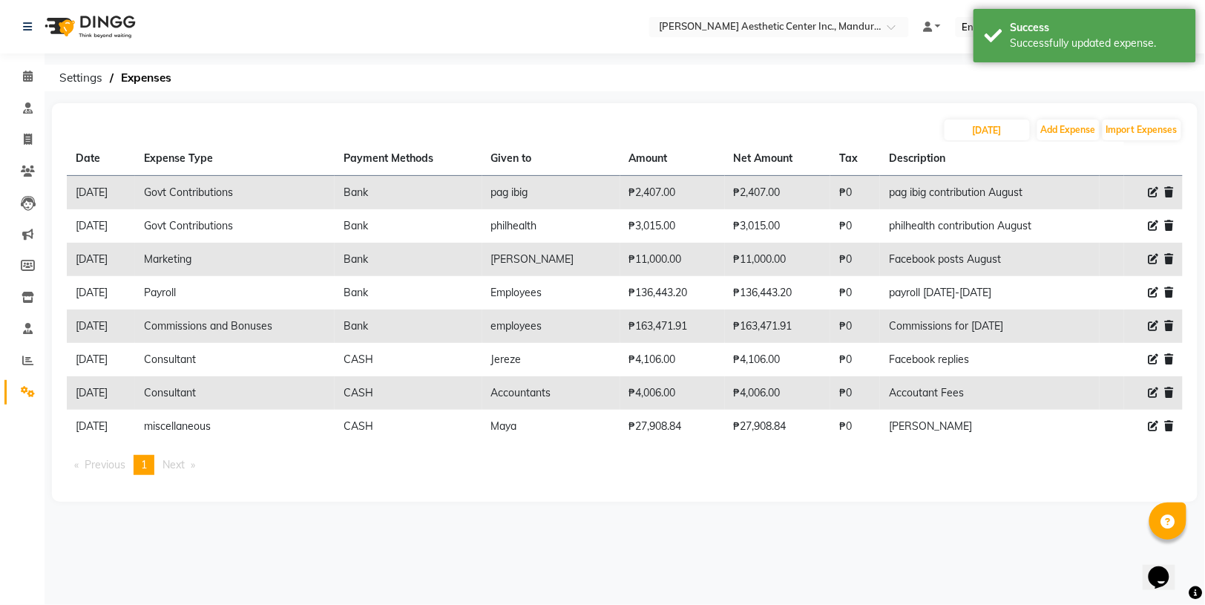
click at [721, 125] on div "[DATE] Add Expense Import Expenses" at bounding box center [625, 130] width 1116 height 24
